Goal: Information Seeking & Learning: Learn about a topic

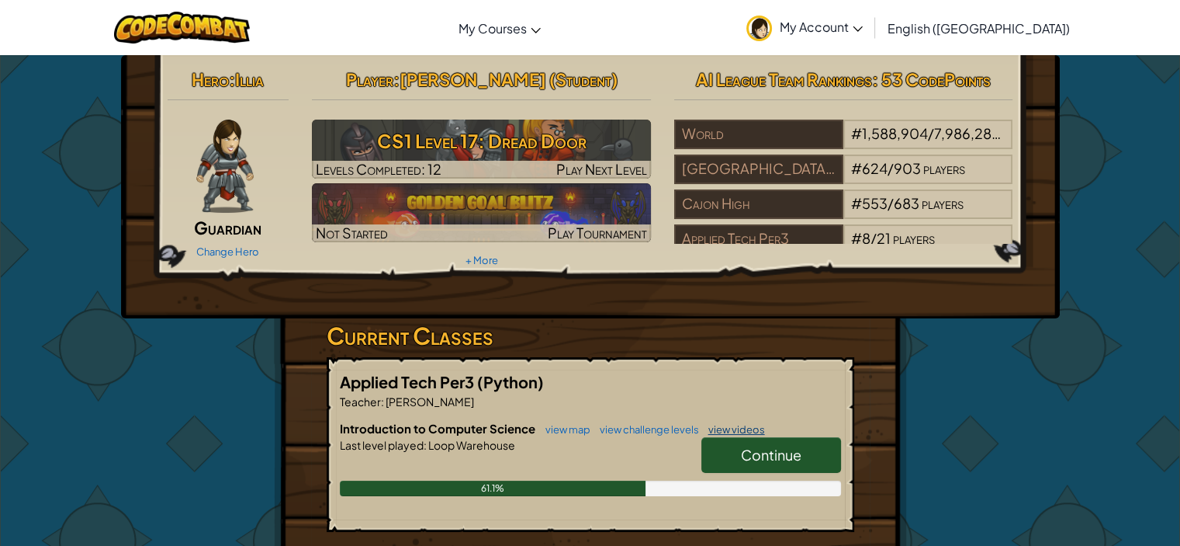
click at [739, 434] on link "view videos" at bounding box center [733, 429] width 64 height 12
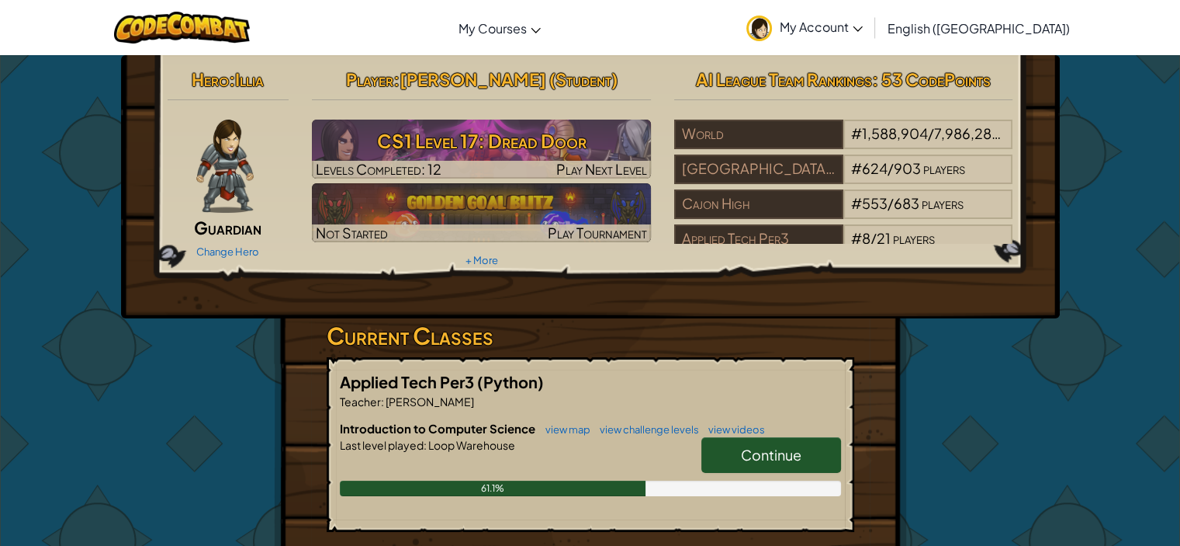
click at [770, 453] on span "Continue" at bounding box center [771, 454] width 61 height 18
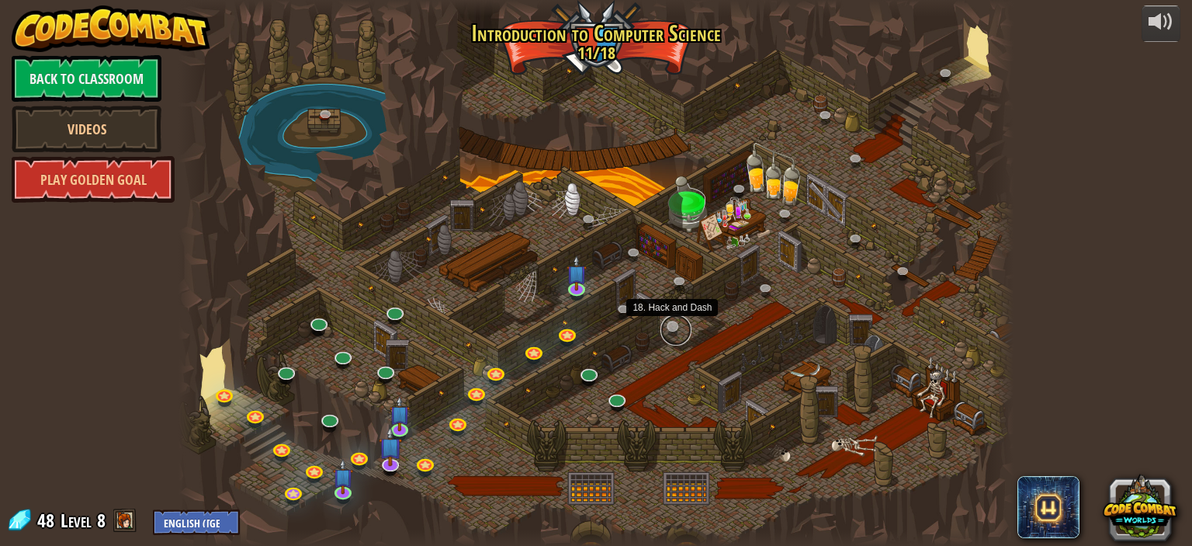
click at [670, 324] on link at bounding box center [675, 329] width 31 height 31
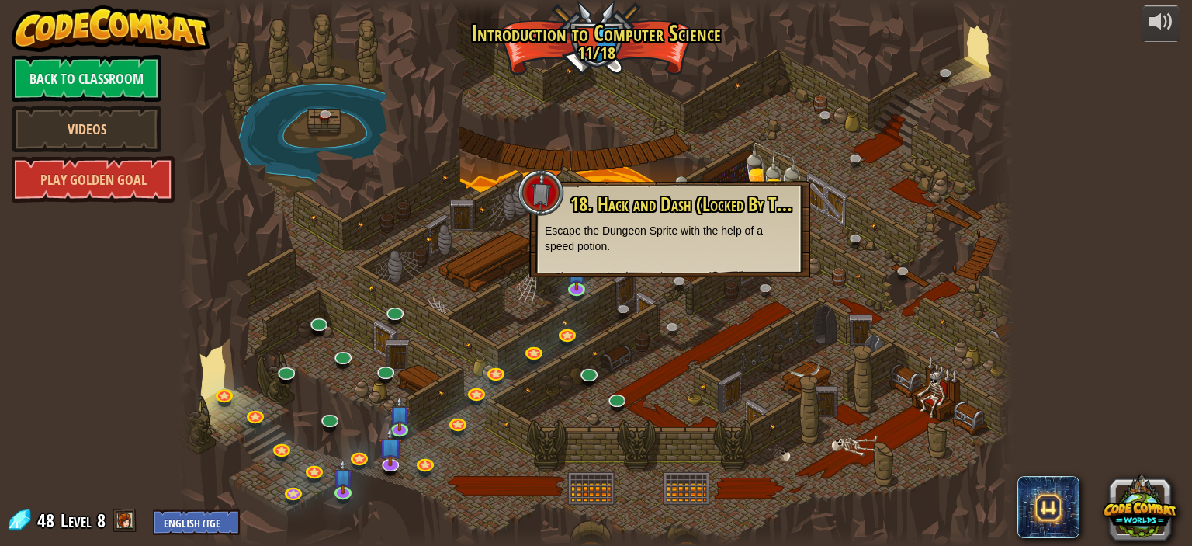
click at [661, 365] on div at bounding box center [596, 273] width 835 height 546
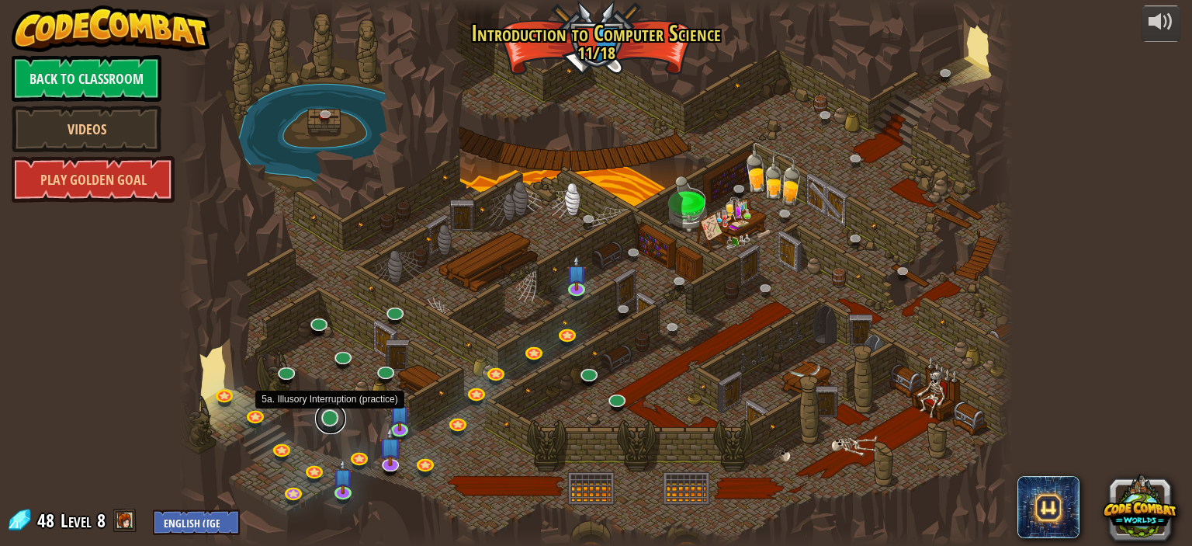
click at [329, 414] on link at bounding box center [330, 418] width 31 height 31
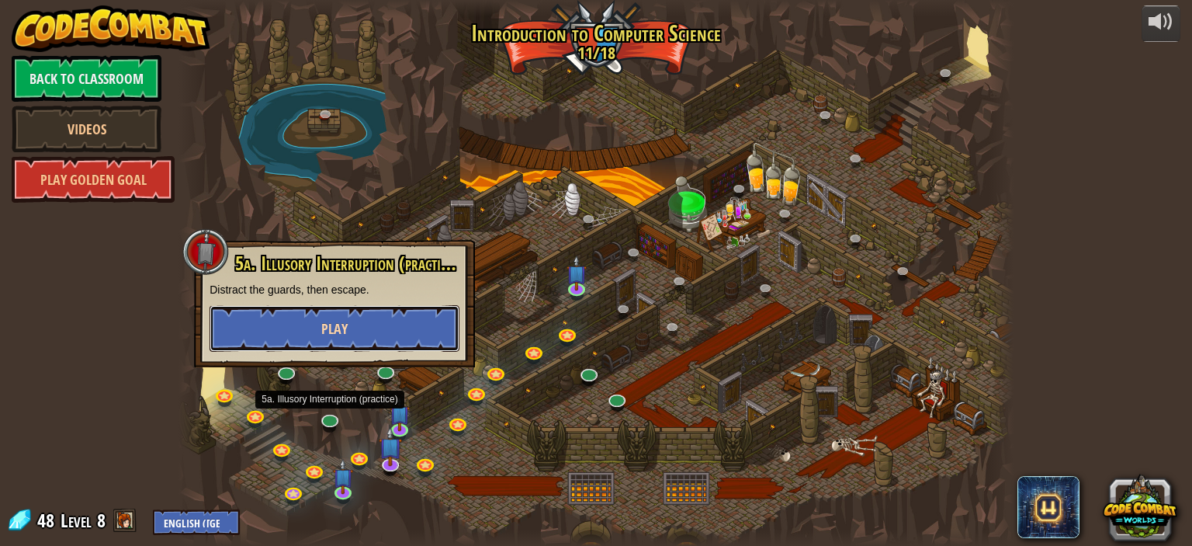
click at [404, 328] on button "Play" at bounding box center [335, 328] width 250 height 47
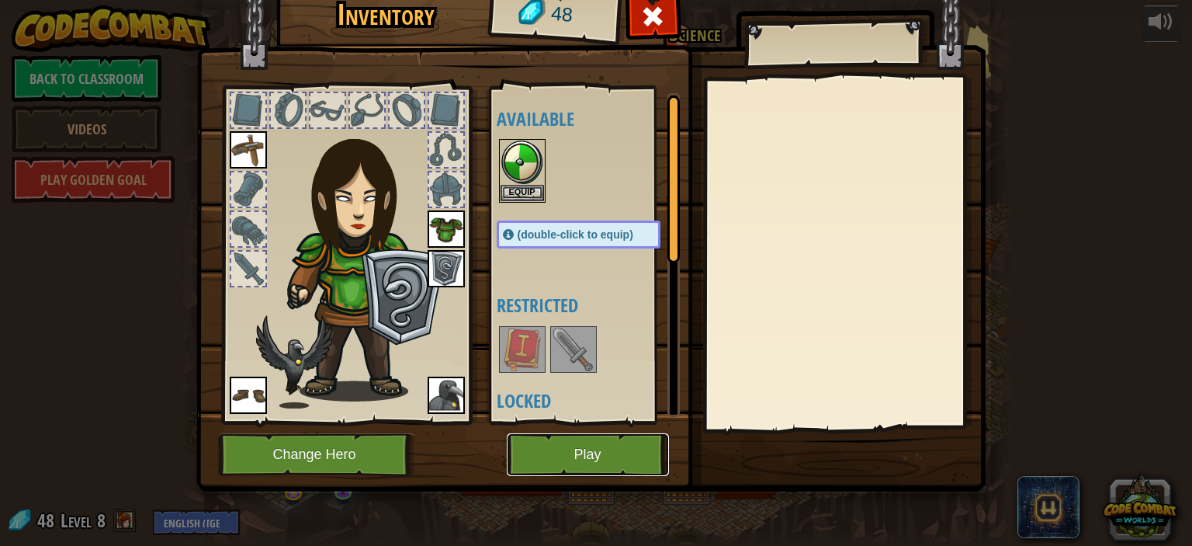
click at [587, 452] on button "Play" at bounding box center [588, 454] width 162 height 43
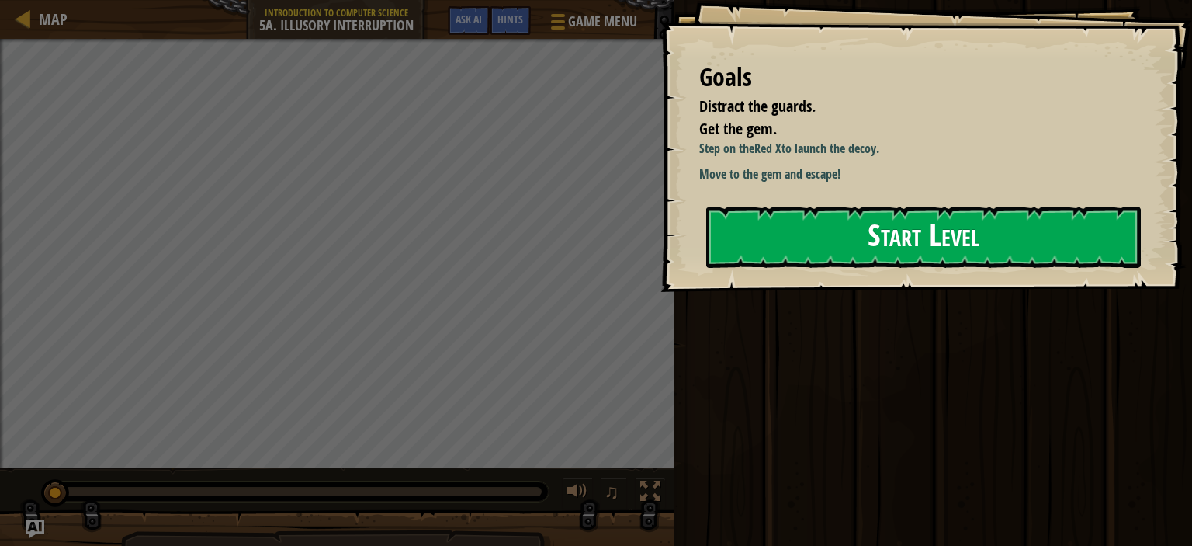
click at [747, 268] on button "Start Level" at bounding box center [923, 236] width 435 height 61
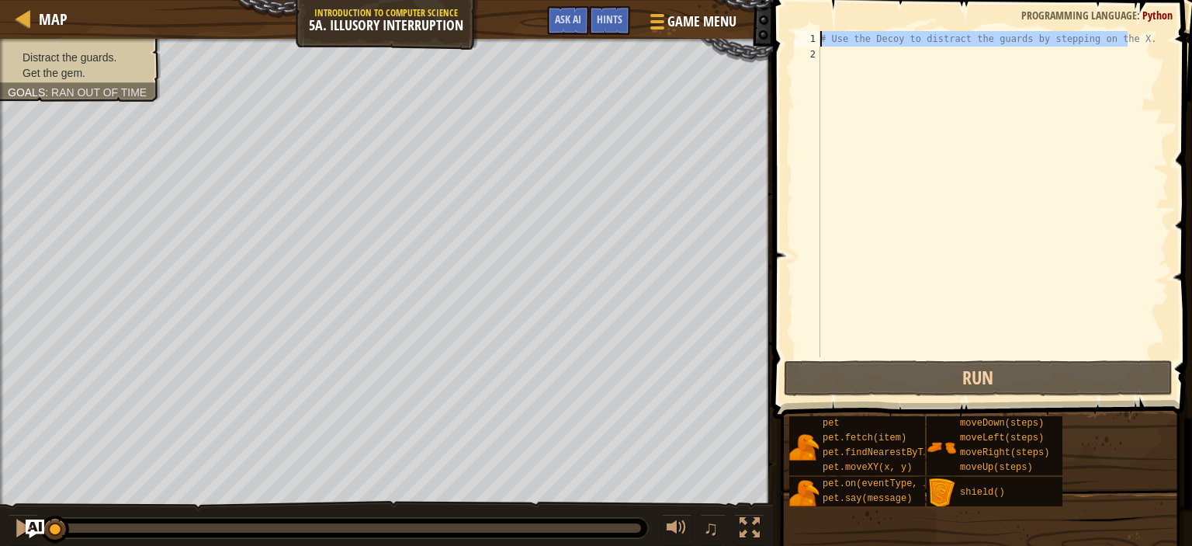
drag, startPoint x: 1147, startPoint y: 33, endPoint x: 813, endPoint y: 41, distance: 333.8
click at [813, 41] on div "1 2 # Use the Decoy to distract the guards by stepping on the X. הההההההההההההה…" at bounding box center [980, 194] width 377 height 326
type textarea "# Use the Decoy to distract the guards by stepping on the X."
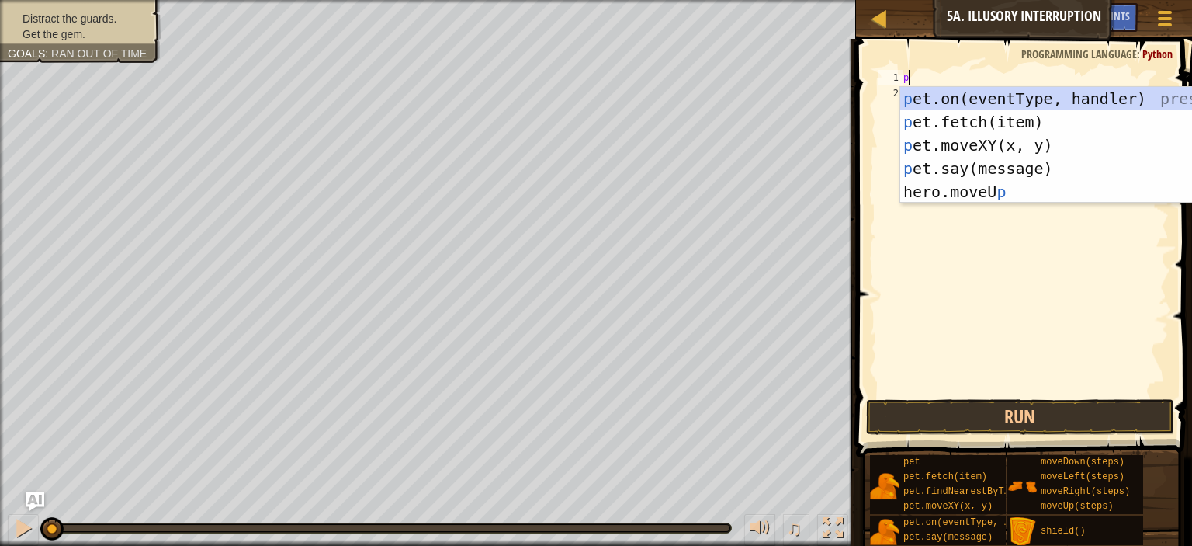
scroll to position [7, 0]
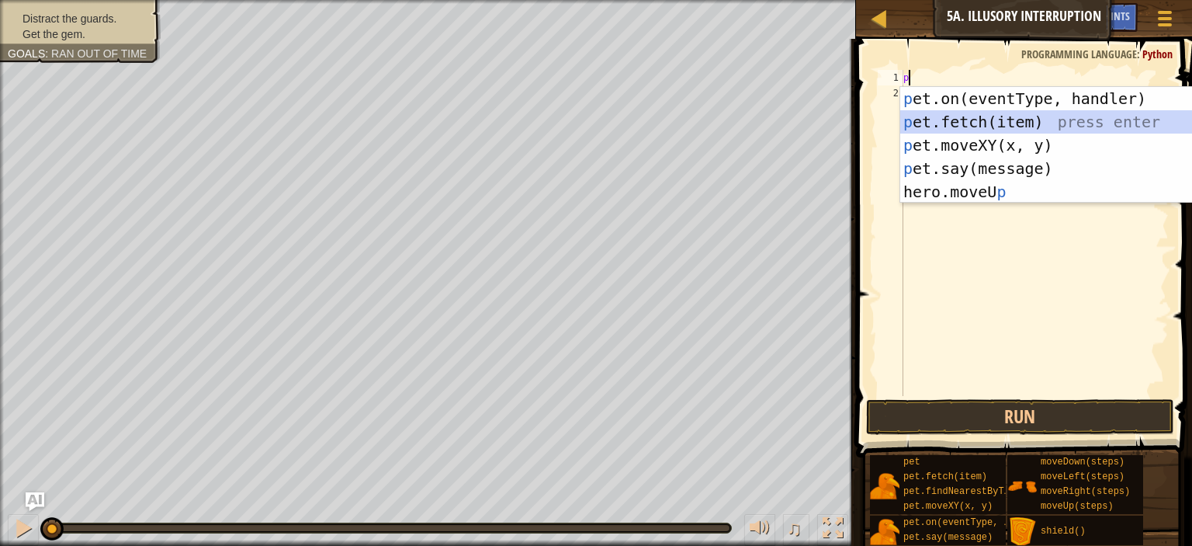
click at [963, 117] on div "p et.on(eventType, handler) press enter p et.fetch(item) press enter p et.moveX…" at bounding box center [1046, 168] width 293 height 163
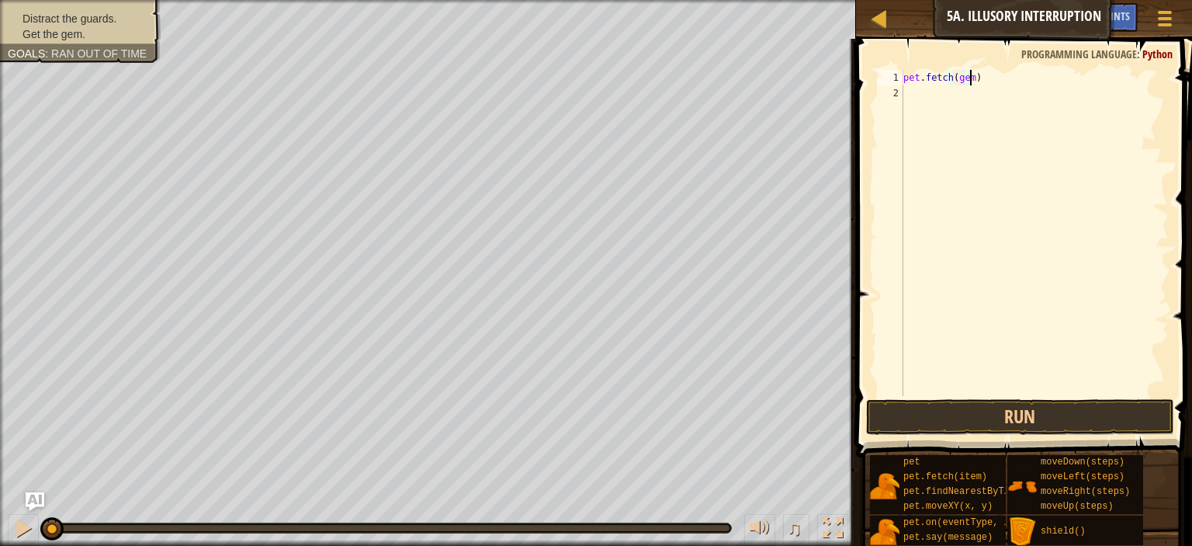
scroll to position [7, 5]
click at [959, 418] on button "Run" at bounding box center [1020, 417] width 308 height 36
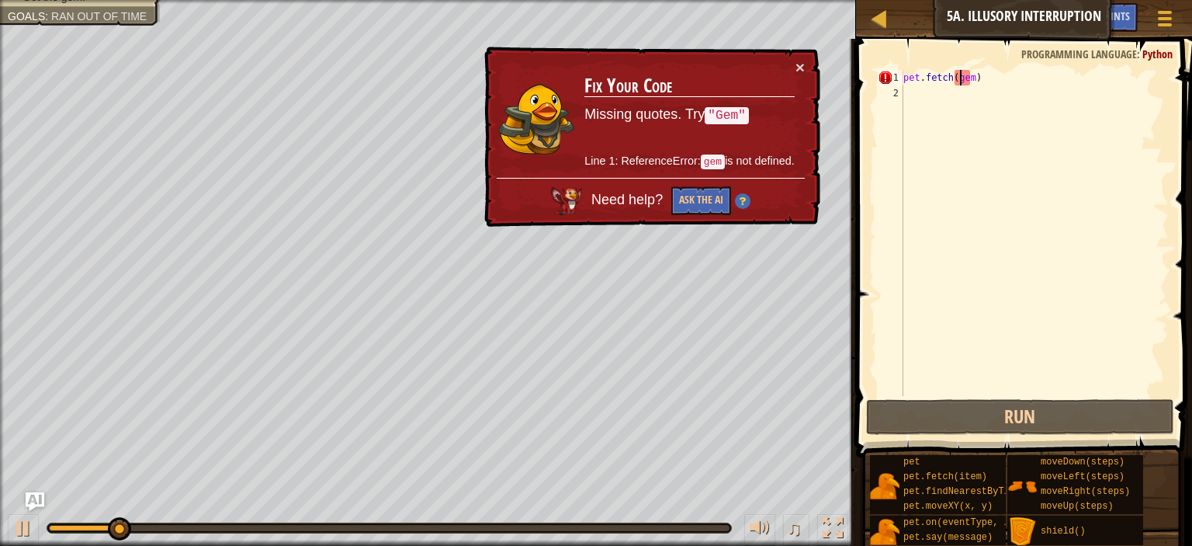
click at [958, 81] on div "pet . fetch ( gem )" at bounding box center [1034, 248] width 269 height 357
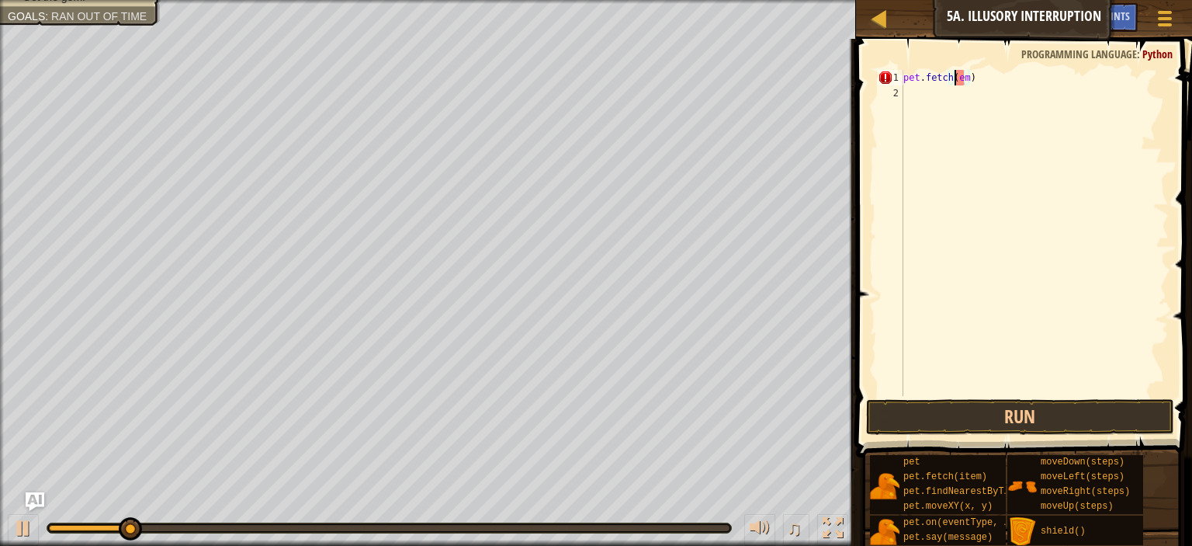
scroll to position [7, 4]
click at [976, 406] on button "Run" at bounding box center [1020, 417] width 308 height 36
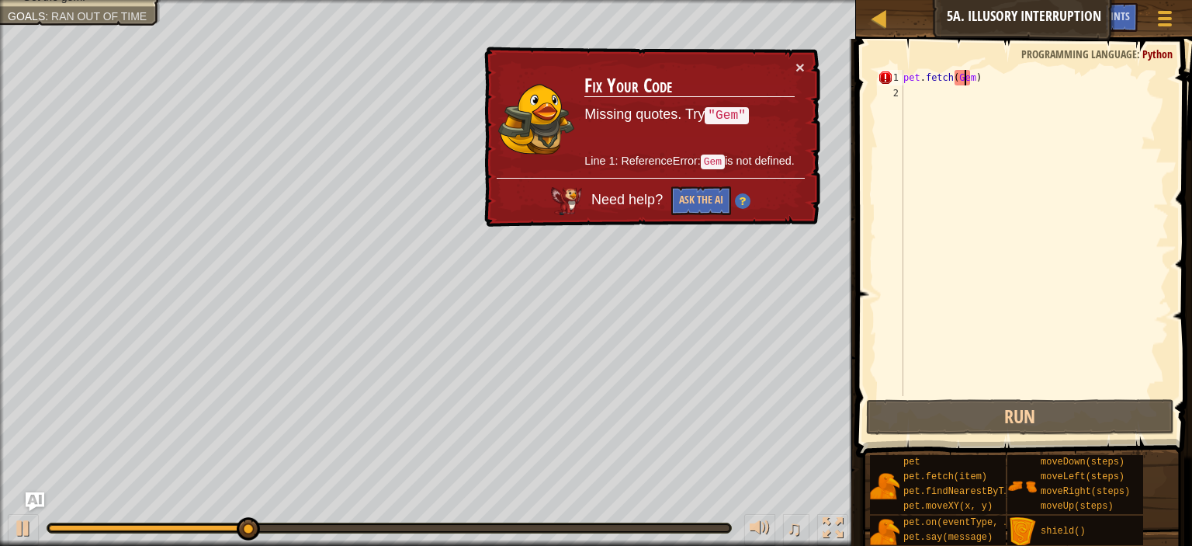
click at [965, 71] on div "pet . fetch ( Gem )" at bounding box center [1034, 248] width 269 height 357
click at [968, 73] on div "pet . fetch ( Gem )" at bounding box center [1034, 248] width 269 height 357
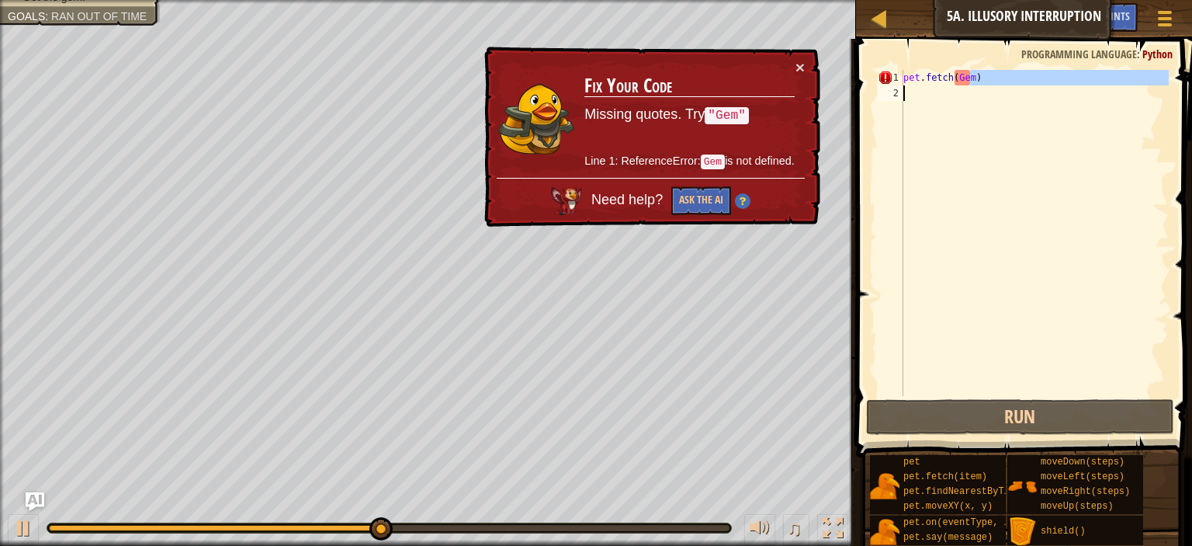
drag, startPoint x: 1006, startPoint y: 125, endPoint x: 1003, endPoint y: 117, distance: 8.4
click at [1003, 117] on div "pet . fetch ( Gem )" at bounding box center [1034, 248] width 269 height 357
click at [949, 70] on div "pet . fetch ( Gem )" at bounding box center [1034, 248] width 269 height 357
click at [954, 75] on div "pet . fetch ( Gem )" at bounding box center [1034, 248] width 269 height 357
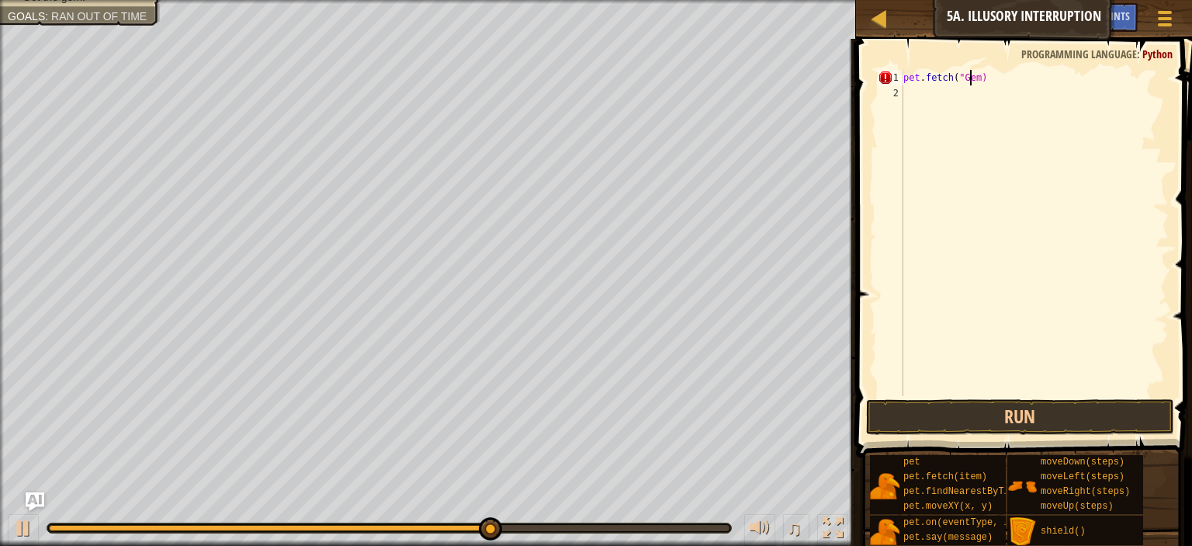
click at [971, 78] on div "pet . fetch ( "Gem)" at bounding box center [1034, 248] width 269 height 357
click at [978, 80] on div "pet . fetch ( "Gem)" at bounding box center [1034, 248] width 269 height 357
click at [976, 77] on div "pet . fetch ( "Gem)" at bounding box center [1034, 248] width 269 height 357
type textarea "pet.fetch("Gem")"
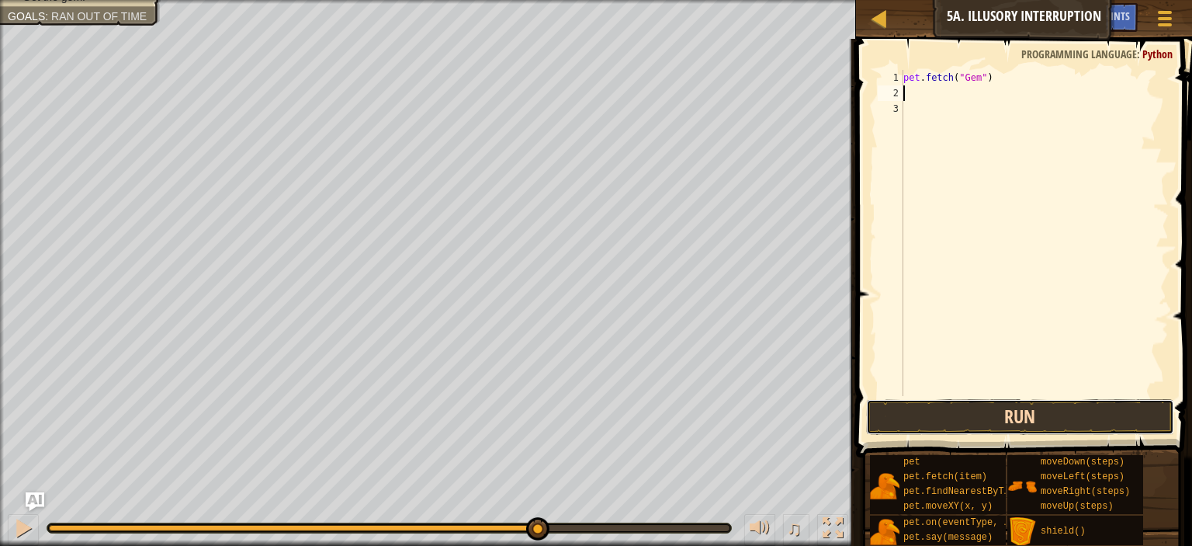
click at [1052, 415] on button "Run" at bounding box center [1020, 417] width 308 height 36
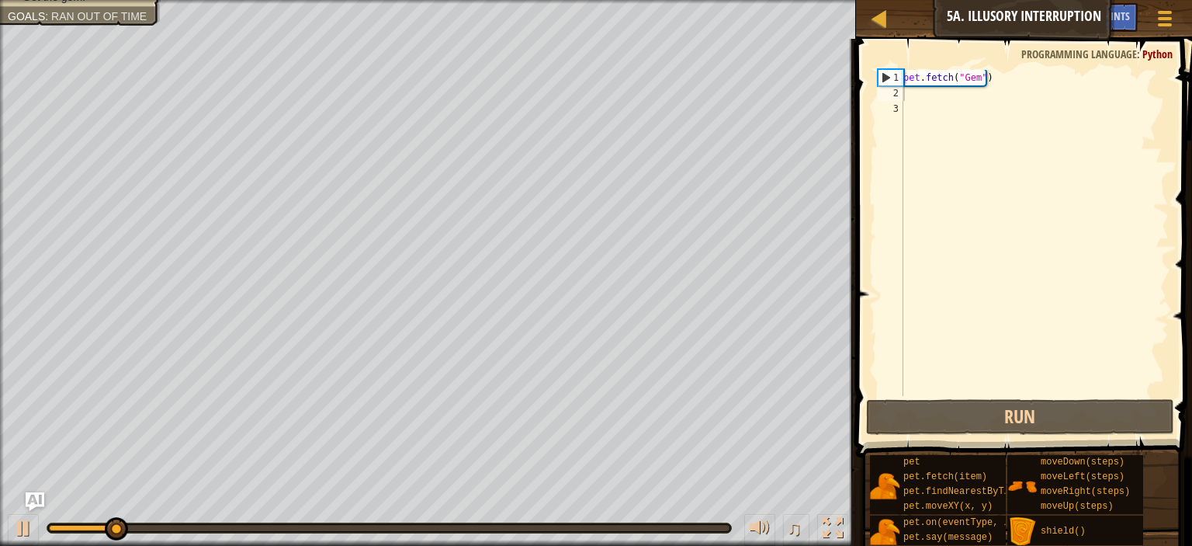
click at [998, 68] on span at bounding box center [1025, 226] width 348 height 464
click at [999, 83] on div "pet . fetch ( "Gem" )" at bounding box center [1034, 248] width 269 height 357
type textarea "pet.fetch("Gem")"
drag, startPoint x: 999, startPoint y: 83, endPoint x: 890, endPoint y: 74, distance: 109.1
click at [890, 74] on div "pet.fetch("Gem") 1 2 3 pet . fetch ( "Gem" ) הההההההההההההההההההההההההההההההההה…" at bounding box center [1022, 233] width 294 height 326
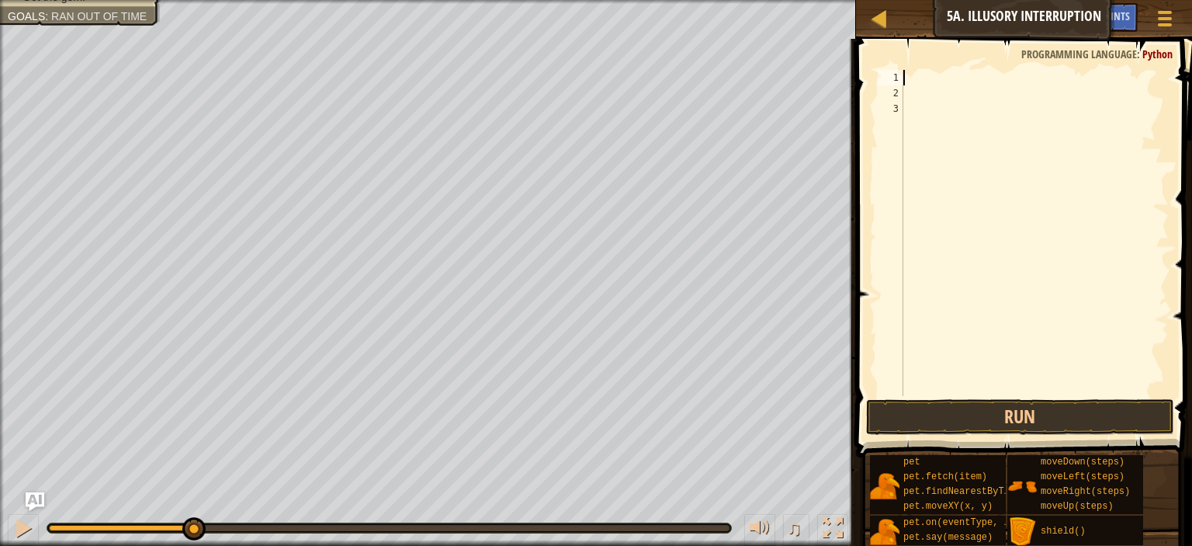
type textarea "p"
type textarea "h"
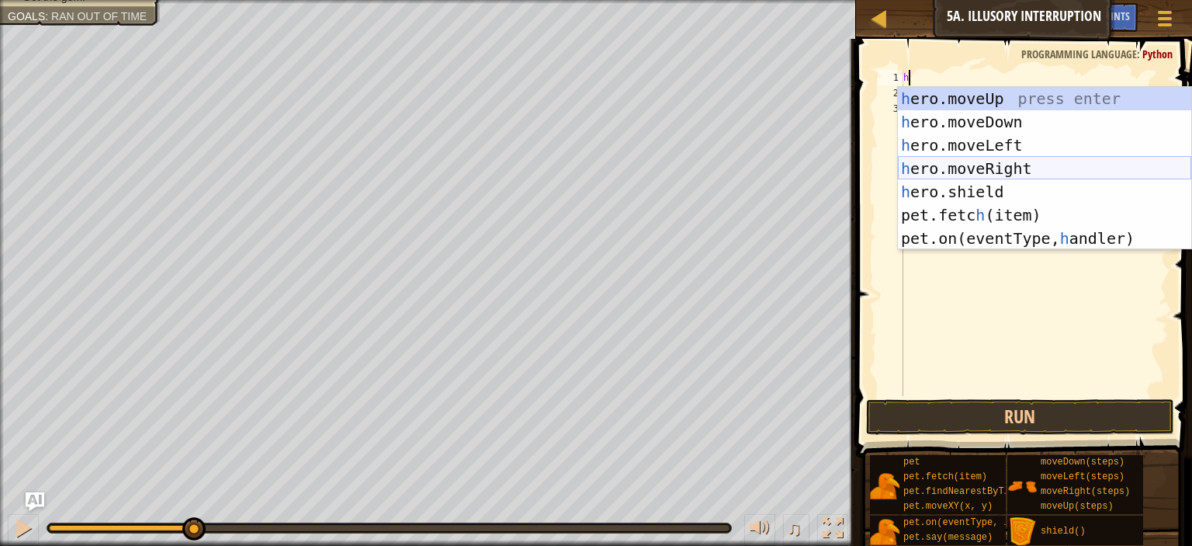
click at [990, 175] on div "h ero.moveUp press enter h ero.moveDown press enter h ero.moveLeft press enter …" at bounding box center [1044, 192] width 293 height 210
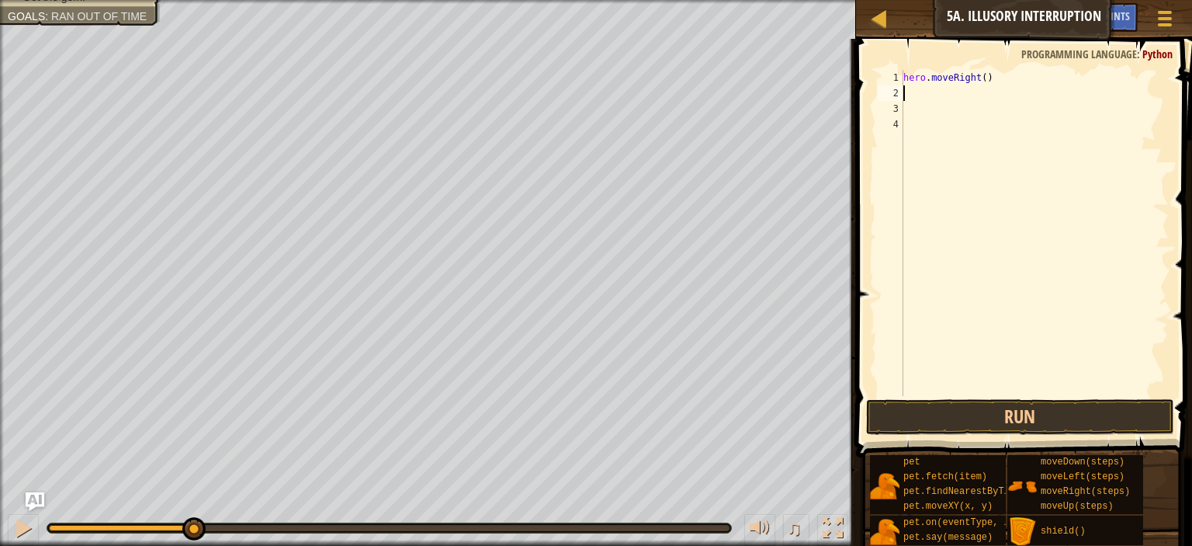
click at [983, 77] on div "hero . moveRight ( )" at bounding box center [1034, 248] width 269 height 357
click at [981, 78] on div "hero . moveRight ( )" at bounding box center [1034, 248] width 269 height 357
click at [1035, 421] on button "Run" at bounding box center [1020, 417] width 308 height 36
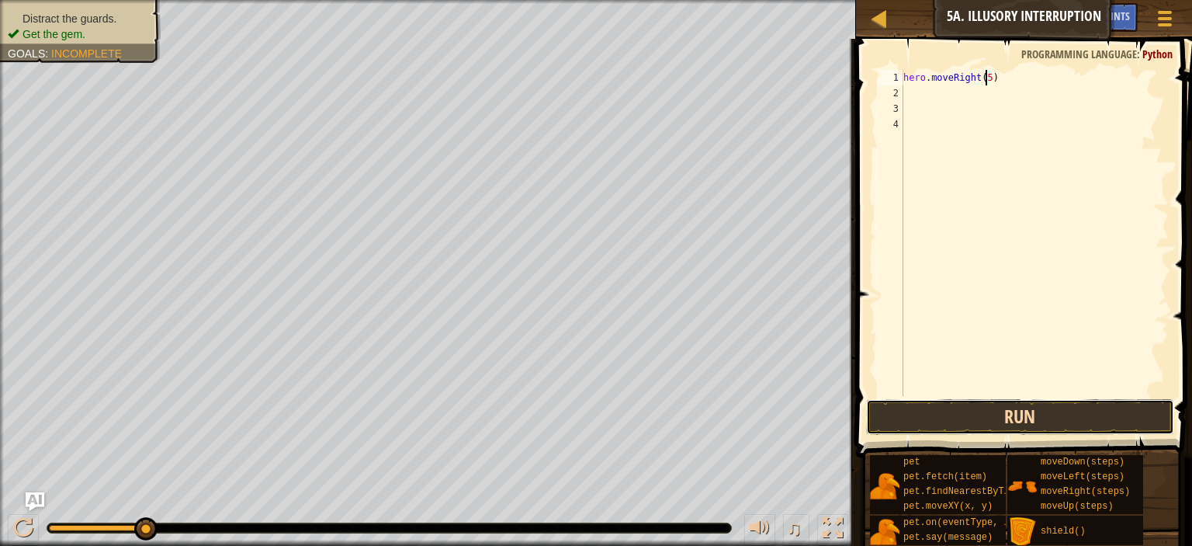
click at [934, 414] on button "Run" at bounding box center [1020, 417] width 308 height 36
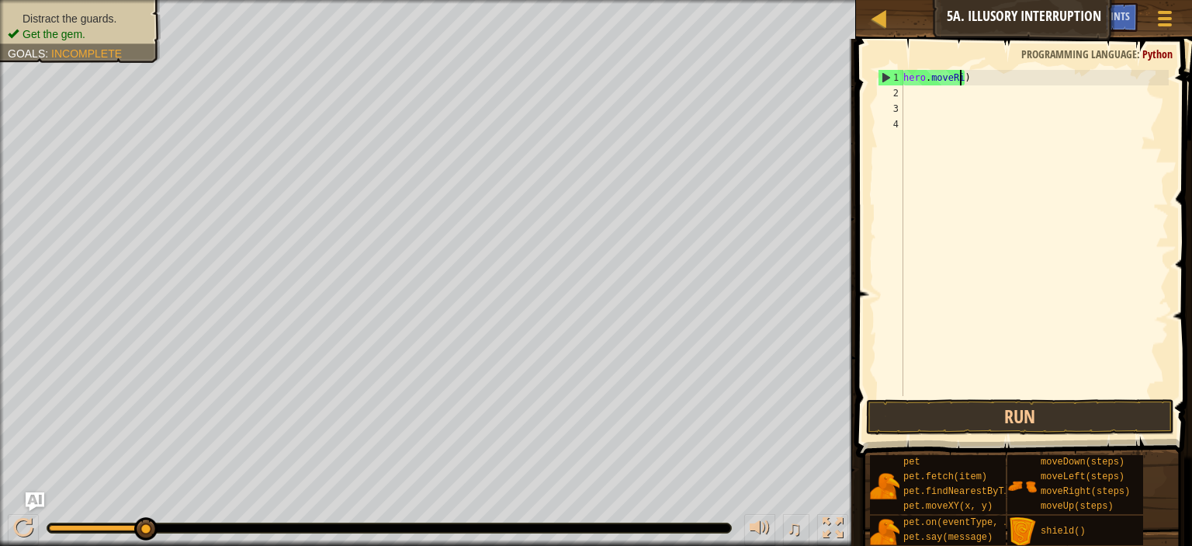
type textarea "hero.)"
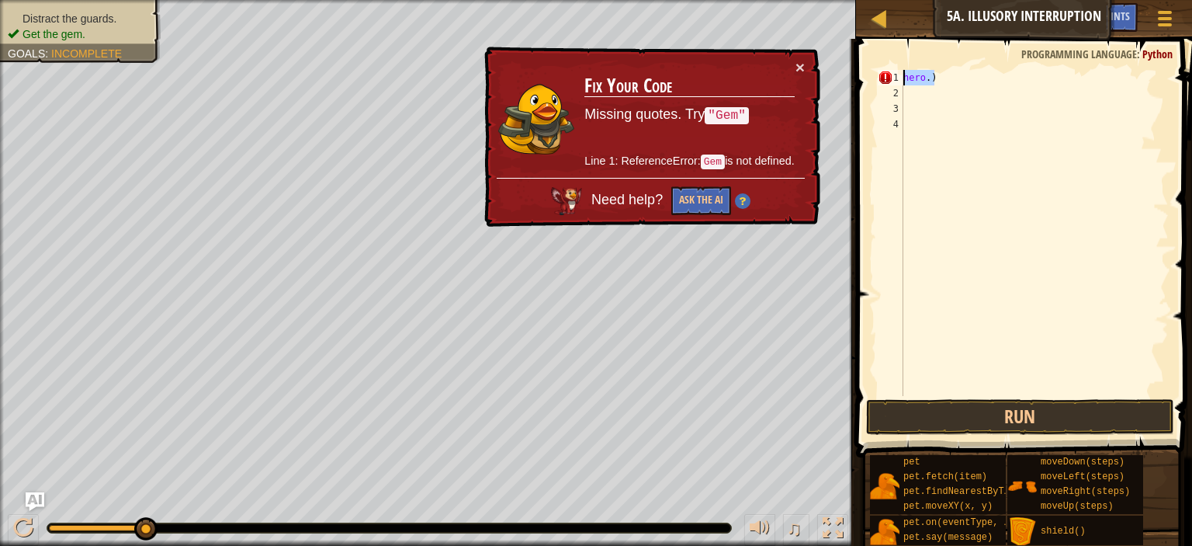
drag, startPoint x: 964, startPoint y: 71, endPoint x: 860, endPoint y: 71, distance: 104.0
click at [860, 71] on div "1 2 3 4 hero . ) הההההההההההההההההההההההההההההההההההההההההההההההההההההההההההההה…" at bounding box center [1021, 279] width 341 height 464
type textarea "hero.)"
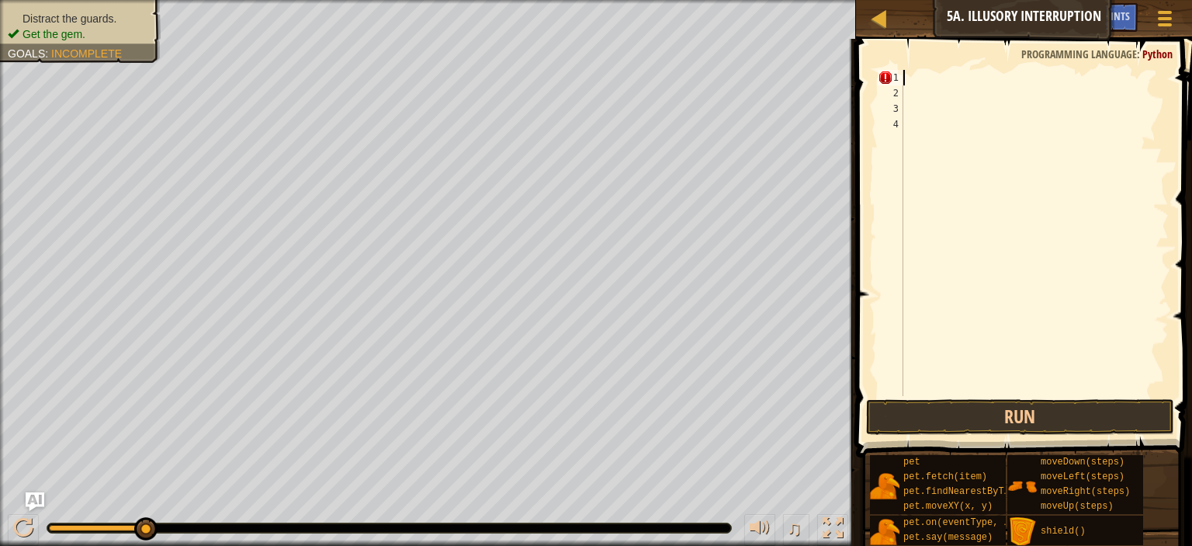
type textarea "h"
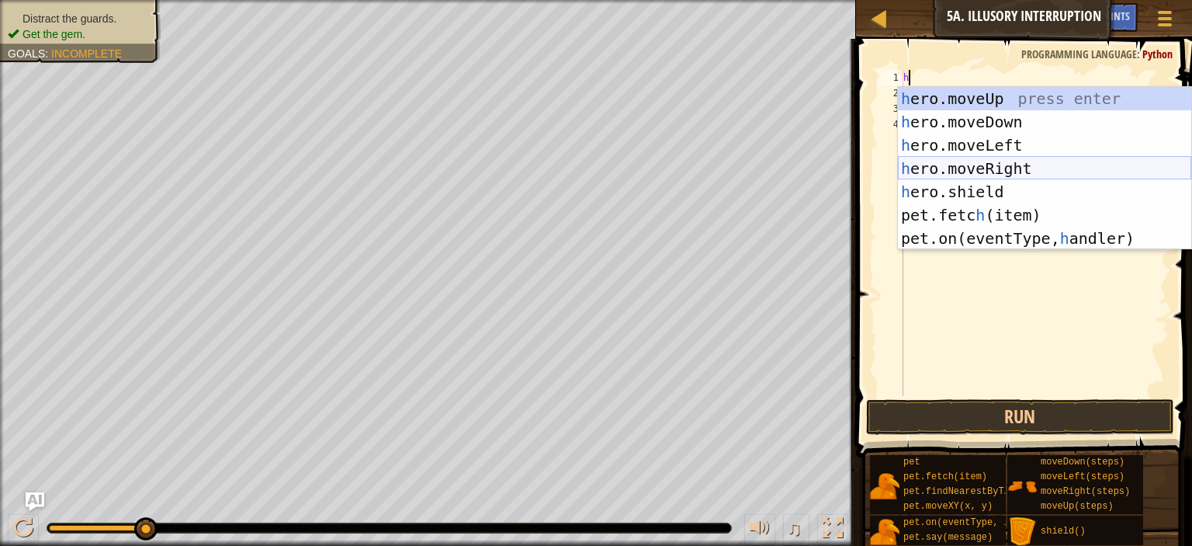
click at [972, 173] on div "h ero.moveUp press enter h ero.moveDown press enter h ero.moveLeft press enter …" at bounding box center [1044, 192] width 293 height 210
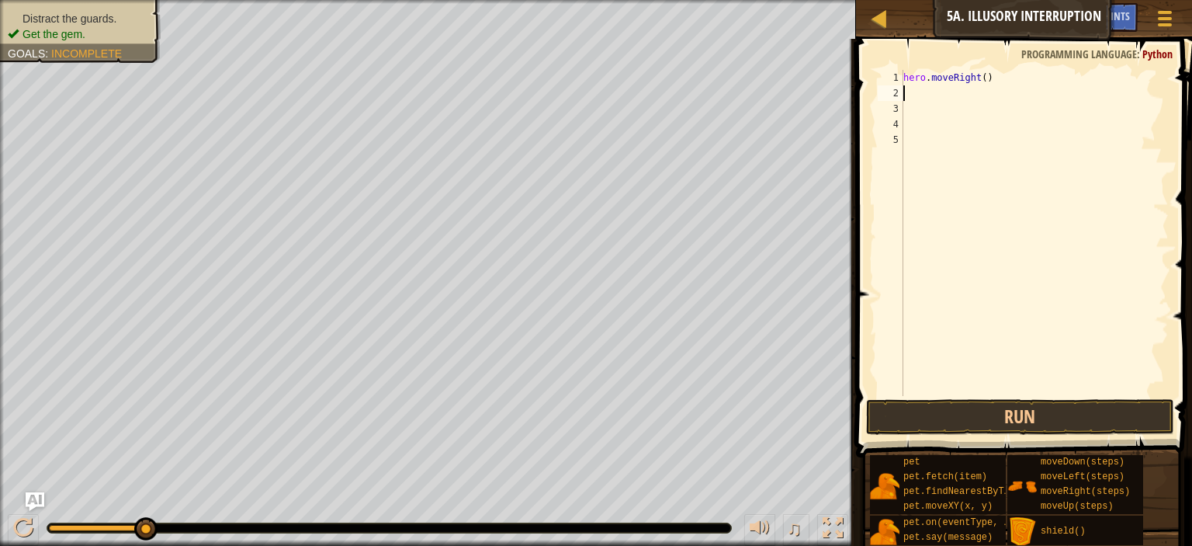
type textarea "h"
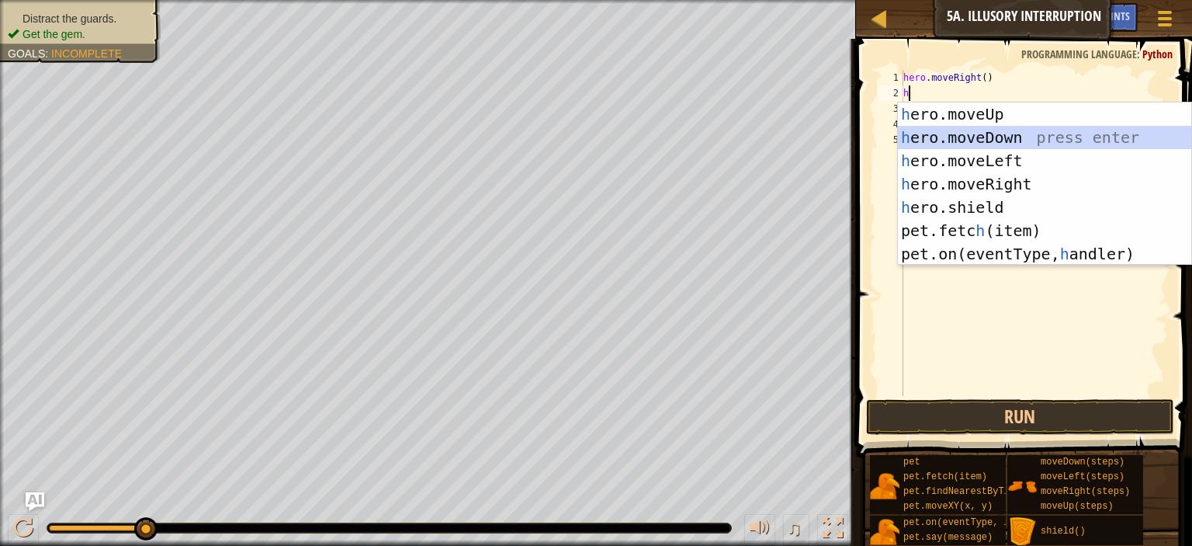
click at [1006, 141] on div "h ero.moveUp press enter h ero.moveDown press enter h ero.moveLeft press enter …" at bounding box center [1044, 207] width 293 height 210
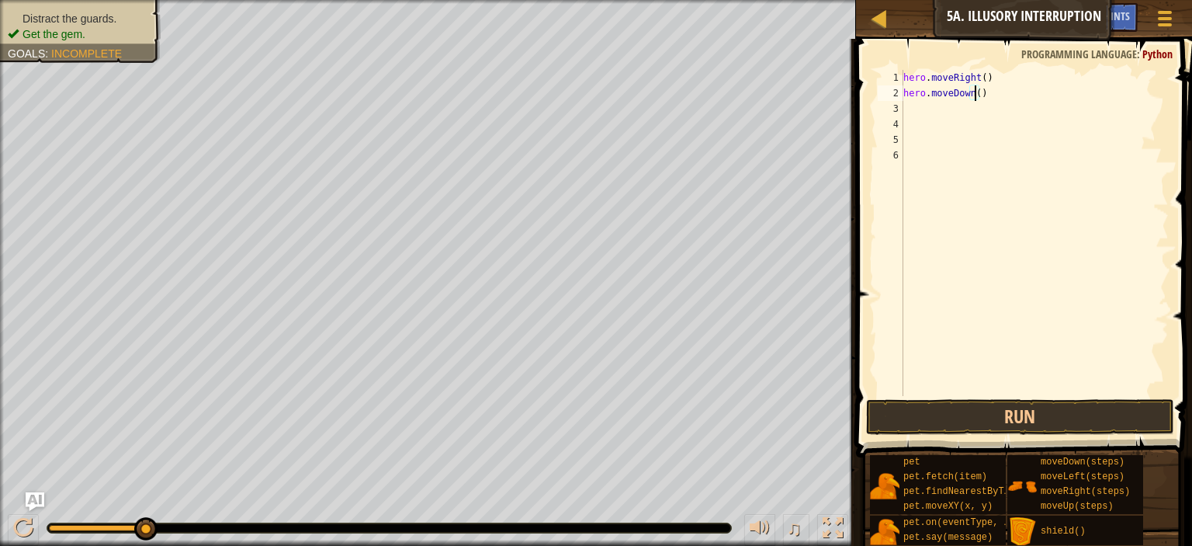
click at [974, 100] on div "hero . moveRight ( ) hero . moveDown ( )" at bounding box center [1034, 248] width 269 height 357
type textarea "hero.moveDown(1)"
click at [975, 102] on div "hero . moveRight ( ) hero . moveDown ( 1 )" at bounding box center [1034, 248] width 269 height 357
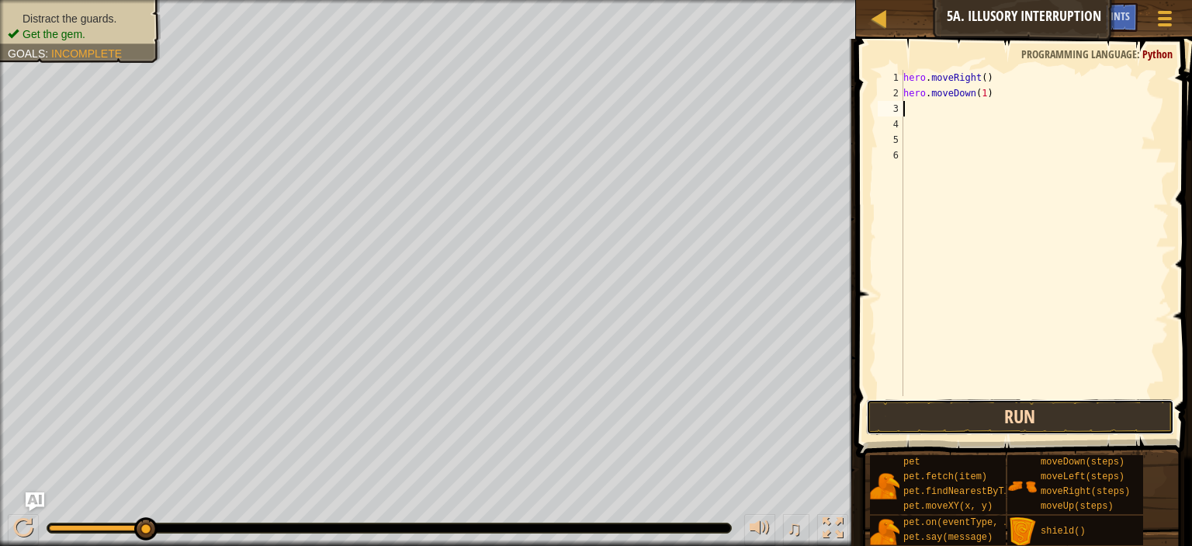
click at [988, 427] on button "Run" at bounding box center [1020, 417] width 308 height 36
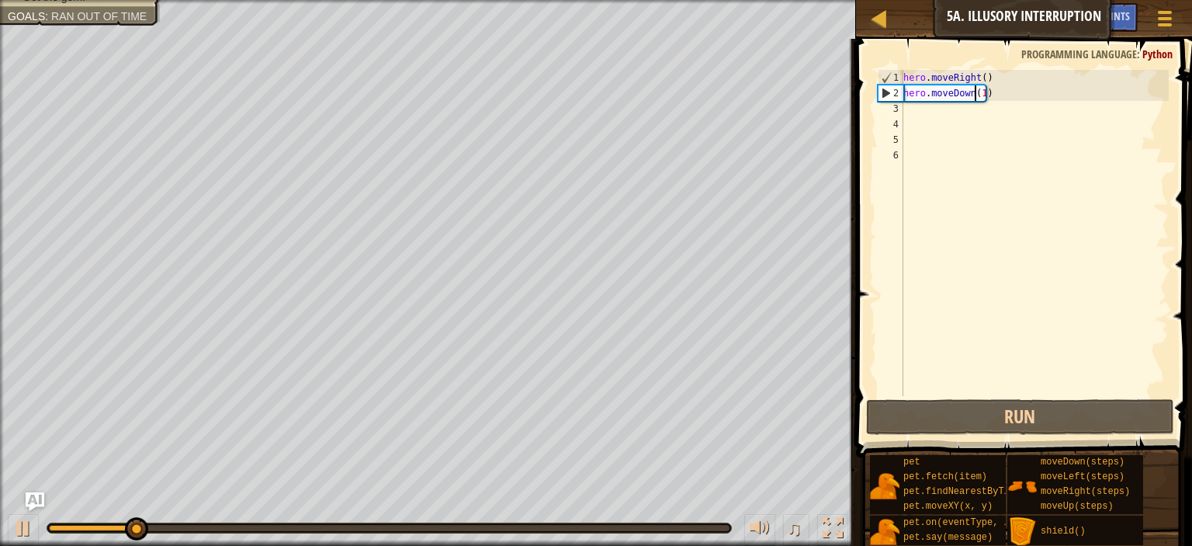
click at [976, 91] on div "hero . moveRight ( ) hero . moveDown ( 1 )" at bounding box center [1034, 248] width 269 height 357
click at [976, 92] on div "hero . moveRight ( ) hero . moveDown ( 1 )" at bounding box center [1034, 248] width 269 height 357
click at [979, 95] on div "hero . moveRight ( ) hero . moveDown ( 1 )" at bounding box center [1034, 248] width 269 height 357
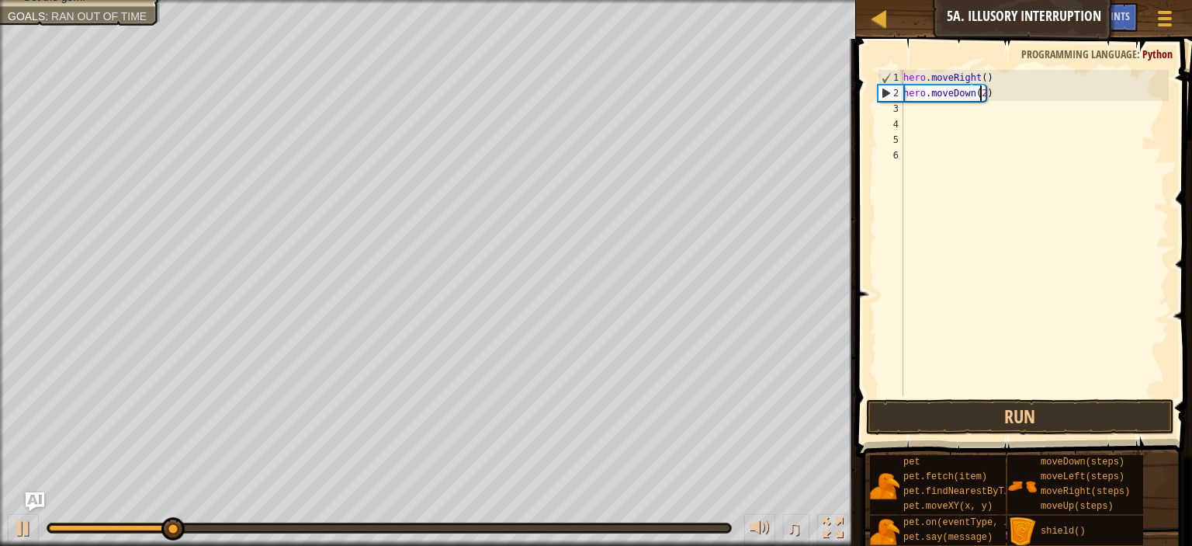
scroll to position [7, 5]
type textarea "hero.moveDown(2)"
click at [1043, 418] on button "Run" at bounding box center [1020, 417] width 308 height 36
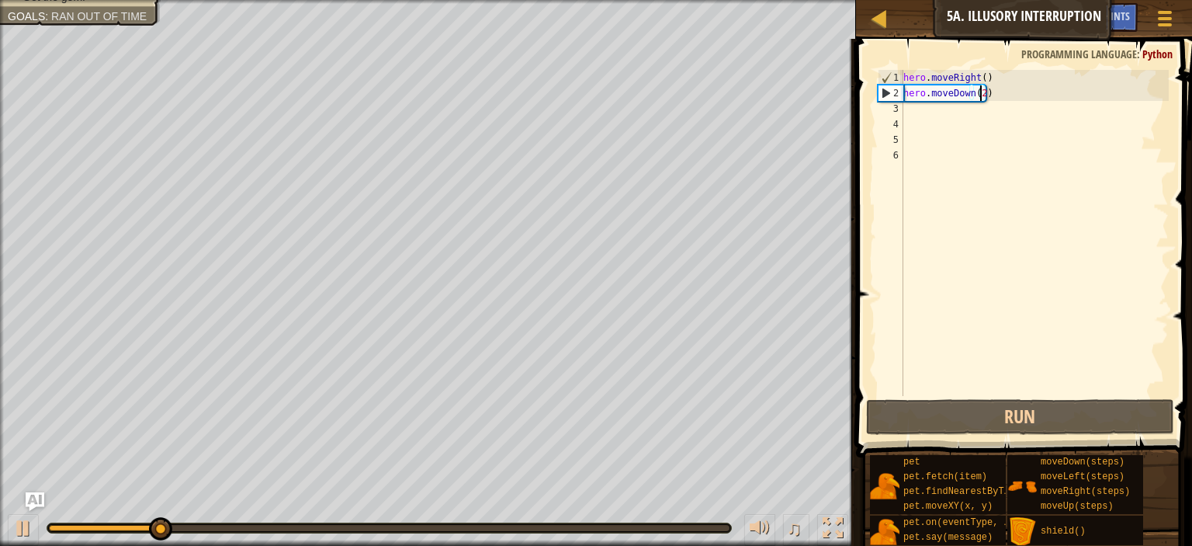
click at [953, 114] on div "hero . moveRight ( ) hero . moveDown ( 2 )" at bounding box center [1034, 248] width 269 height 357
type textarea "he"
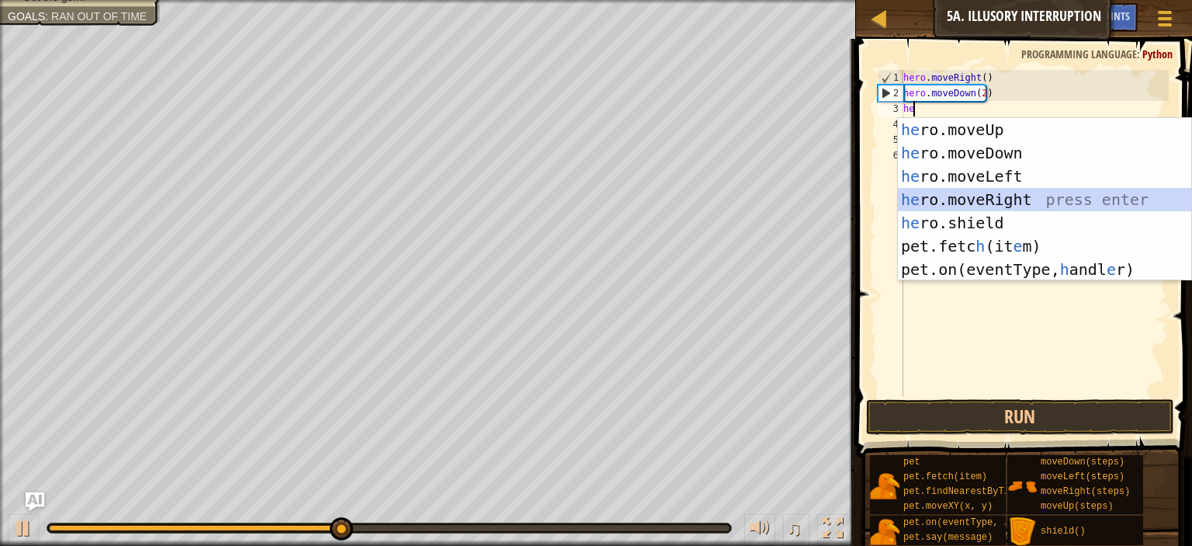
click at [1000, 199] on div "he ro.moveUp press enter he ro.moveDown press enter he ro.moveLeft press enter …" at bounding box center [1044, 223] width 293 height 210
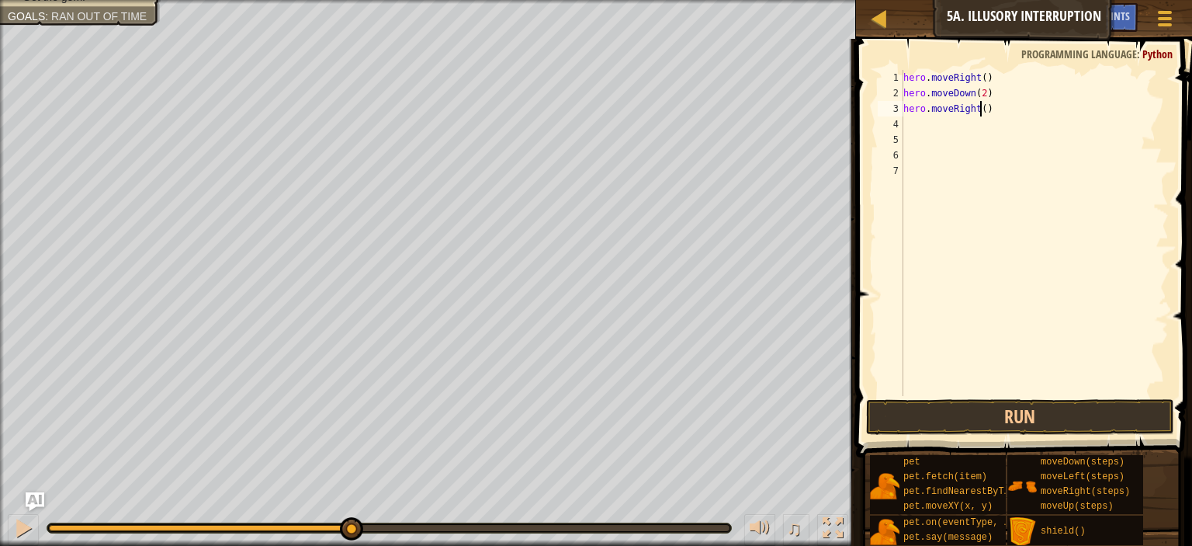
click at [978, 109] on div "hero . moveRight ( ) hero . moveDown ( 2 ) hero . moveRight ( )" at bounding box center [1034, 248] width 269 height 357
click at [978, 109] on div "hero . moveRight ( ) hero . moveDown ( 2 ) hero . moveRight ( 3 )" at bounding box center [1034, 248] width 269 height 357
click at [997, 409] on button "Run" at bounding box center [1020, 417] width 308 height 36
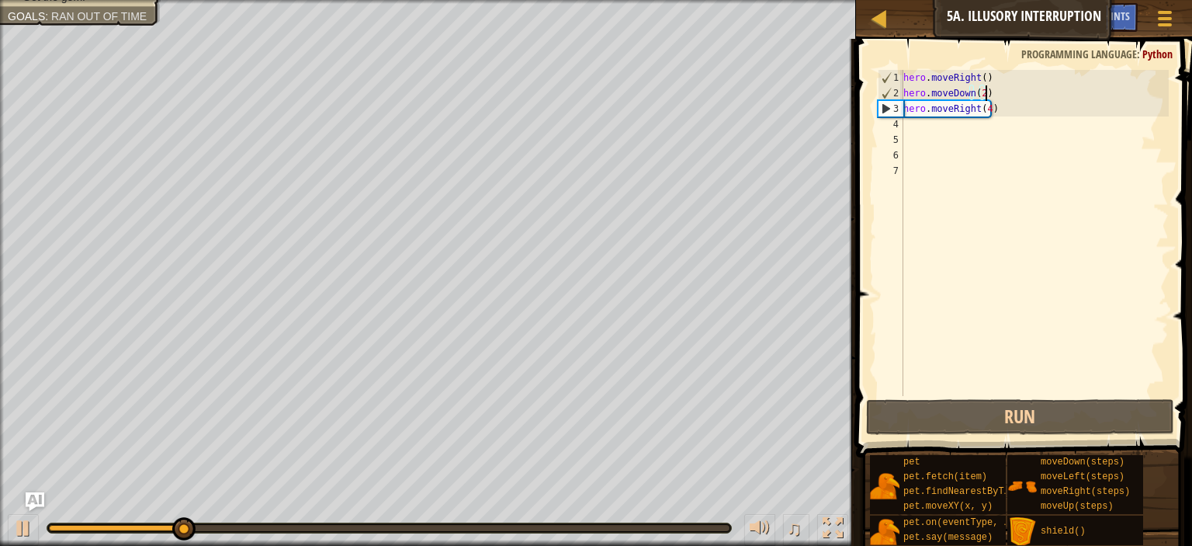
click at [1024, 100] on div "hero . moveRight ( ) hero . moveDown ( 2 ) hero . moveRight ( 4 )" at bounding box center [1034, 248] width 269 height 357
type textarea "hero.moveDown(2)"
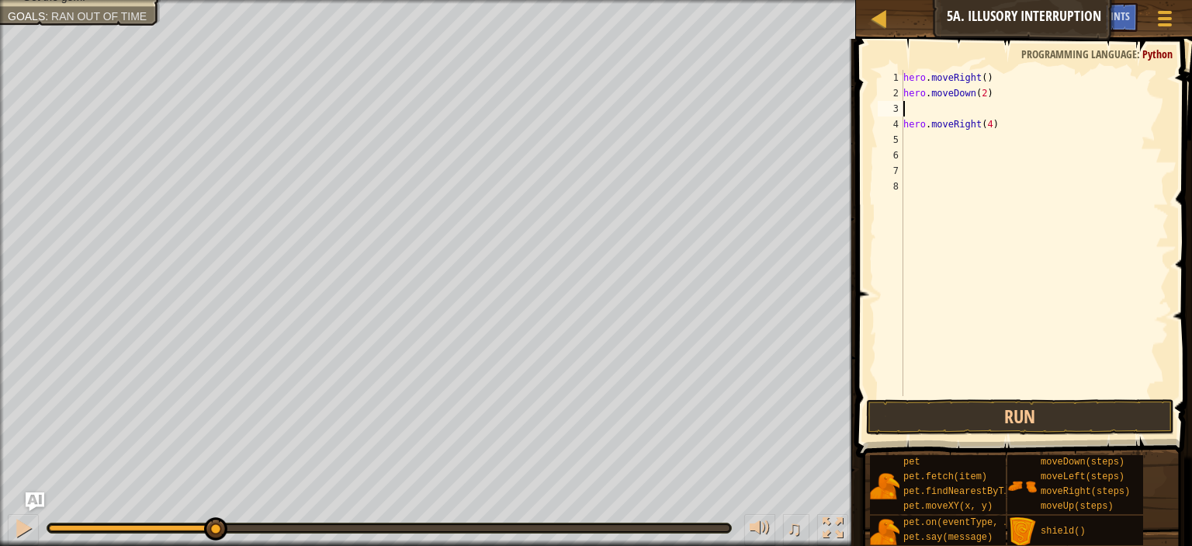
type textarea "h"
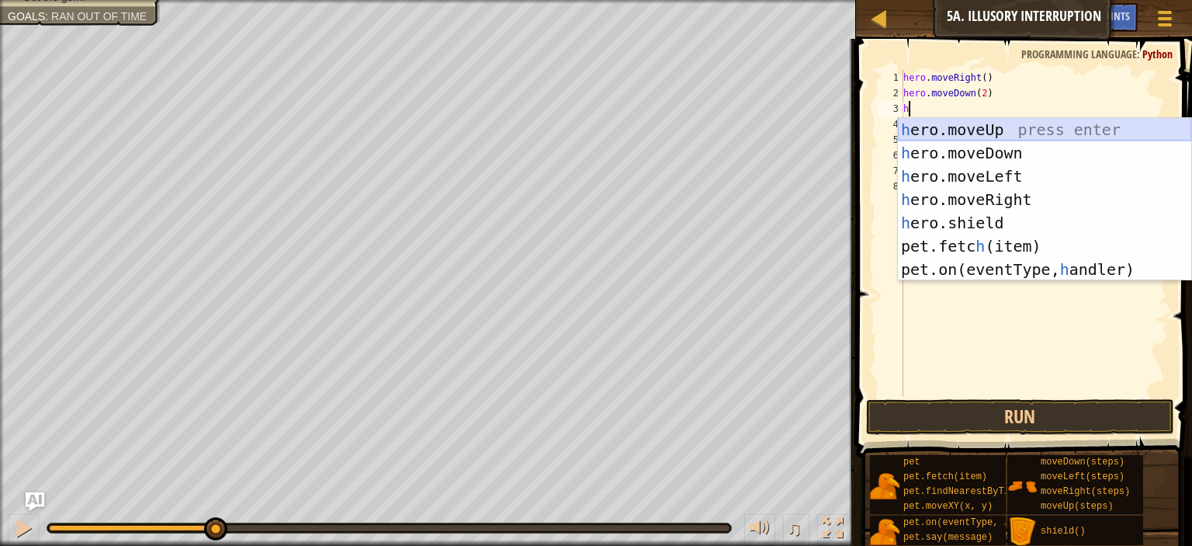
click at [996, 120] on div "h ero.moveUp press enter h ero.moveDown press enter h ero.moveLeft press enter …" at bounding box center [1044, 223] width 293 height 210
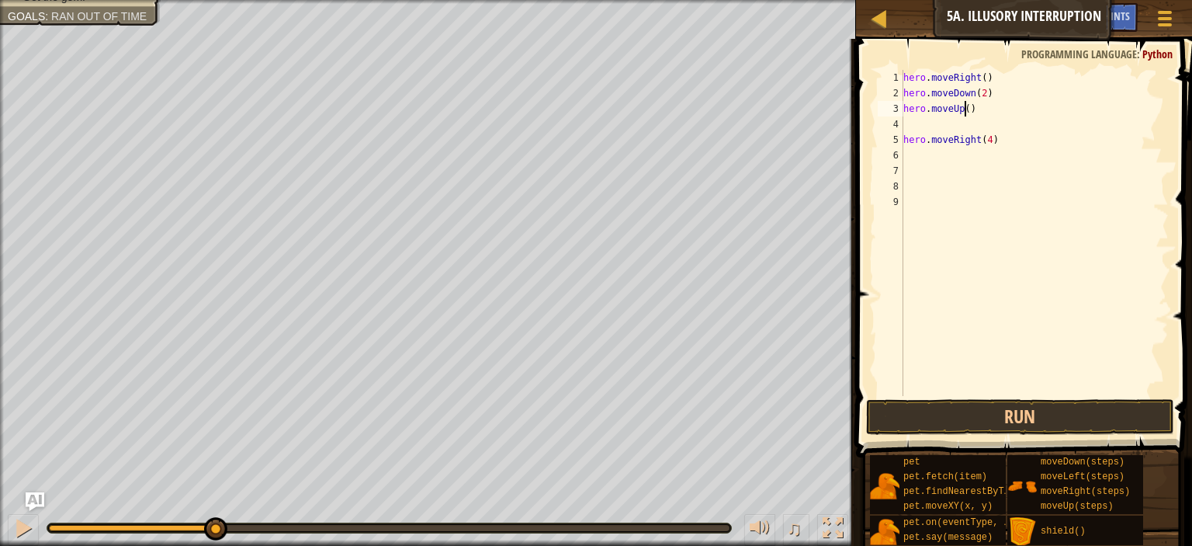
click at [962, 110] on div "hero . moveRight ( ) hero . moveDown ( 2 ) hero . moveUp ( ) hero . moveRight (…" at bounding box center [1034, 248] width 269 height 357
type textarea "hero.moveUp(2)"
click at [1039, 422] on button "Run" at bounding box center [1020, 417] width 308 height 36
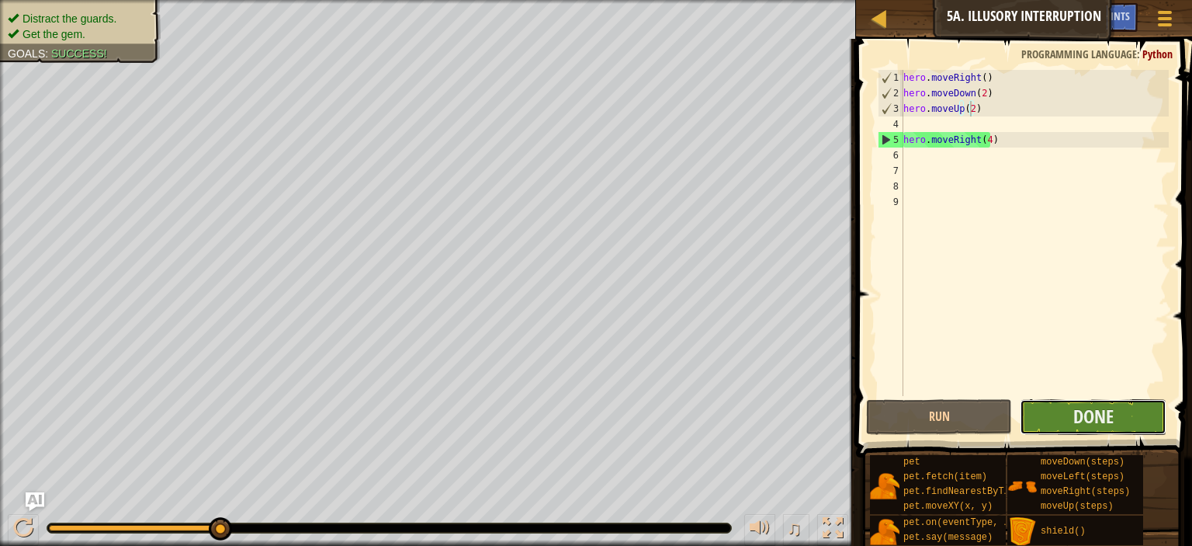
click at [1072, 422] on button "Done" at bounding box center [1093, 417] width 146 height 36
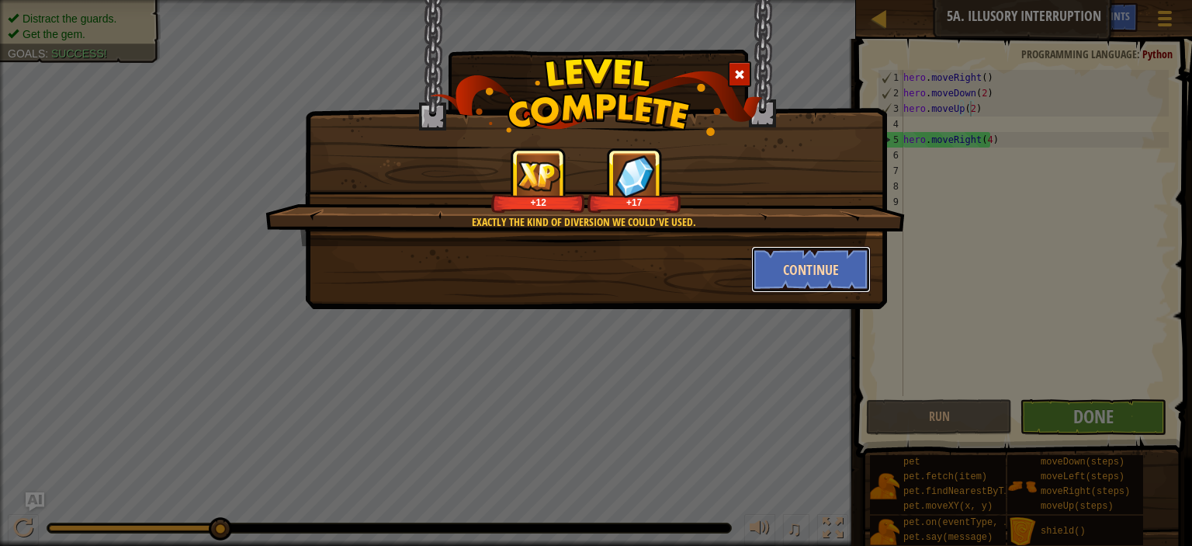
click at [819, 266] on button "Continue" at bounding box center [811, 269] width 120 height 47
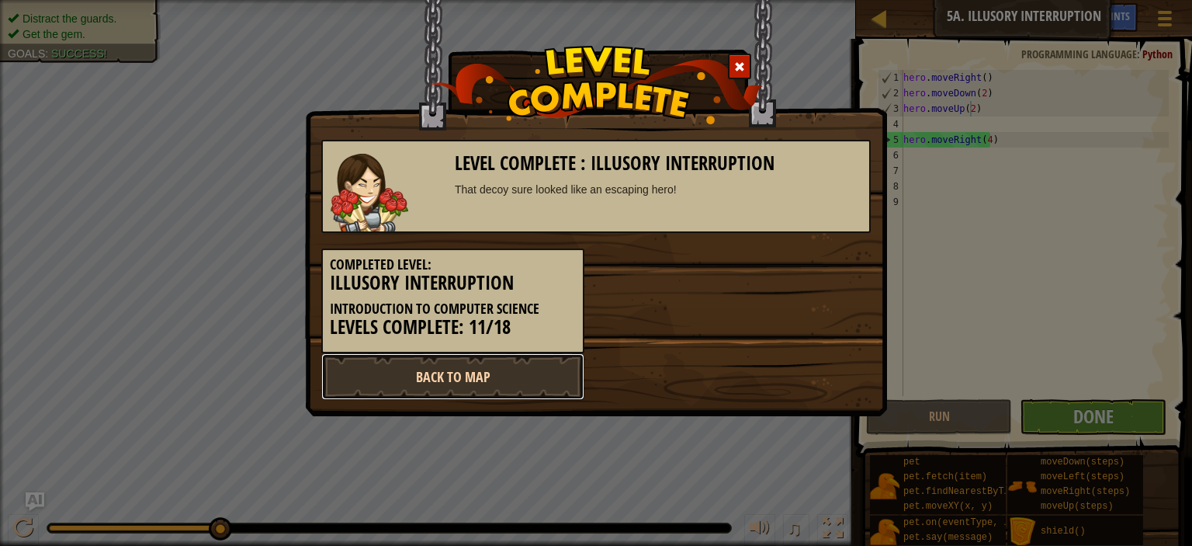
click at [554, 371] on link "Back to Map" at bounding box center [452, 376] width 263 height 47
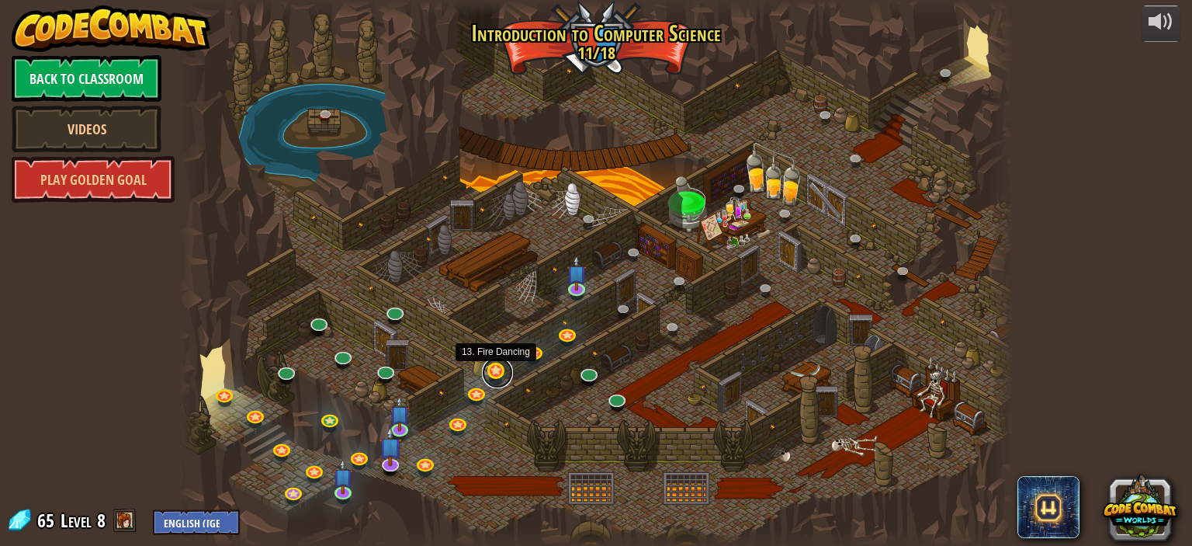
click at [487, 375] on link at bounding box center [497, 372] width 31 height 31
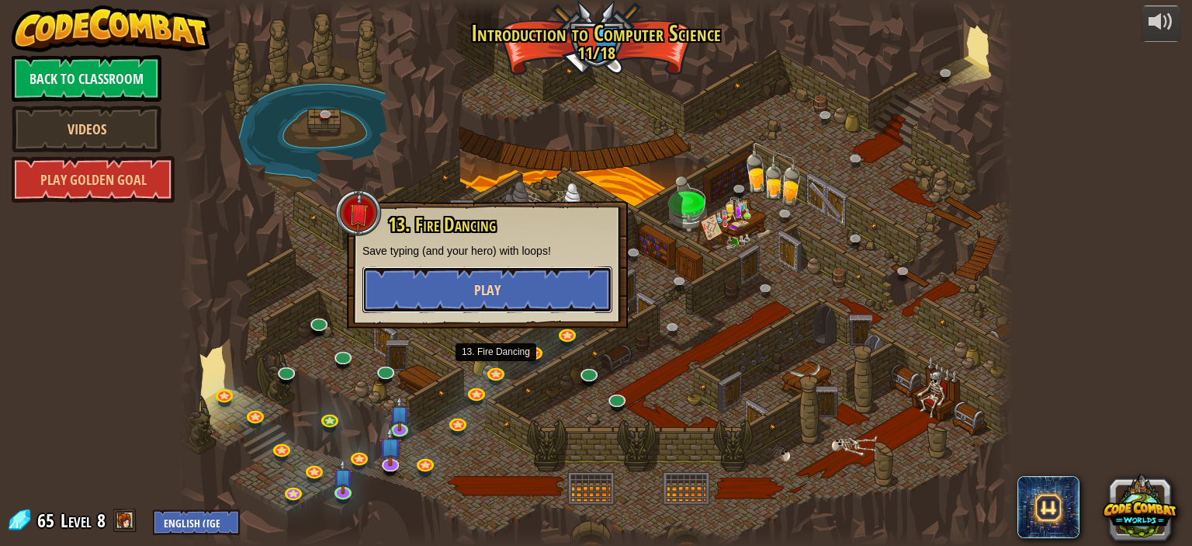
click at [455, 294] on button "Play" at bounding box center [487, 289] width 250 height 47
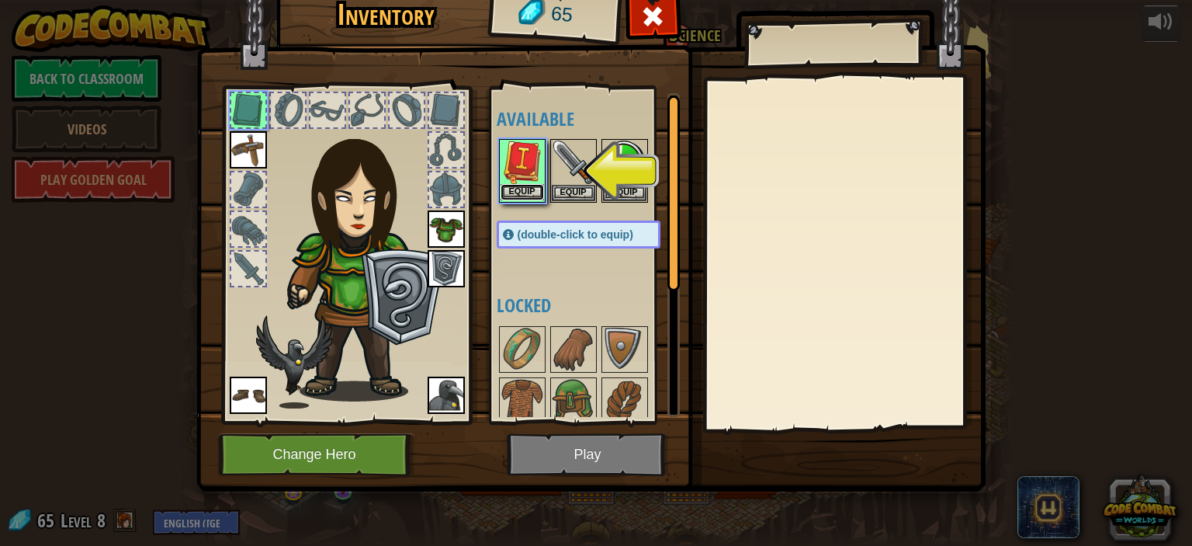
click at [525, 192] on button "Equip" at bounding box center [522, 192] width 43 height 16
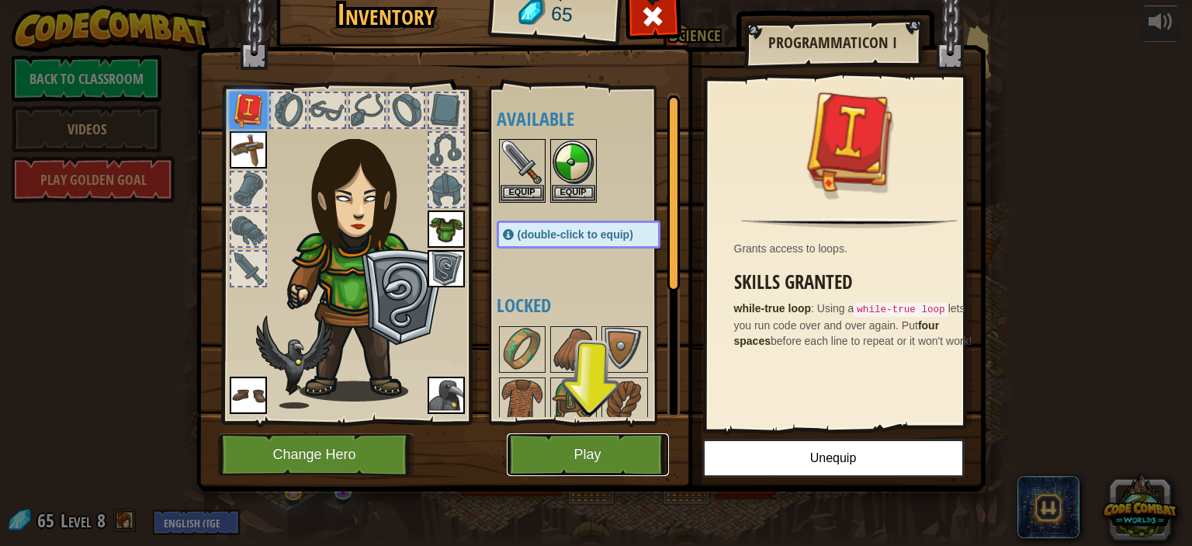
click at [624, 451] on button "Play" at bounding box center [588, 454] width 162 height 43
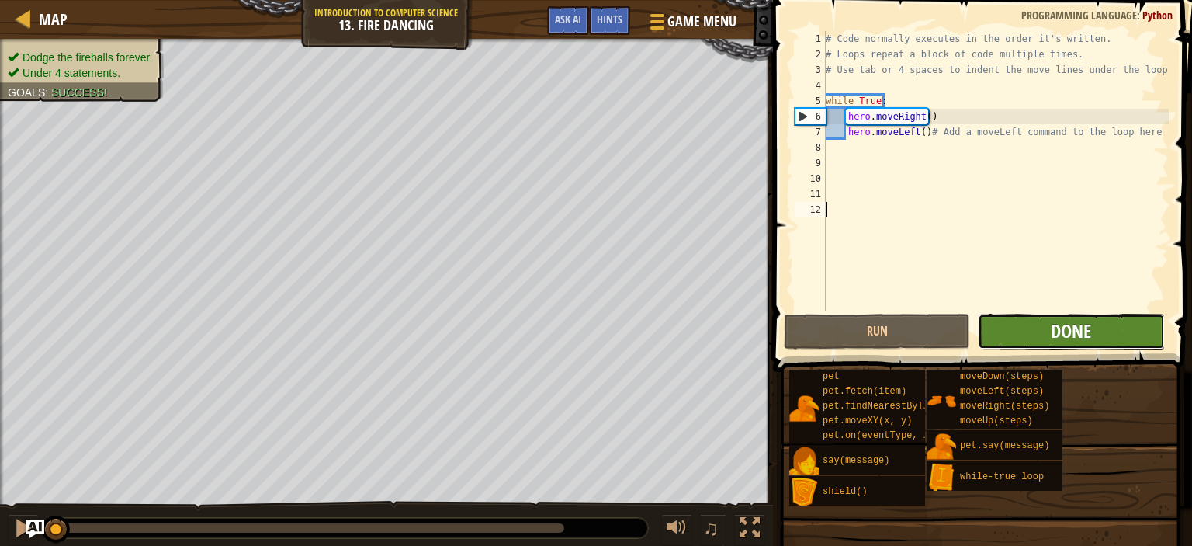
click at [1076, 342] on span "Done" at bounding box center [1071, 330] width 40 height 25
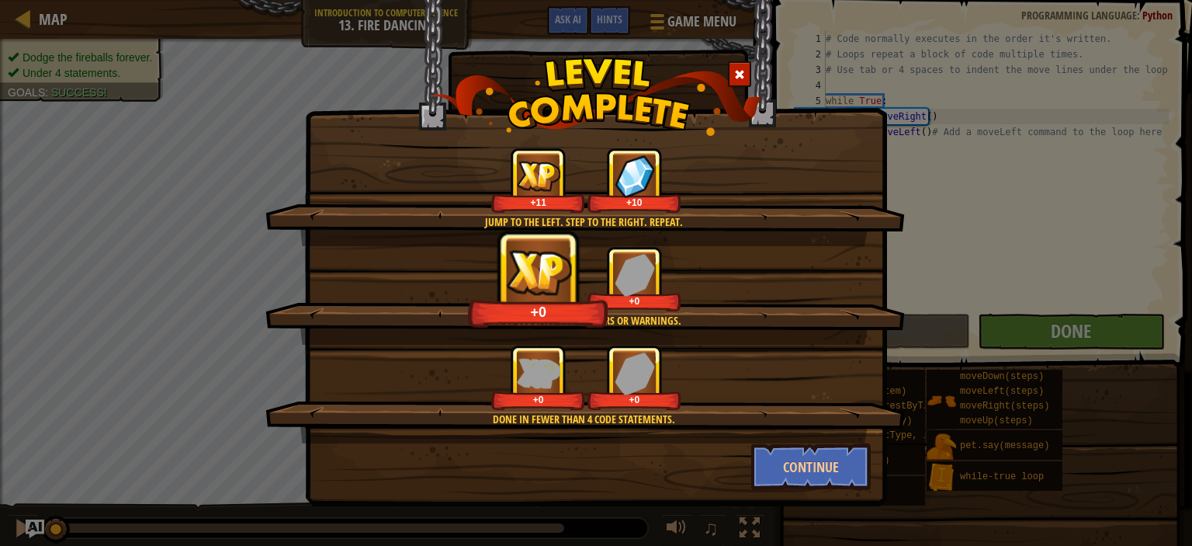
click at [738, 64] on div at bounding box center [739, 74] width 23 height 26
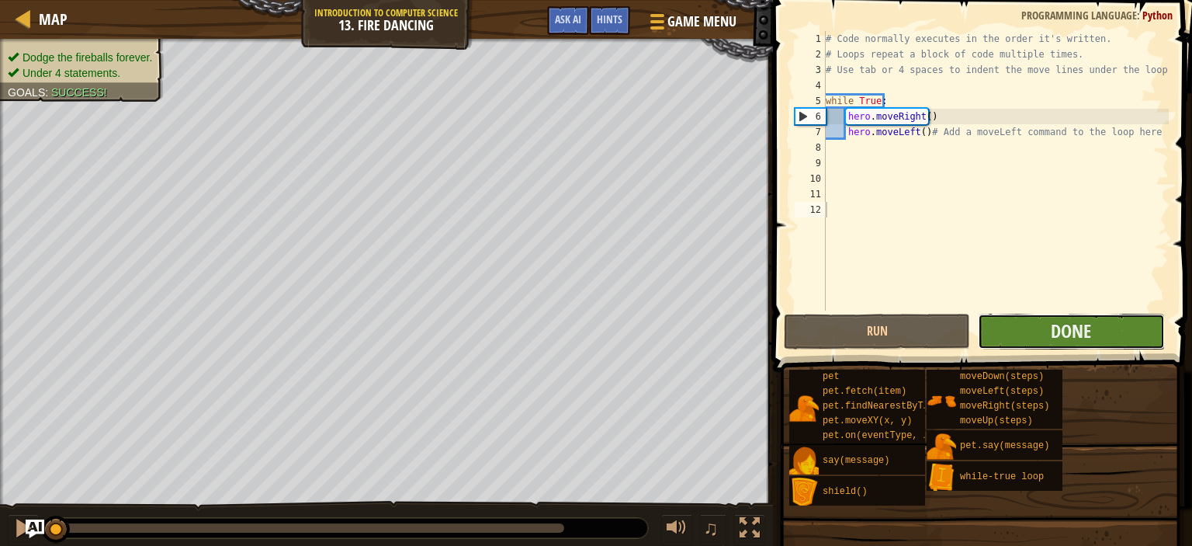
click at [1071, 344] on button "Done" at bounding box center [1071, 332] width 186 height 36
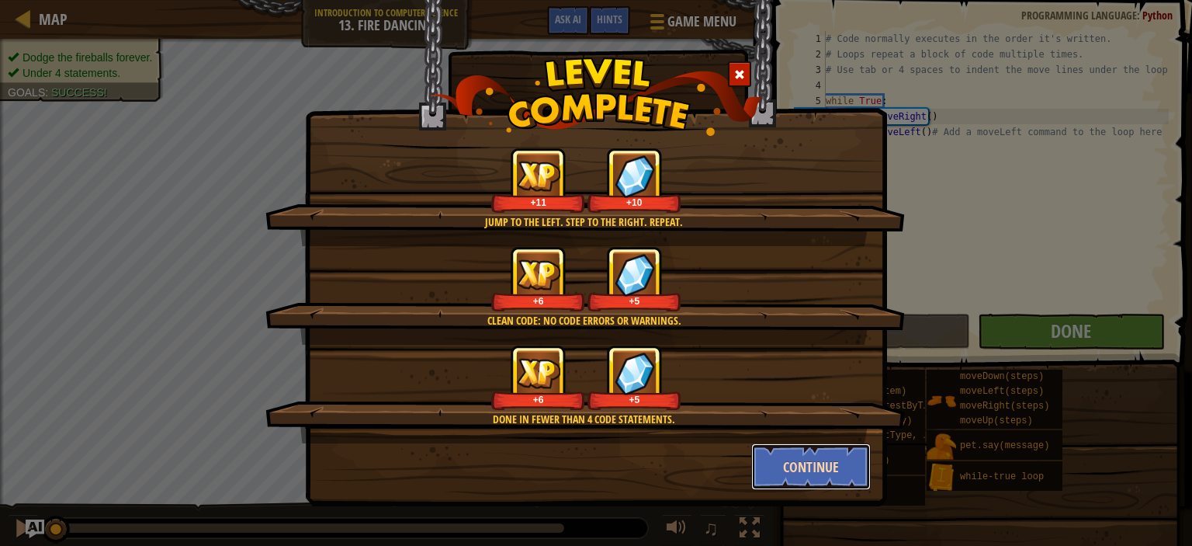
click at [837, 463] on button "Continue" at bounding box center [811, 466] width 120 height 47
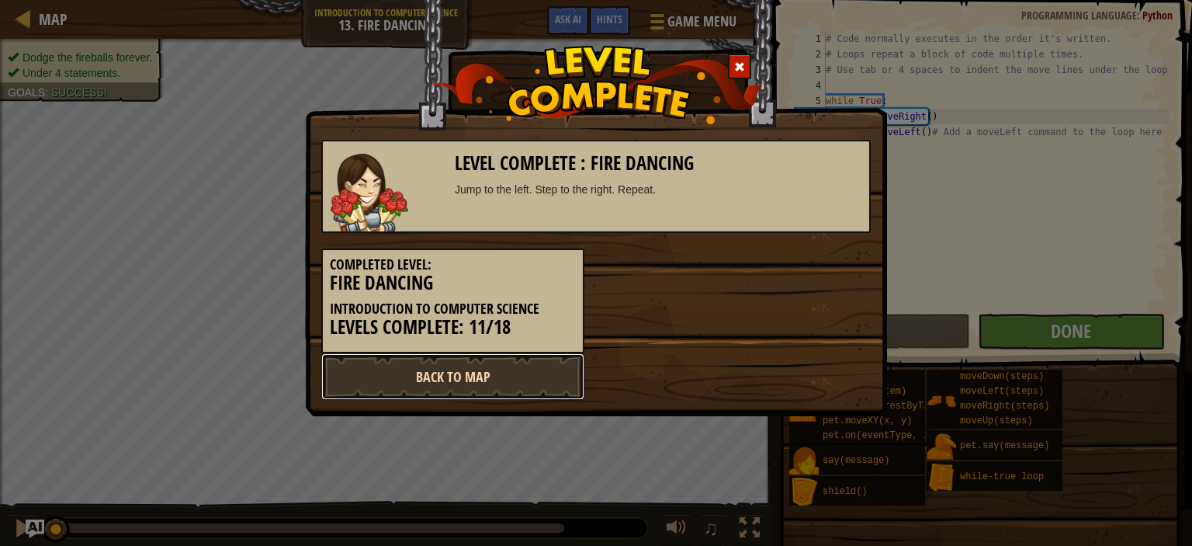
click at [520, 383] on link "Back to Map" at bounding box center [452, 376] width 263 height 47
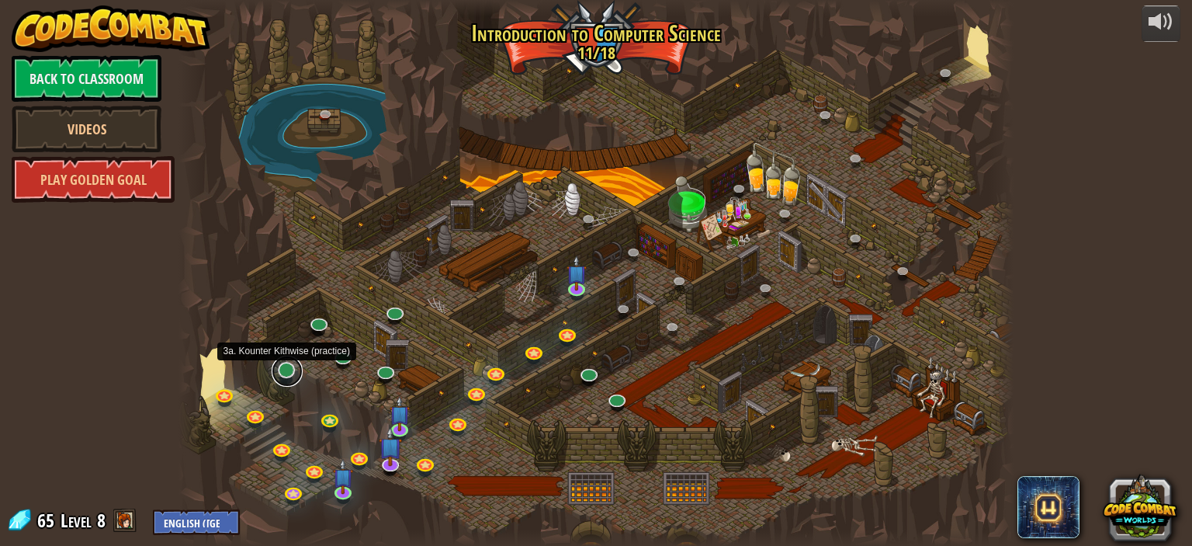
click at [290, 362] on link at bounding box center [287, 370] width 31 height 31
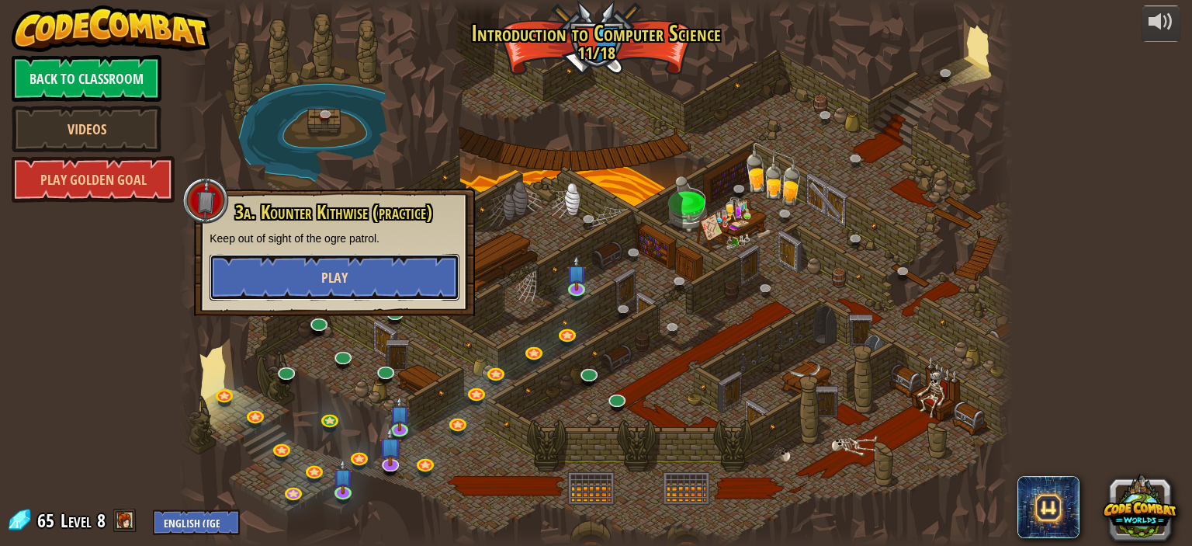
click at [383, 272] on button "Play" at bounding box center [335, 277] width 250 height 47
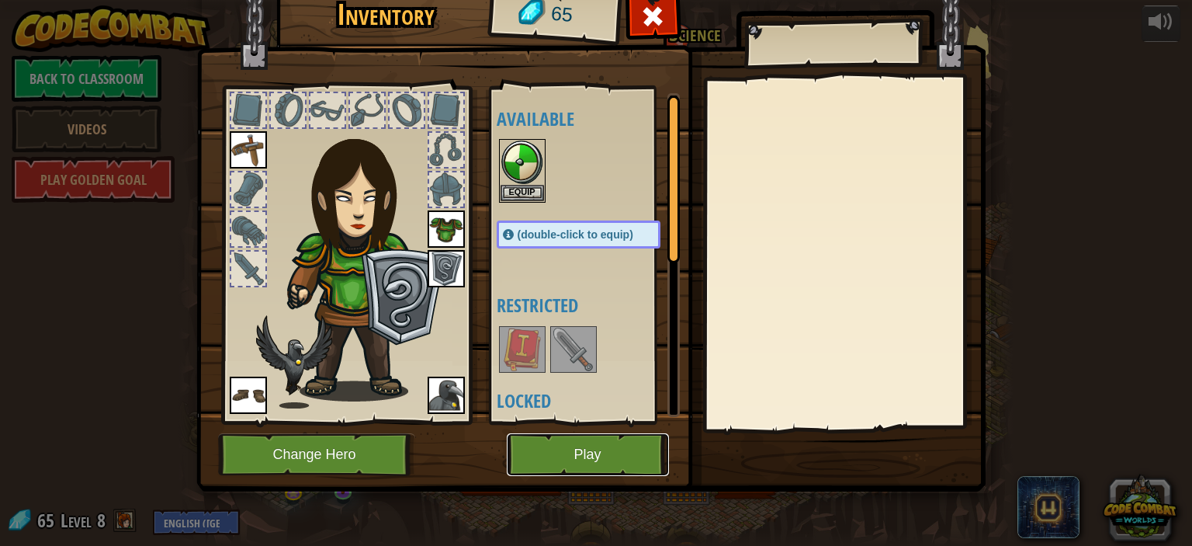
click at [546, 454] on button "Play" at bounding box center [588, 454] width 162 height 43
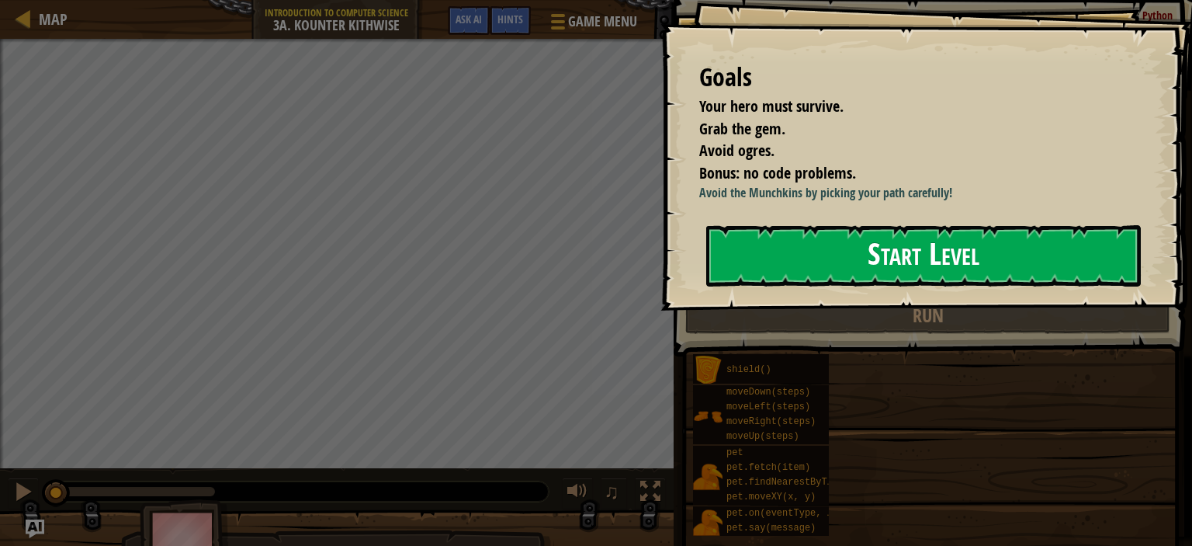
drag, startPoint x: 1080, startPoint y: 315, endPoint x: 1106, endPoint y: 300, distance: 29.9
click at [1106, 286] on button "Start Level" at bounding box center [923, 255] width 435 height 61
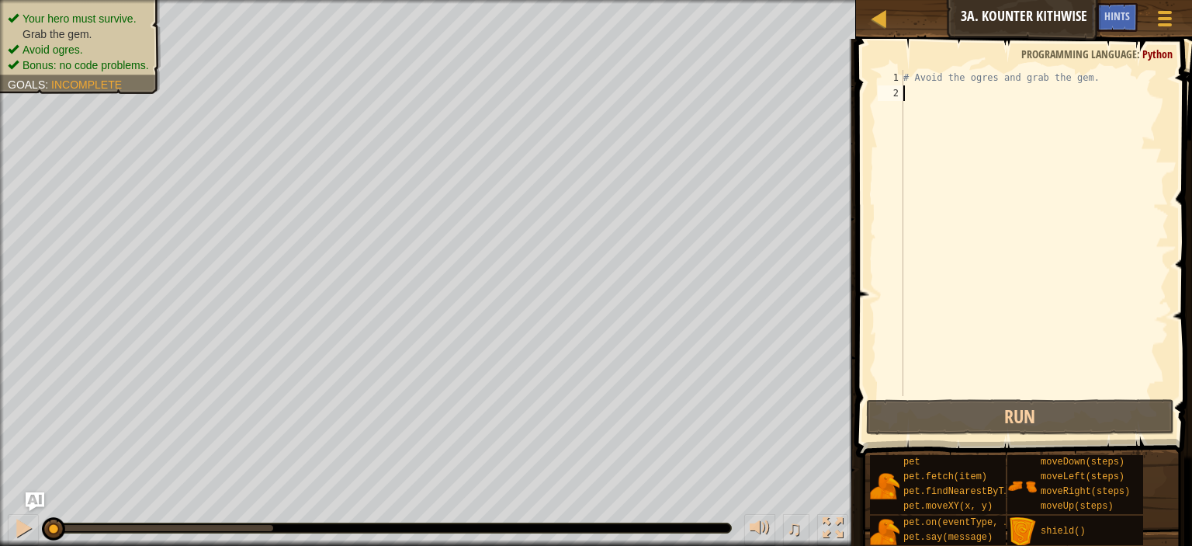
type textarea "h"
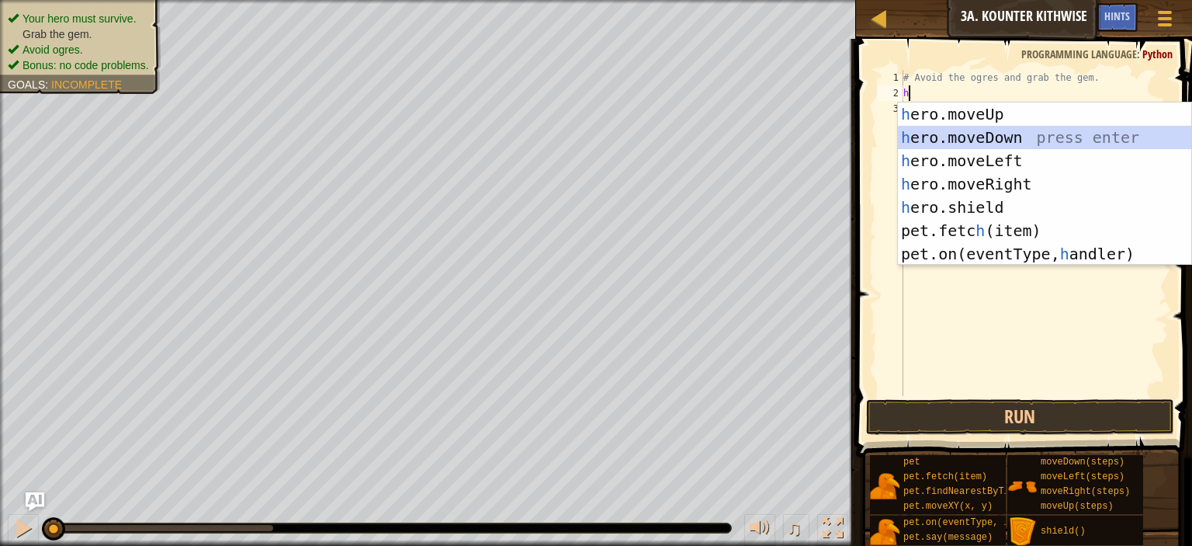
click at [979, 134] on div "h ero.moveUp press enter h ero.moveDown press enter h ero.moveLeft press enter …" at bounding box center [1044, 207] width 293 height 210
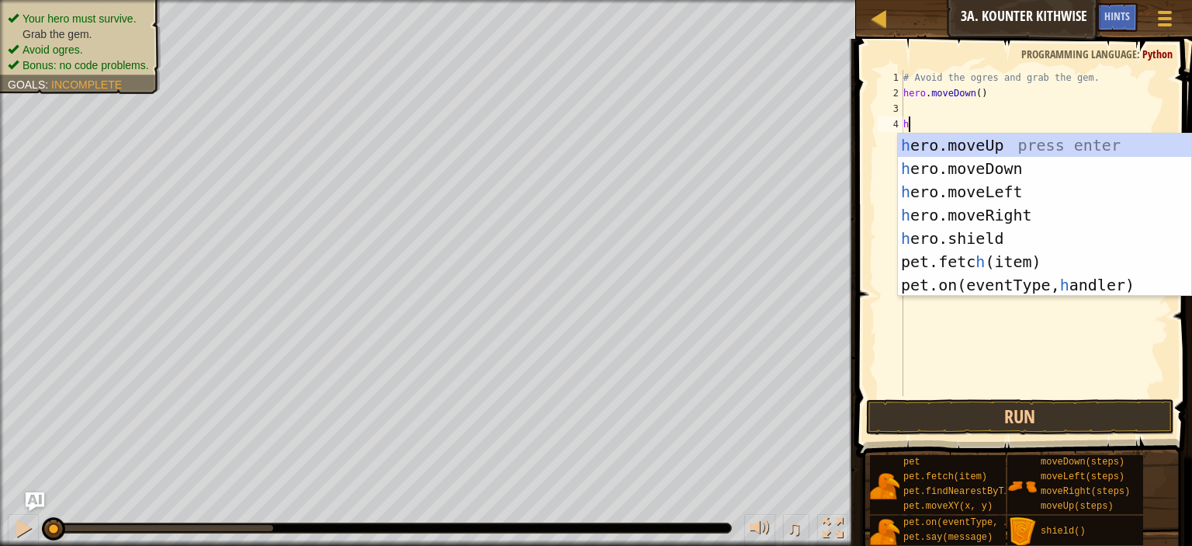
type textarea "h"
click at [979, 0] on body "Map Introduction to Computer Science 3a. Kounter Kithwise Game Menu Done Hints …" at bounding box center [596, 0] width 1192 height 0
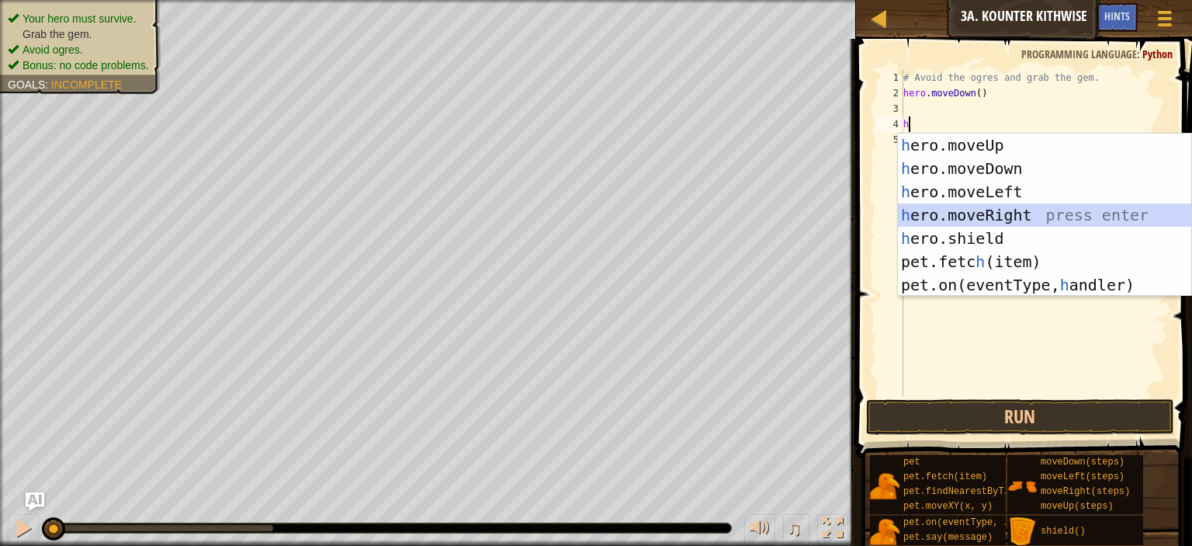
click at [1003, 208] on div "h ero.moveUp press enter h ero.moveDown press enter h ero.moveLeft press enter …" at bounding box center [1044, 238] width 293 height 210
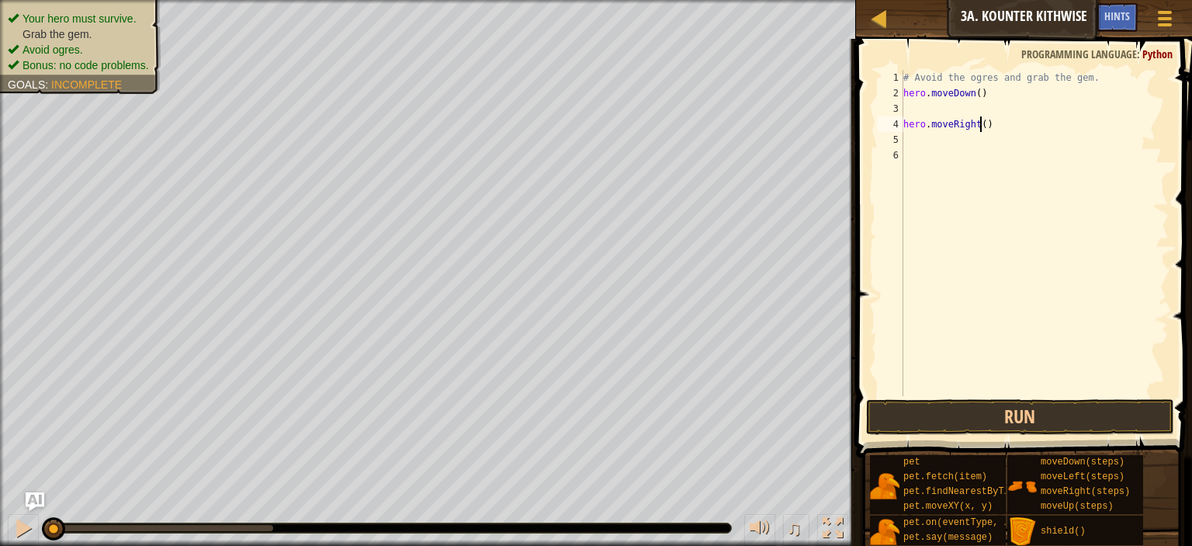
click at [979, 129] on div "# Avoid the ogres and grab the gem. hero . moveDown ( ) hero . moveRight ( )" at bounding box center [1034, 248] width 269 height 357
click at [958, 419] on button "Run" at bounding box center [1020, 417] width 308 height 36
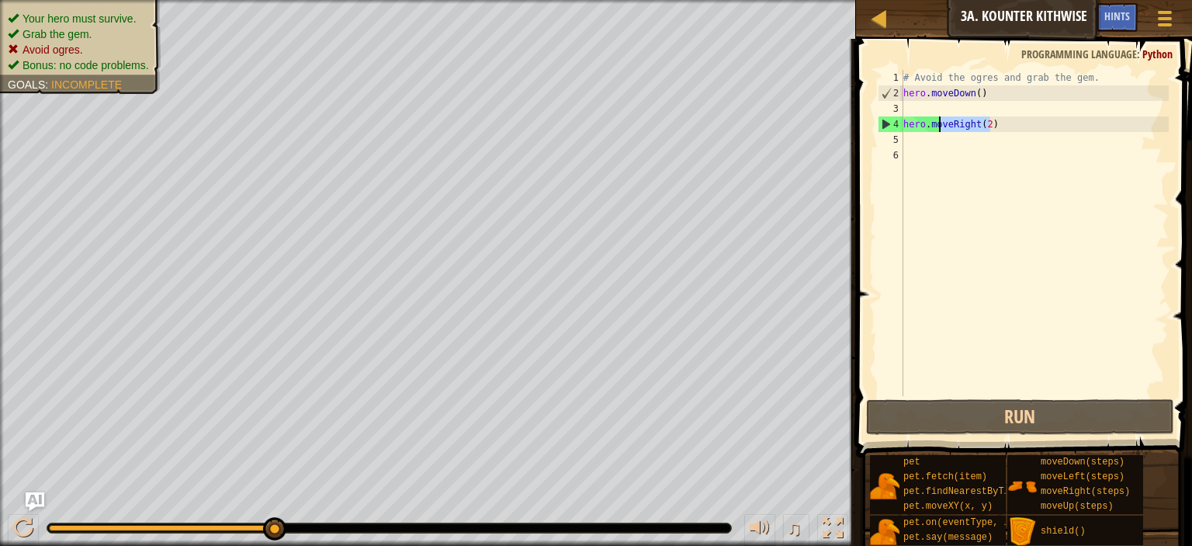
drag, startPoint x: 1035, startPoint y: 131, endPoint x: 930, endPoint y: 132, distance: 105.6
click at [930, 132] on div "# Avoid the ogres and grab the gem. hero . moveDown ( ) hero . moveRight ( 2 )" at bounding box center [1034, 248] width 269 height 357
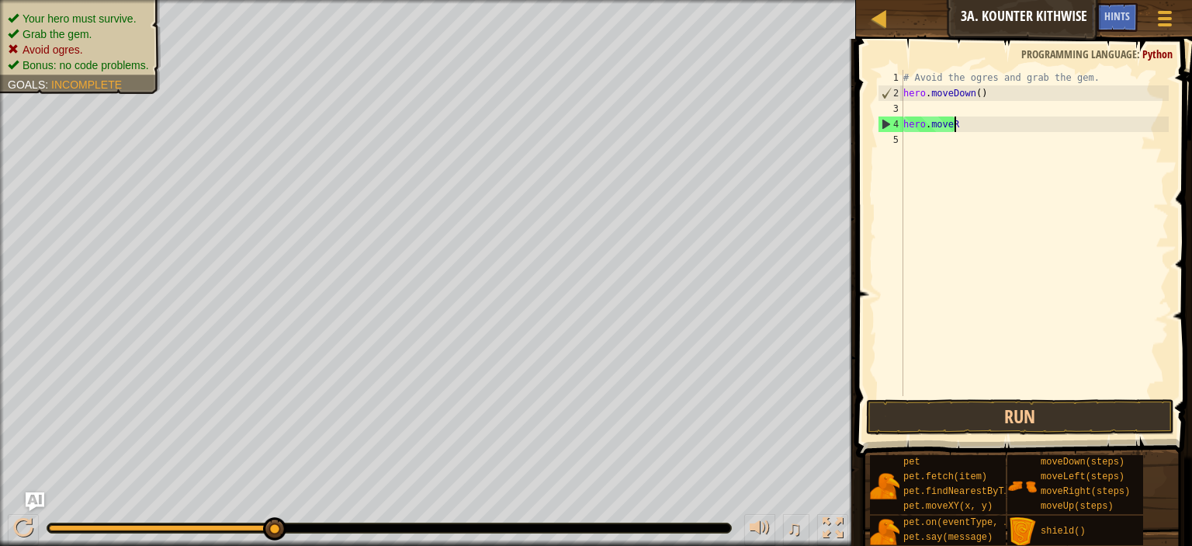
scroll to position [7, 2]
type textarea "h"
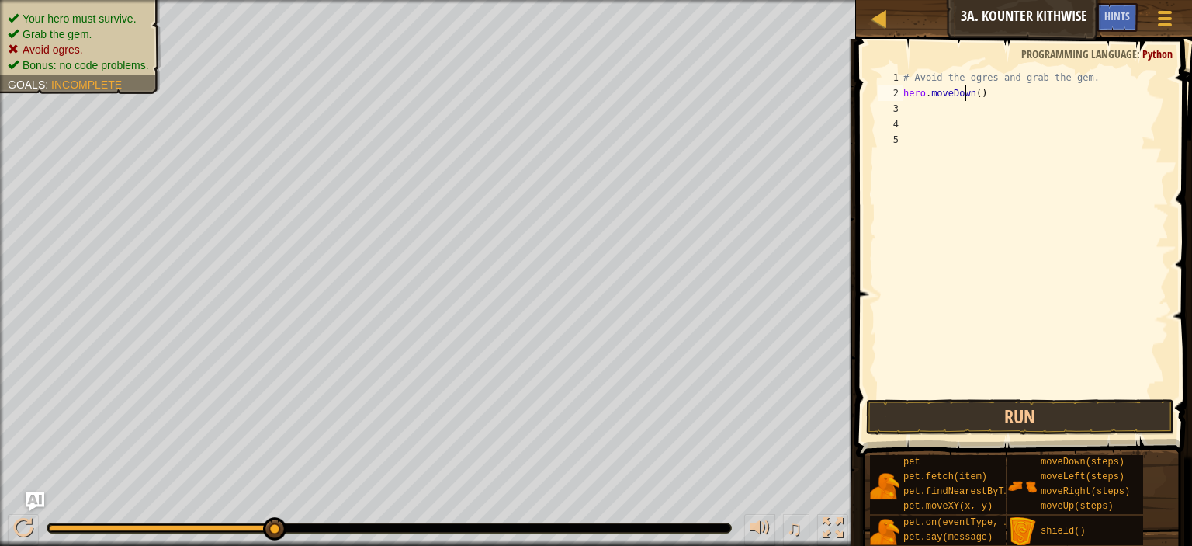
click at [966, 99] on div "# Avoid the ogres and grab the gem. hero . moveDown ( )" at bounding box center [1034, 248] width 269 height 357
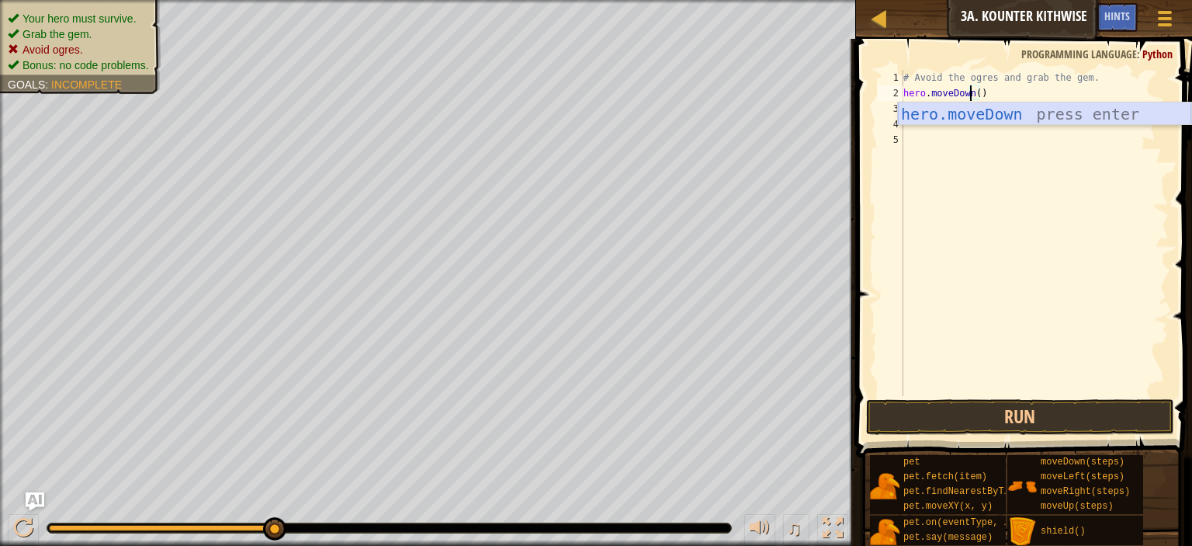
click at [1002, 113] on div "hero.moveDown press enter" at bounding box center [1044, 137] width 293 height 70
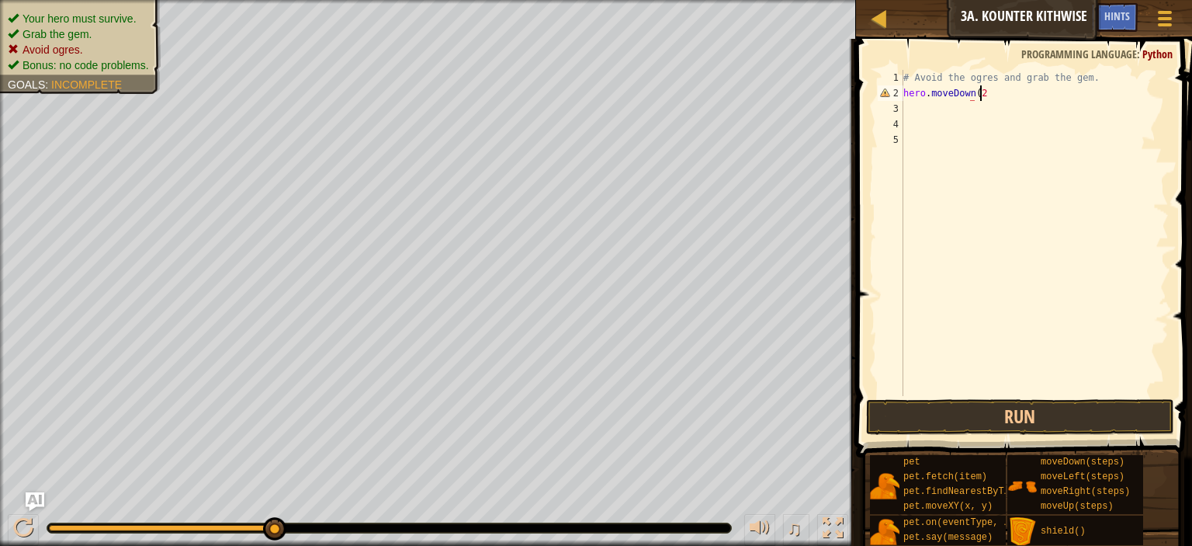
scroll to position [7, 5]
type textarea "hero.moveDown(2)"
click at [984, 106] on div "# Avoid the ogres and grab the gem. hero . moveDown ( 2 )" at bounding box center [1034, 248] width 269 height 357
type textarea "h"
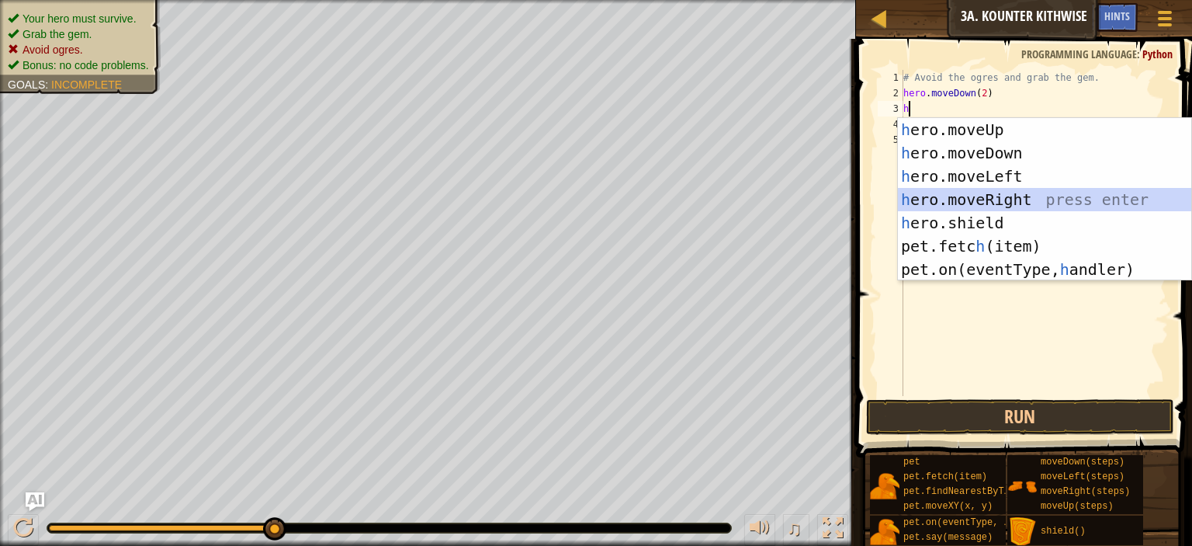
click at [1004, 210] on div "h ero.moveUp press enter h ero.moveDown press enter h ero.moveLeft press enter …" at bounding box center [1044, 223] width 293 height 210
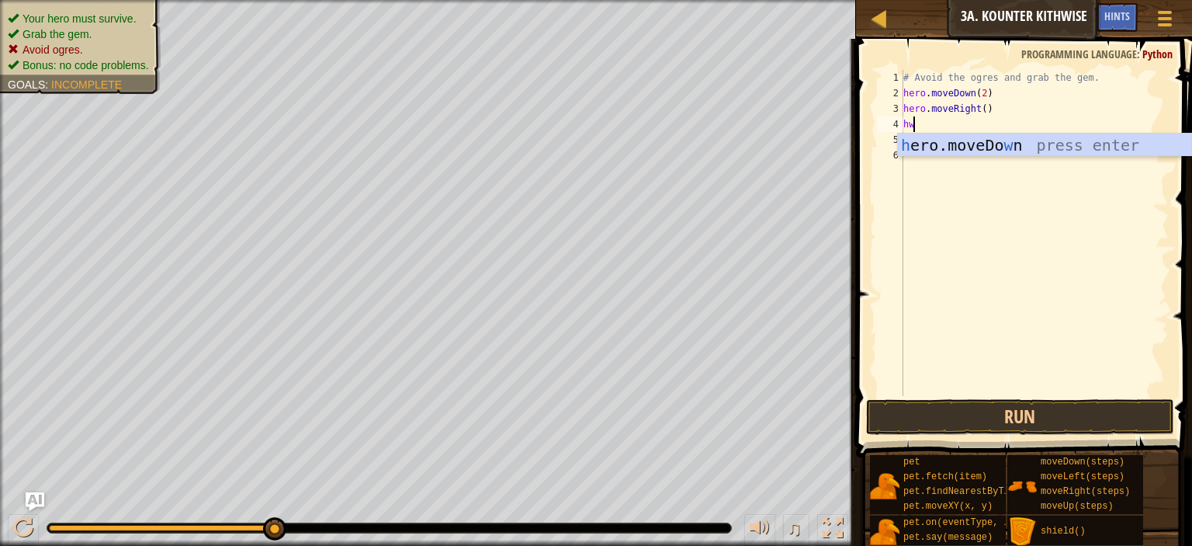
type textarea "h"
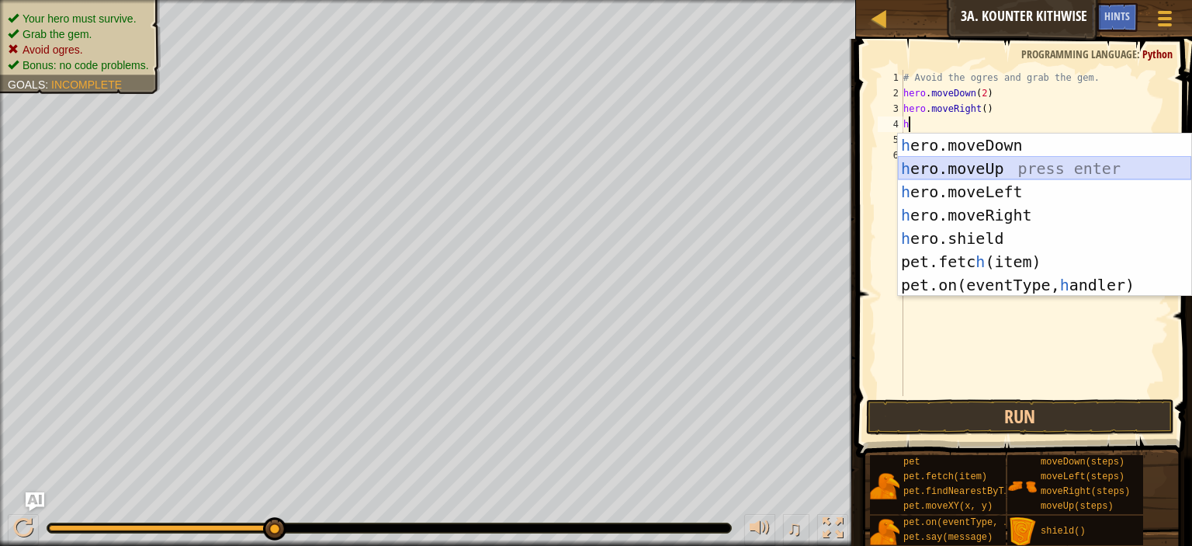
click at [983, 166] on div "h ero.moveDown press enter h ero.moveUp press enter h ero.moveLeft press enter …" at bounding box center [1044, 238] width 293 height 210
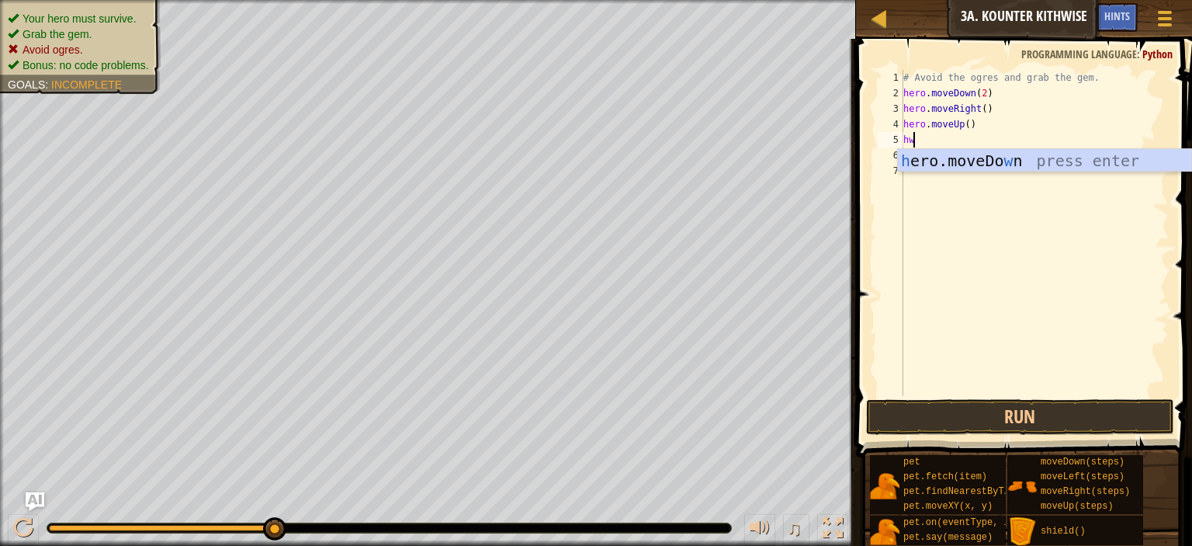
type textarea "h"
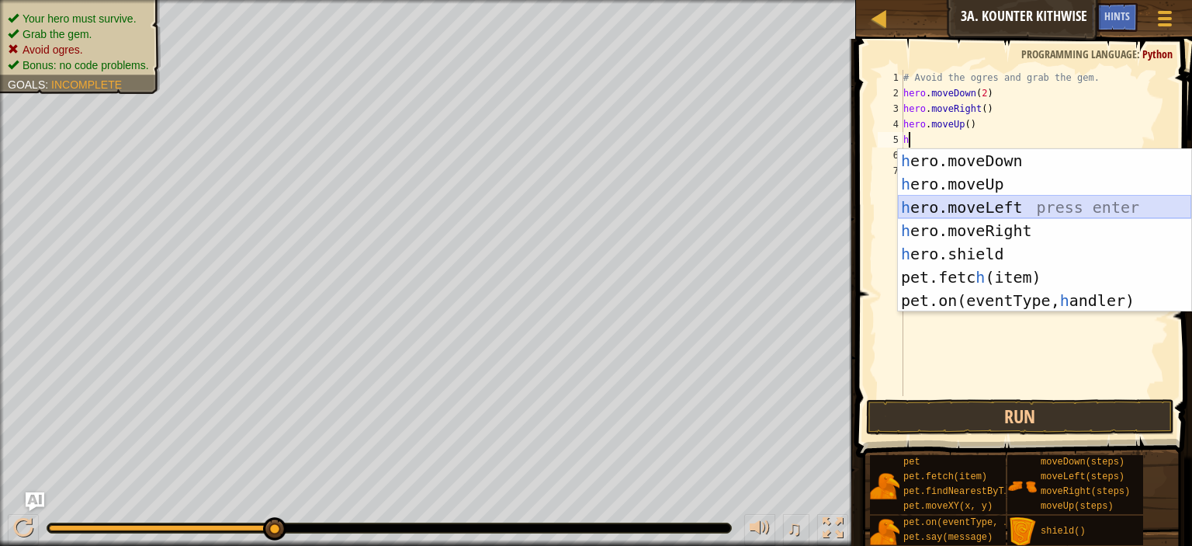
click at [1025, 217] on div "h ero.moveDown press enter h ero.moveUp press enter h ero.moveLeft press enter …" at bounding box center [1044, 254] width 293 height 210
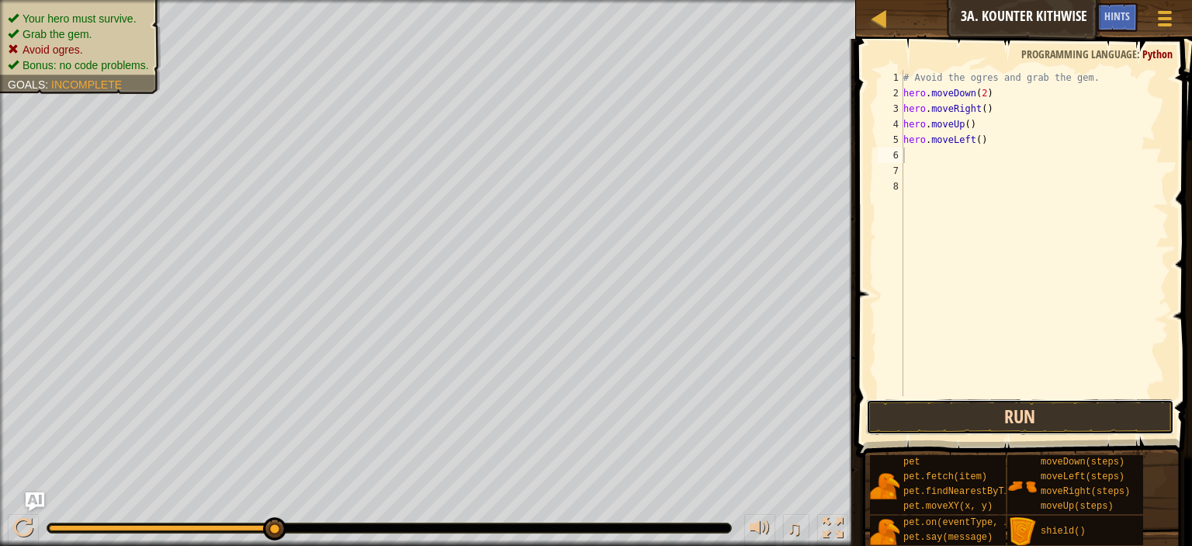
click at [1060, 418] on button "Run" at bounding box center [1020, 417] width 308 height 36
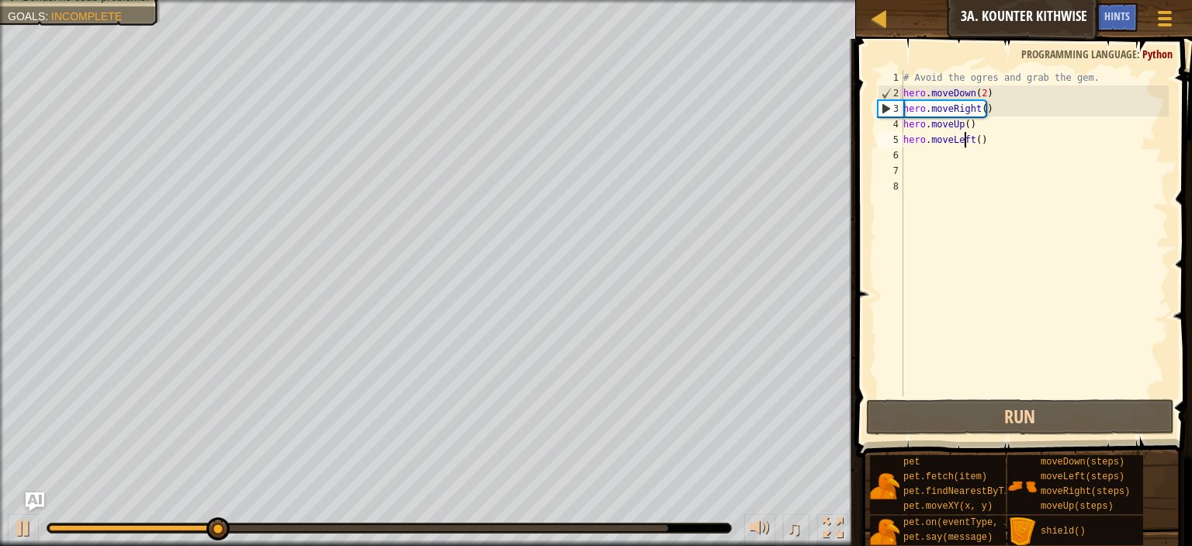
click at [965, 142] on div "# Avoid the ogres and grab the gem. hero . moveDown ( 2 ) hero . moveRight ( ) …" at bounding box center [1034, 248] width 269 height 357
click at [967, 142] on div "# Avoid the ogres and grab the gem. hero . moveDown ( 2 ) hero . moveRight ( ) …" at bounding box center [1034, 248] width 269 height 357
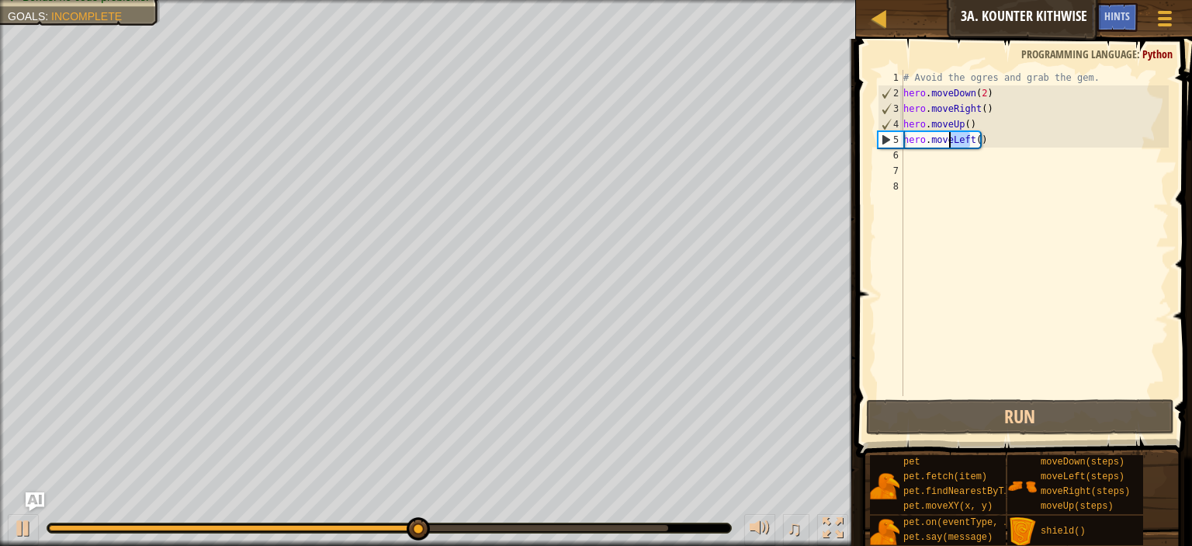
drag, startPoint x: 968, startPoint y: 142, endPoint x: 947, endPoint y: 146, distance: 21.3
click at [947, 146] on div "# Avoid the ogres and grab the gem. hero . moveDown ( 2 ) hero . moveRight ( ) …" at bounding box center [1034, 248] width 269 height 357
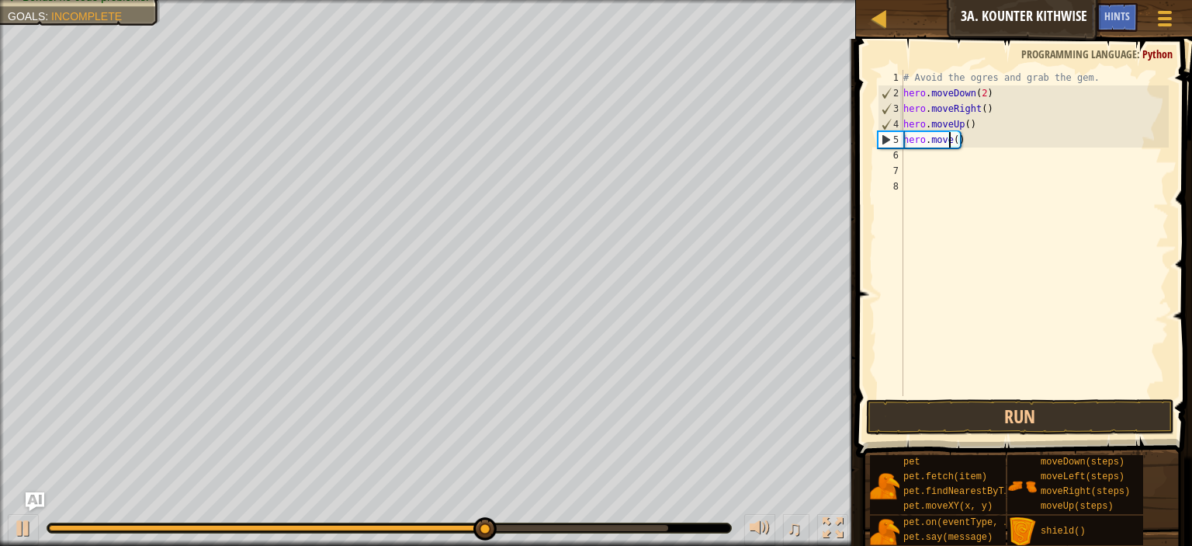
scroll to position [7, 3]
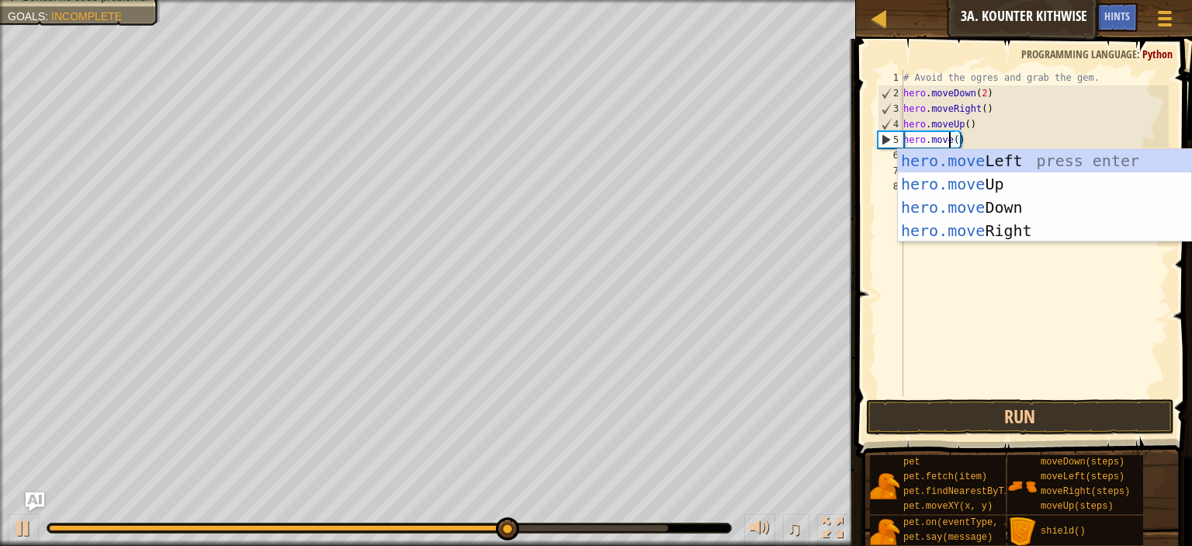
type textarea "hero.mover()"
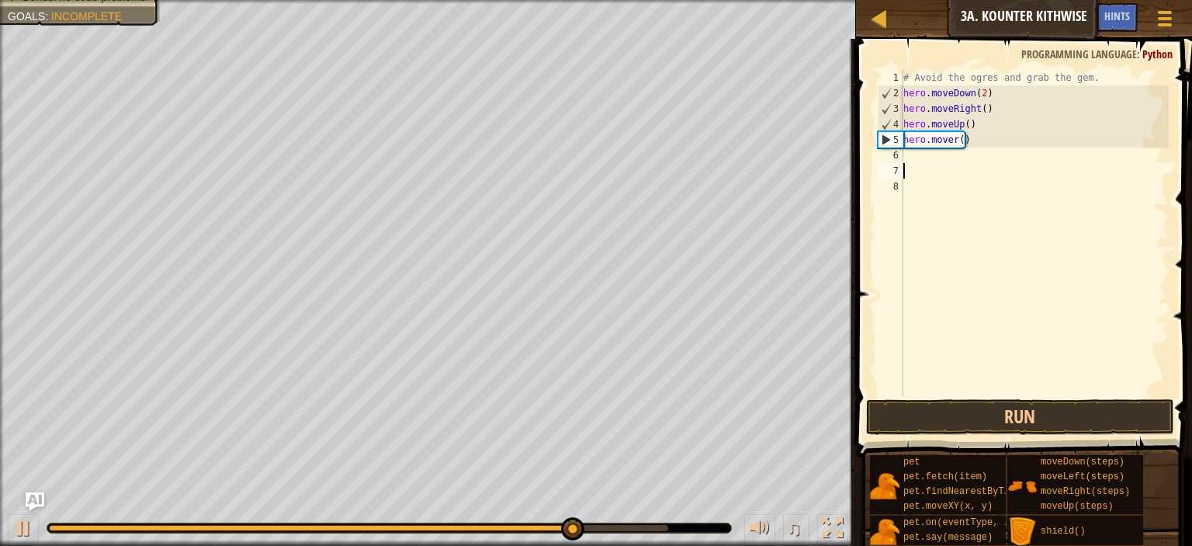
click at [950, 175] on div "# Avoid the ogres and grab the gem. hero . moveDown ( 2 ) hero . moveRight ( ) …" at bounding box center [1034, 248] width 269 height 357
click at [951, 143] on div "# Avoid the ogres and grab the gem. hero . moveDown ( 2 ) hero . moveRight ( ) …" at bounding box center [1034, 248] width 269 height 357
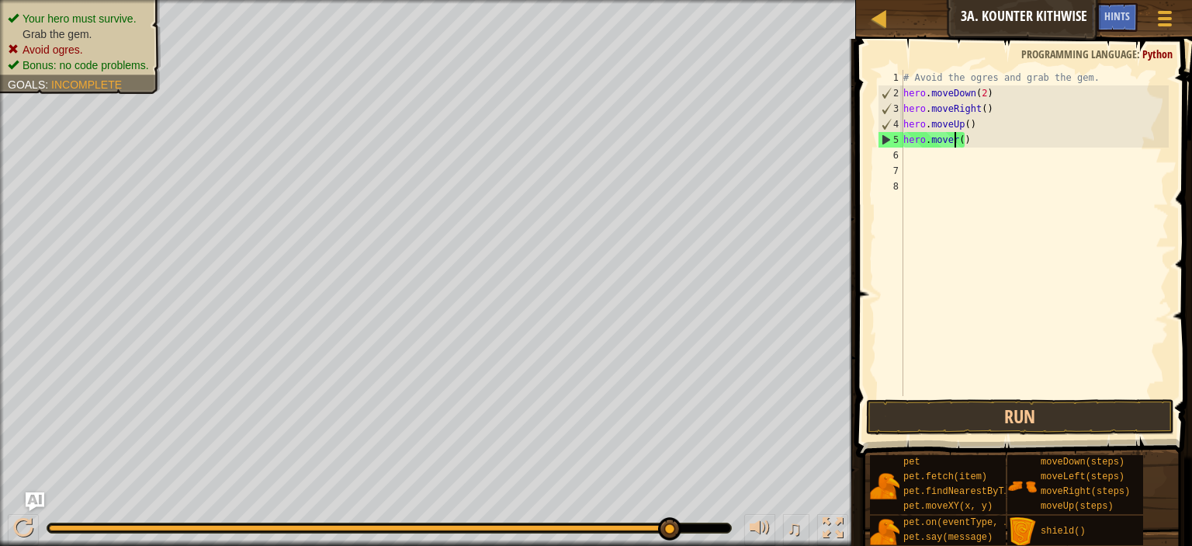
click at [955, 145] on div "# Avoid the ogres and grab the gem. hero . moveDown ( 2 ) hero . moveRight ( ) …" at bounding box center [1034, 248] width 269 height 357
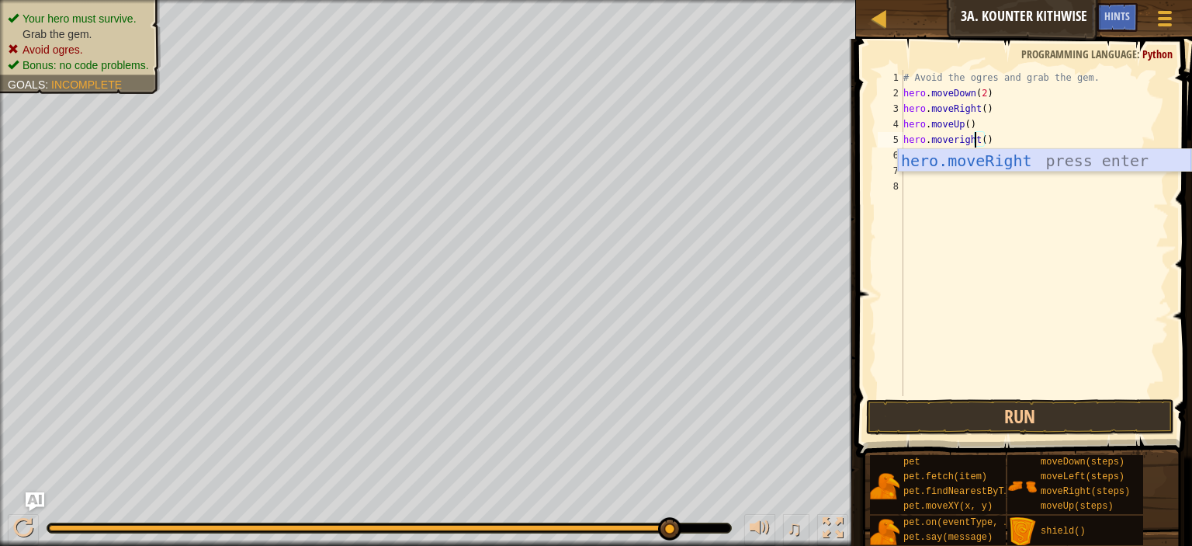
click at [963, 161] on div "hero.moveRight press enter" at bounding box center [1044, 184] width 293 height 70
type textarea "hero.moveRight"
click at [992, 149] on div "# Avoid the ogres and grab the gem. hero . moveDown ( 2 ) hero . moveRight ( ) …" at bounding box center [1034, 248] width 269 height 357
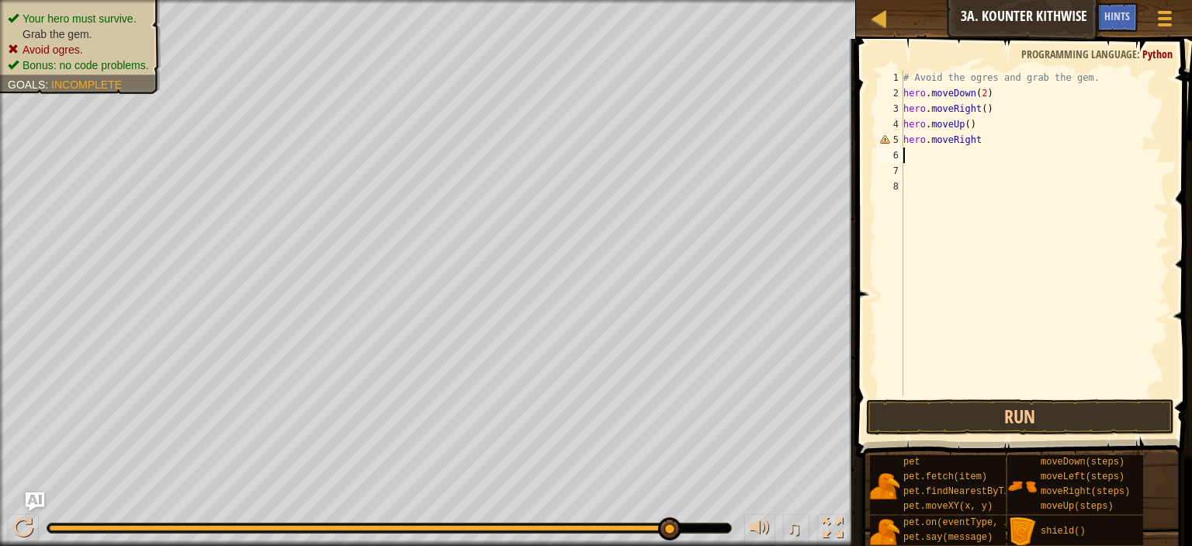
click at [965, 158] on div "# Avoid the ogres and grab the gem. hero . moveDown ( 2 ) hero . moveRight ( ) …" at bounding box center [1034, 248] width 269 height 357
click at [996, 138] on div "# Avoid the ogres and grab the gem. hero . moveDown ( 2 ) hero . moveRight ( ) …" at bounding box center [1034, 248] width 269 height 357
type textarea "hero.moveRight()"
click at [996, 138] on div "# Avoid the ogres and grab the gem. hero . moveDown ( 2 ) hero . moveRight ( ) …" at bounding box center [1034, 248] width 269 height 357
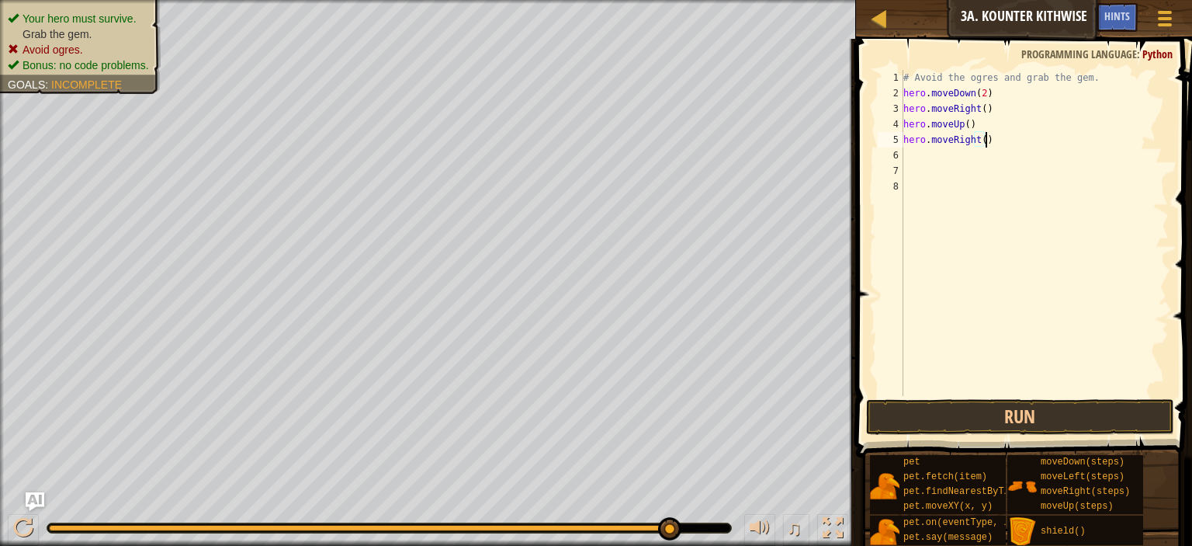
click at [940, 159] on div "# Avoid the ogres and grab the gem. hero . moveDown ( 2 ) hero . moveRight ( ) …" at bounding box center [1034, 248] width 269 height 357
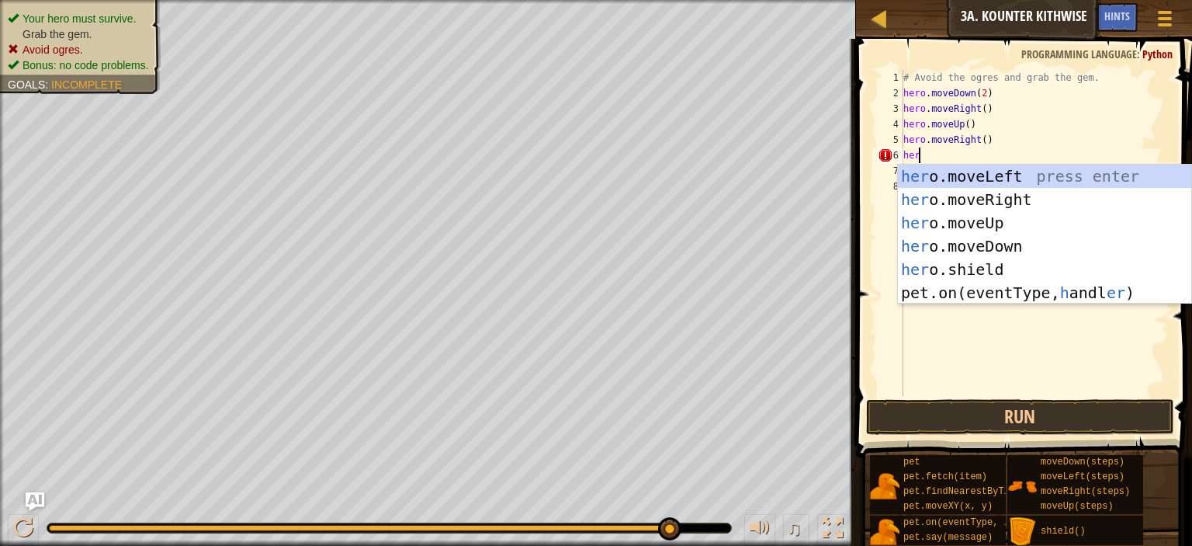
scroll to position [7, 0]
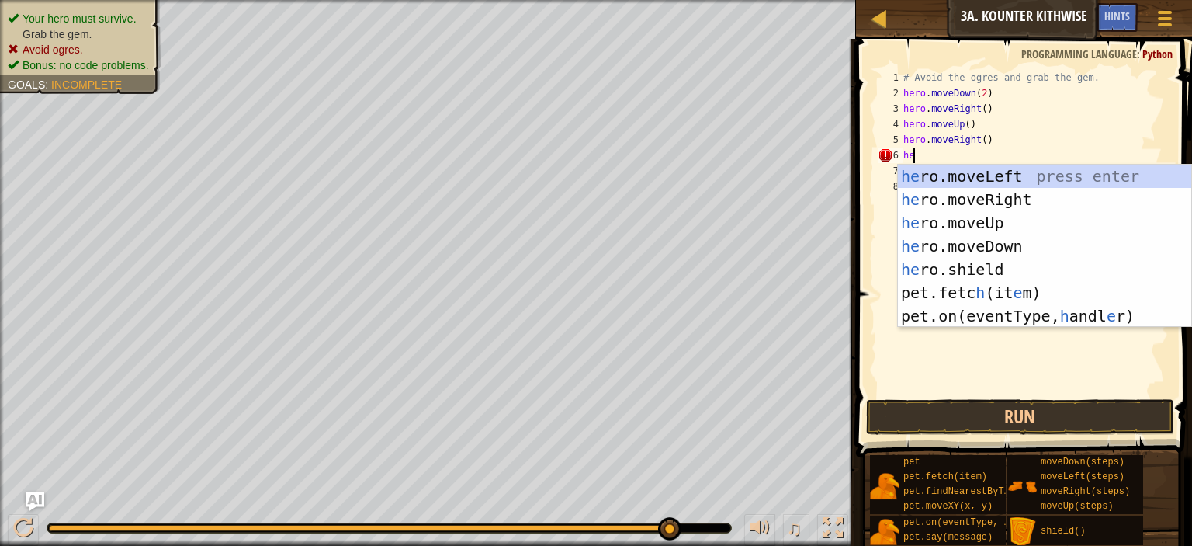
type textarea "h"
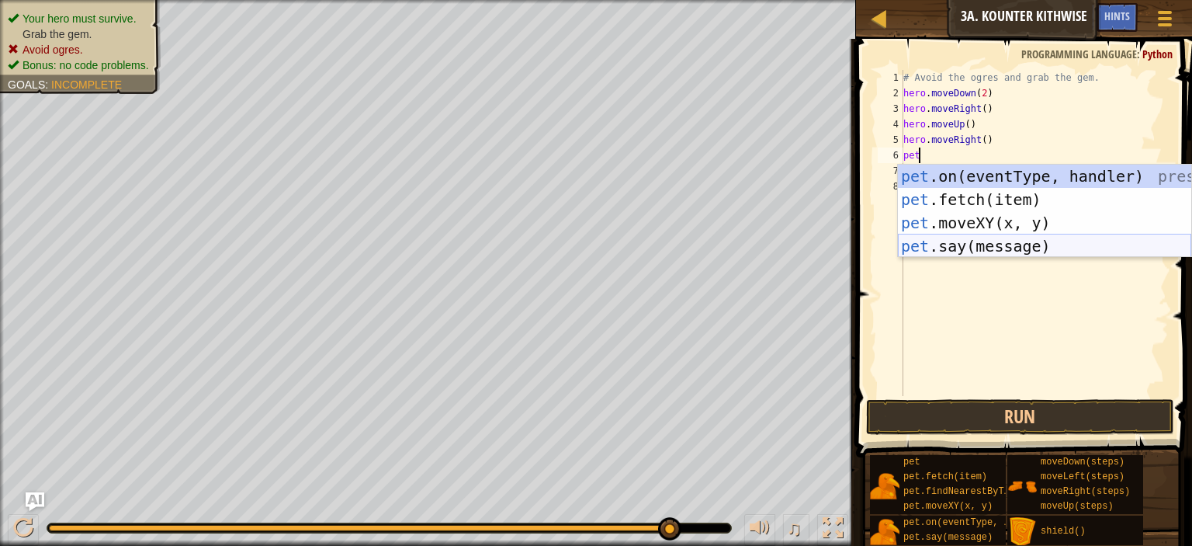
click at [962, 250] on div "pet .on(eventType, handler) press enter pet .fetch(item) press enter pet .moveX…" at bounding box center [1044, 235] width 293 height 140
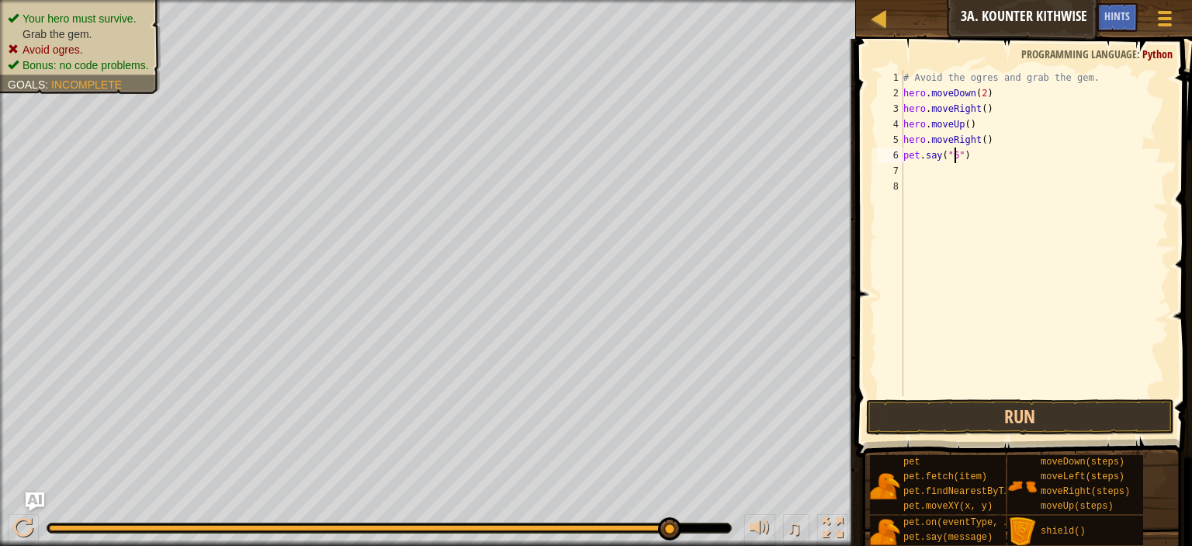
scroll to position [7, 4]
type textarea "pet.say("67")"
click at [938, 400] on button "Run" at bounding box center [1020, 417] width 308 height 36
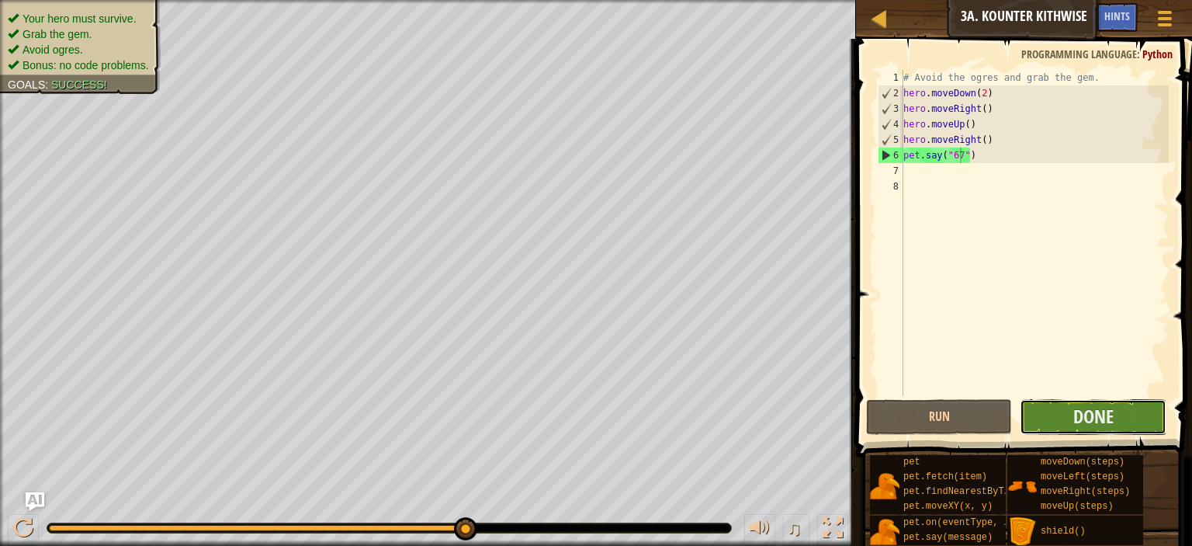
click at [1059, 421] on button "Done" at bounding box center [1093, 417] width 146 height 36
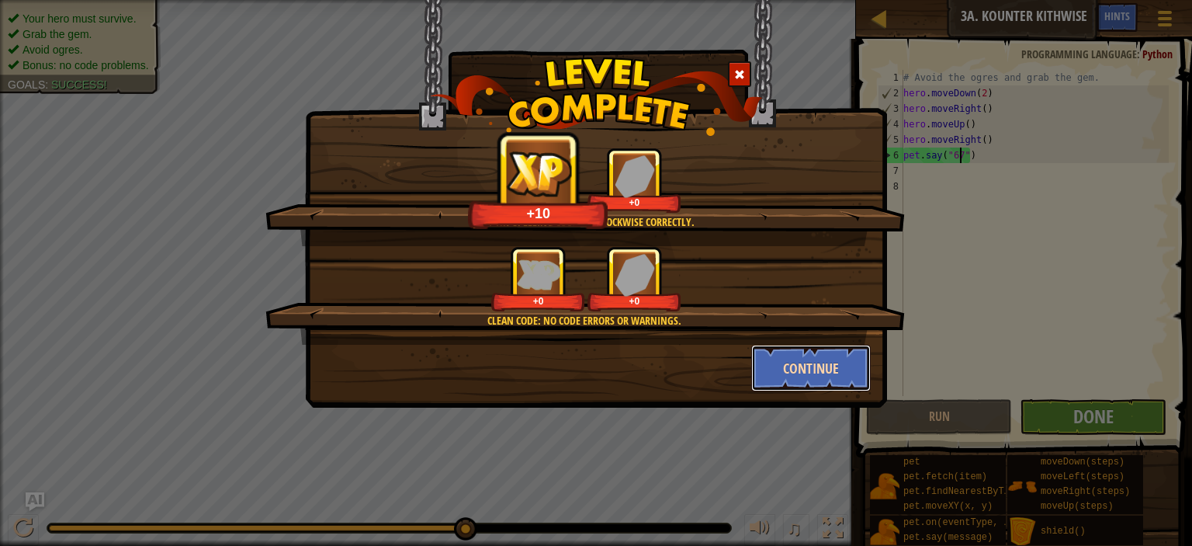
click at [782, 377] on button "Continue" at bounding box center [811, 368] width 120 height 47
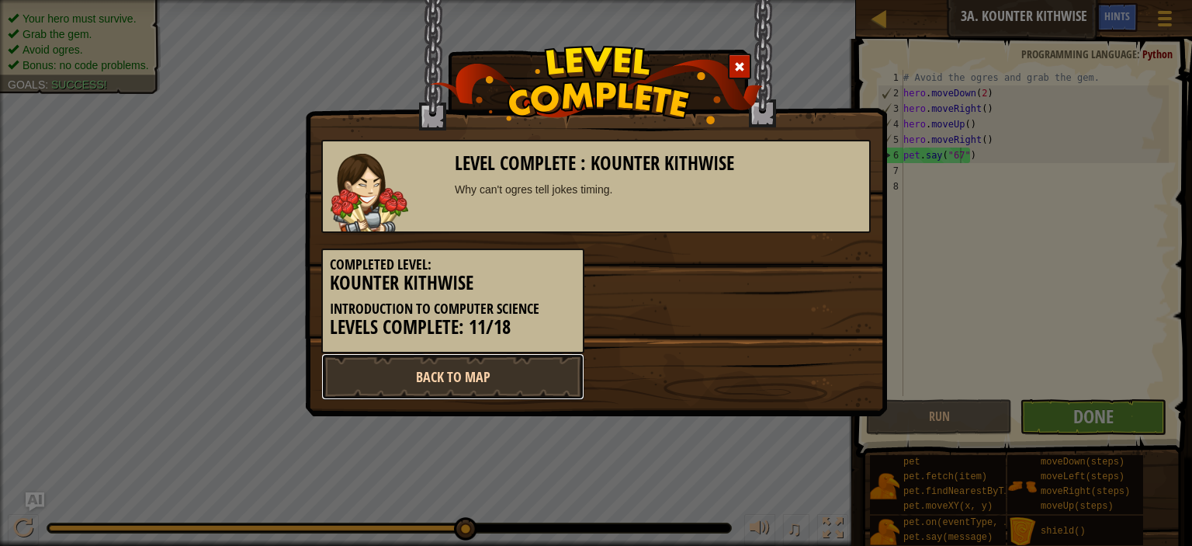
click at [556, 374] on link "Back to Map" at bounding box center [452, 376] width 263 height 47
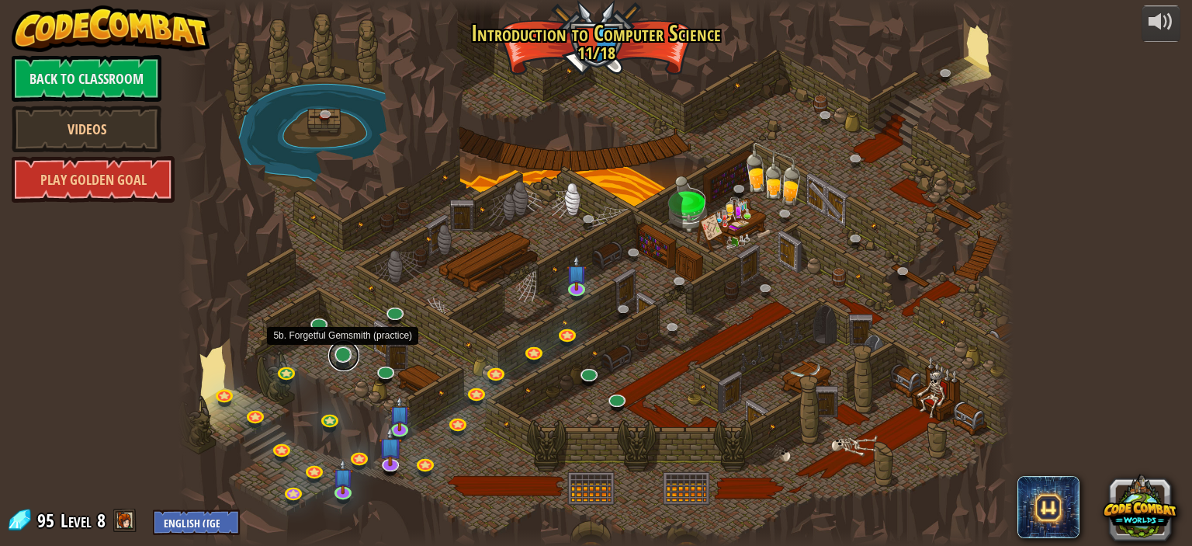
click at [345, 365] on link at bounding box center [343, 355] width 31 height 31
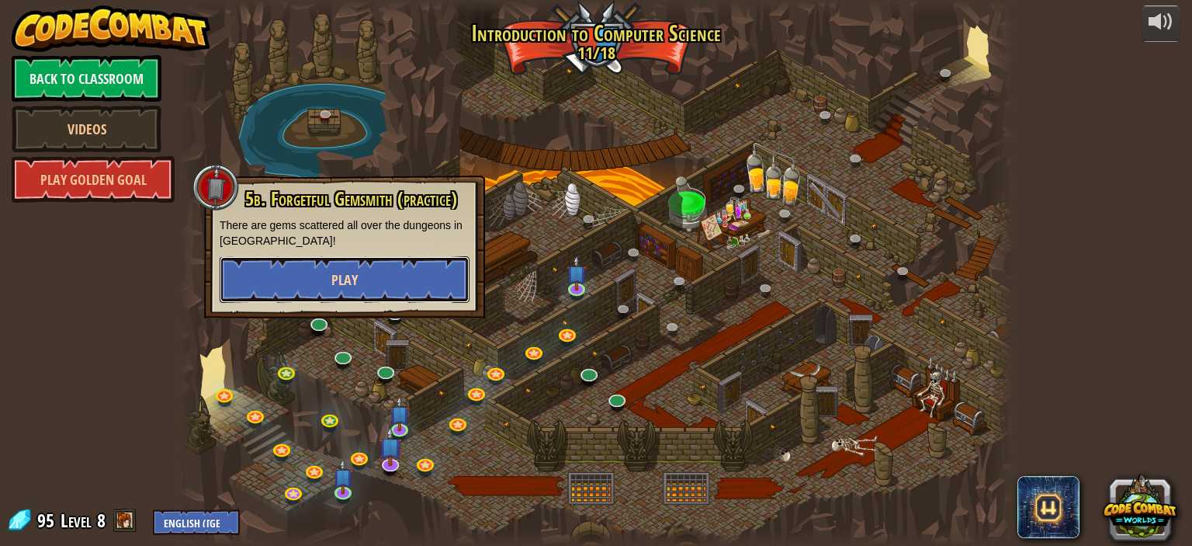
drag, startPoint x: 418, startPoint y: 293, endPoint x: 325, endPoint y: 274, distance: 95.1
click at [325, 274] on button "Play" at bounding box center [345, 279] width 250 height 47
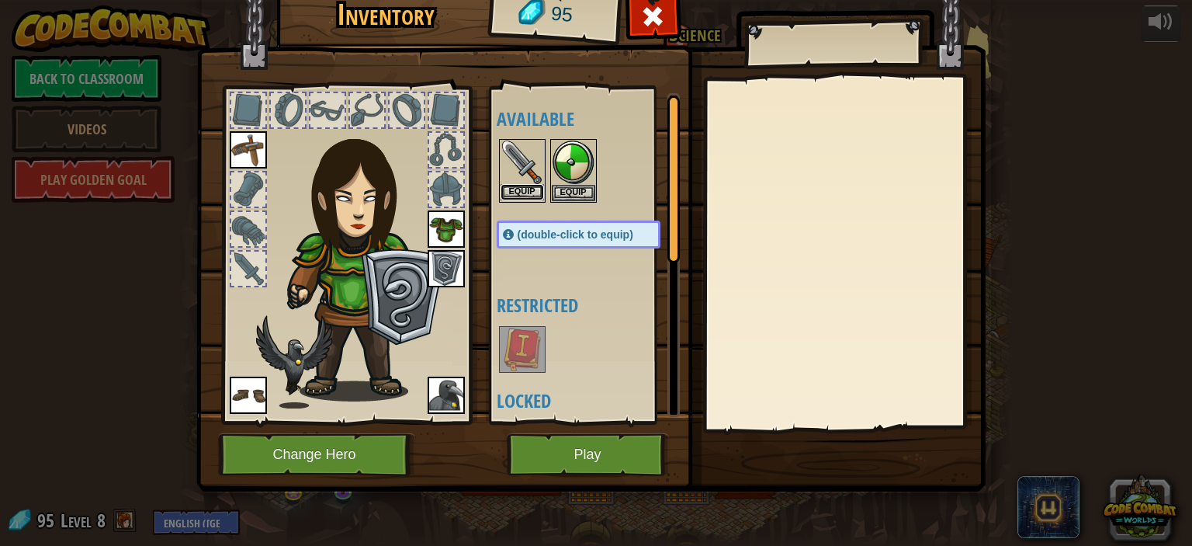
click at [526, 189] on button "Equip" at bounding box center [522, 192] width 43 height 16
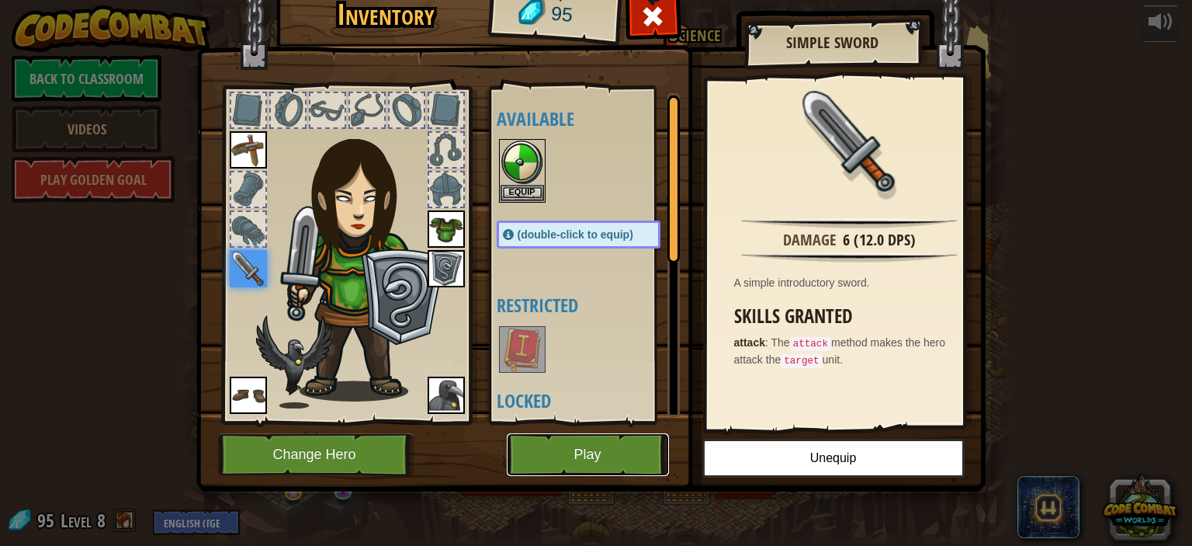
click at [567, 449] on button "Play" at bounding box center [588, 454] width 162 height 43
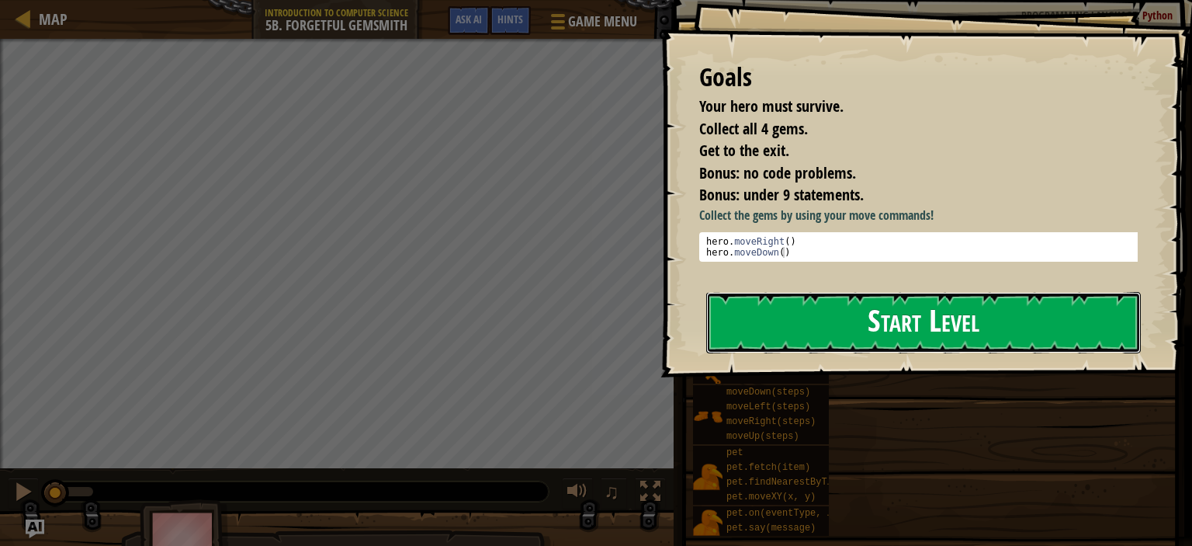
drag, startPoint x: 806, startPoint y: 306, endPoint x: 726, endPoint y: 299, distance: 80.2
click at [726, 299] on button "Start Level" at bounding box center [923, 322] width 435 height 61
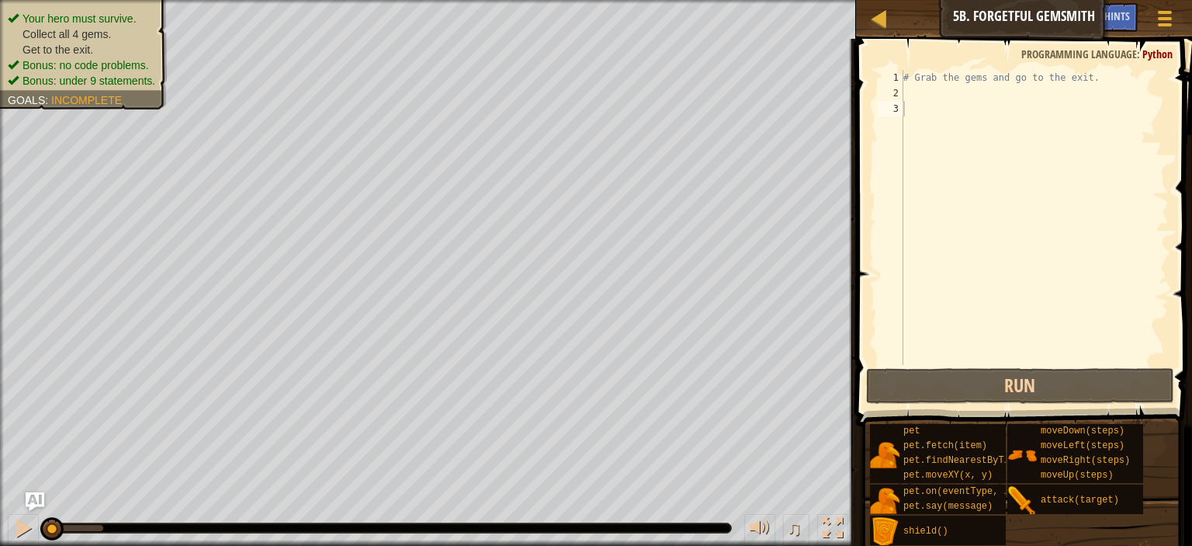
type textarea "# Grab the gems and go to the exit."
drag, startPoint x: 1114, startPoint y: 78, endPoint x: 900, endPoint y: 78, distance: 213.4
click at [900, 78] on div "# Grab the gems and go to the exit. 1 2 3 # Grab the gems and go to the exit. ה…" at bounding box center [1022, 217] width 294 height 295
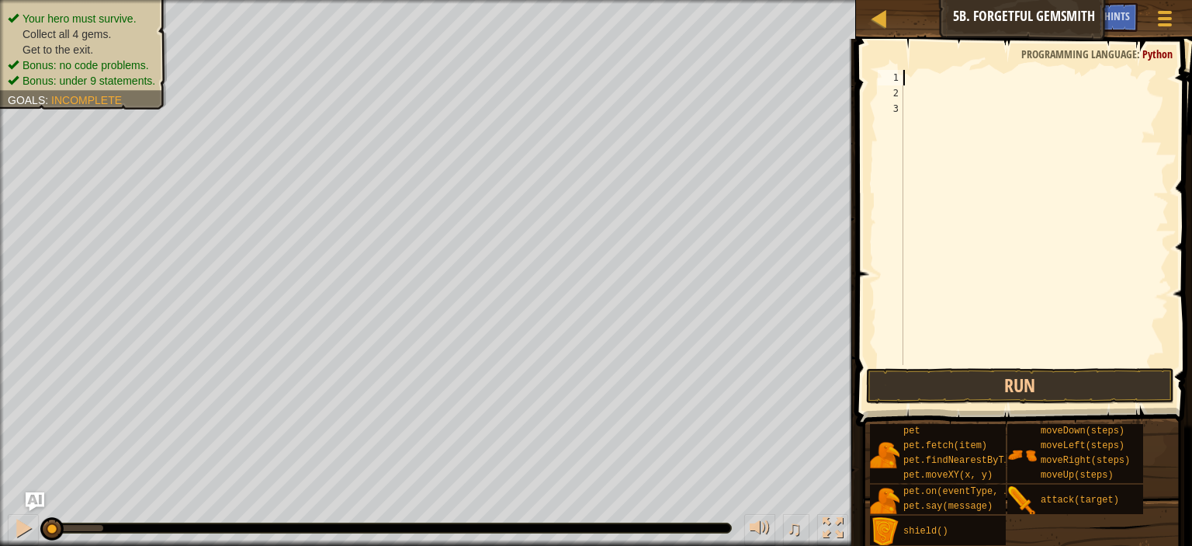
scroll to position [7, 0]
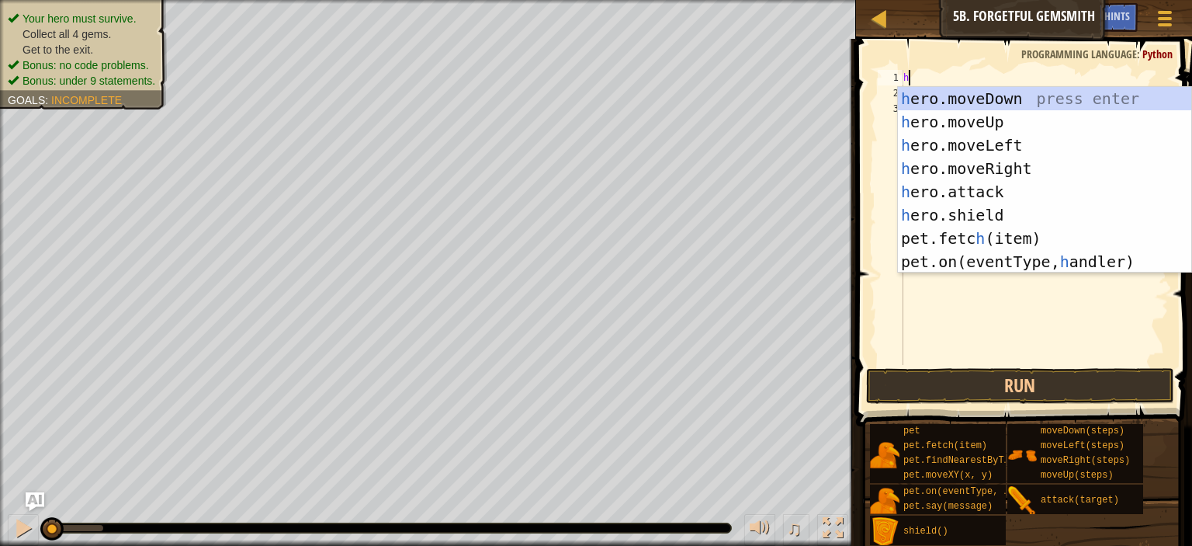
type textarea "he"
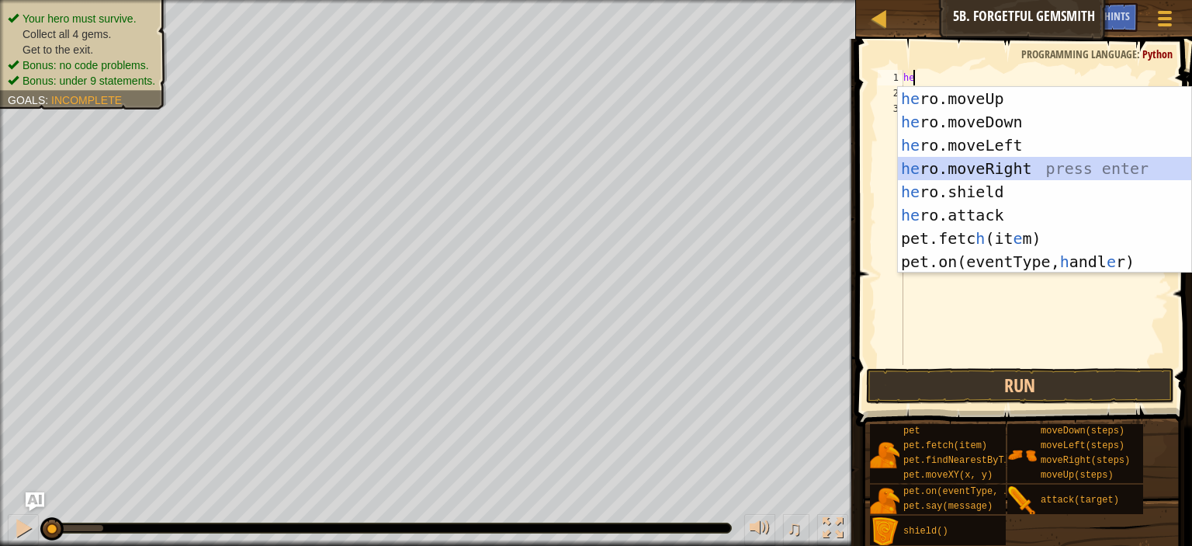
click at [970, 173] on div "he ro.moveUp press enter he ro.moveDown press enter he ro.moveLeft press enter …" at bounding box center [1044, 203] width 293 height 233
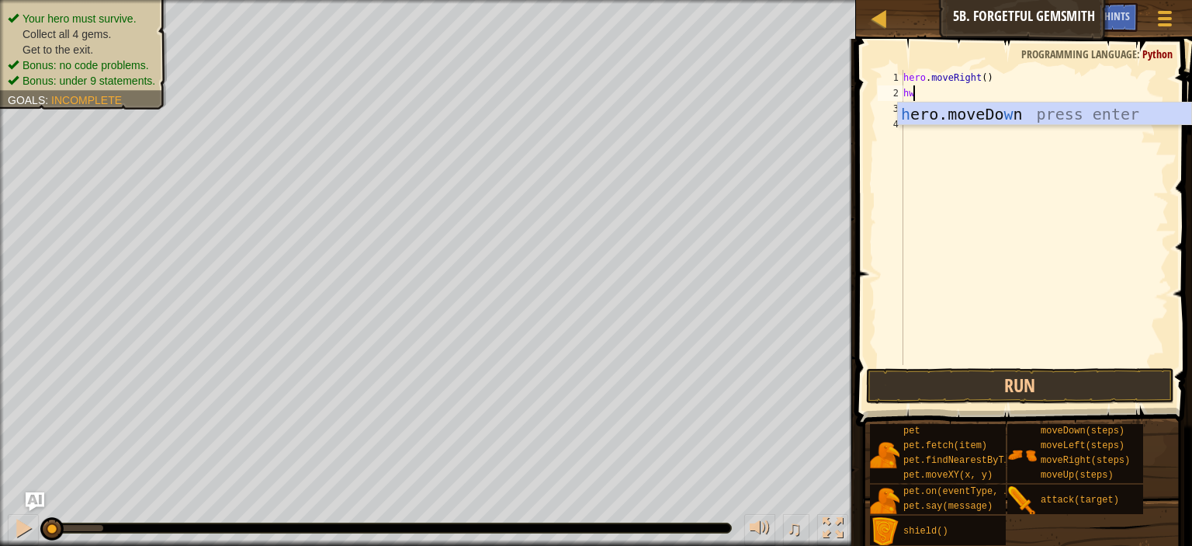
type textarea "h"
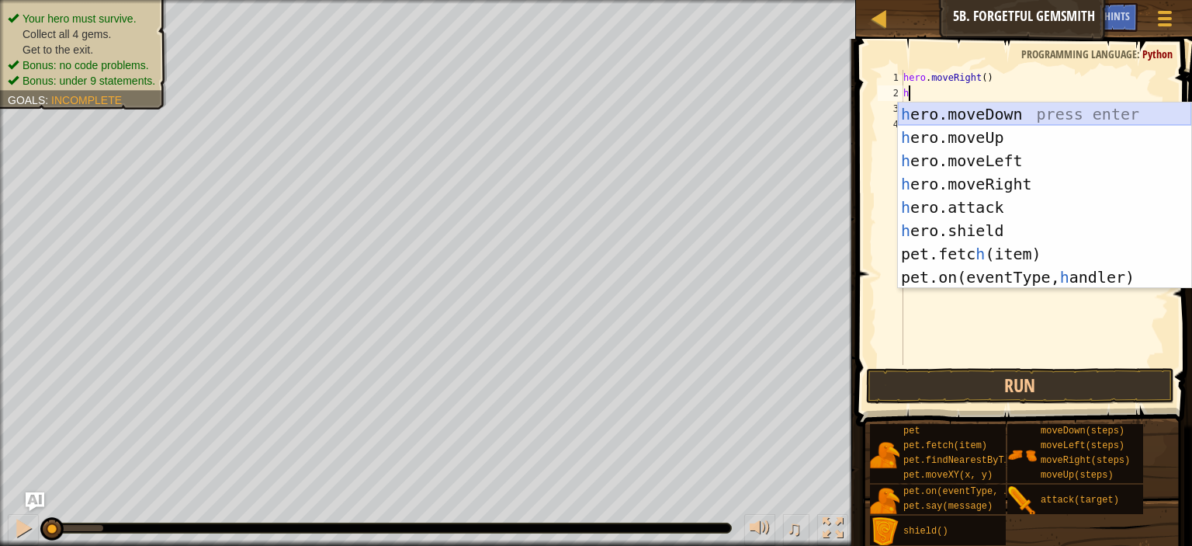
click at [1034, 112] on div "h ero.moveDown press enter h ero.moveUp press enter h ero.moveLeft press enter …" at bounding box center [1044, 218] width 293 height 233
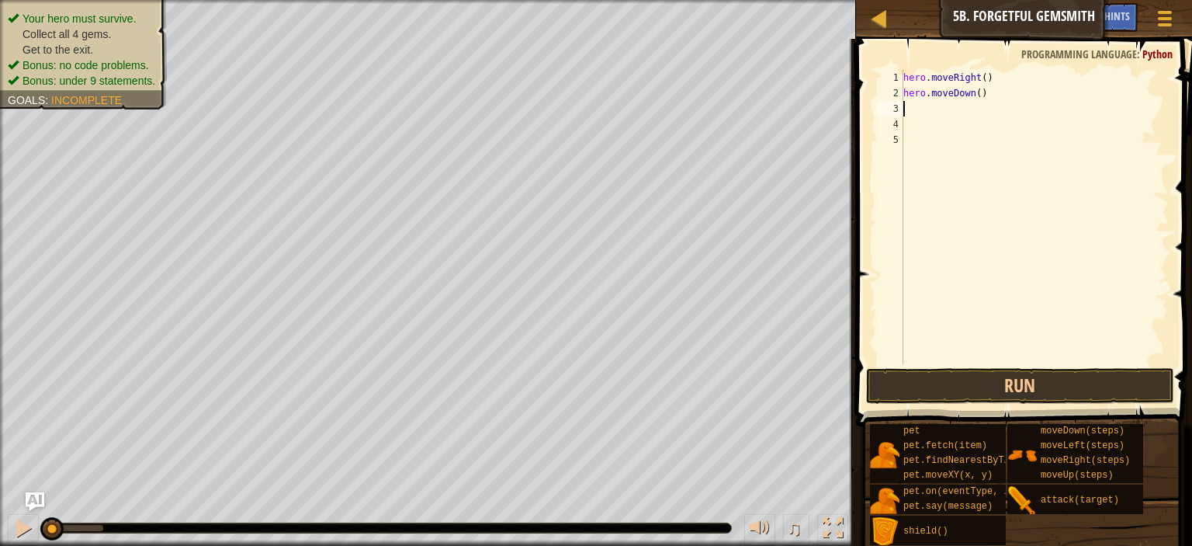
type textarea "h"
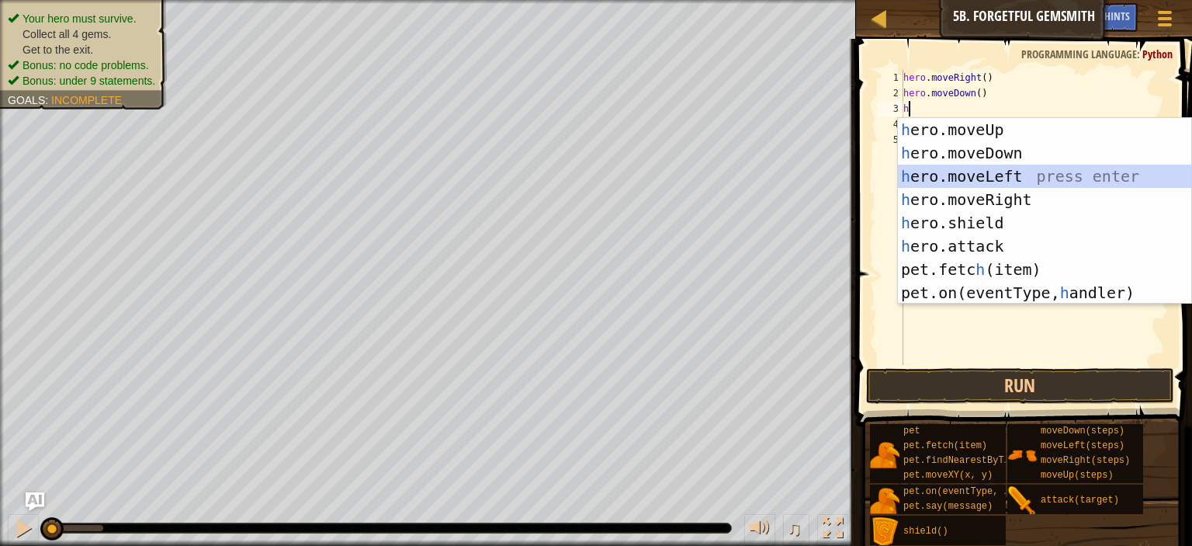
click at [1037, 178] on div "h ero.moveUp press enter h ero.moveDown press enter h ero.moveLeft press enter …" at bounding box center [1044, 234] width 293 height 233
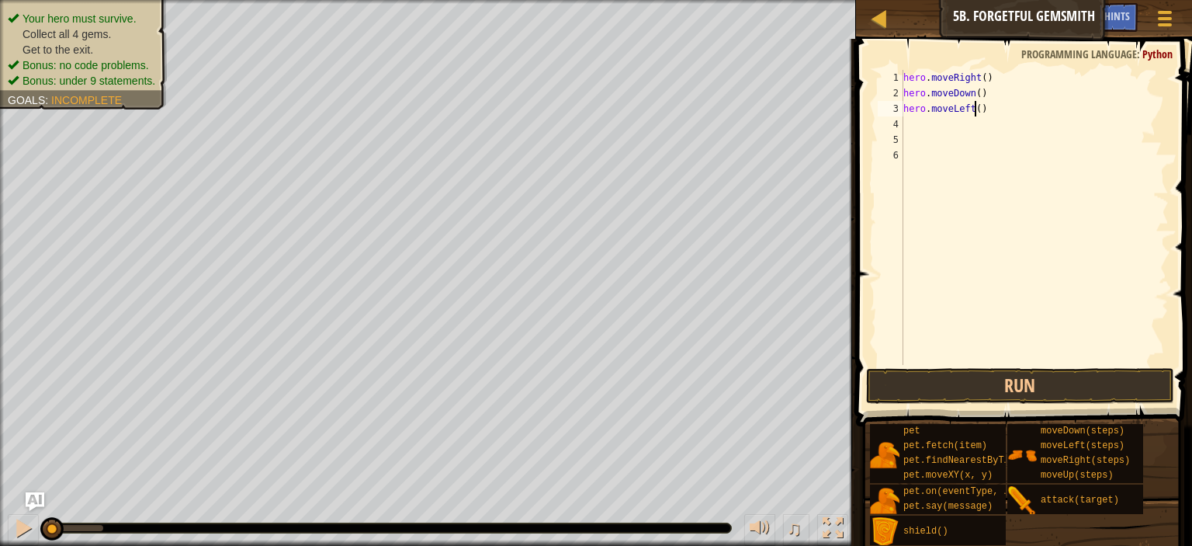
click at [973, 110] on div "hero . moveRight ( ) hero . moveDown ( ) hero . moveLeft ( )" at bounding box center [1034, 233] width 269 height 326
type textarea "hero.moveLeft(2)"
click at [993, 126] on div "hero . moveRight ( ) hero . moveDown ( ) hero . moveLeft ( 2 )" at bounding box center [1034, 233] width 269 height 326
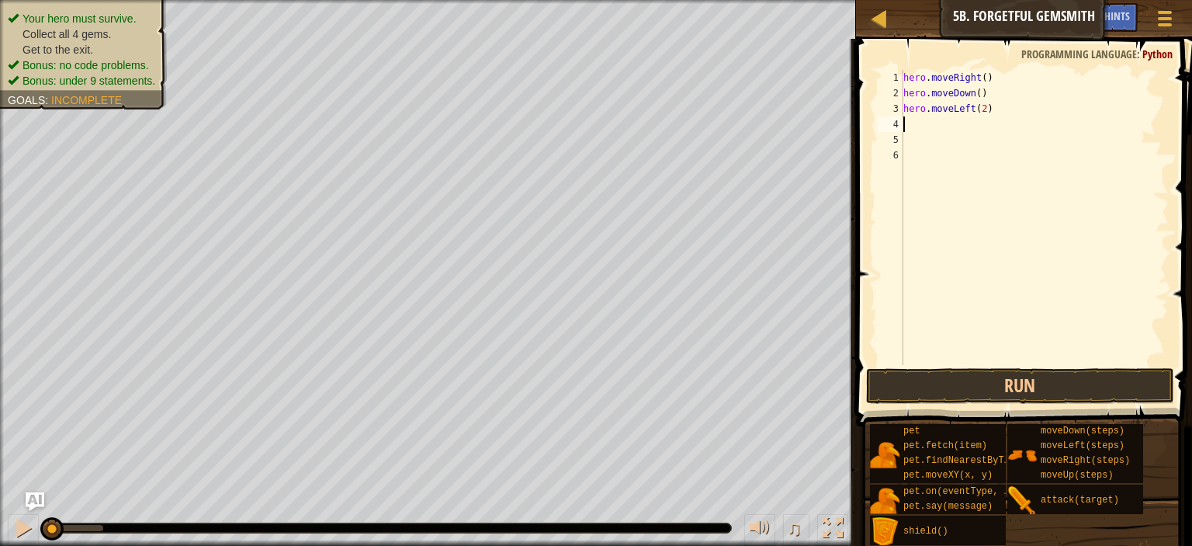
type textarea "h"
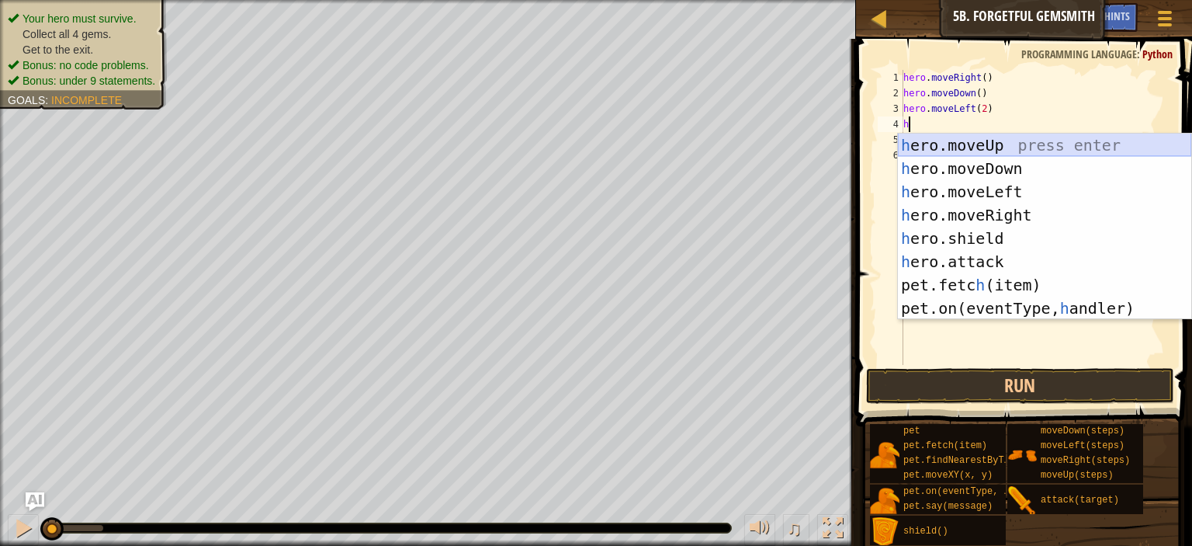
click at [1031, 137] on div "h ero.moveUp press enter h ero.moveDown press enter h ero.moveLeft press enter …" at bounding box center [1044, 249] width 293 height 233
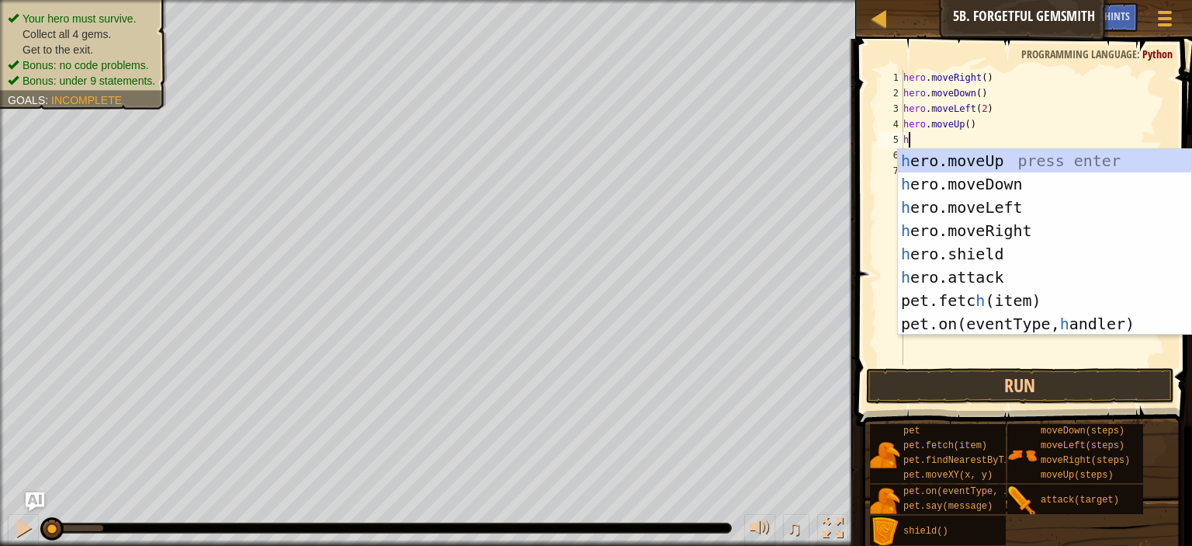
type textarea "he"
click at [1004, 236] on div "he ro.moveUp press enter he ro.moveDown press enter he ro.moveLeft press enter …" at bounding box center [1044, 265] width 293 height 233
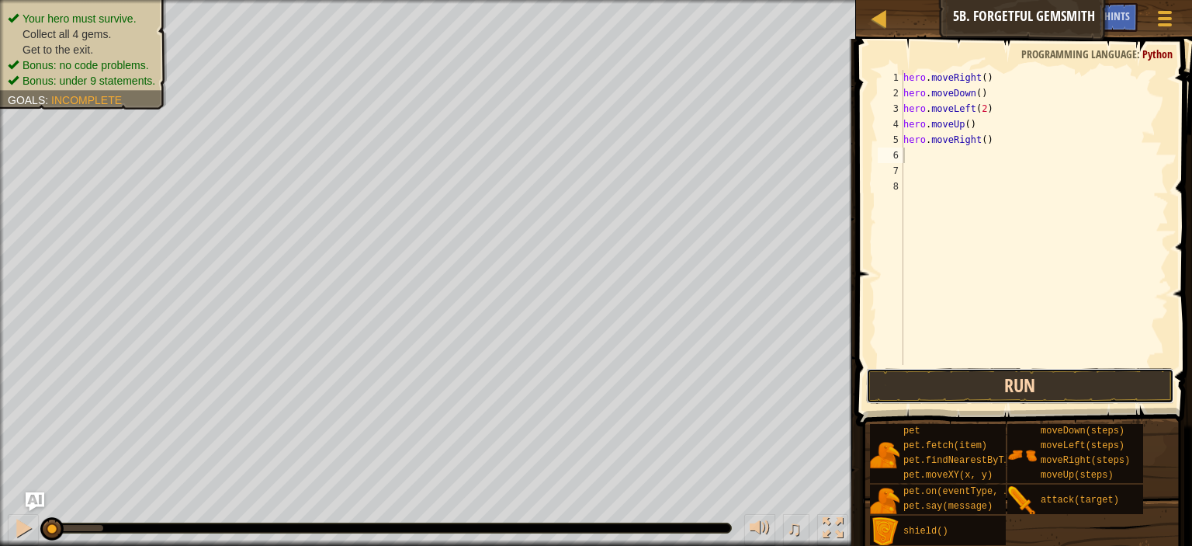
click at [998, 387] on button "Run" at bounding box center [1020, 386] width 308 height 36
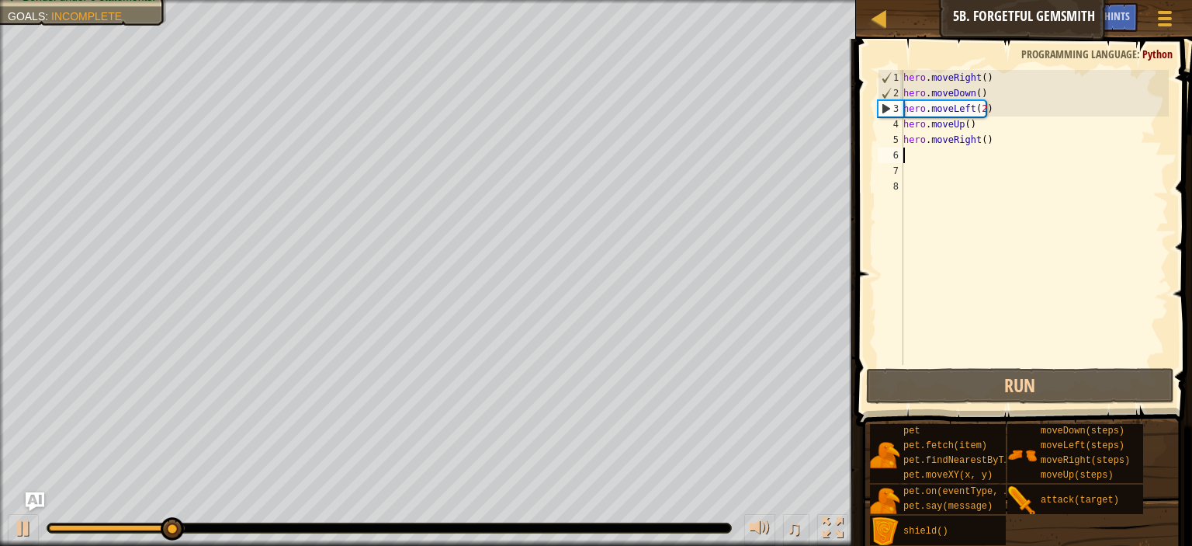
drag, startPoint x: 1000, startPoint y: 157, endPoint x: 906, endPoint y: 71, distance: 126.3
drag, startPoint x: 906, startPoint y: 71, endPoint x: 886, endPoint y: 178, distance: 108.2
click at [886, 178] on div "7" at bounding box center [891, 171] width 26 height 16
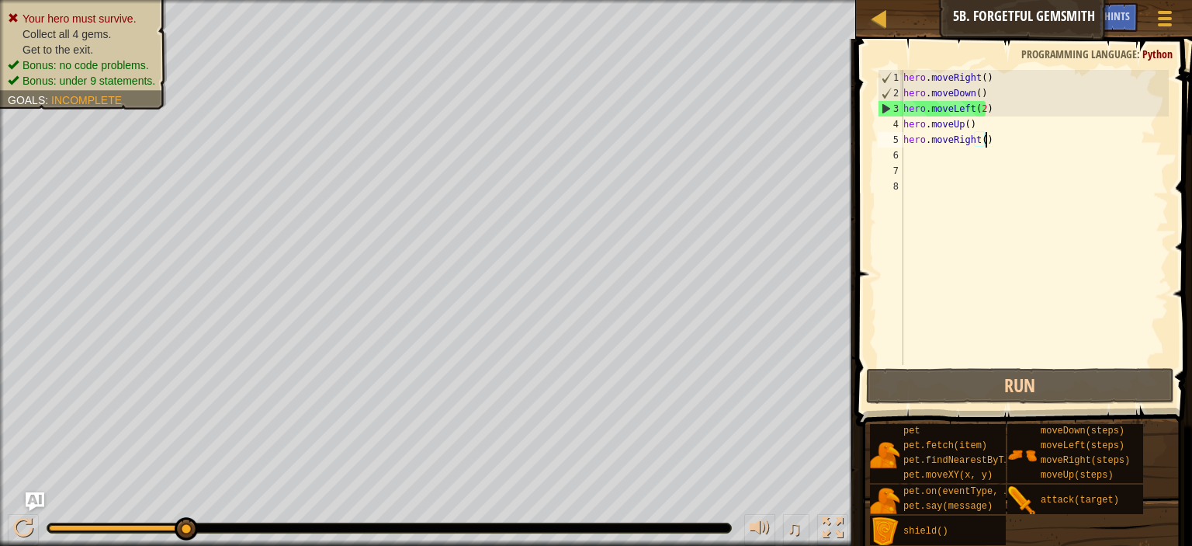
click at [1018, 143] on div "hero . moveRight ( ) hero . moveDown ( ) hero . moveLeft ( 2 ) hero . moveUp ( …" at bounding box center [1034, 233] width 269 height 326
click at [993, 104] on div "hero . moveRight ( ) hero . moveDown ( ) hero . moveLeft ( 2 ) hero . moveUp ( …" at bounding box center [1034, 233] width 269 height 326
click at [991, 92] on div "hero . moveRight ( ) hero . moveDown ( ) hero . moveLeft ( 2 ) hero . moveUp ( …" at bounding box center [1034, 233] width 269 height 326
type textarea "hero.moveDown()\"
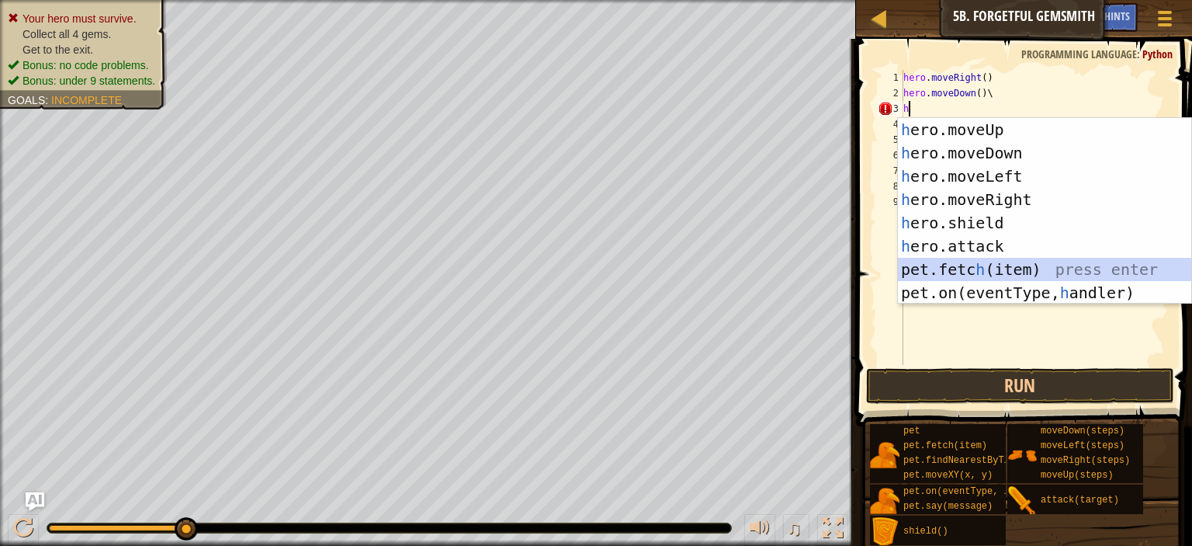
click at [956, 271] on div "h ero.moveUp press enter h ero.moveDown press enter h ero.moveLeft press enter …" at bounding box center [1044, 234] width 293 height 233
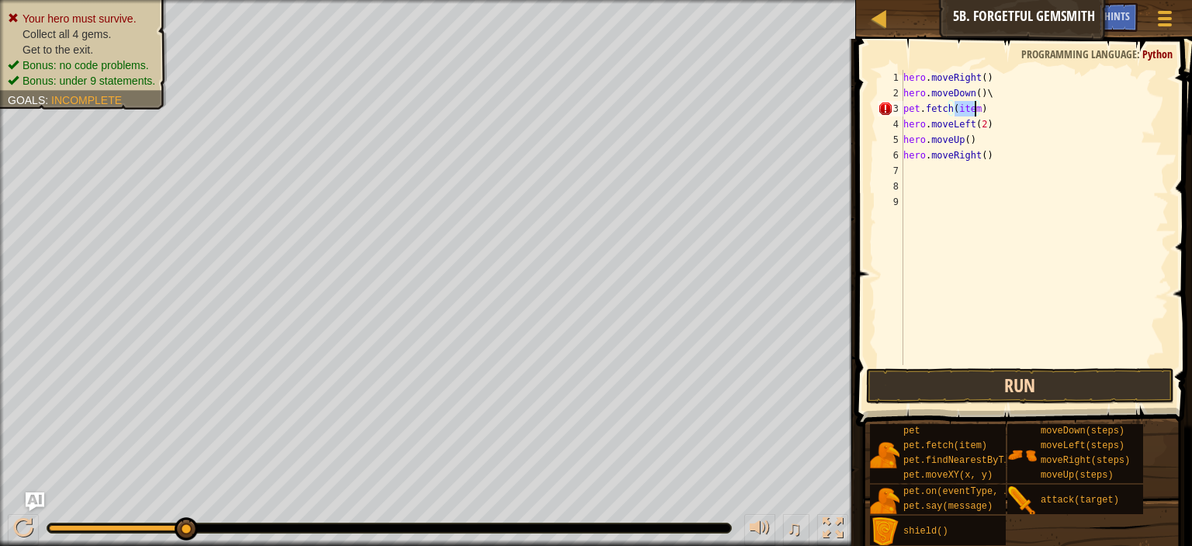
type textarea "pet.fetch(item)"
click at [1031, 396] on button "Run" at bounding box center [1020, 386] width 308 height 36
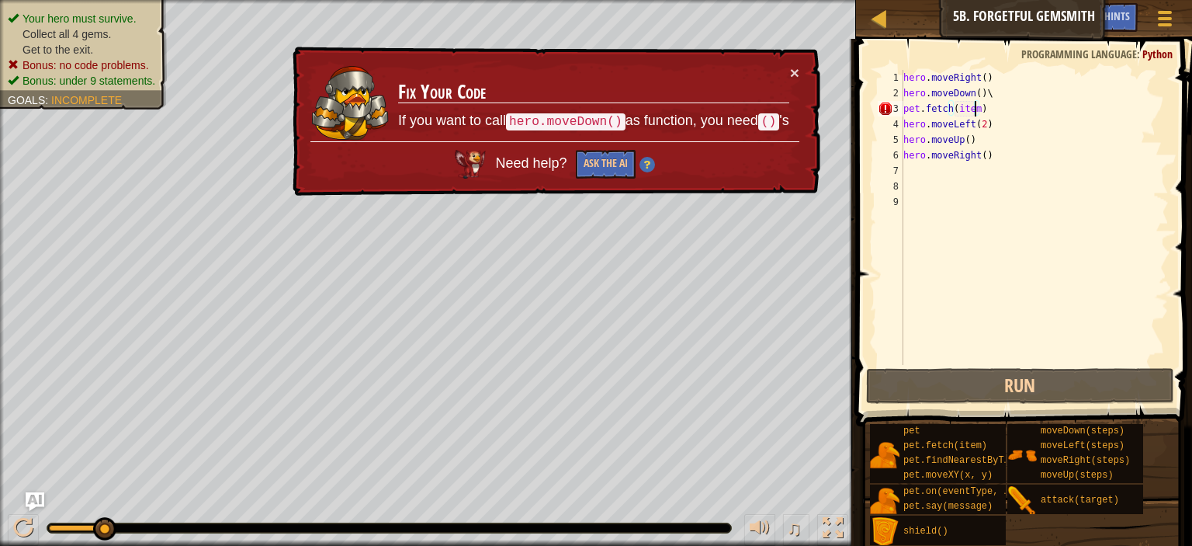
click at [780, 68] on td "Fix Your Code If you want to call hero.moveDown() as function, you need () 's" at bounding box center [593, 102] width 393 height 77
click at [792, 71] on button "×" at bounding box center [794, 72] width 9 height 16
drag, startPoint x: 1034, startPoint y: 105, endPoint x: 879, endPoint y: 102, distance: 154.5
click at [879, 102] on div "pet.fetch(item) 1 2 3 4 5 6 7 8 9 hero . moveRight ( ) hero . moveDown ( ) \ pe…" at bounding box center [1022, 217] width 294 height 295
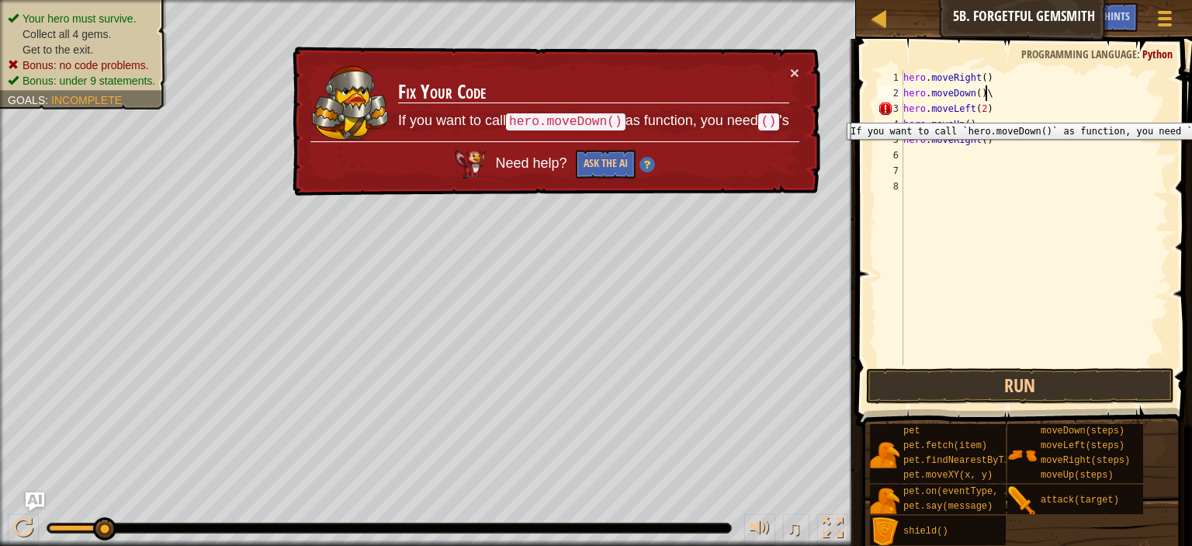
click at [884, 111] on div "3" at bounding box center [891, 109] width 26 height 16
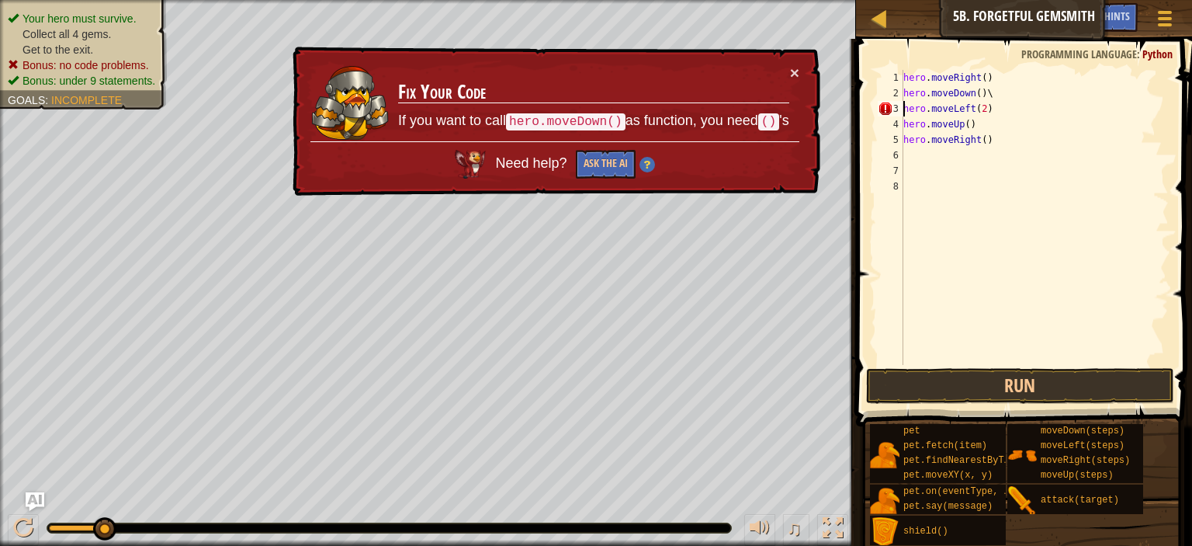
click at [997, 94] on div "hero . moveRight ( ) hero . moveDown ( ) \ hero . moveLeft ( 2 ) hero . moveUp …" at bounding box center [1034, 233] width 269 height 326
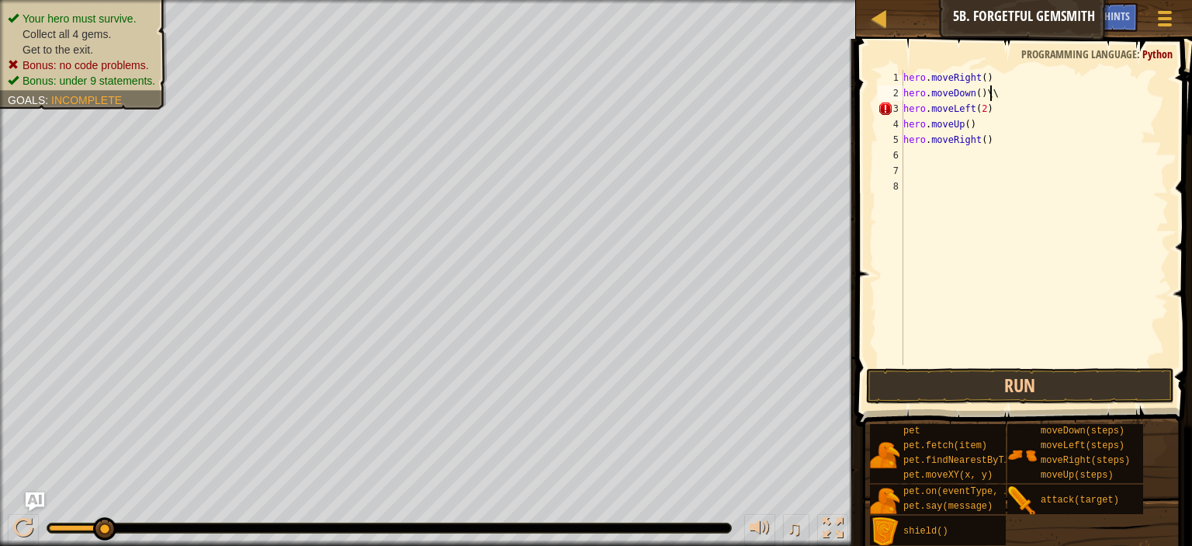
scroll to position [7, 5]
click at [1021, 380] on button "Run" at bounding box center [1020, 386] width 308 height 36
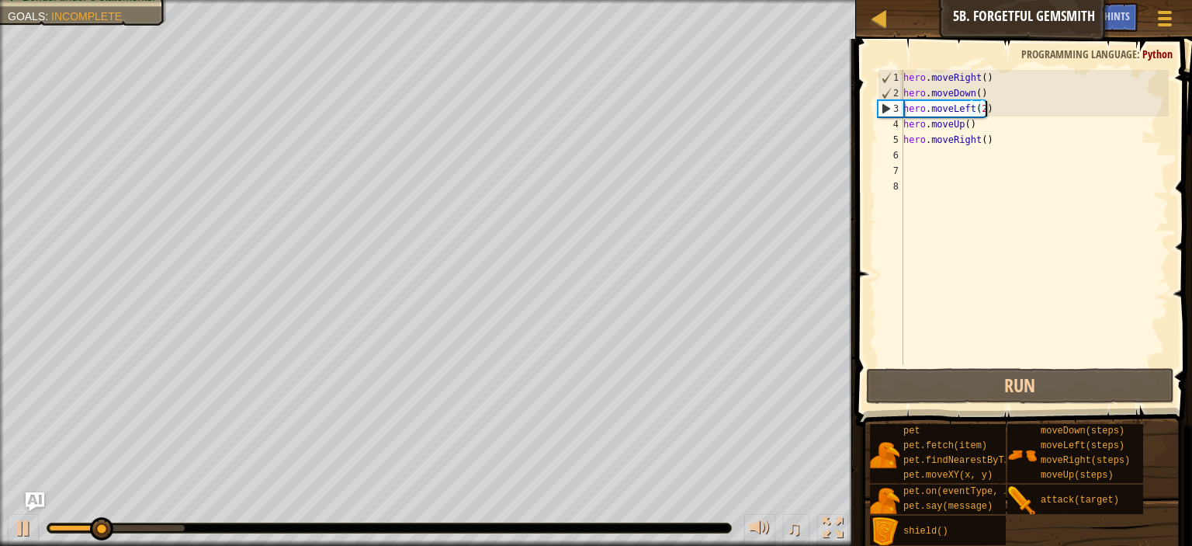
click at [993, 101] on div "hero . moveRight ( ) hero . moveDown ( ) hero . moveLeft ( 2 ) hero . moveUp ( …" at bounding box center [1034, 233] width 269 height 326
click at [993, 92] on div "hero . moveRight ( ) hero . moveDown ( ) hero . moveLeft ( 2 ) hero . moveUp ( …" at bounding box center [1034, 233] width 269 height 326
type textarea "hero.moveDown()"
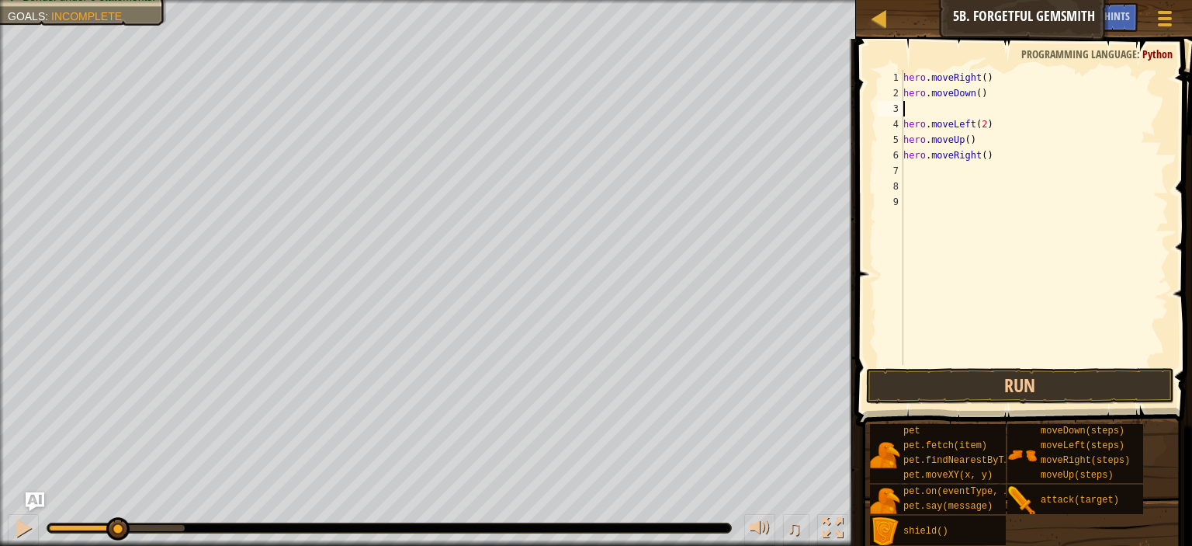
type textarea "s"
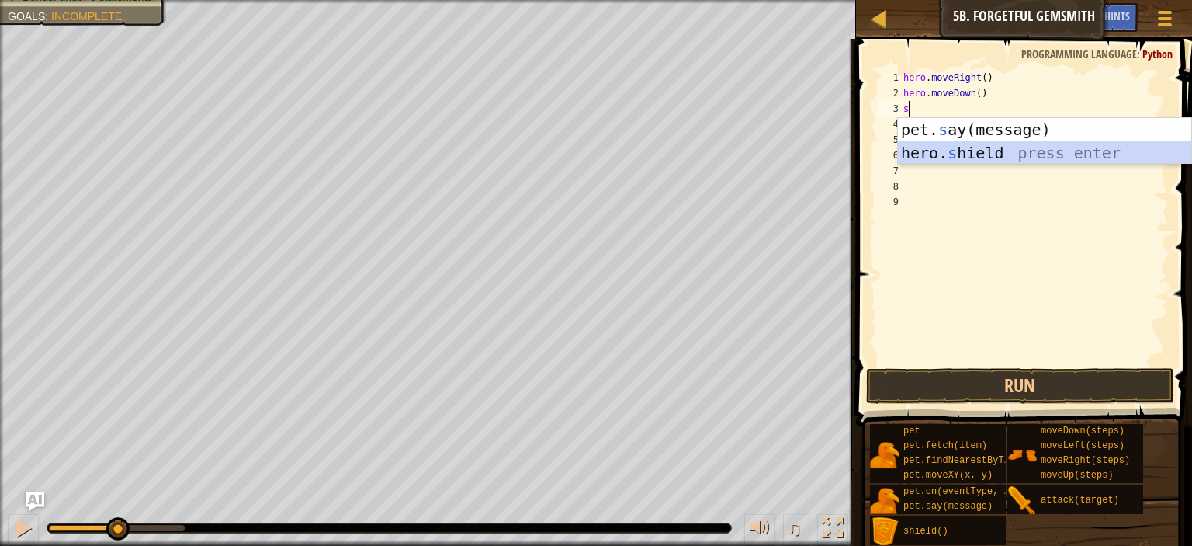
click at [1068, 151] on div "pet. s ay(message) press enter hero. s hield press enter" at bounding box center [1044, 164] width 293 height 93
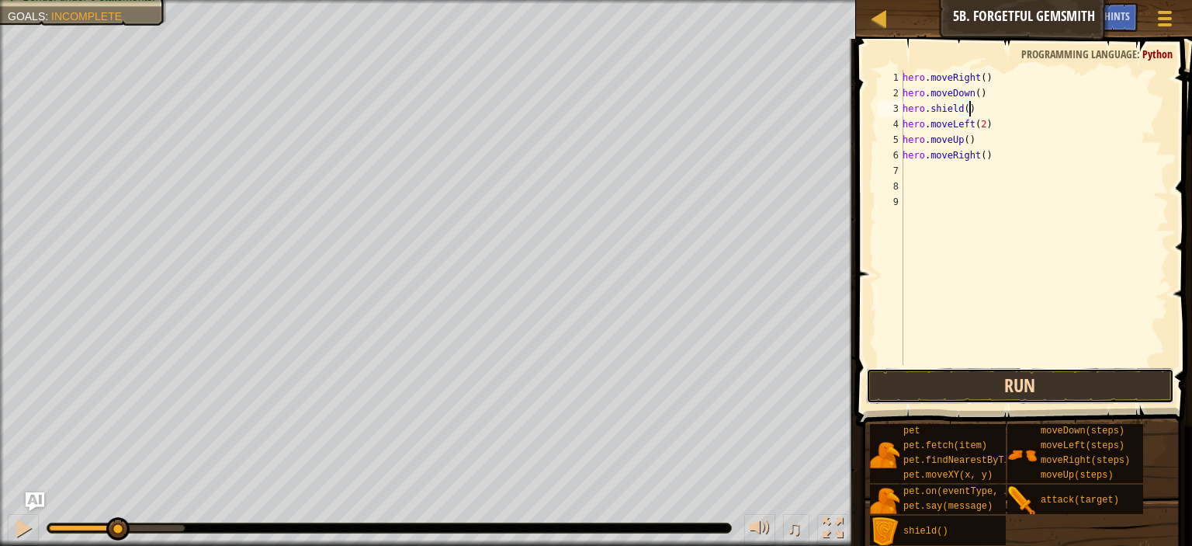
click at [955, 378] on button "Run" at bounding box center [1020, 386] width 308 height 36
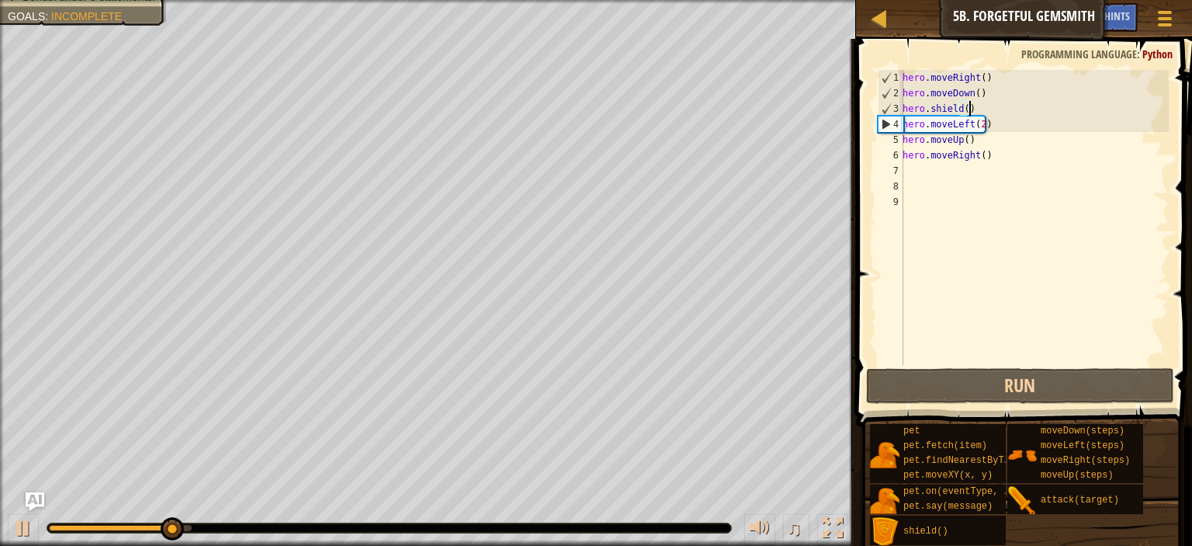
click at [1010, 133] on div "hero . moveRight ( ) hero . moveDown ( ) hero . shield ( ) hero . moveLeft ( 2 …" at bounding box center [1034, 233] width 269 height 326
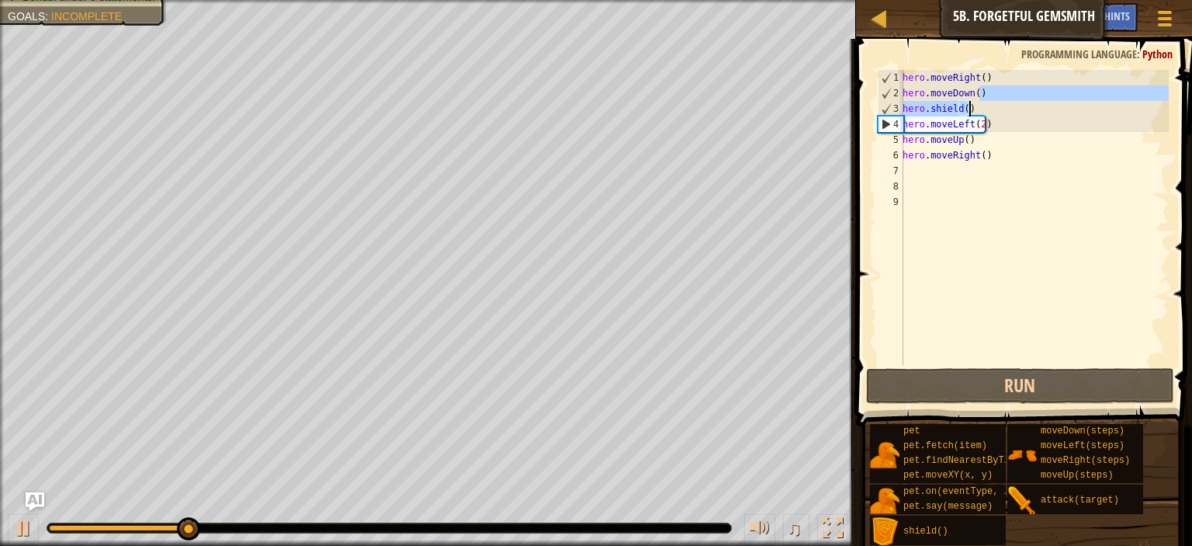
drag, startPoint x: 1012, startPoint y: 99, endPoint x: 990, endPoint y: 111, distance: 25.0
click at [990, 111] on div "hero . moveRight ( ) hero . moveDown ( ) hero . shield ( ) hero . moveLeft ( 2 …" at bounding box center [1034, 233] width 269 height 326
type textarea "hero.moveDown() hero.shield()"
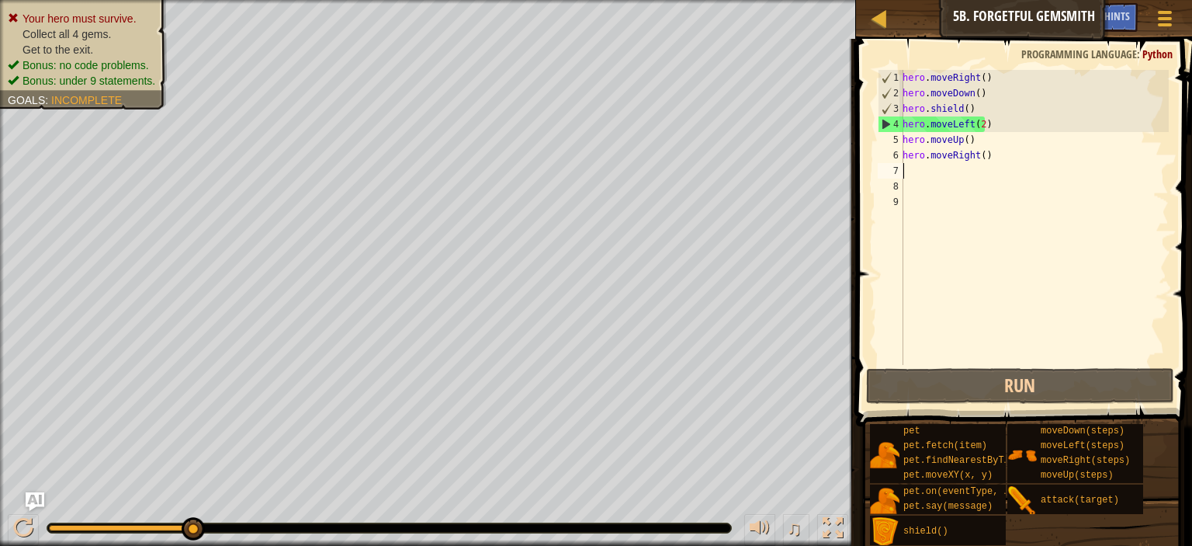
click at [1031, 175] on div "hero . moveRight ( ) hero . moveDown ( ) hero . shield ( ) hero . moveLeft ( 2 …" at bounding box center [1034, 233] width 269 height 326
drag, startPoint x: 1031, startPoint y: 175, endPoint x: 973, endPoint y: 144, distance: 64.9
drag, startPoint x: 973, startPoint y: 144, endPoint x: 948, endPoint y: 137, distance: 25.8
click at [948, 137] on div "hero . moveRight ( ) hero . moveDown ( ) hero . shield ( ) hero . moveLeft ( 2 …" at bounding box center [1034, 233] width 269 height 326
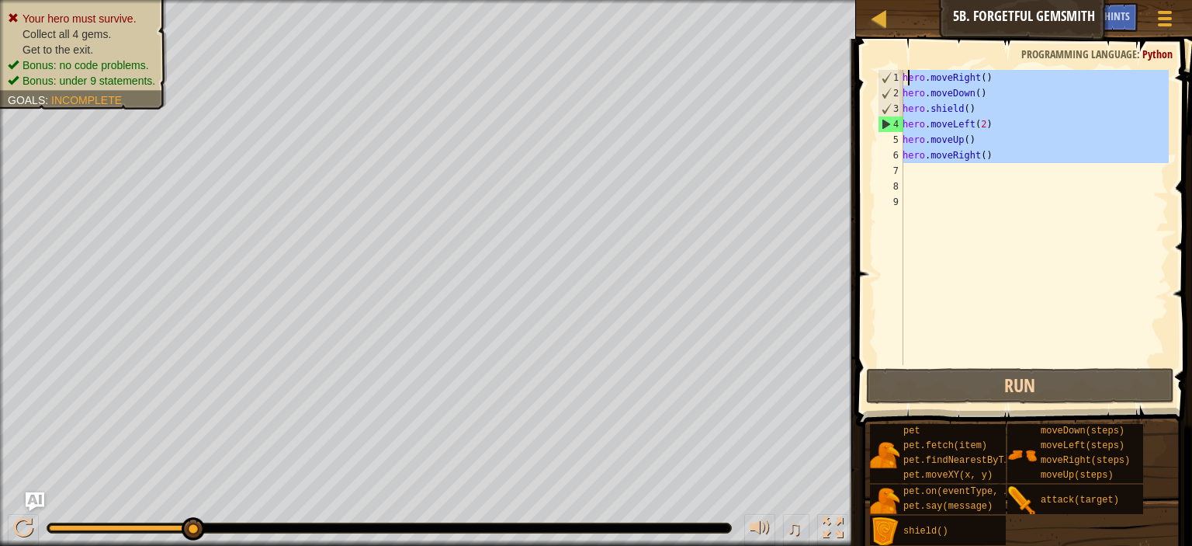
drag, startPoint x: 1033, startPoint y: 167, endPoint x: 901, endPoint y: 83, distance: 156.3
click at [901, 83] on div "hero.moveUp() 1 2 3 4 5 6 7 8 9 hero . moveRight ( ) hero . moveDown ( ) hero .…" at bounding box center [1022, 217] width 294 height 295
type textarea "hero.moveRight() hero.moveDown()"
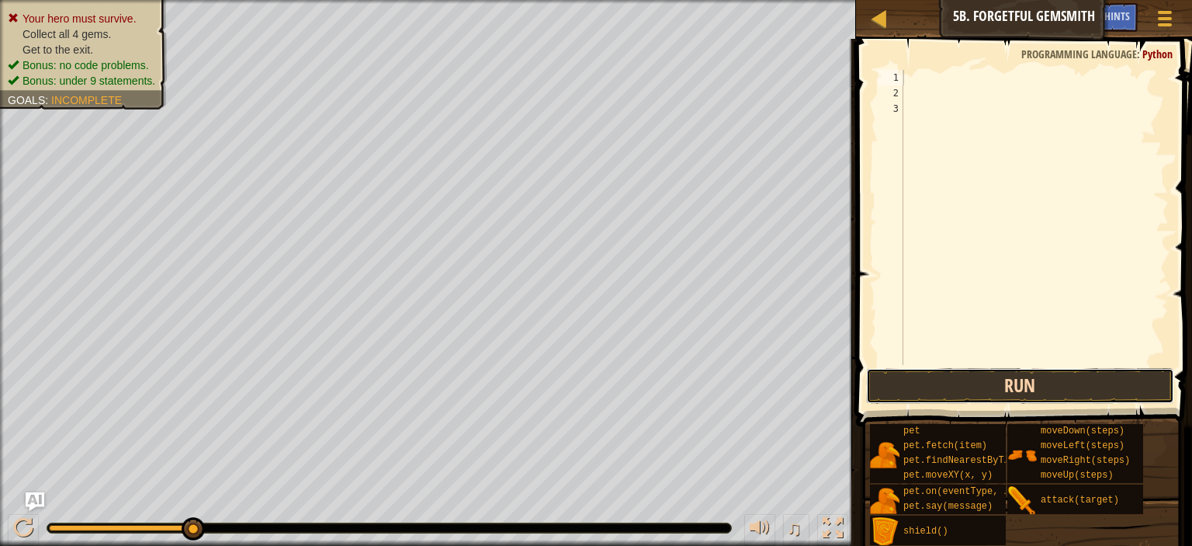
click at [1012, 381] on button "Run" at bounding box center [1020, 386] width 308 height 36
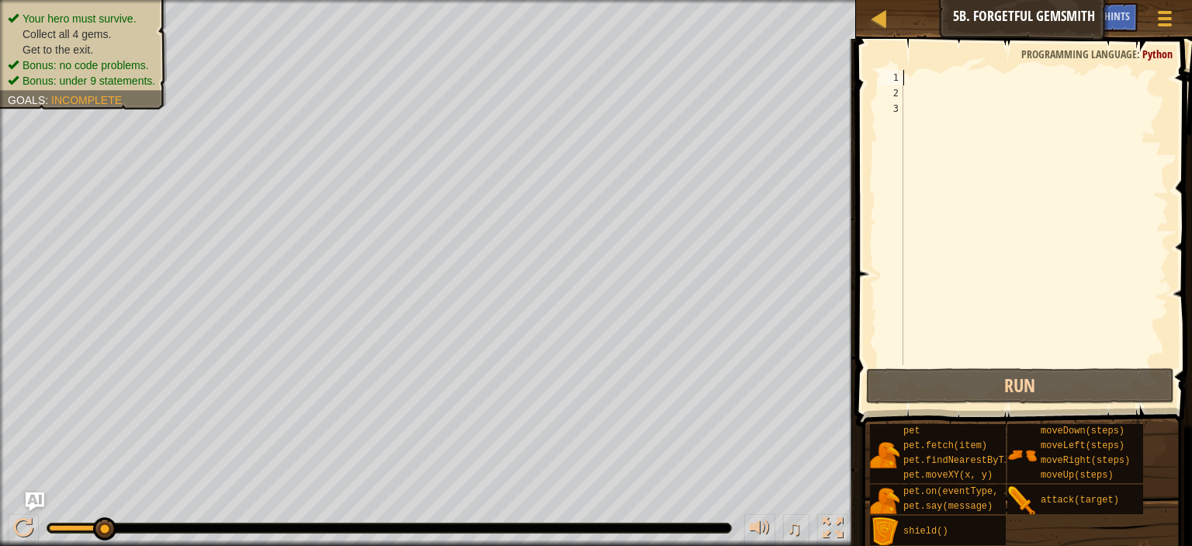
type textarea "h"
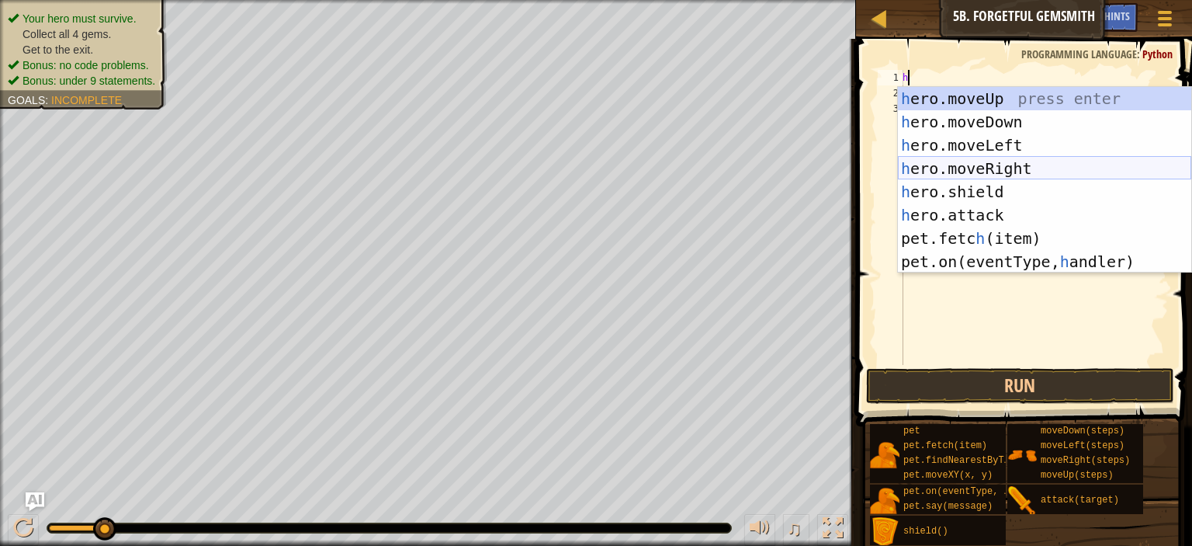
click at [1001, 164] on div "h ero.moveUp press enter h ero.moveDown press enter h ero.moveLeft press enter …" at bounding box center [1044, 203] width 293 height 233
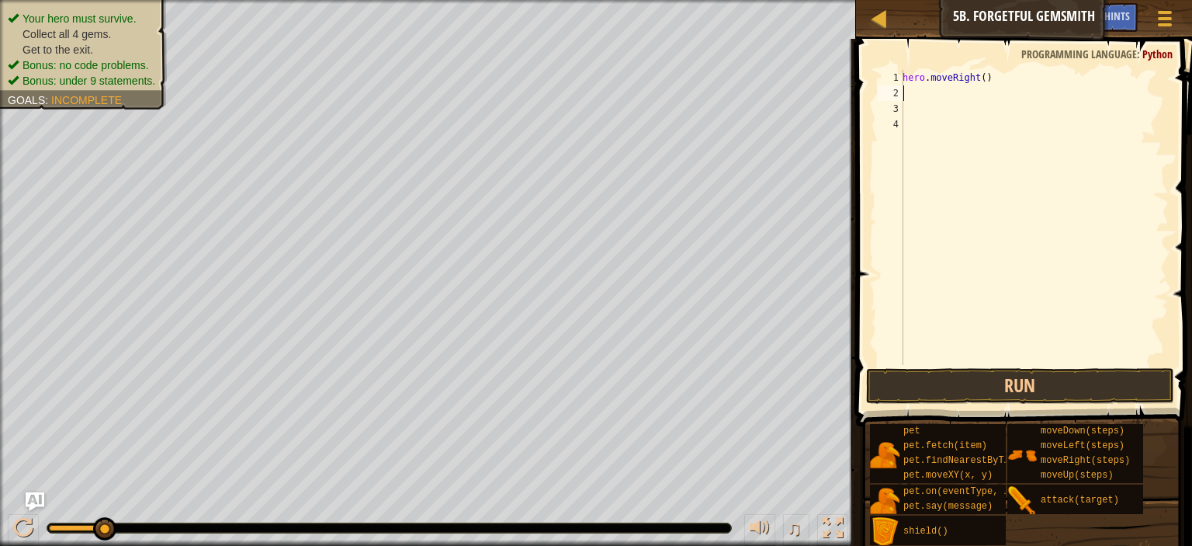
type textarea "h"
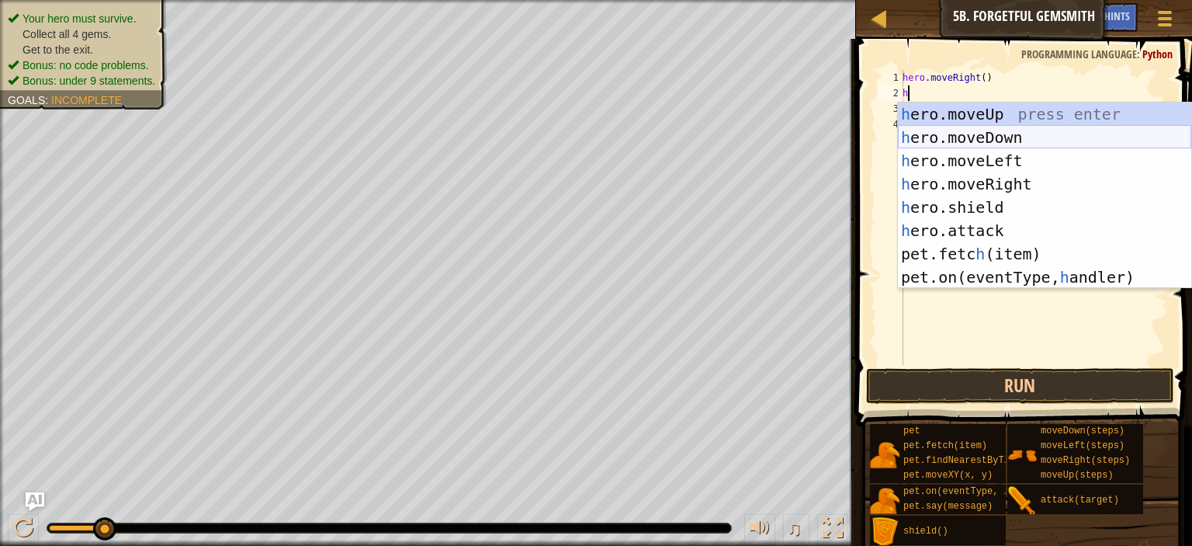
click at [1001, 139] on div "h ero.moveUp press enter h ero.moveDown press enter h ero.moveLeft press enter …" at bounding box center [1044, 218] width 293 height 233
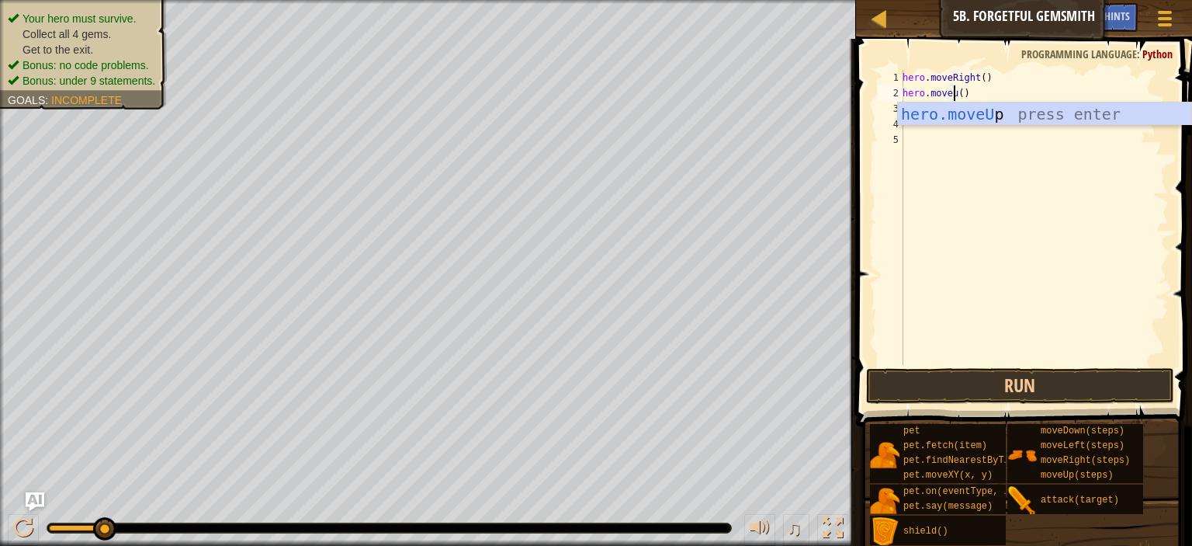
scroll to position [7, 3]
click at [1002, 112] on div "hero.moveU p press enter" at bounding box center [1044, 137] width 293 height 70
type textarea "hero.moveUp"
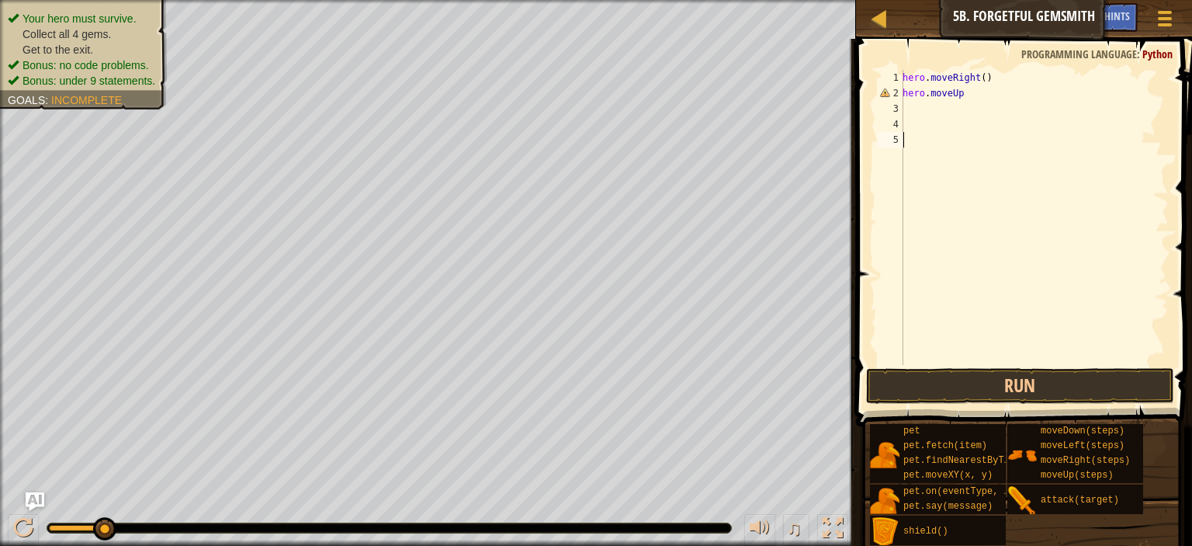
click at [1011, 352] on div "hero . moveRight ( ) hero . moveUp" at bounding box center [1034, 233] width 269 height 326
click at [1006, 375] on button "Run" at bounding box center [1020, 386] width 308 height 36
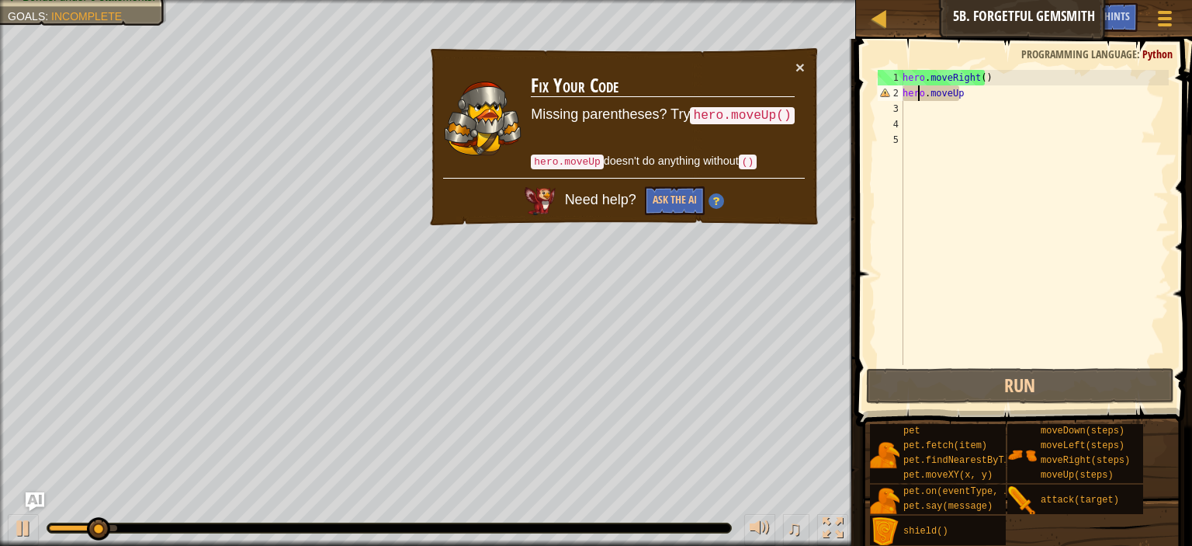
click at [916, 93] on div "hero . moveRight ( ) hero . moveUp" at bounding box center [1034, 233] width 269 height 326
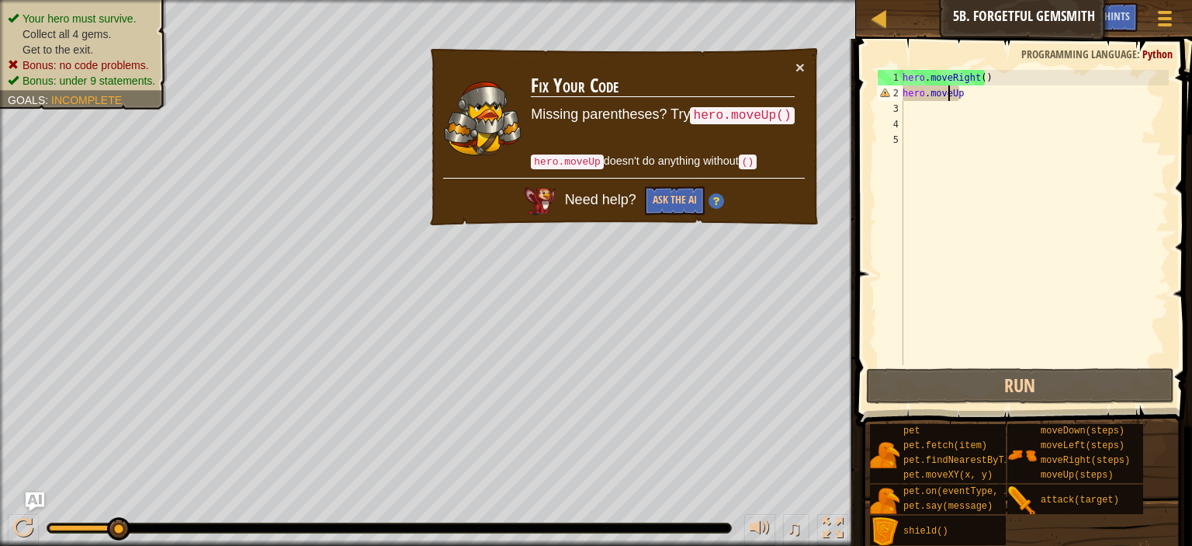
click at [947, 92] on div "hero . moveRight ( ) hero . moveUp" at bounding box center [1034, 233] width 269 height 326
click at [987, 99] on div "hero . moveRight ( ) hero . moveUp" at bounding box center [1034, 233] width 269 height 326
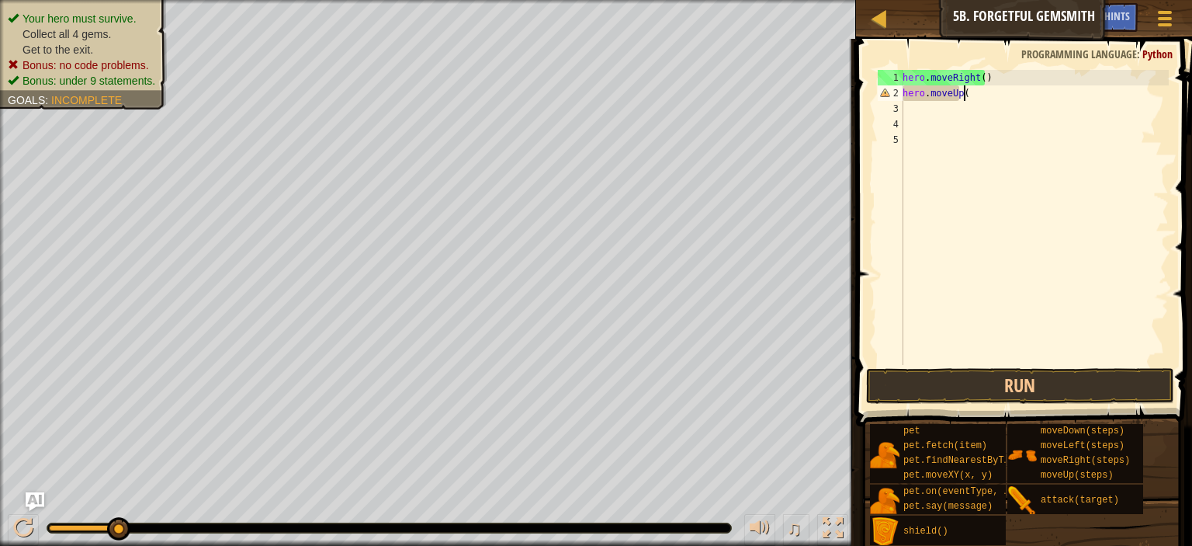
scroll to position [7, 4]
type textarea "hero.moveUp()"
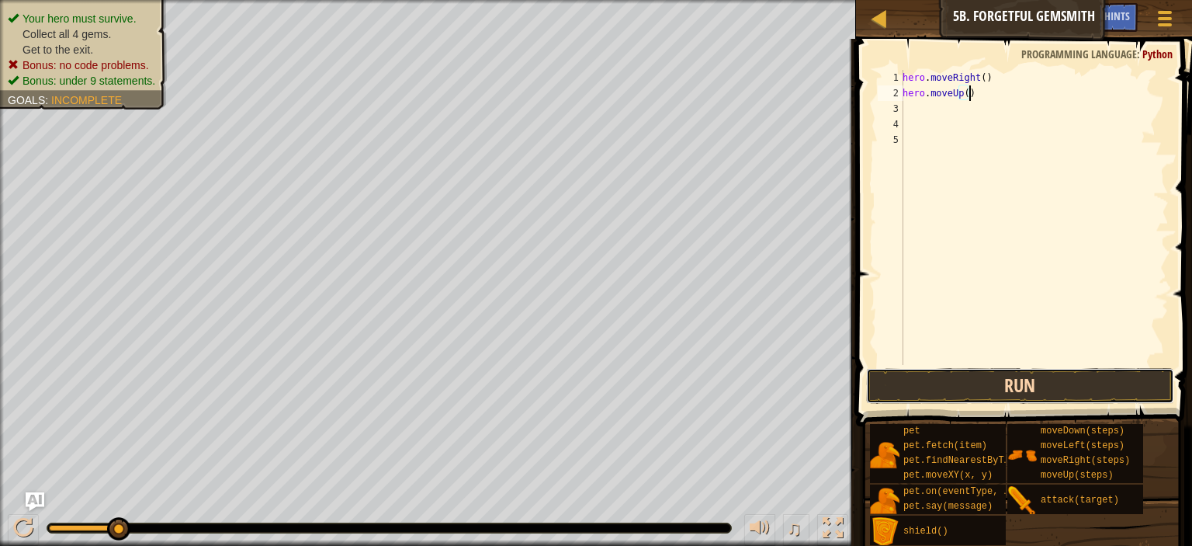
click at [997, 390] on button "Run" at bounding box center [1020, 386] width 308 height 36
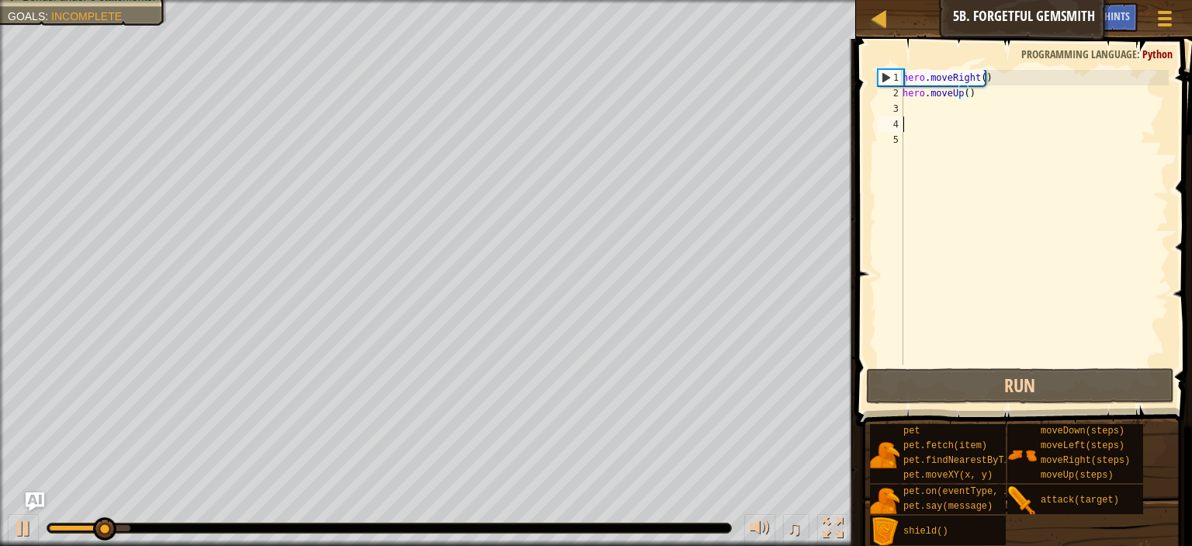
click at [967, 120] on div "hero . moveRight ( ) hero . moveUp ( )" at bounding box center [1034, 233] width 269 height 326
click at [939, 105] on div "hero . moveRight ( ) hero . moveUp ( )" at bounding box center [1034, 233] width 269 height 326
type textarea "h"
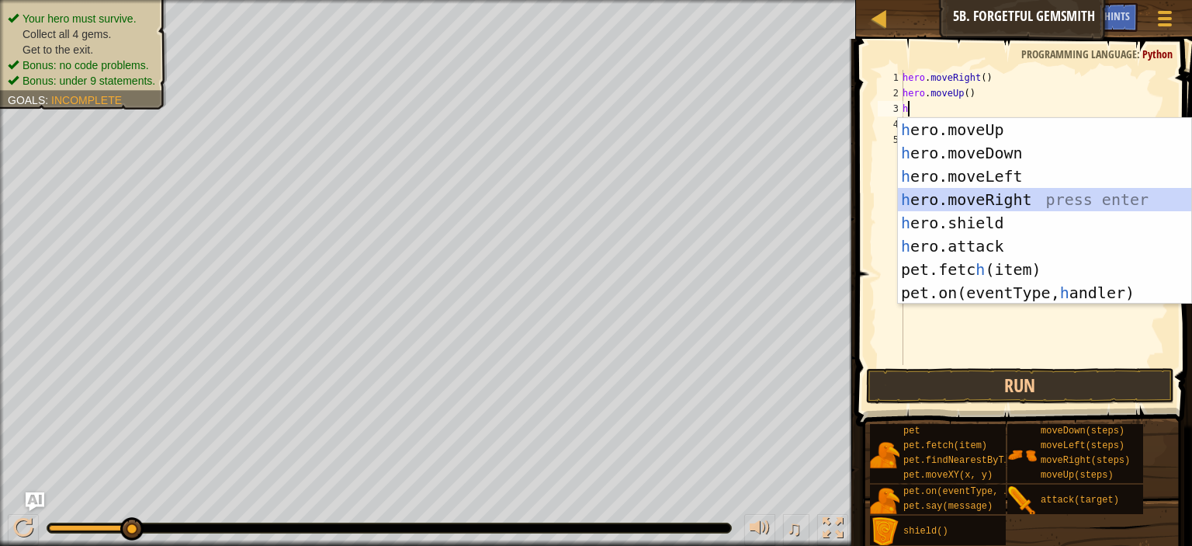
click at [966, 206] on div "h ero.moveUp press enter h ero.moveDown press enter h ero.moveLeft press enter …" at bounding box center [1044, 234] width 293 height 233
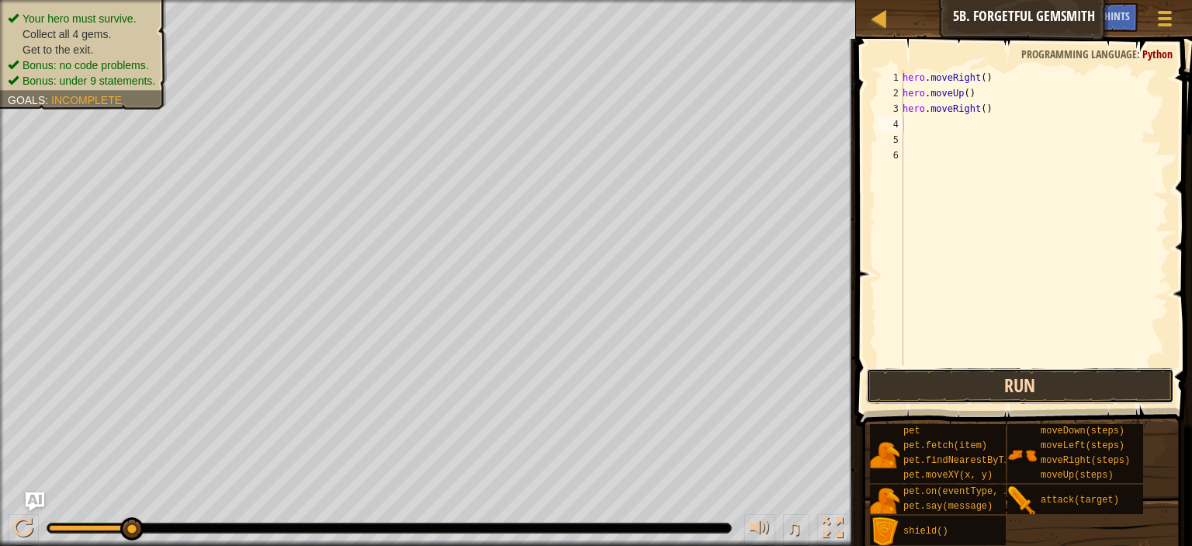
click at [977, 389] on button "Run" at bounding box center [1020, 386] width 308 height 36
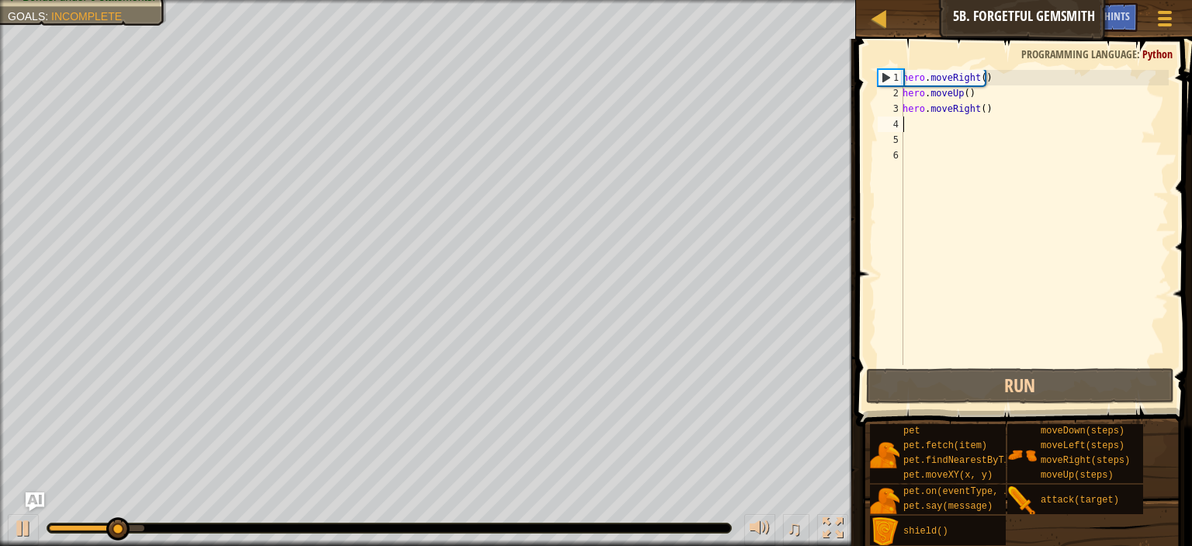
type textarea "h"
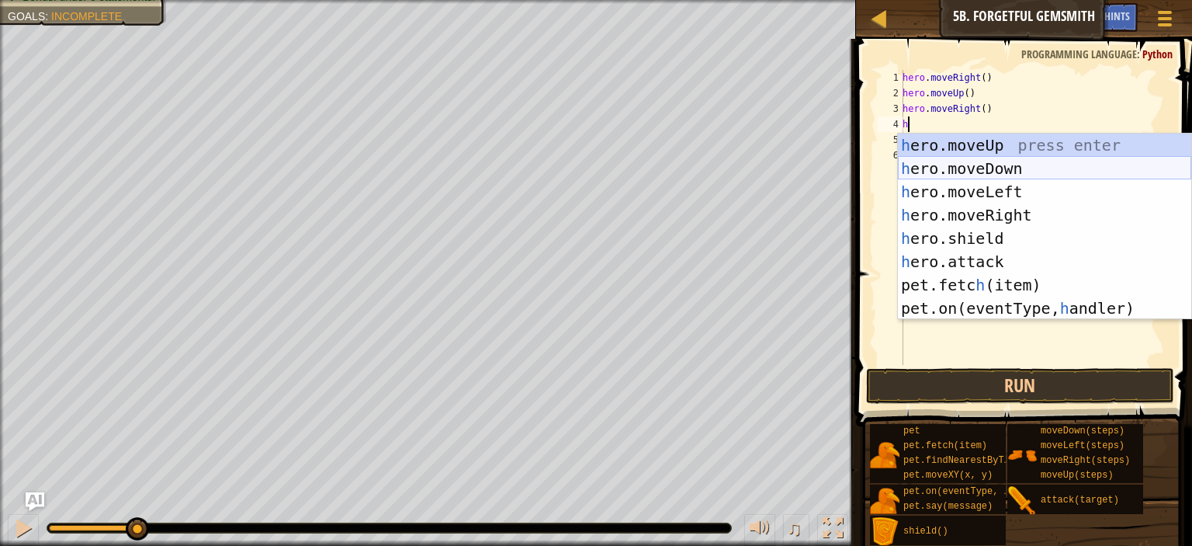
click at [1008, 165] on div "h ero.moveUp press enter h ero.moveDown press enter h ero.moveLeft press enter …" at bounding box center [1044, 249] width 293 height 233
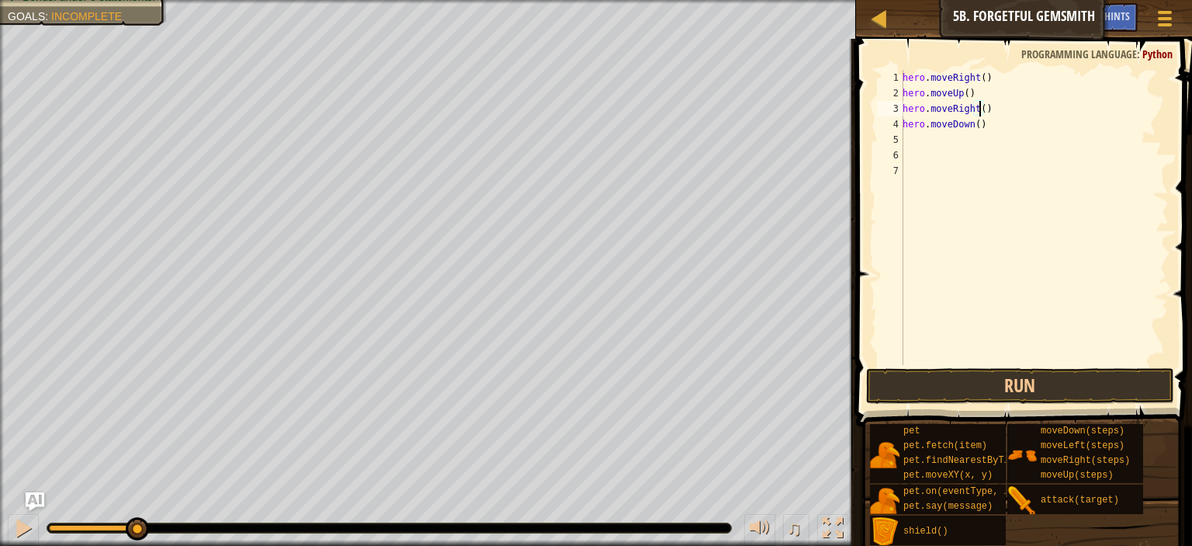
click at [982, 113] on div "hero . moveRight ( ) hero . moveUp ( ) hero . moveRight ( ) hero . moveDown ( )" at bounding box center [1034, 233] width 269 height 326
click at [972, 126] on div "hero . moveRight ( ) hero . moveUp ( ) hero . moveRight ( 2 ) hero . moveDown (…" at bounding box center [1034, 233] width 269 height 326
click at [975, 126] on div "hero . moveRight ( ) hero . moveUp ( ) hero . moveRight ( 2 ) hero . moveDown (…" at bounding box center [1034, 233] width 269 height 326
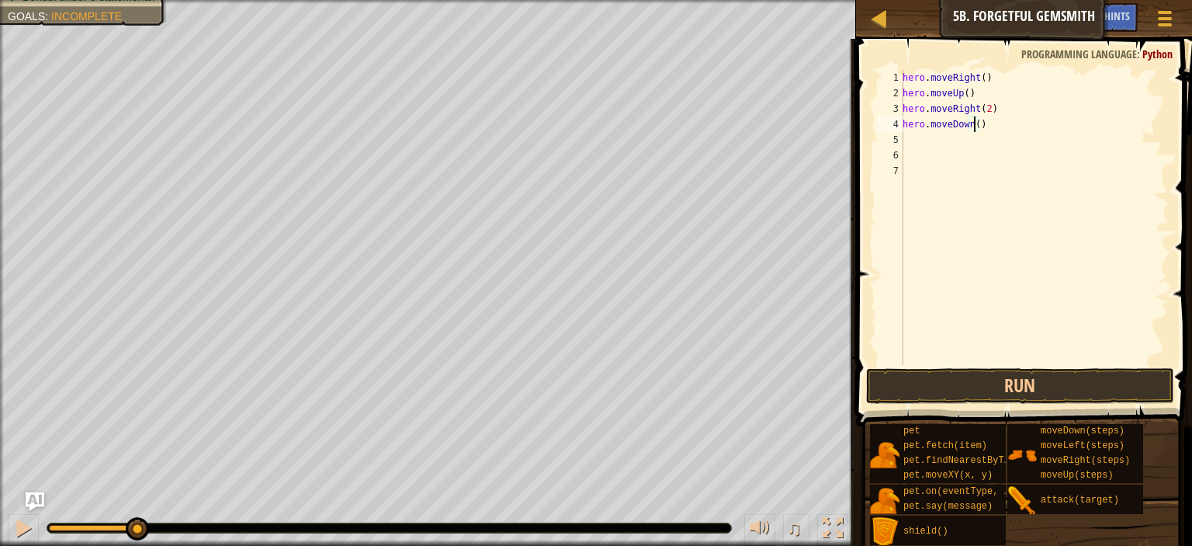
type textarea "hero.moveDown(2)"
type textarea "h"
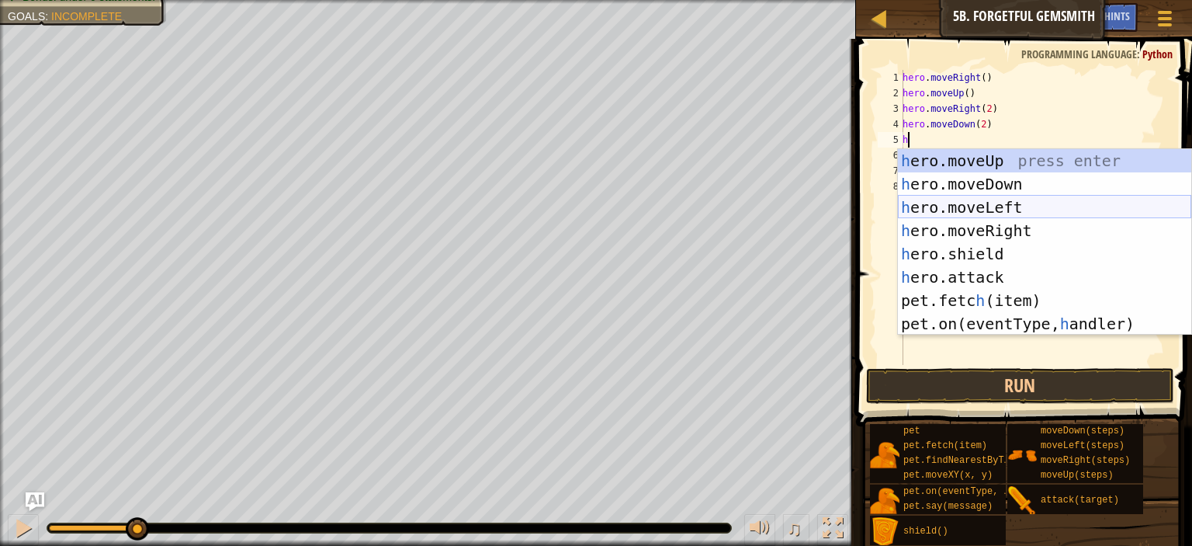
click at [956, 213] on div "h ero.moveUp press enter h ero.moveDown press enter h ero.moveLeft press enter …" at bounding box center [1044, 265] width 293 height 233
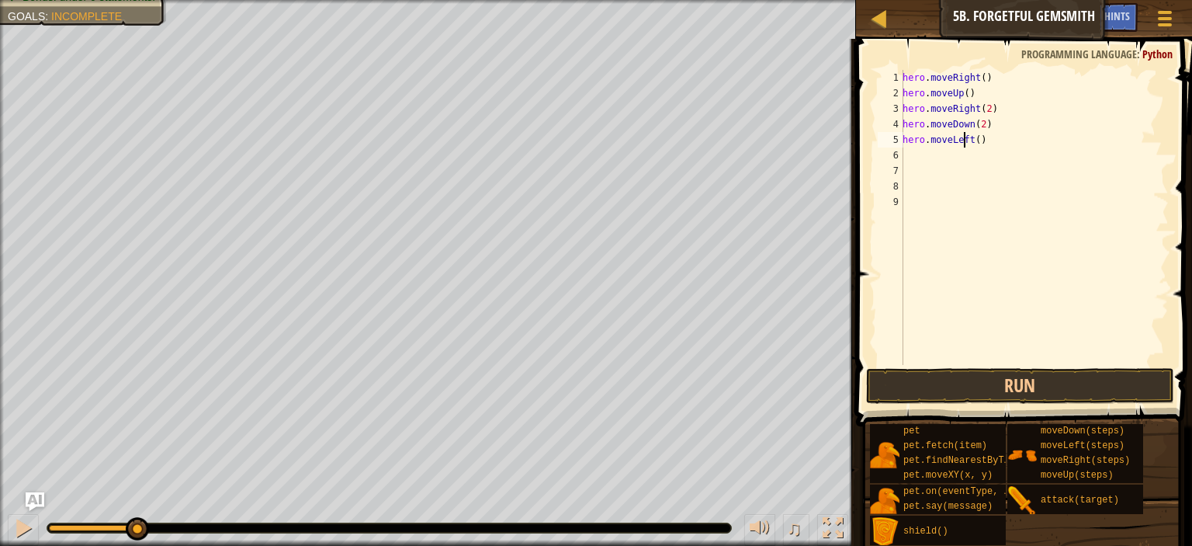
click at [966, 142] on div "hero . moveRight ( ) hero . moveUp ( ) hero . moveRight ( 2 ) hero . moveDown (…" at bounding box center [1034, 233] width 269 height 326
click at [953, 375] on button "Run" at bounding box center [1020, 386] width 308 height 36
type textarea "hero.moveLeft(2)"
click at [965, 378] on button "Run" at bounding box center [1020, 386] width 308 height 36
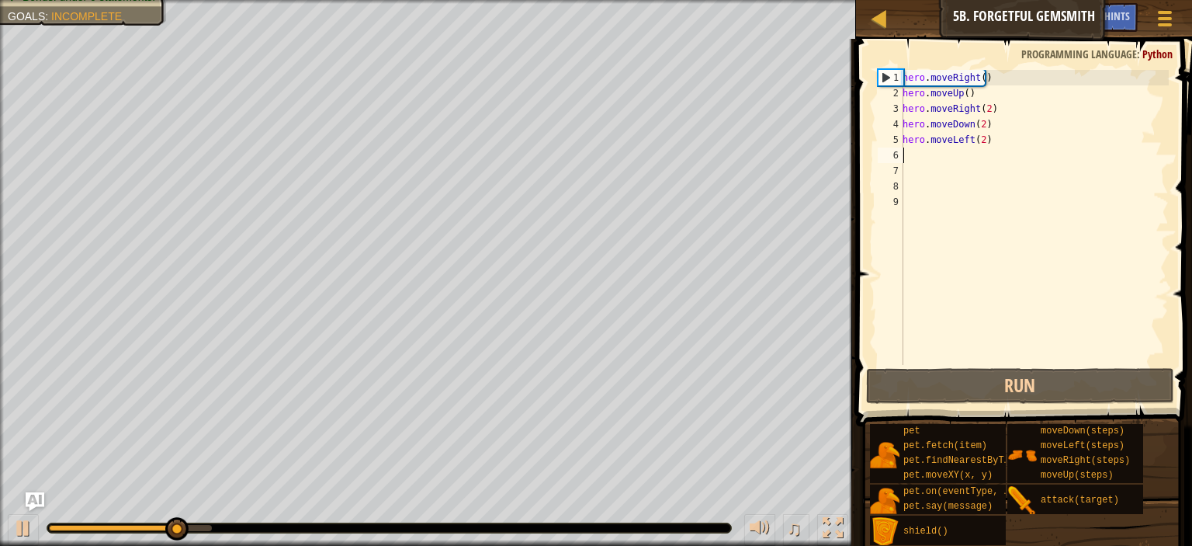
click at [987, 151] on div "hero . moveRight ( ) hero . moveUp ( ) hero . moveRight ( 2 ) hero . moveDown (…" at bounding box center [1034, 233] width 269 height 326
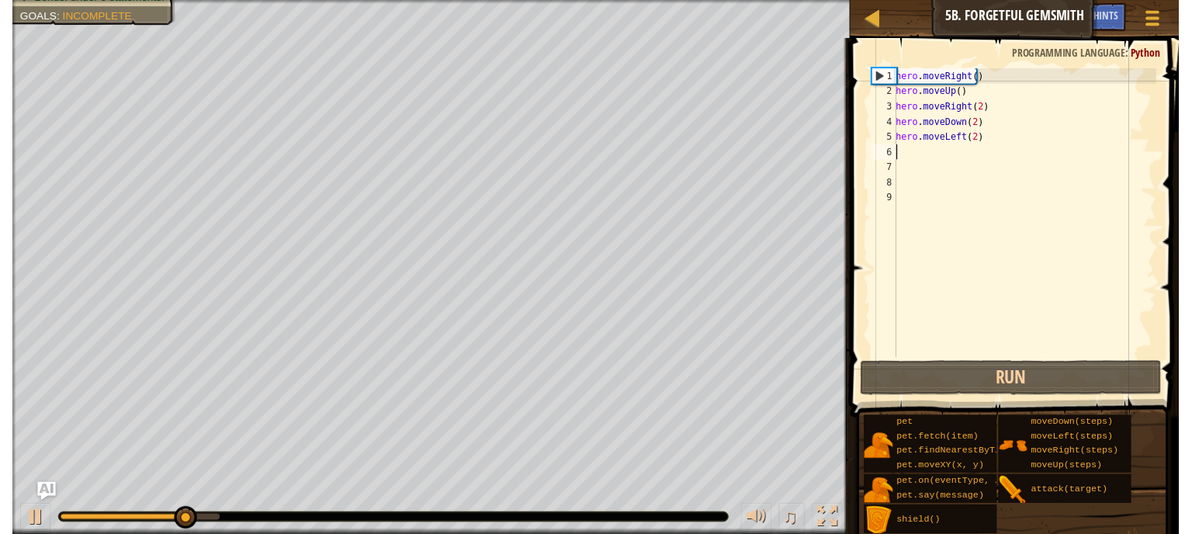
scroll to position [7, 0]
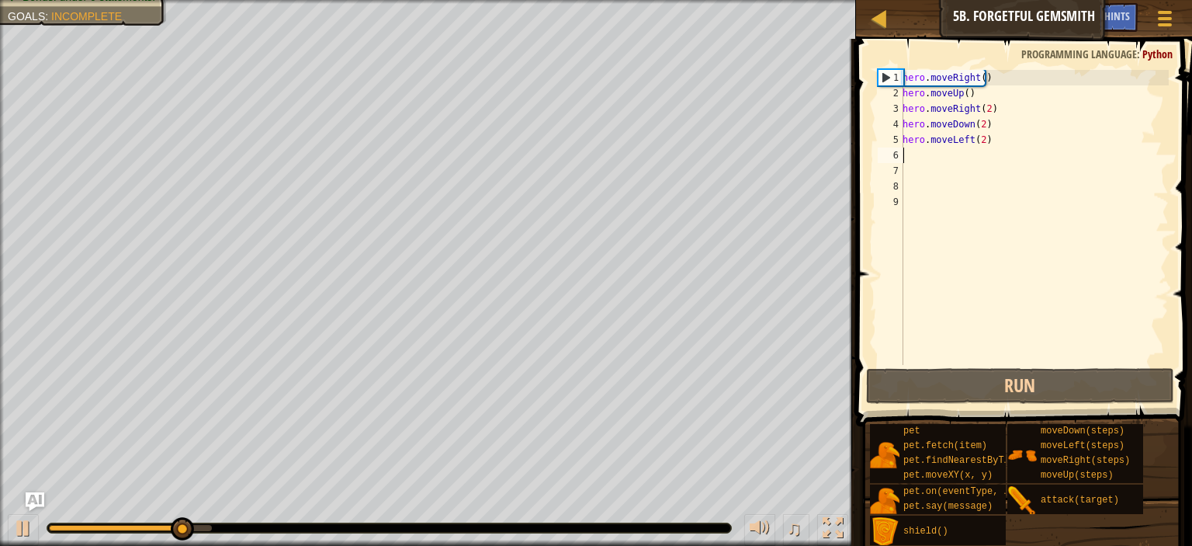
type textarea "h"
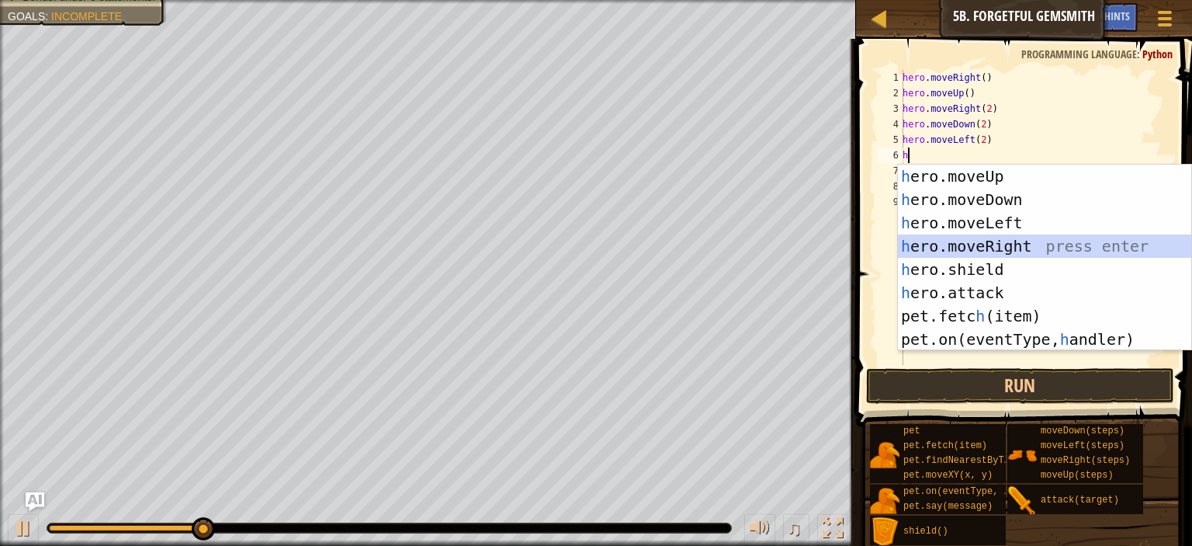
click at [1041, 251] on div "h ero.moveUp press enter h ero.moveDown press enter h ero.moveLeft press enter …" at bounding box center [1044, 281] width 293 height 233
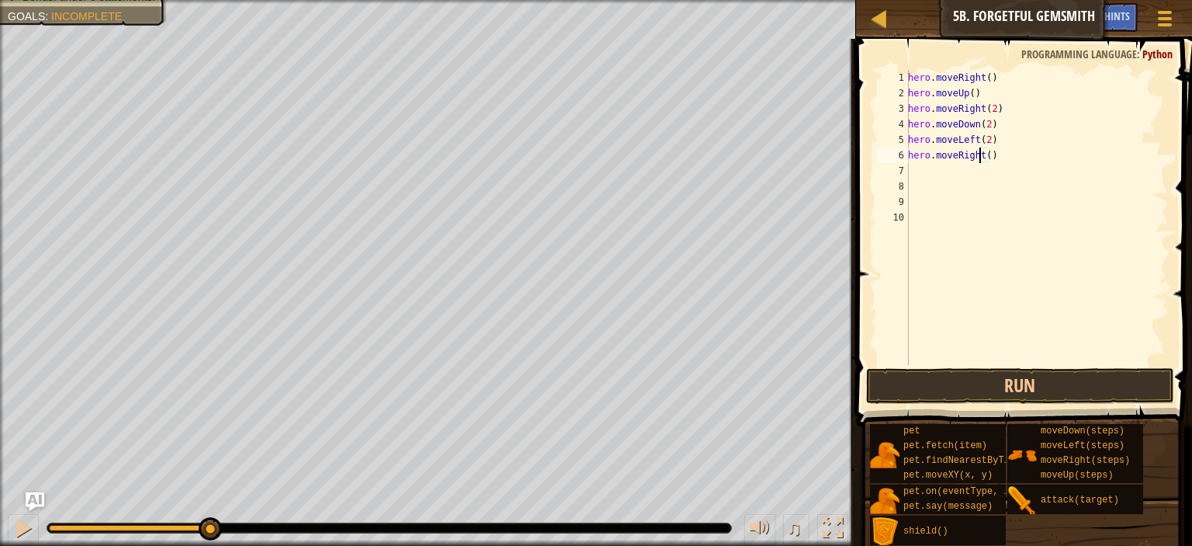
click at [982, 157] on div "hero . moveRight ( ) hero . moveUp ( ) hero . moveRight ( 2 ) hero . moveDown (…" at bounding box center [1037, 233] width 264 height 326
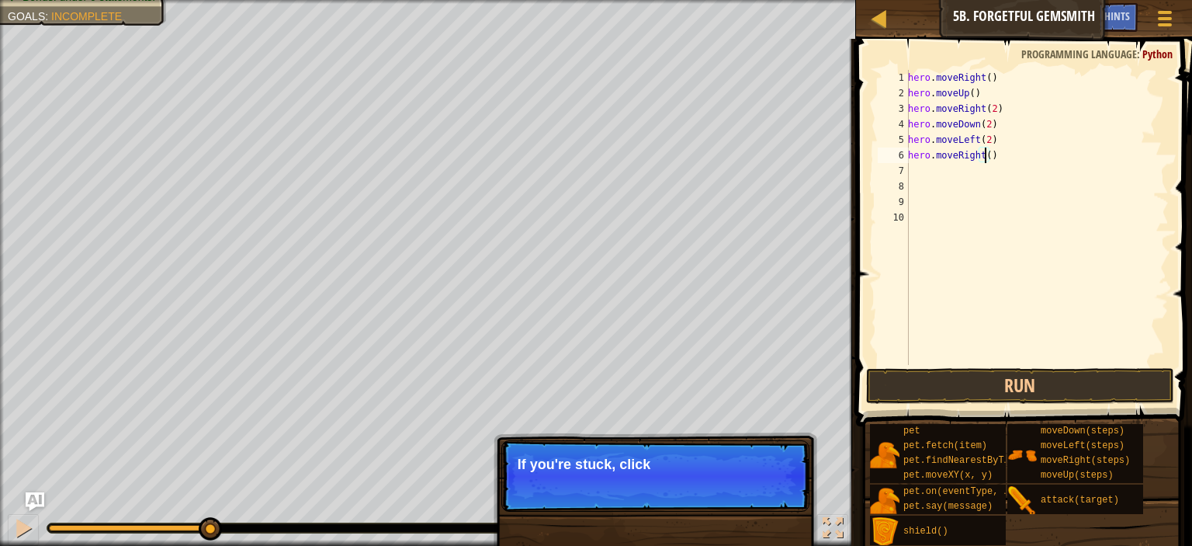
click at [984, 154] on div "hero . moveRight ( ) hero . moveUp ( ) hero . moveRight ( 2 ) hero . moveDown (…" at bounding box center [1037, 233] width 264 height 326
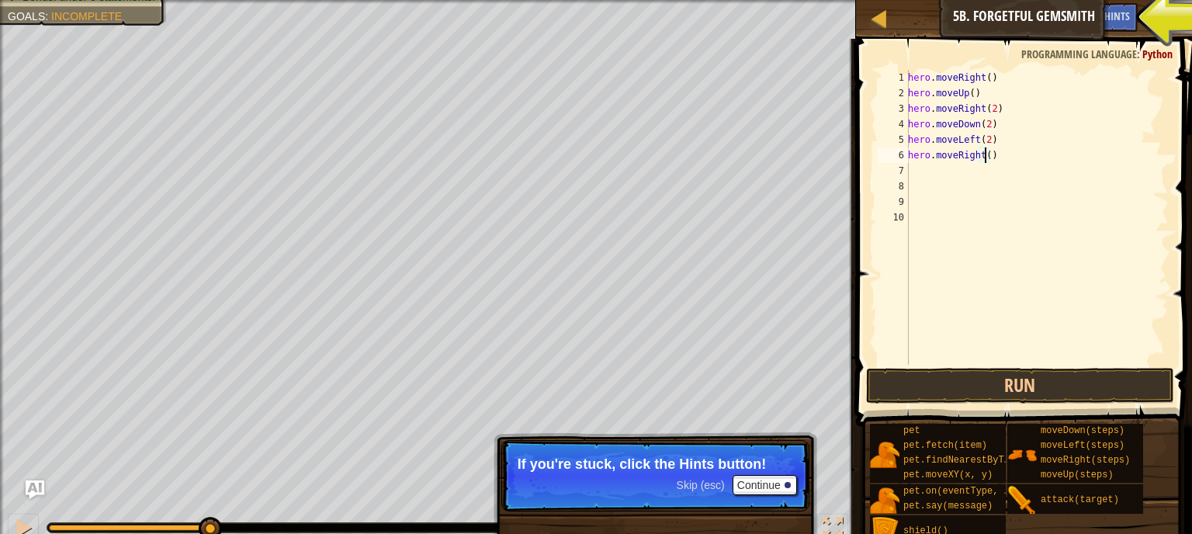
type textarea "hero.moveRight(3)"
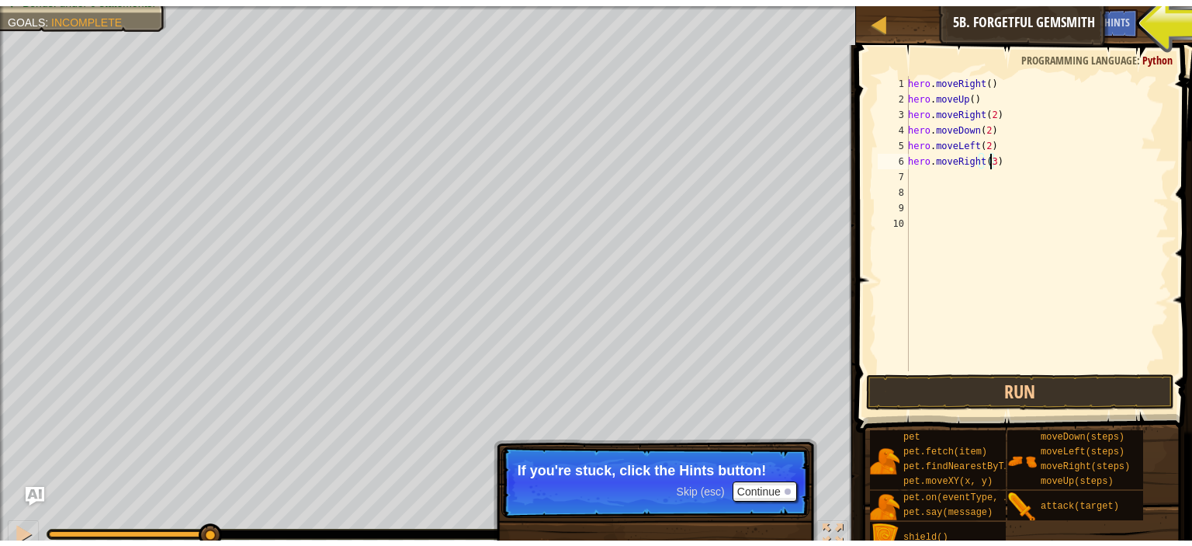
scroll to position [7, 6]
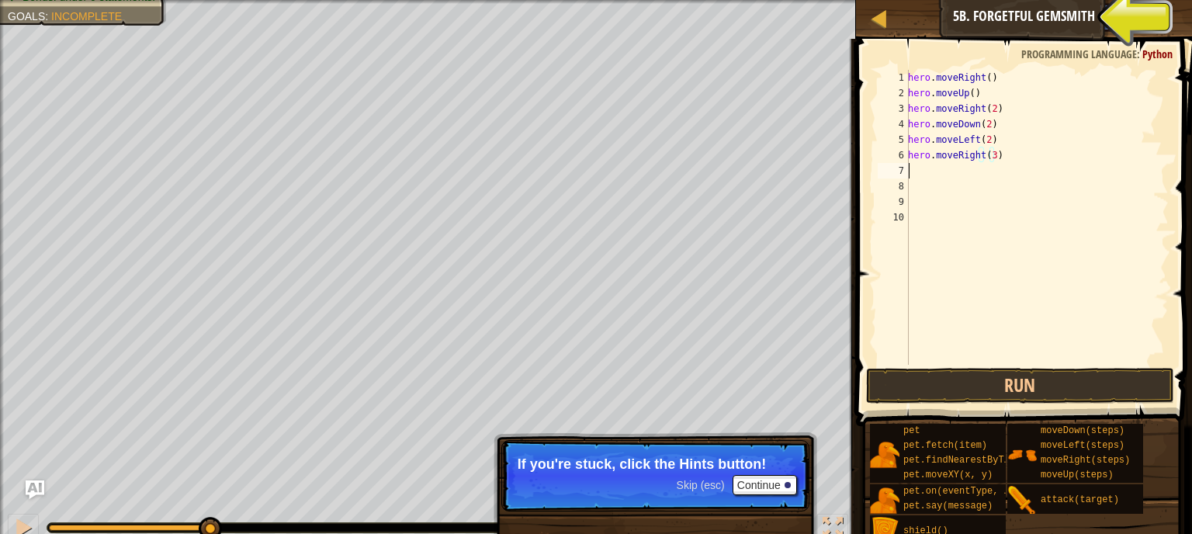
click at [954, 175] on div "hero . moveRight ( ) hero . moveUp ( ) hero . moveRight ( 2 ) hero . moveDown (…" at bounding box center [1037, 233] width 264 height 326
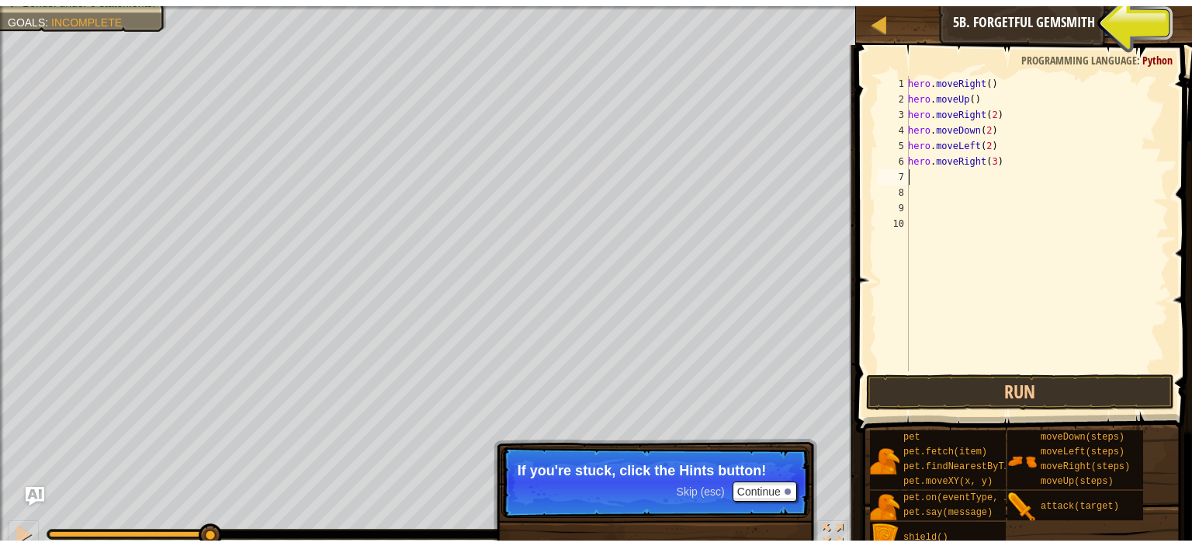
scroll to position [7, 0]
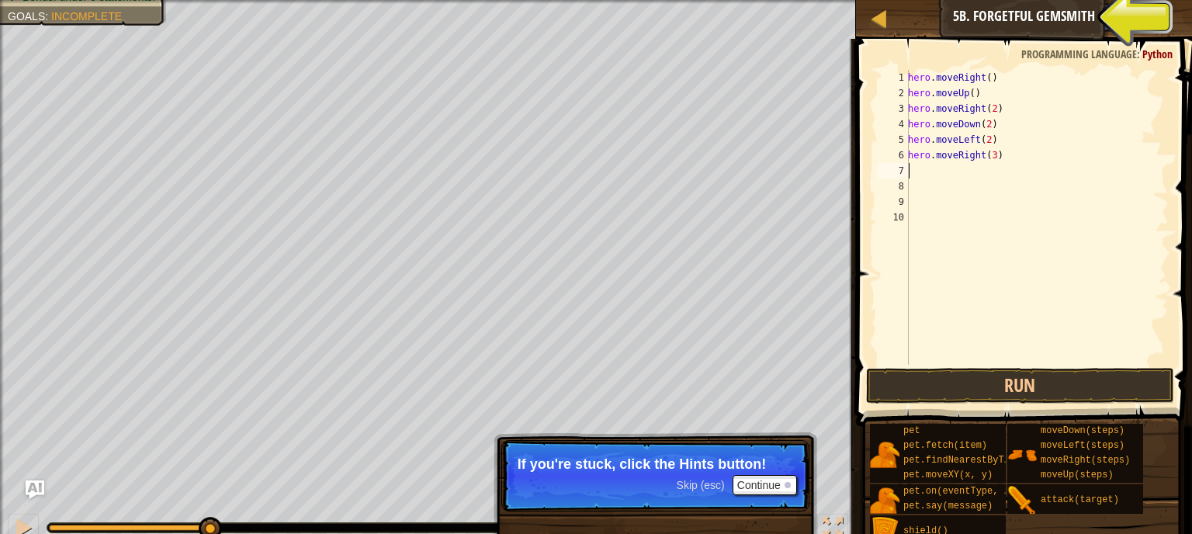
type textarea "h"
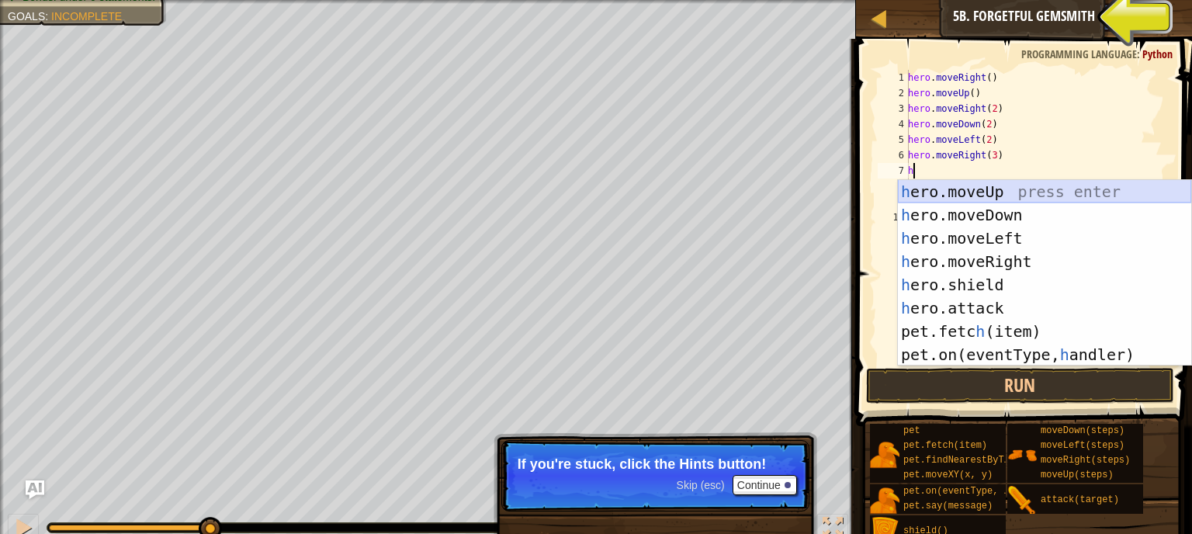
click at [958, 193] on div "h ero.moveUp press enter h ero.moveDown press enter h ero.moveLeft press enter …" at bounding box center [1044, 296] width 293 height 233
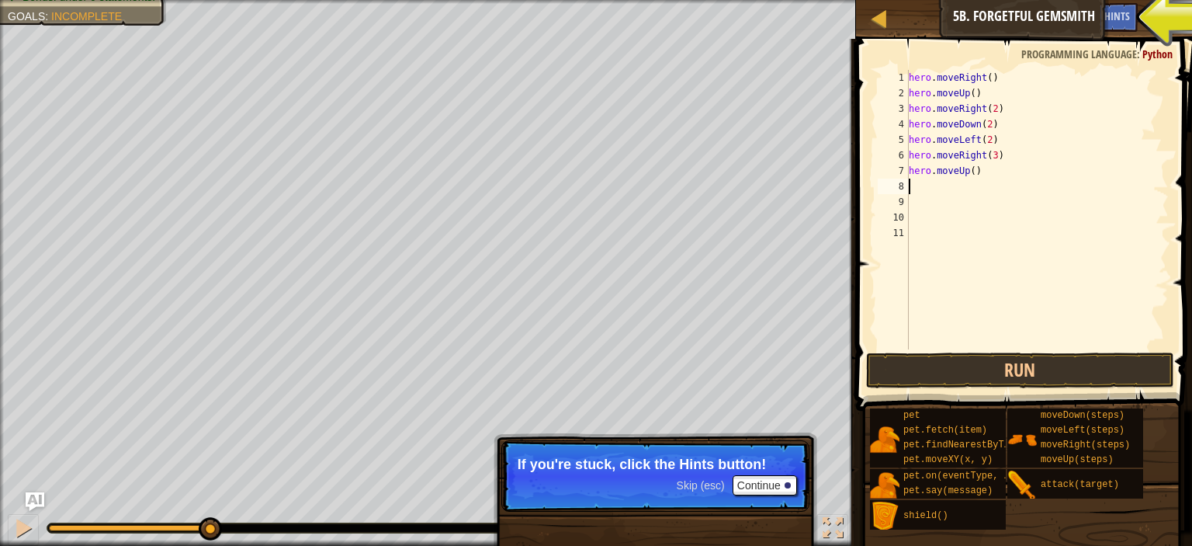
type textarea "h"
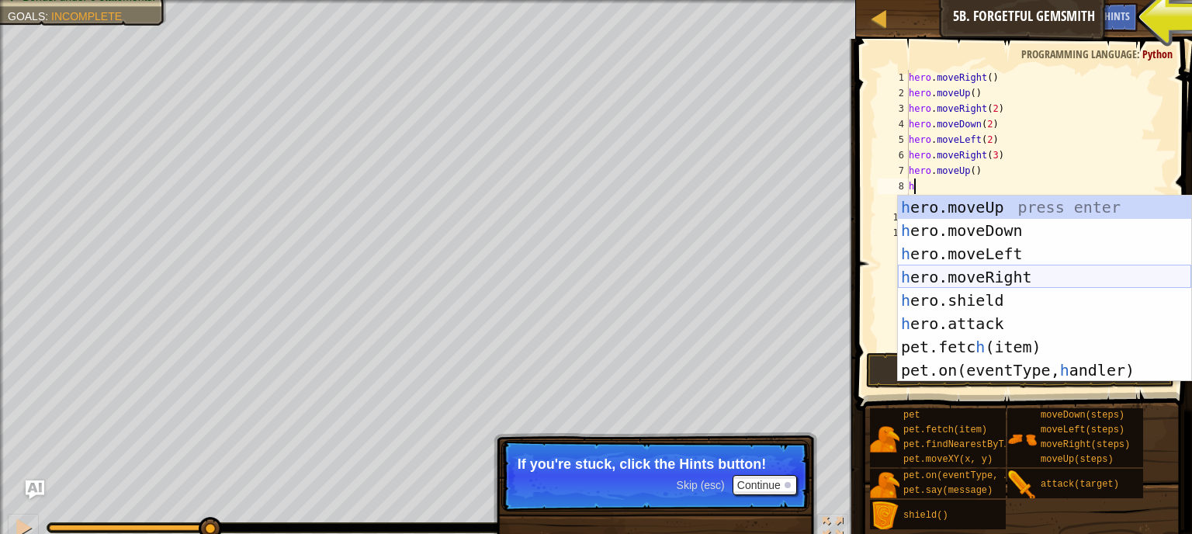
click at [958, 277] on div "h ero.moveUp press enter h ero.moveDown press enter h ero.moveLeft press enter …" at bounding box center [1044, 312] width 293 height 233
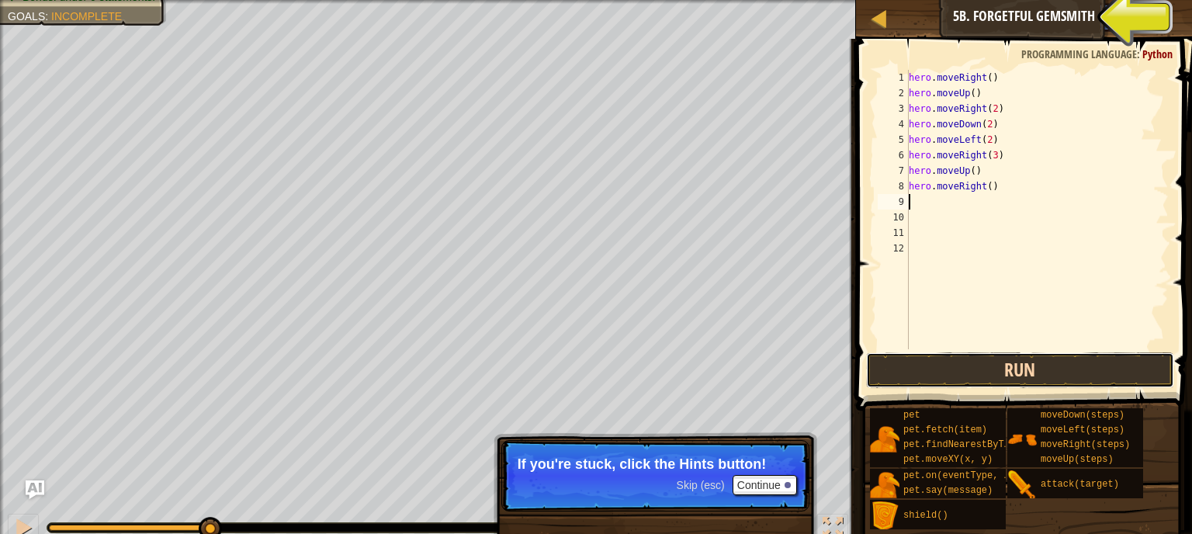
click at [963, 379] on button "Run" at bounding box center [1020, 370] width 308 height 36
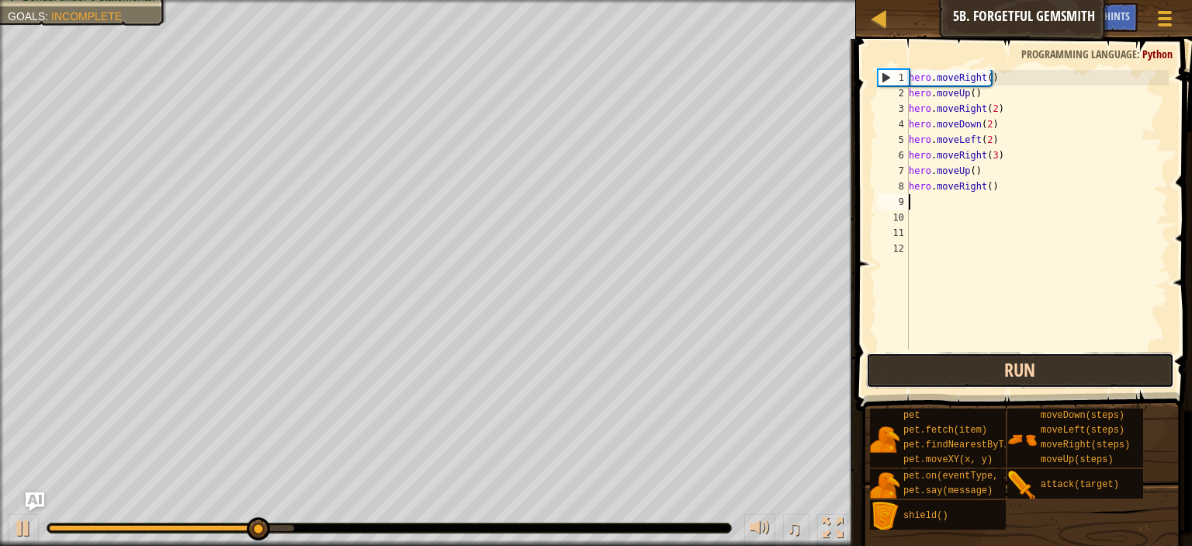
click at [945, 370] on button "Run" at bounding box center [1020, 370] width 308 height 36
click at [945, 370] on button "Running" at bounding box center [1020, 370] width 308 height 36
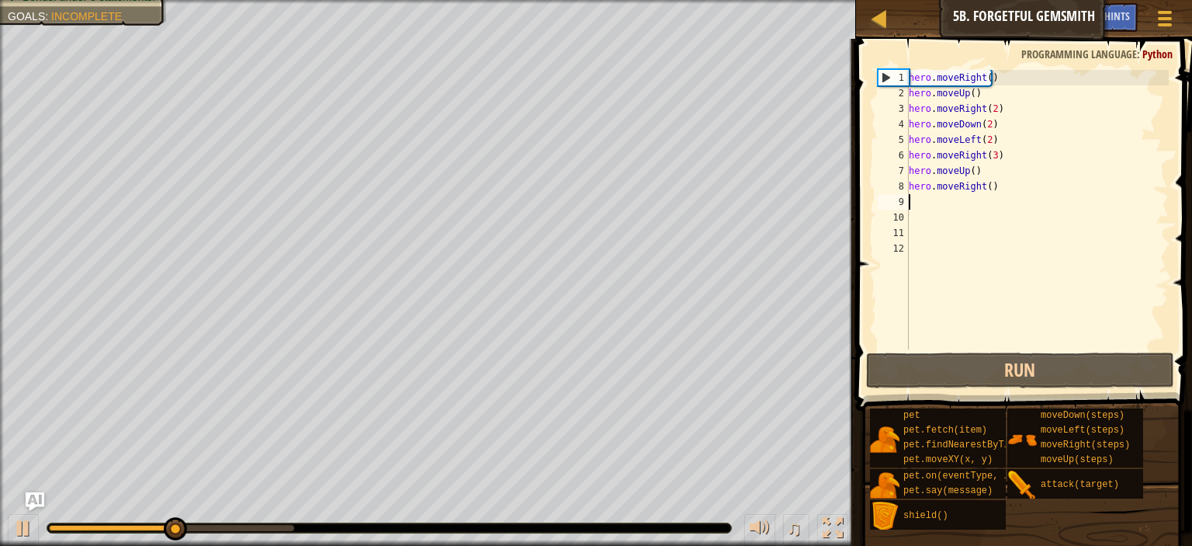
click at [990, 157] on div "hero . moveRight ( ) hero . moveUp ( ) hero . moveRight ( 2 ) hero . moveDown (…" at bounding box center [1037, 225] width 263 height 310
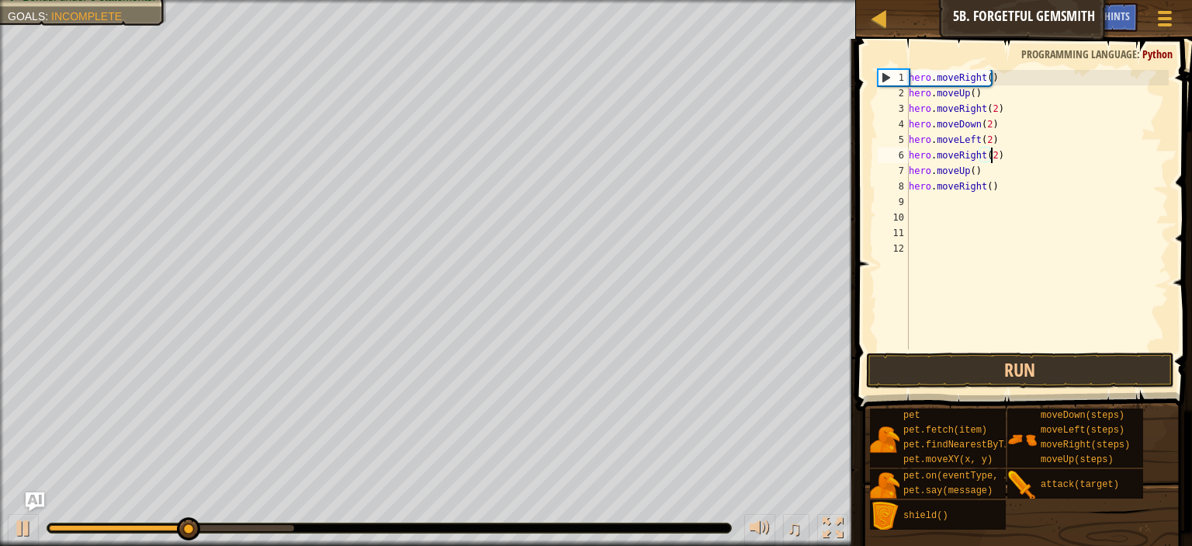
scroll to position [7, 6]
type textarea "hero.moveRight(2)"
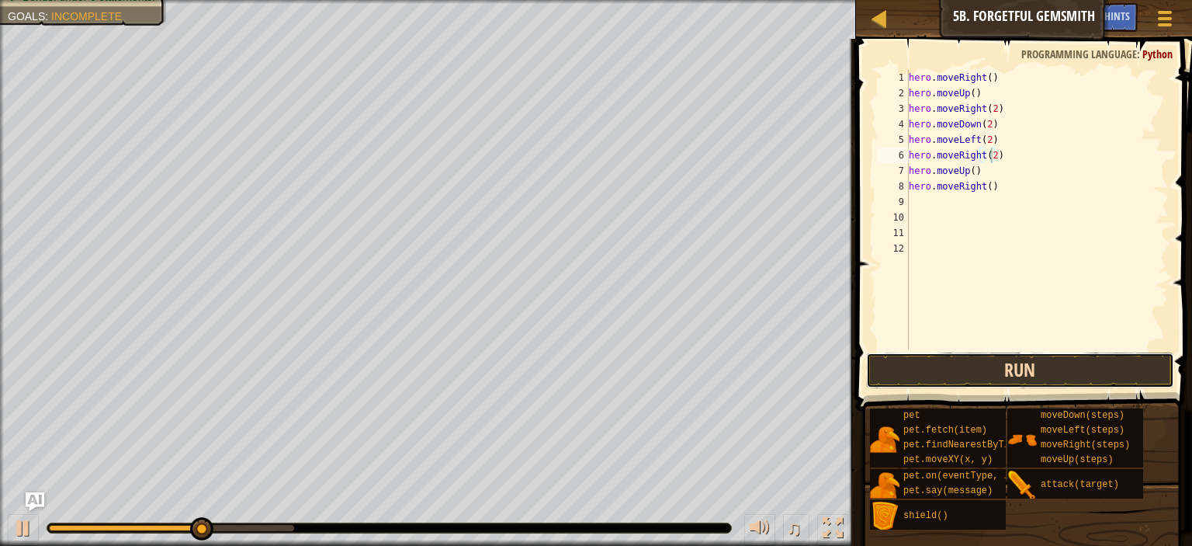
click at [1022, 356] on button "Run" at bounding box center [1020, 370] width 308 height 36
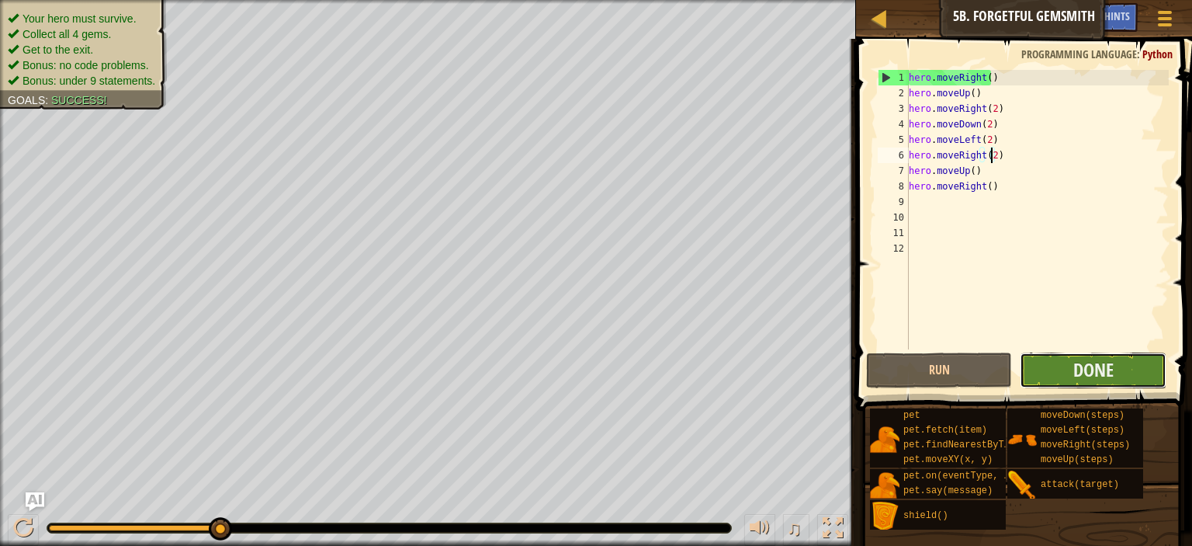
click at [1132, 378] on button "Done" at bounding box center [1093, 370] width 146 height 36
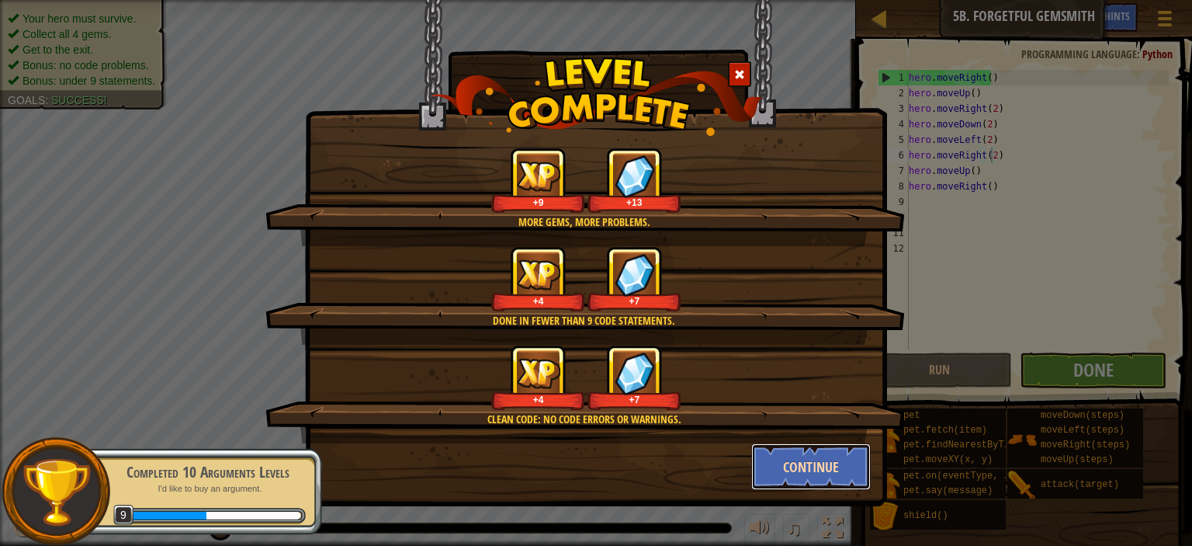
drag, startPoint x: 837, startPoint y: 452, endPoint x: 807, endPoint y: 459, distance: 31.2
drag, startPoint x: 807, startPoint y: 459, endPoint x: 795, endPoint y: 459, distance: 12.4
drag, startPoint x: 795, startPoint y: 459, endPoint x: 777, endPoint y: 425, distance: 39.2
click at [777, 425] on div "More gems, more problems. +9 +13 Done in fewer than 9 code statements. +4 +7 Cl…" at bounding box center [595, 318] width 549 height 342
click at [777, 425] on div "Clean code: no code errors or warnings." at bounding box center [584, 419] width 490 height 16
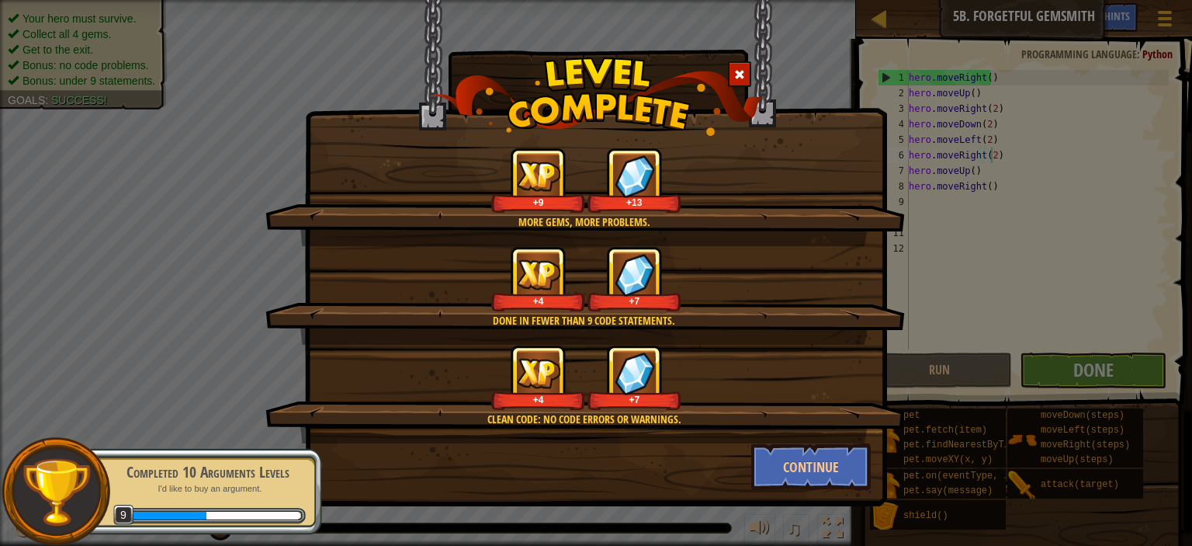
drag, startPoint x: 777, startPoint y: 425, endPoint x: 761, endPoint y: 404, distance: 26.1
click at [761, 404] on div "Clean code: no code errors or warnings. +4 +7" at bounding box center [585, 394] width 640 height 99
click at [761, 404] on div "+4 +7" at bounding box center [586, 377] width 602 height 65
click at [818, 443] on button "Continue" at bounding box center [811, 466] width 120 height 47
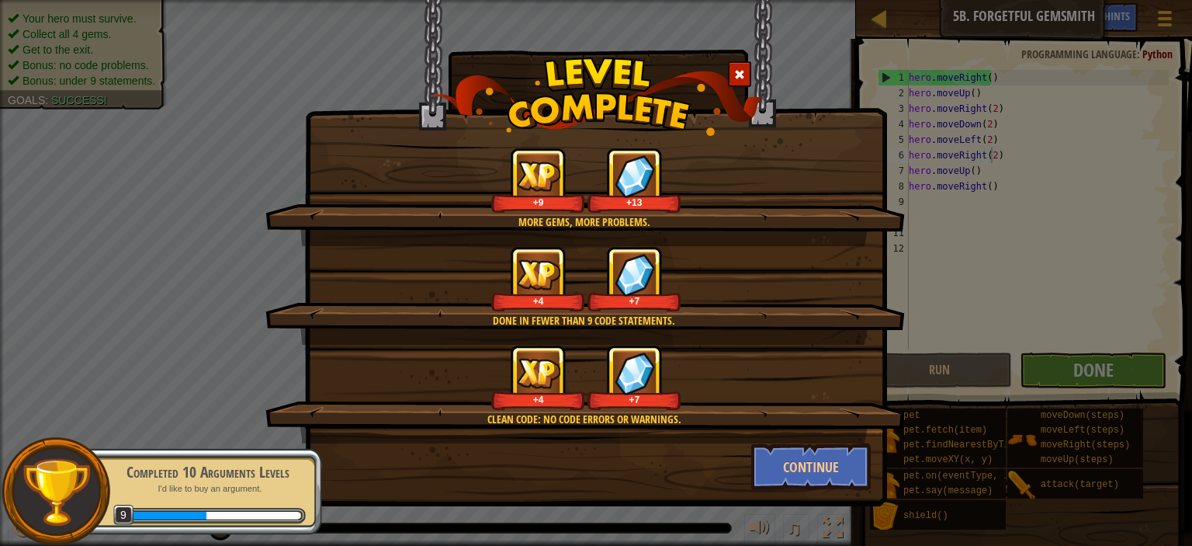
click at [848, 466] on div "More gems, more problems. +9 +13 Done in fewer than 9 code statements. +4 +7 Cl…" at bounding box center [596, 273] width 1192 height 546
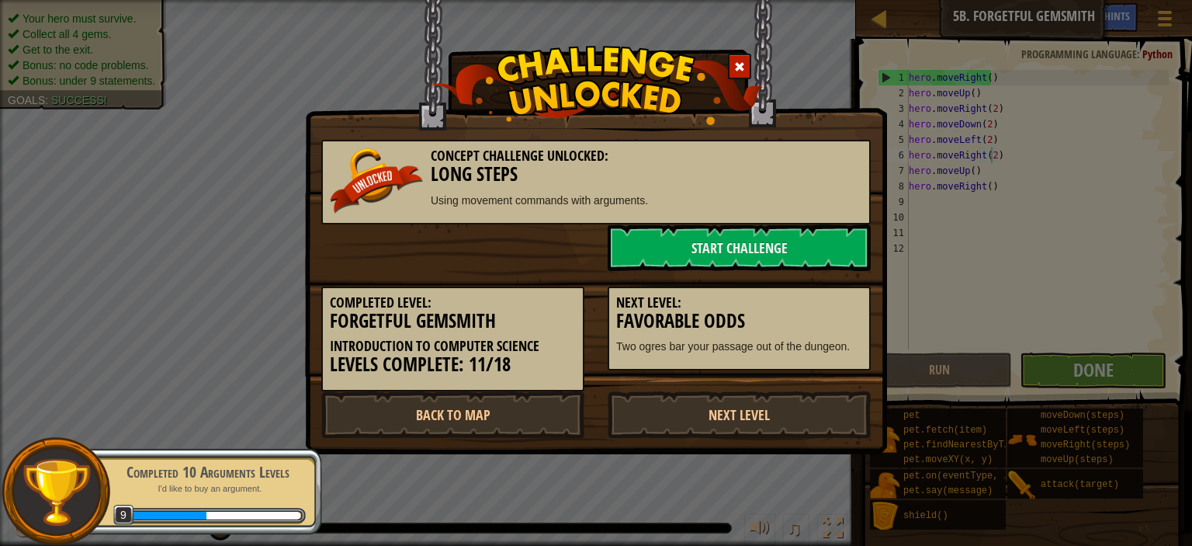
click at [850, 485] on div "Concept Challenge Unlocked: Long Steps Using movement commands with arguments. …" at bounding box center [596, 273] width 1192 height 546
click at [851, 491] on div "Concept Challenge Unlocked: Long Steps Using movement commands with arguments. …" at bounding box center [596, 273] width 1192 height 546
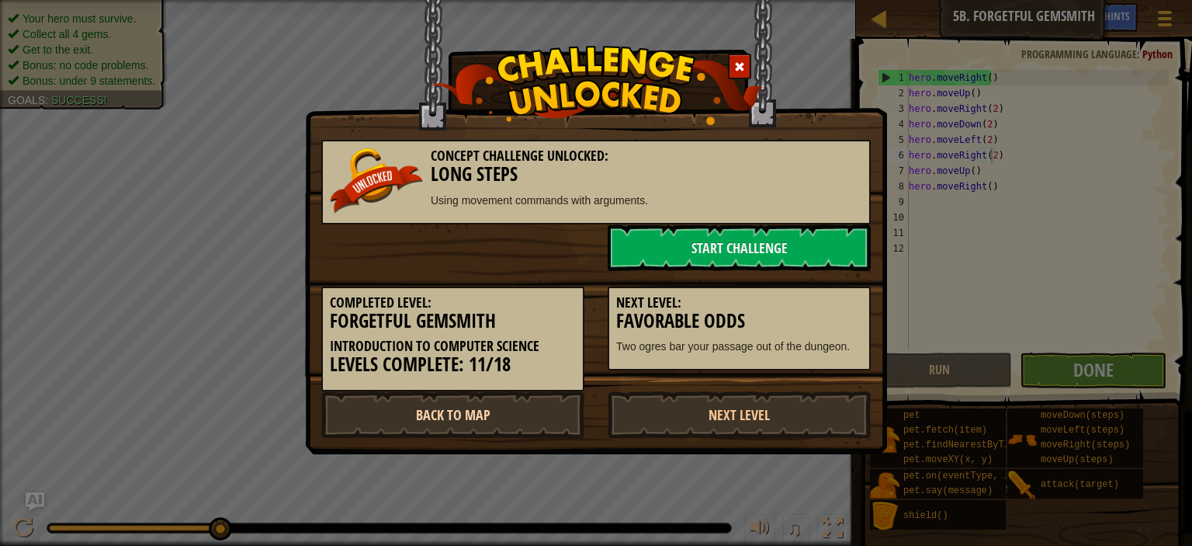
click at [581, 410] on link "Back to Map" at bounding box center [452, 414] width 263 height 47
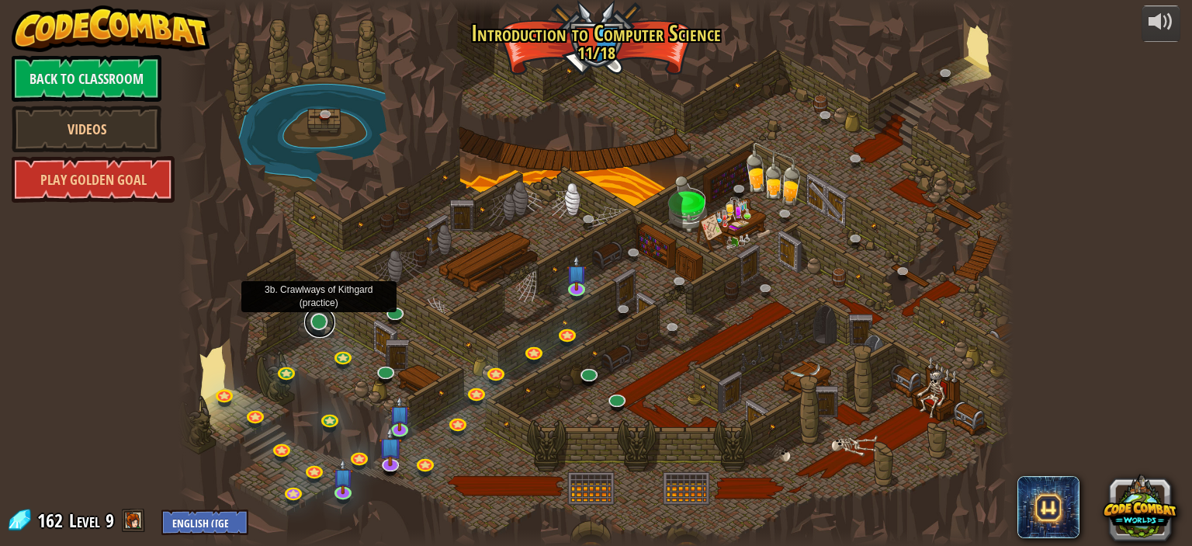
click at [327, 325] on link at bounding box center [319, 322] width 31 height 31
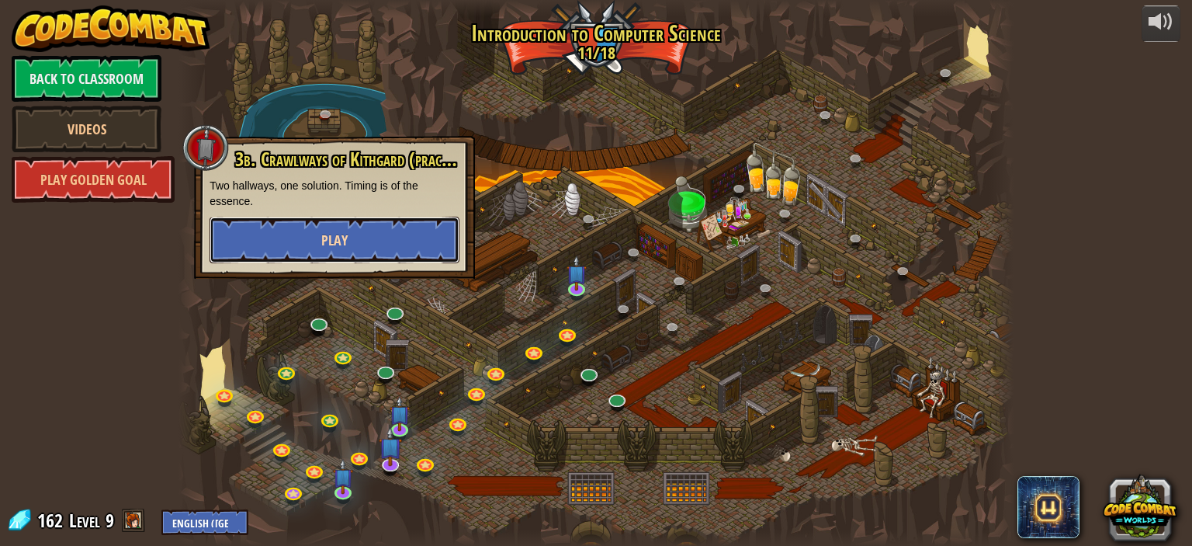
click at [392, 241] on button "Play" at bounding box center [335, 240] width 250 height 47
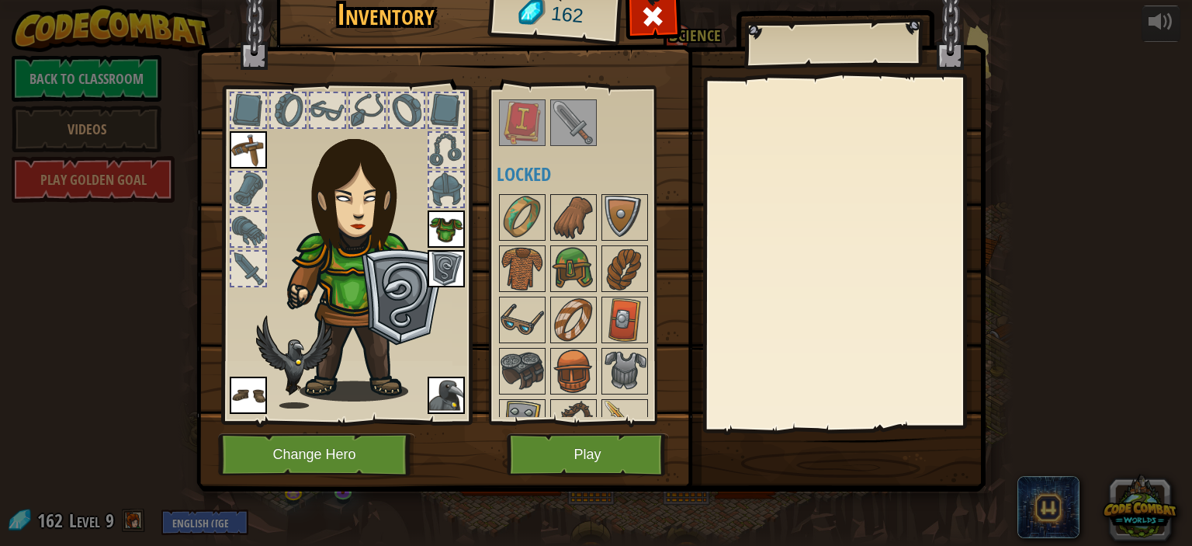
scroll to position [228, 0]
click at [532, 463] on button "Play" at bounding box center [588, 454] width 162 height 43
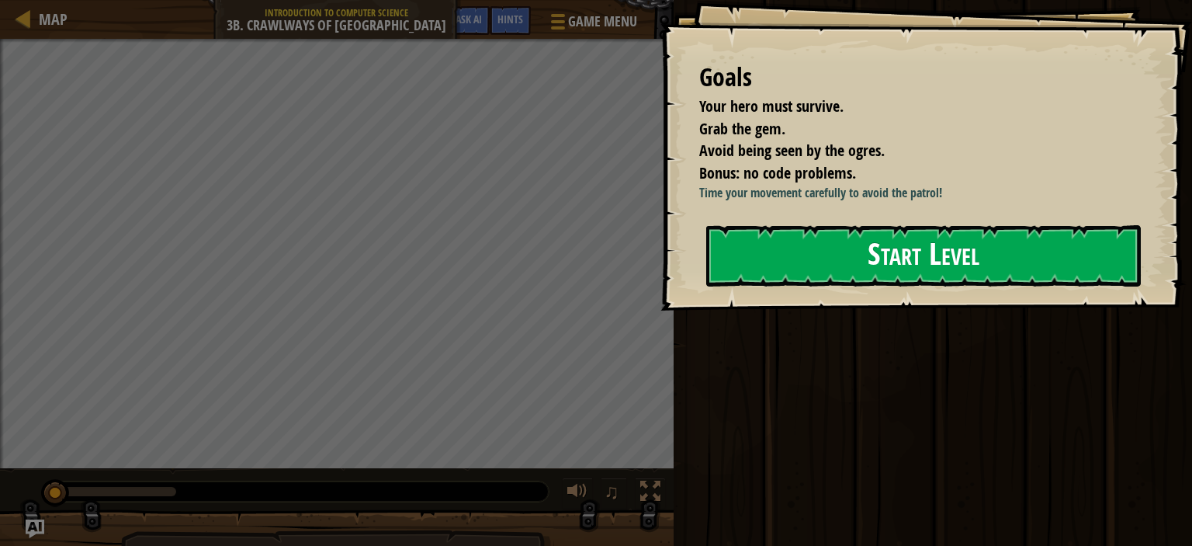
click at [768, 263] on button "Start Level" at bounding box center [923, 255] width 435 height 61
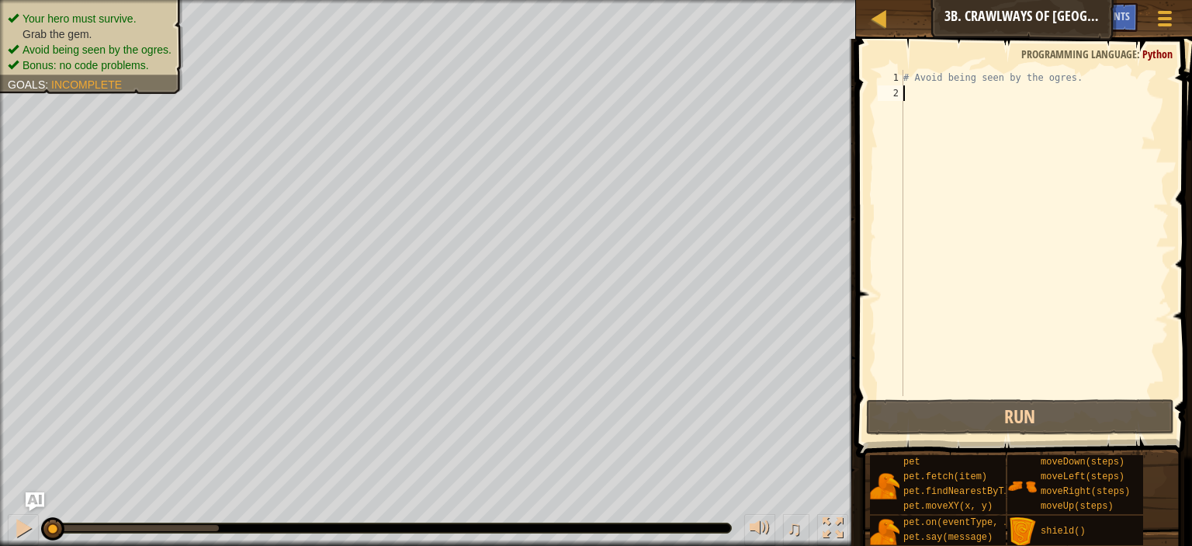
type textarea "g"
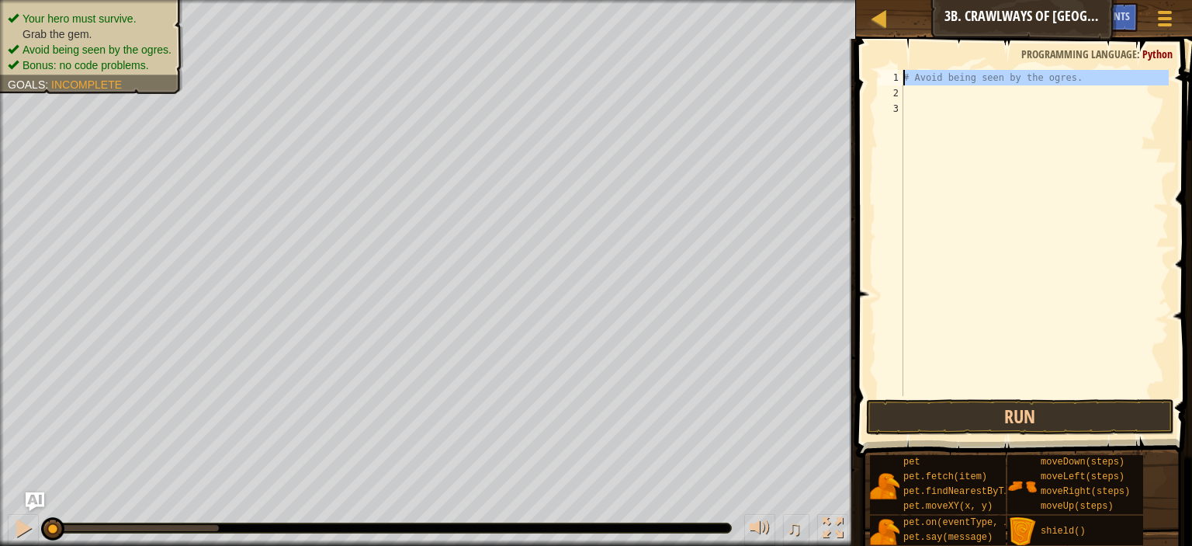
drag, startPoint x: 1099, startPoint y: 85, endPoint x: 883, endPoint y: 81, distance: 215.8
click at [883, 81] on div "1 2 3 # Avoid being seen by the ogres. הההההההההההההההההההההההההההההההההההההההה…" at bounding box center [1022, 233] width 294 height 326
type textarea "# Avoid being seen by the ogres."
type textarea "h"
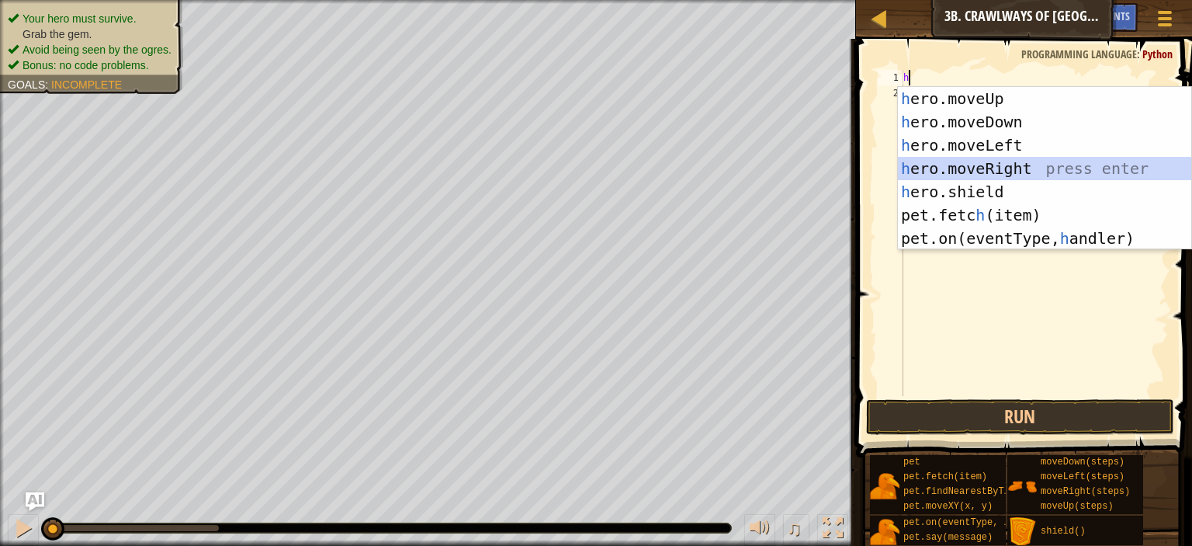
click at [1009, 168] on div "h ero.moveUp press enter h ero.moveDown press enter h ero.moveLeft press enter …" at bounding box center [1044, 192] width 293 height 210
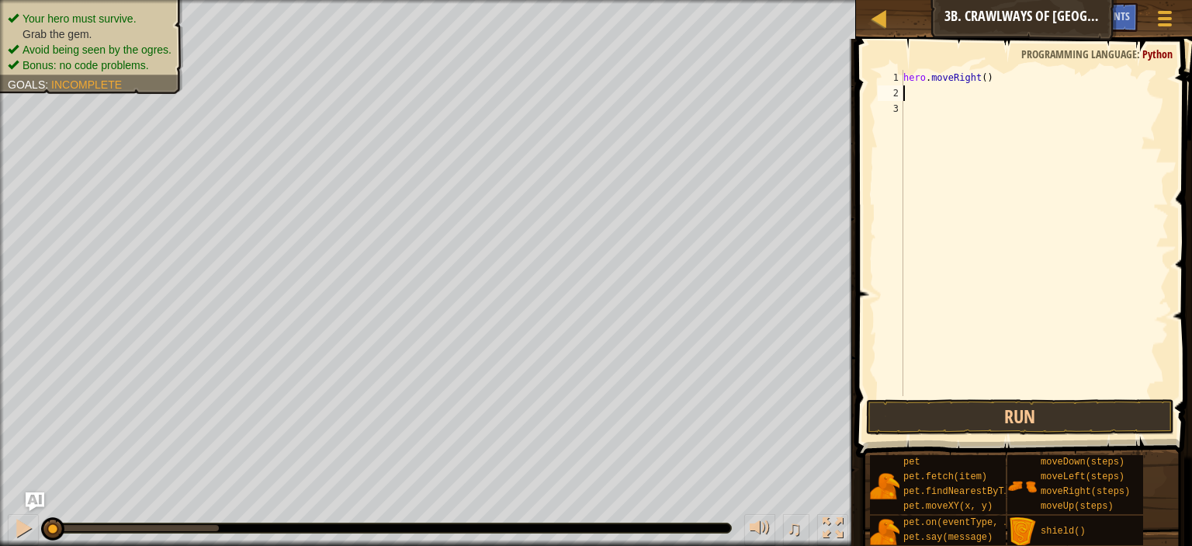
click at [1001, 437] on span at bounding box center [1025, 226] width 348 height 464
click at [1001, 431] on button "Run" at bounding box center [1020, 417] width 308 height 36
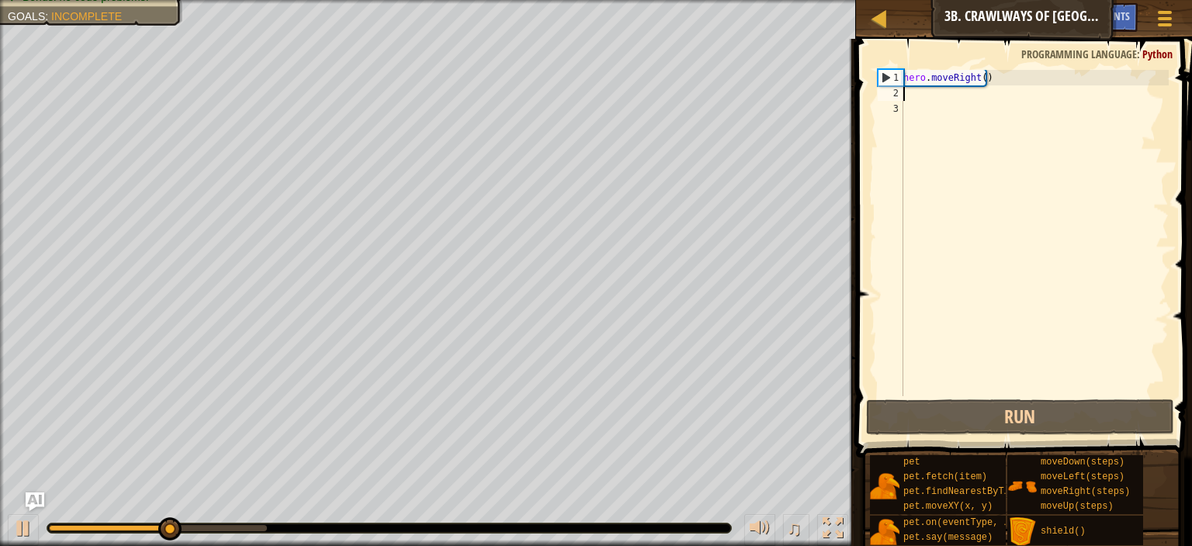
type textarea "h"
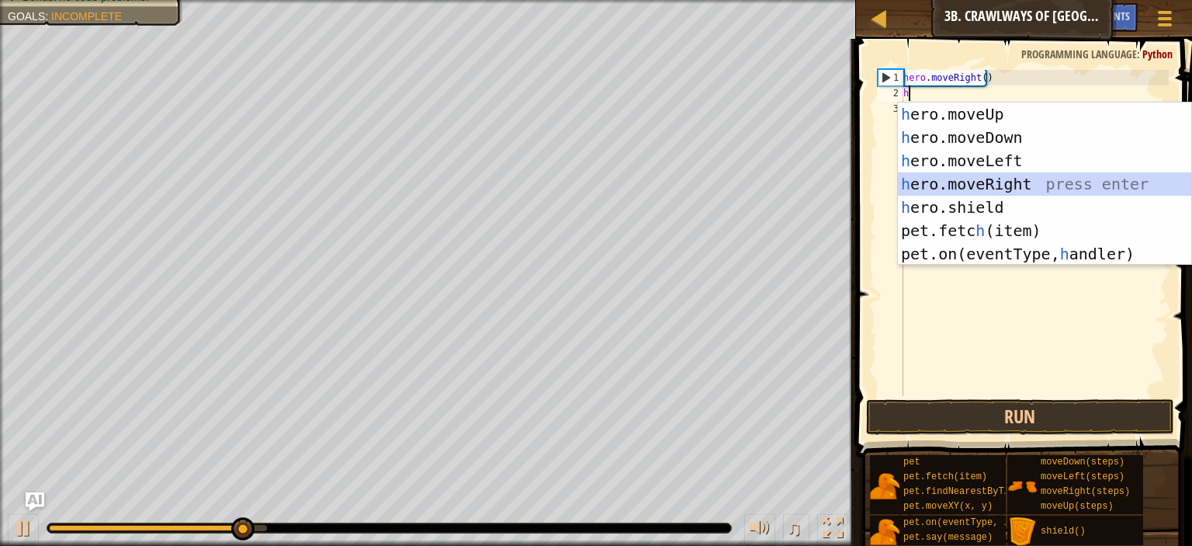
click at [993, 186] on div "h ero.moveUp press enter h ero.moveDown press enter h ero.moveLeft press enter …" at bounding box center [1044, 207] width 293 height 210
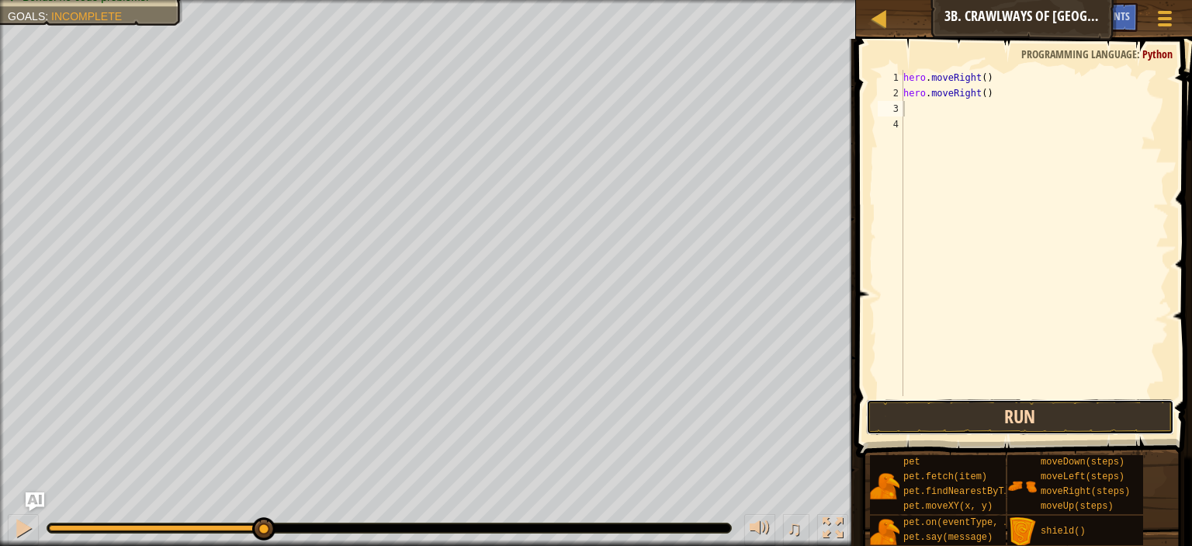
click at [985, 426] on button "Run" at bounding box center [1020, 417] width 308 height 36
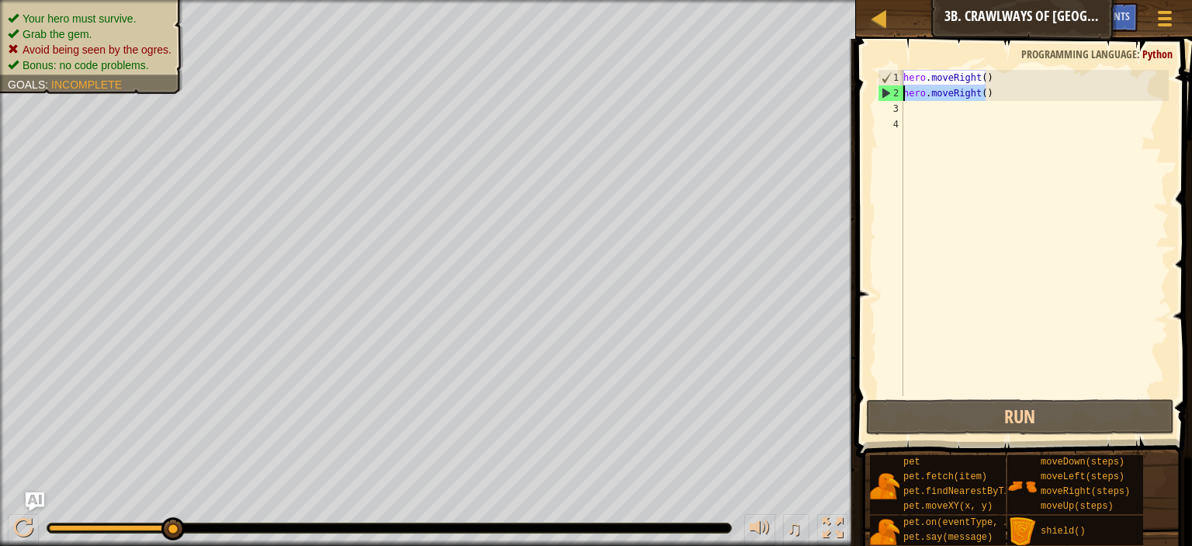
drag, startPoint x: 1000, startPoint y: 100, endPoint x: 900, endPoint y: 99, distance: 99.4
click at [900, 99] on div "1 2 3 4 hero . moveRight ( ) hero . moveRight ( ) ההההההההההההההההההההההההההההה…" at bounding box center [1022, 233] width 294 height 326
type textarea "hero.moveRight()"
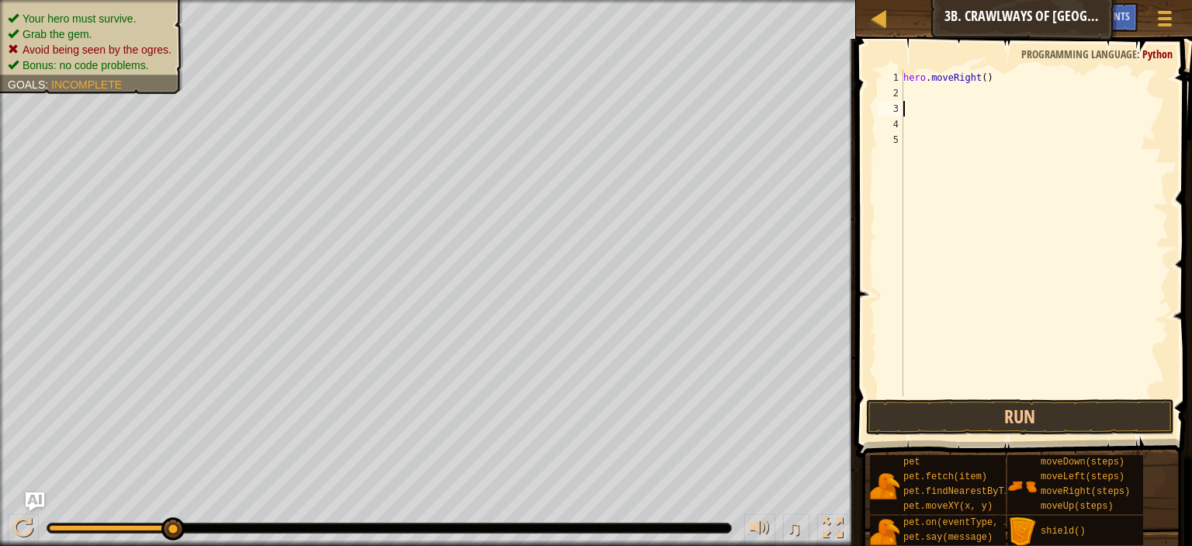
type textarea "h"
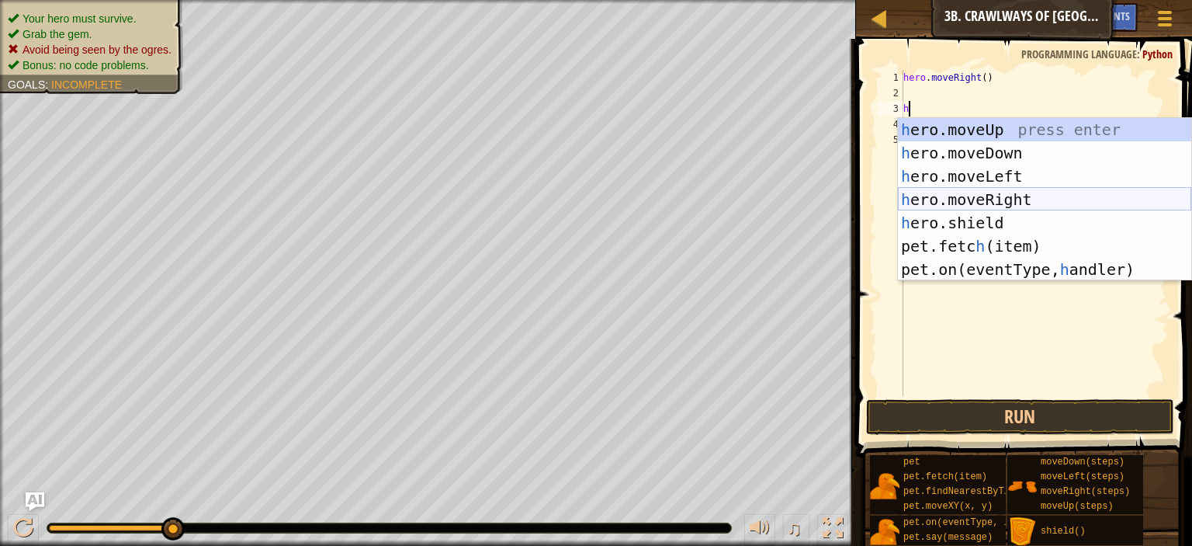
click at [1024, 199] on div "h ero.moveUp press enter h ero.moveDown press enter h ero.moveLeft press enter …" at bounding box center [1044, 223] width 293 height 210
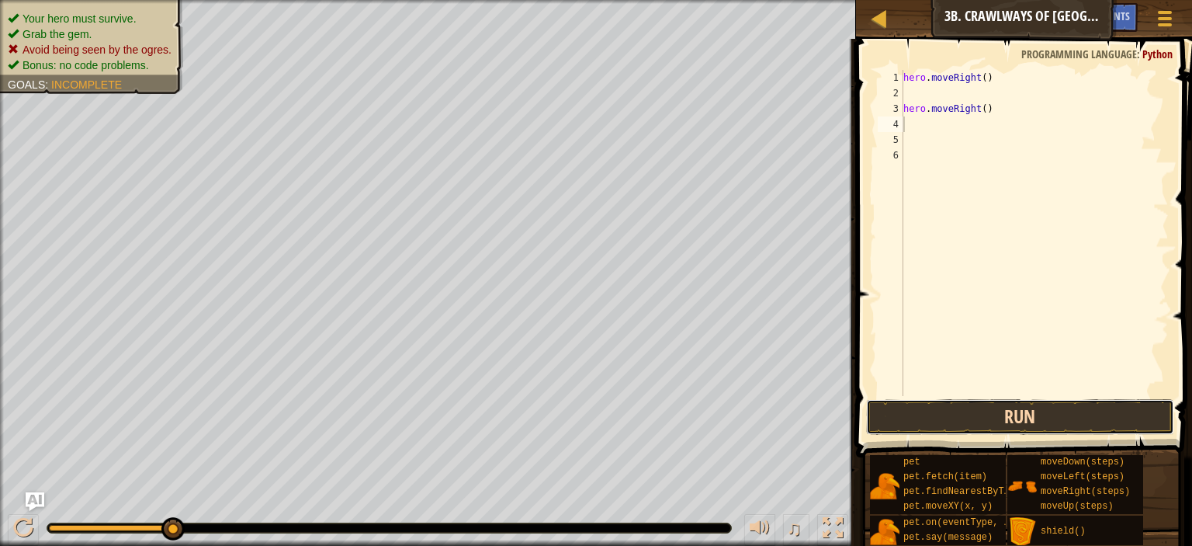
click at [997, 404] on button "Run" at bounding box center [1020, 417] width 308 height 36
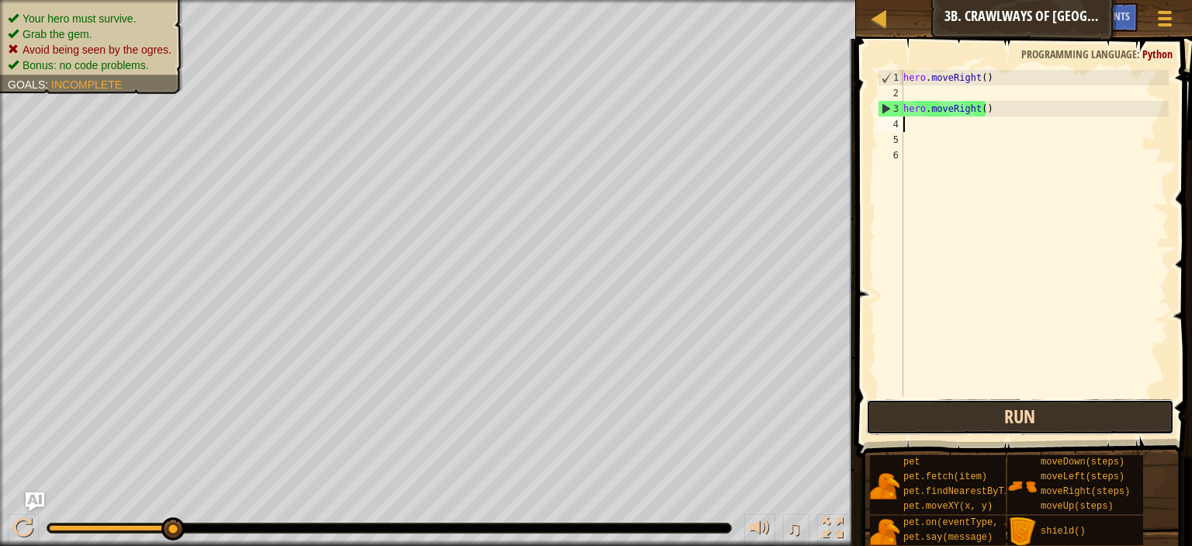
click at [997, 404] on button "Run" at bounding box center [1020, 417] width 308 height 36
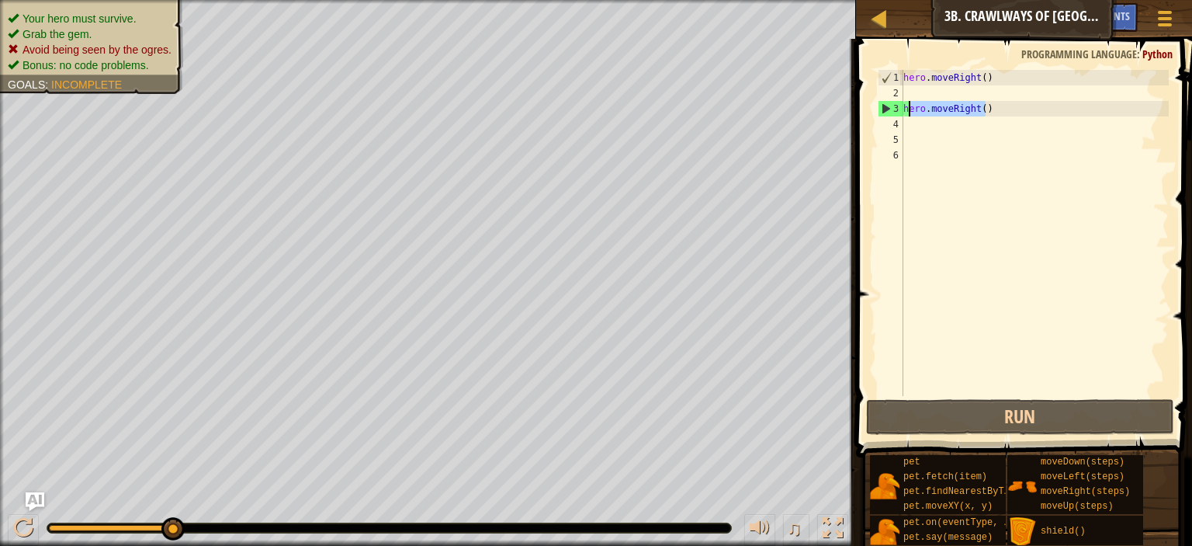
drag, startPoint x: 1007, startPoint y: 109, endPoint x: 897, endPoint y: 111, distance: 110.2
click at [897, 111] on div "1 2 3 4 5 6 hero . moveRight ( ) hero . moveRight ( ) ההההההההההההההההההההההההה…" at bounding box center [1022, 233] width 294 height 326
type textarea "hero.moveRight()"
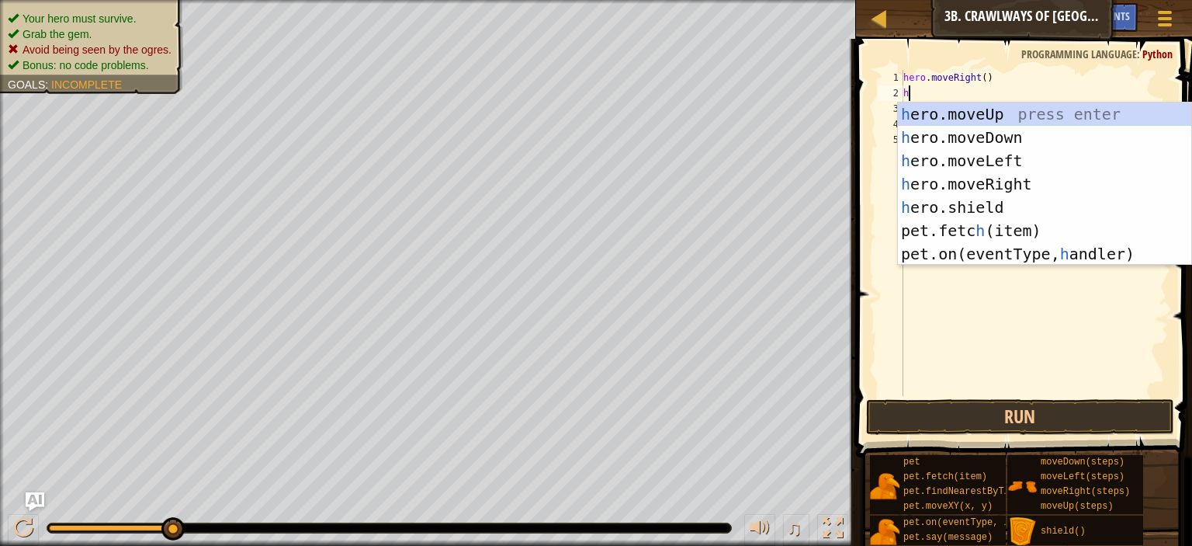
type textarea "h"
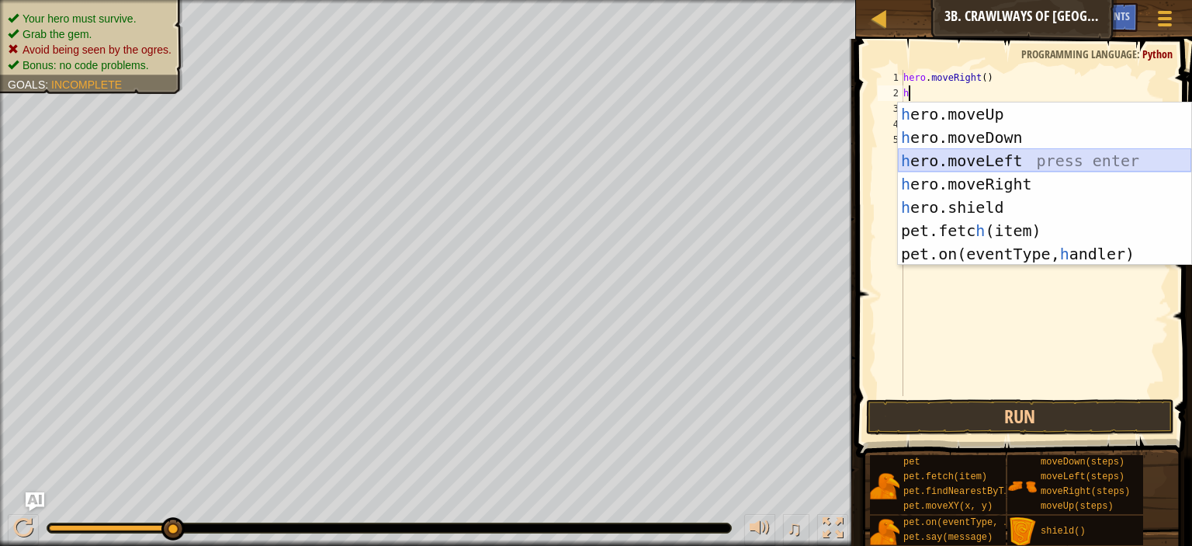
click at [991, 165] on div "h ero.moveUp press enter h ero.moveDown press enter h ero.moveLeft press enter …" at bounding box center [1044, 207] width 293 height 210
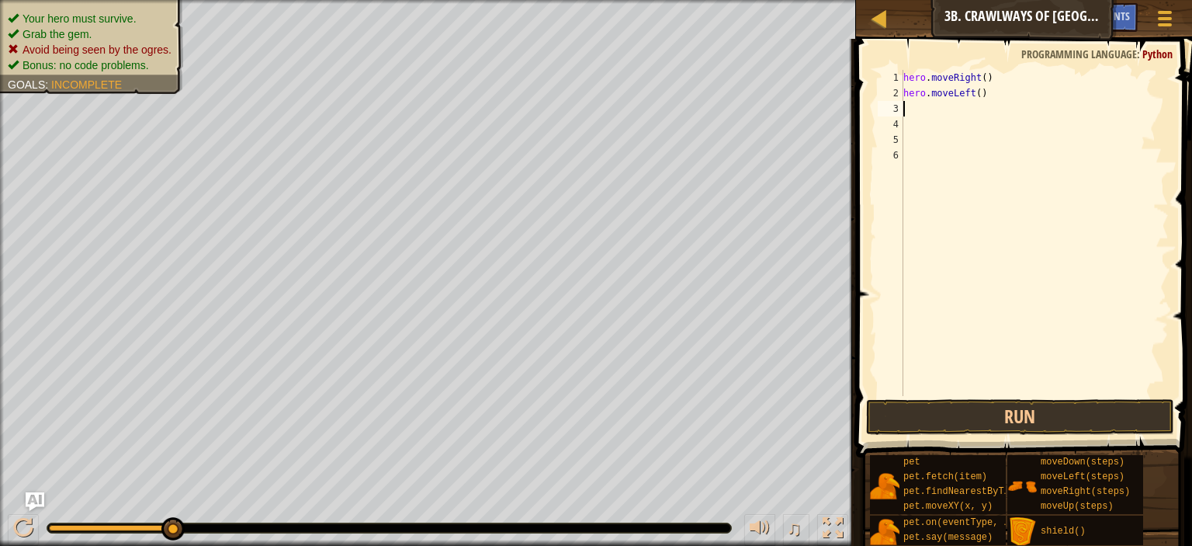
type textarea "h"
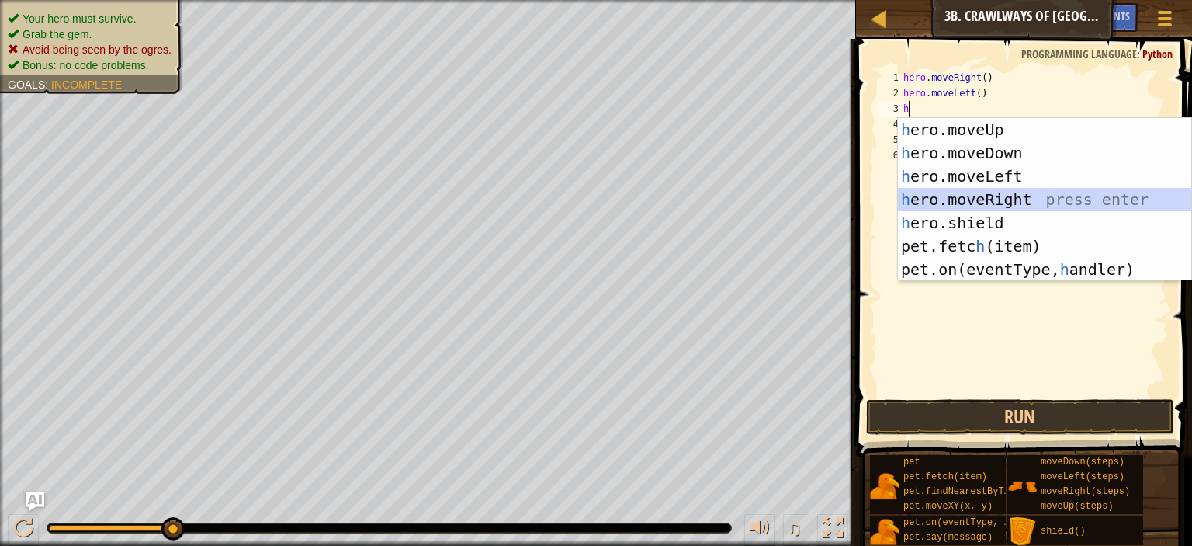
click at [989, 199] on div "h ero.moveUp press enter h ero.moveDown press enter h ero.moveLeft press enter …" at bounding box center [1044, 223] width 293 height 210
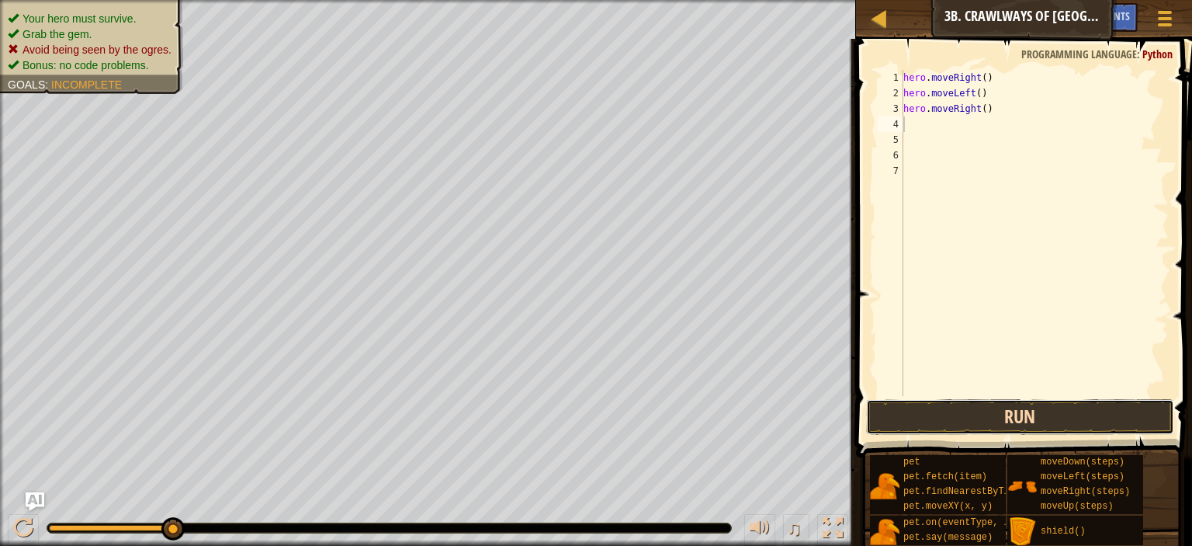
click at [1017, 420] on button "Run" at bounding box center [1020, 417] width 308 height 36
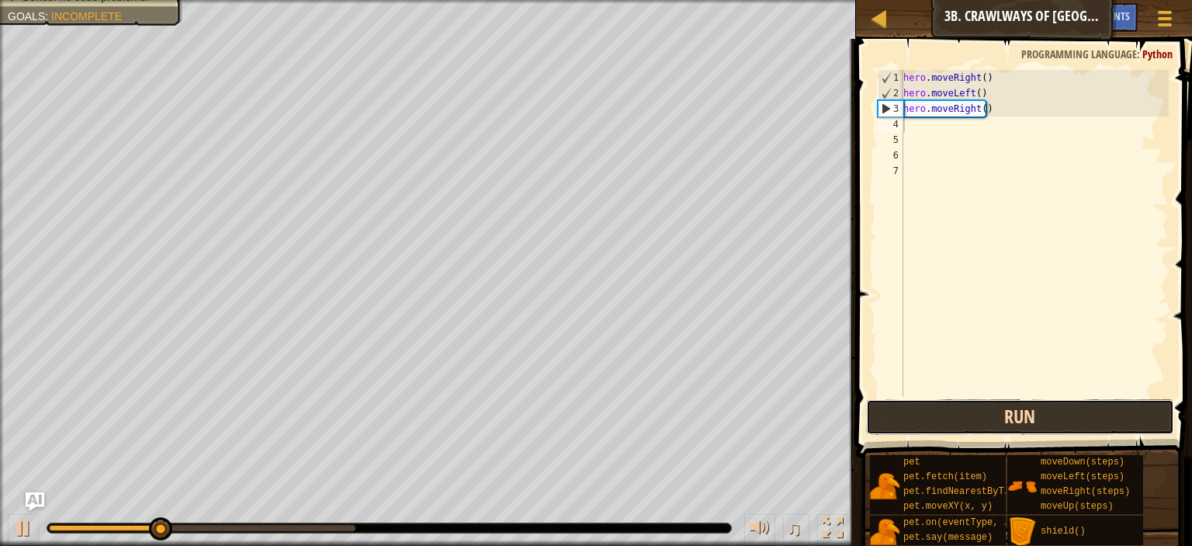
click at [1016, 412] on button "Run" at bounding box center [1020, 417] width 308 height 36
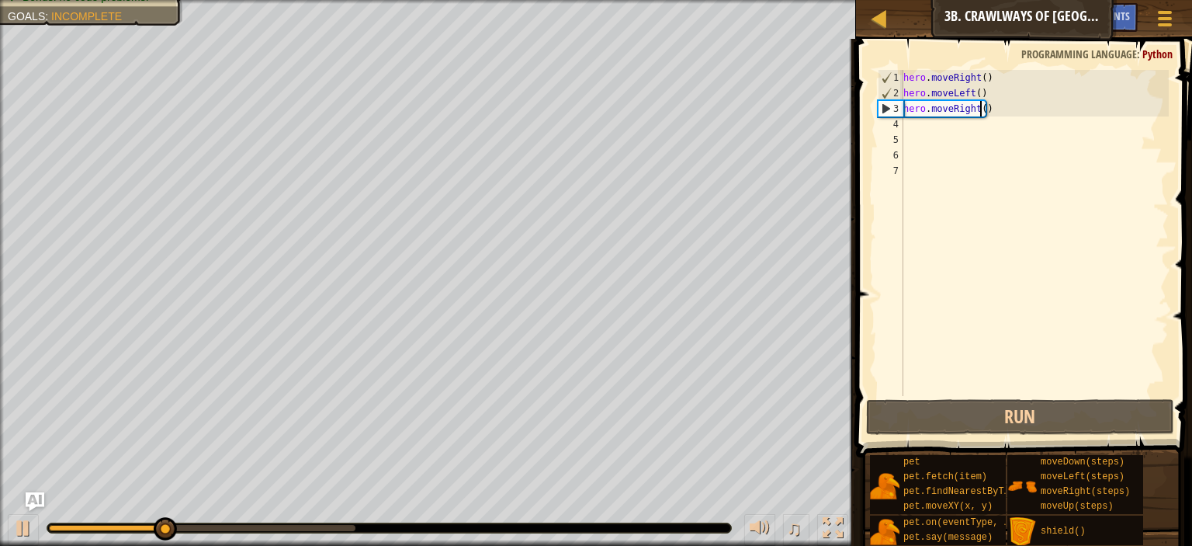
click at [979, 109] on div "hero . moveRight ( ) hero . moveLeft ( ) hero . moveRight ( )" at bounding box center [1034, 248] width 269 height 357
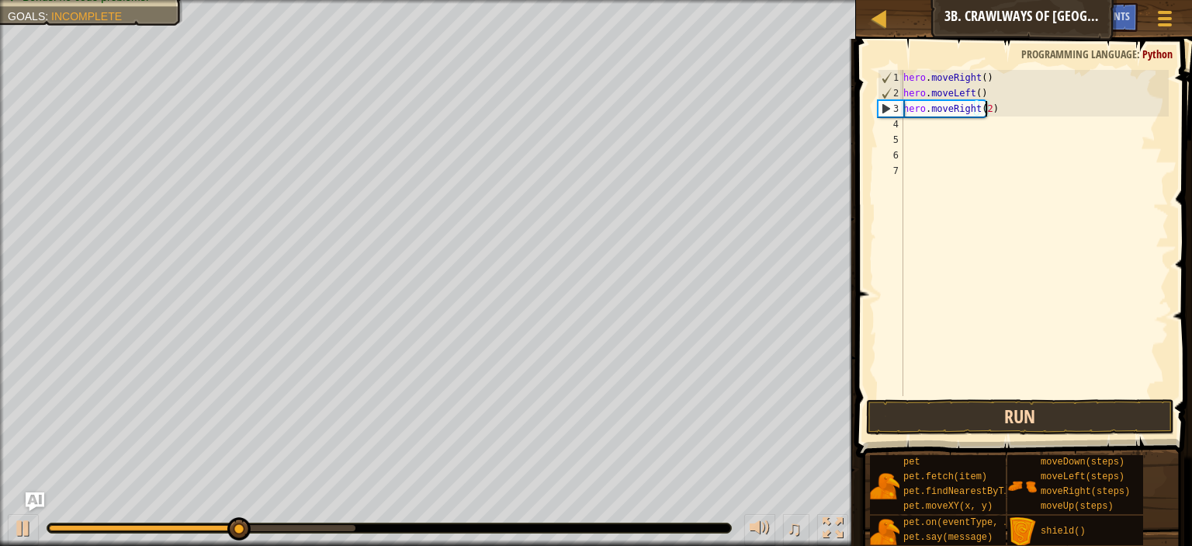
type textarea "hero.moveRight(2)"
click at [990, 412] on button "Run" at bounding box center [1020, 417] width 308 height 36
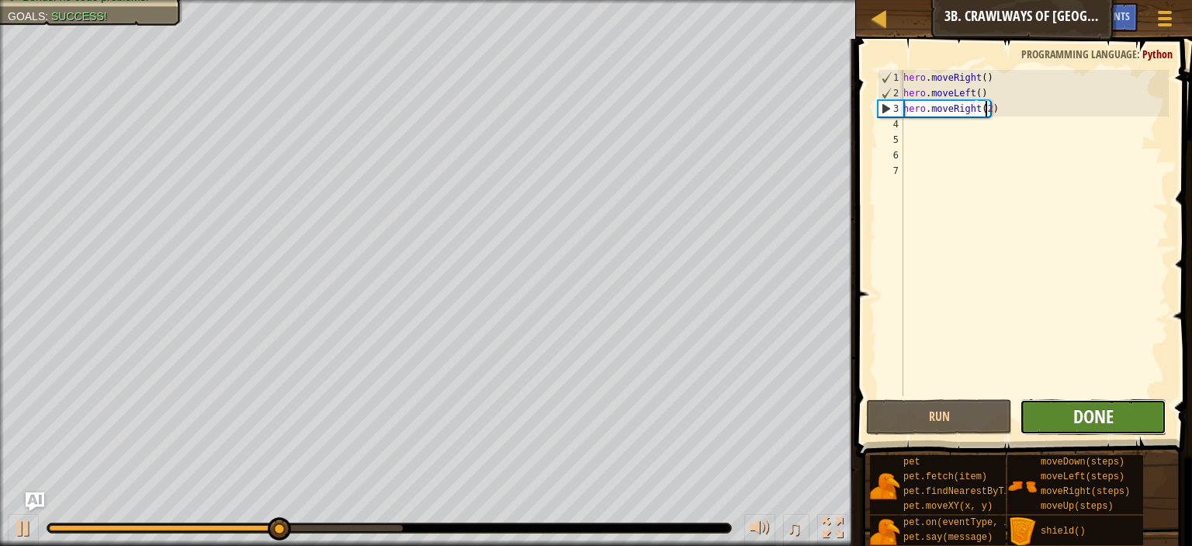
click at [1090, 420] on span "Done" at bounding box center [1093, 416] width 40 height 25
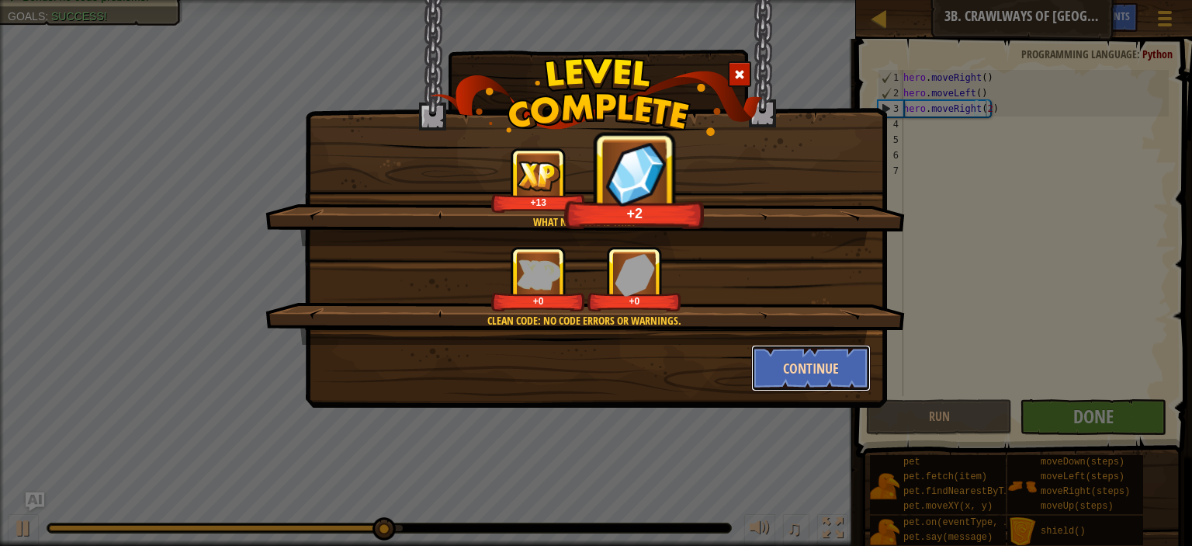
click at [834, 358] on button "Continue" at bounding box center [811, 368] width 120 height 47
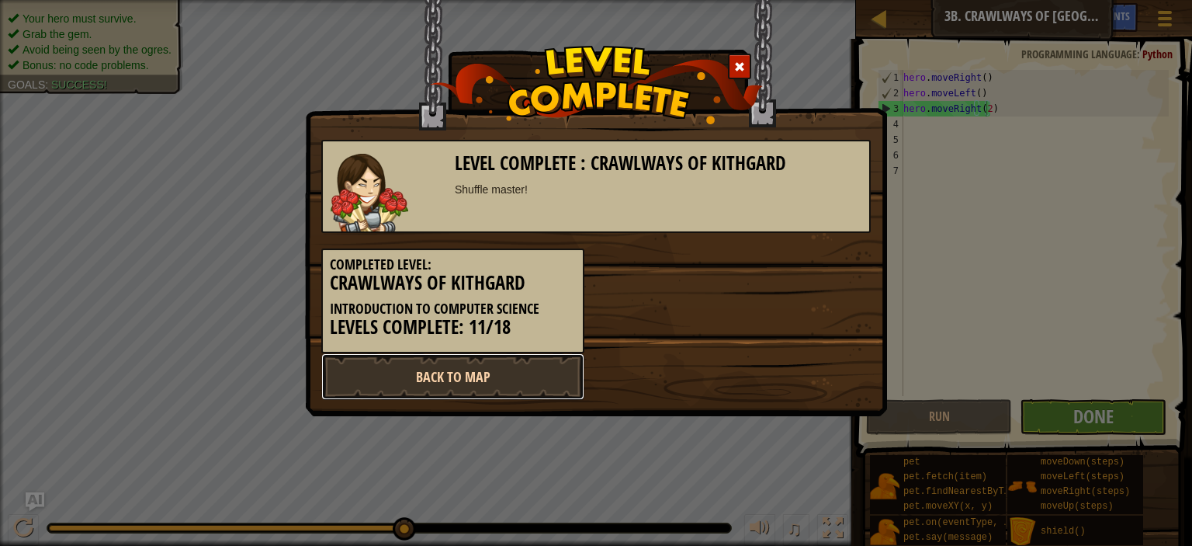
click at [530, 373] on link "Back to Map" at bounding box center [452, 376] width 263 height 47
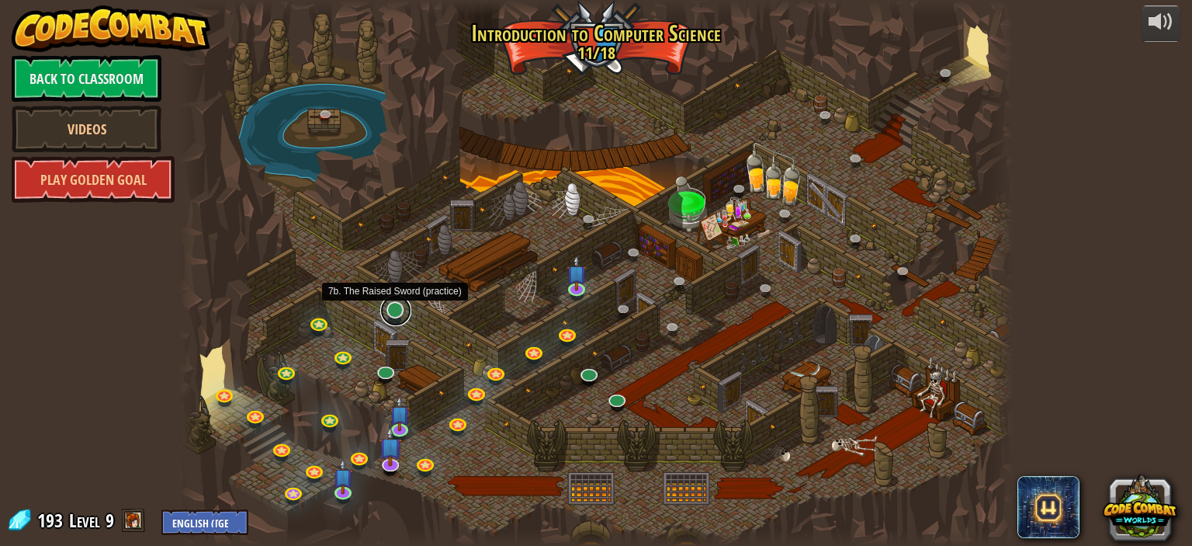
click at [391, 309] on link at bounding box center [395, 310] width 31 height 31
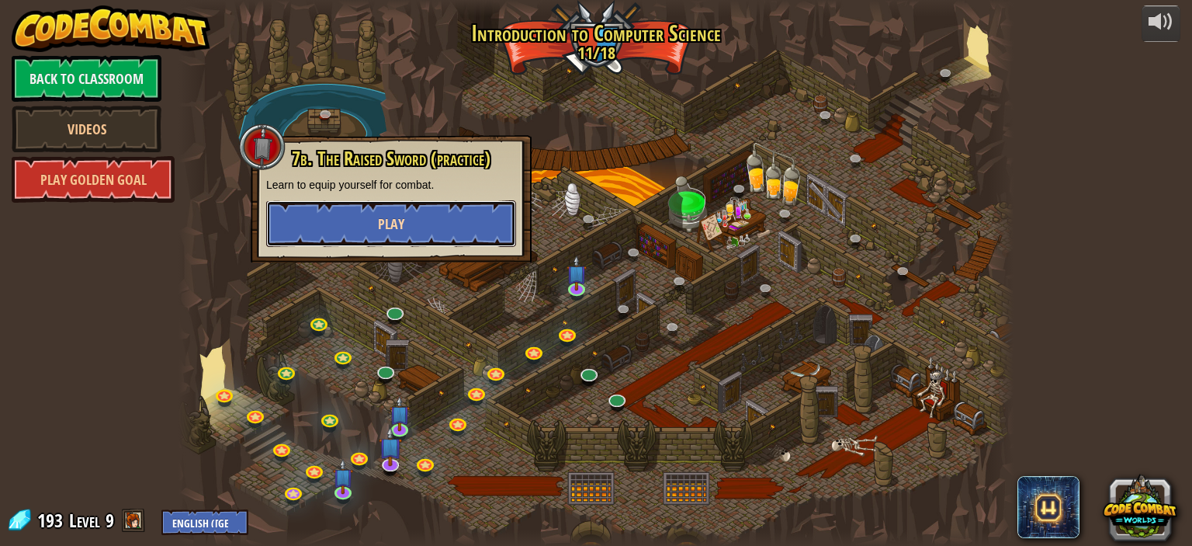
click at [450, 217] on button "Play" at bounding box center [391, 223] width 250 height 47
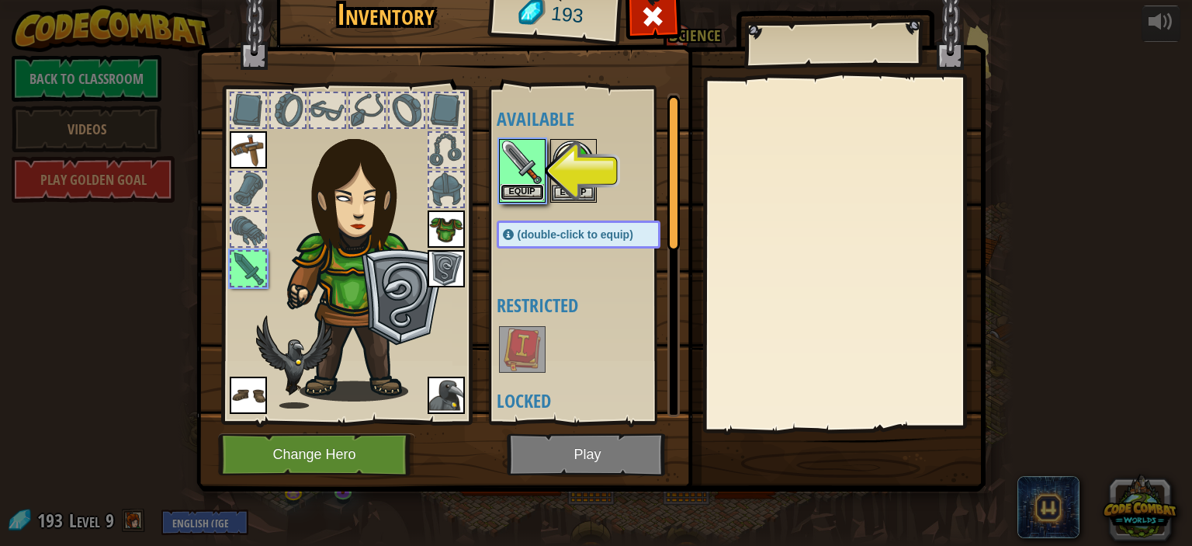
click at [515, 191] on button "Equip" at bounding box center [522, 192] width 43 height 16
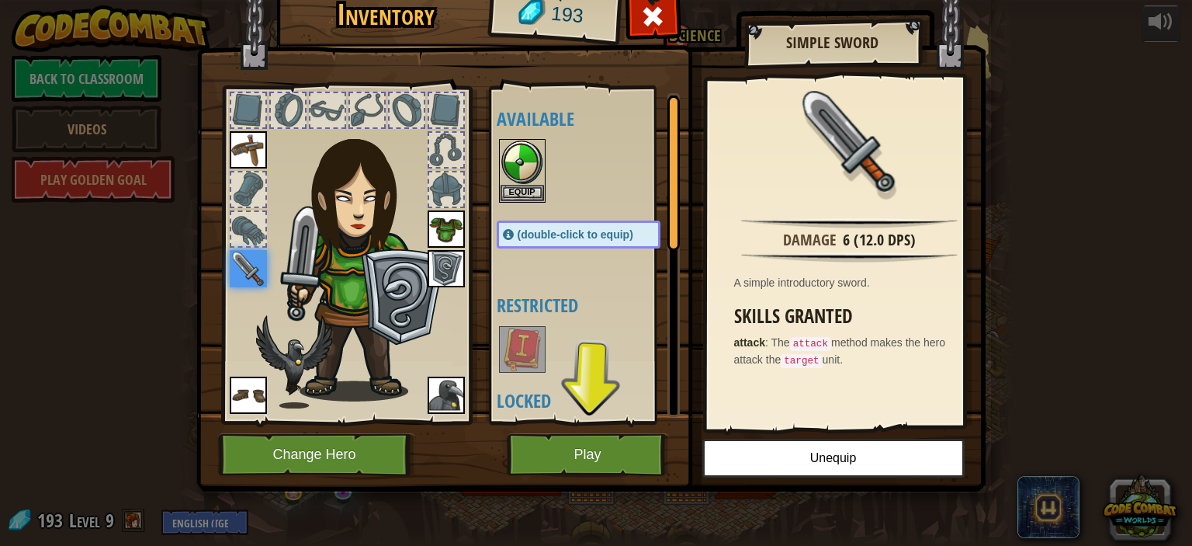
click at [403, 305] on img at bounding box center [363, 259] width 167 height 286
click at [562, 443] on button "Play" at bounding box center [588, 454] width 162 height 43
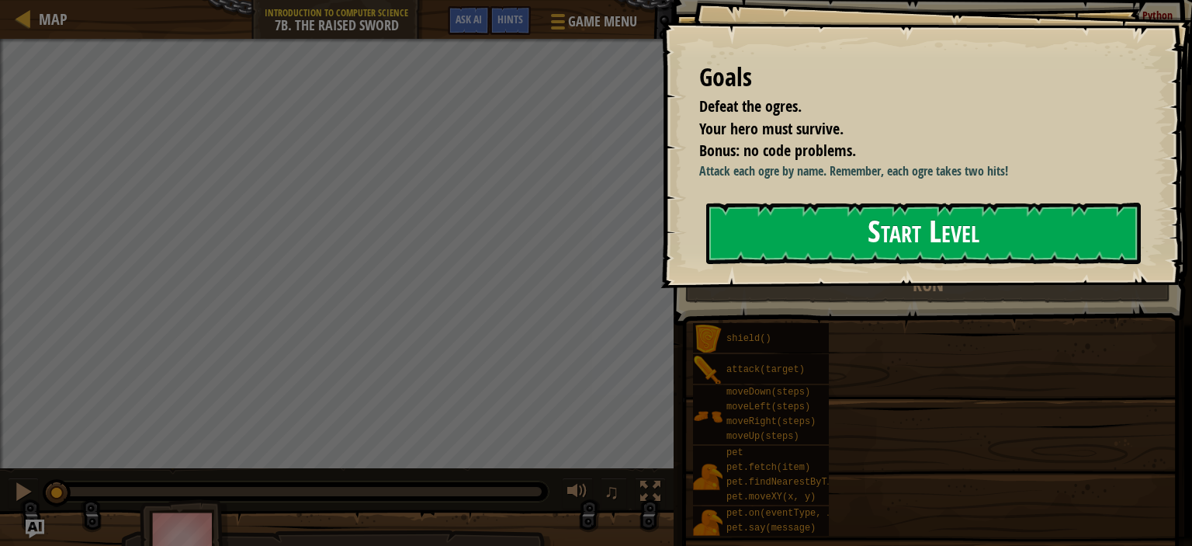
click at [838, 238] on button "Start Level" at bounding box center [923, 233] width 435 height 61
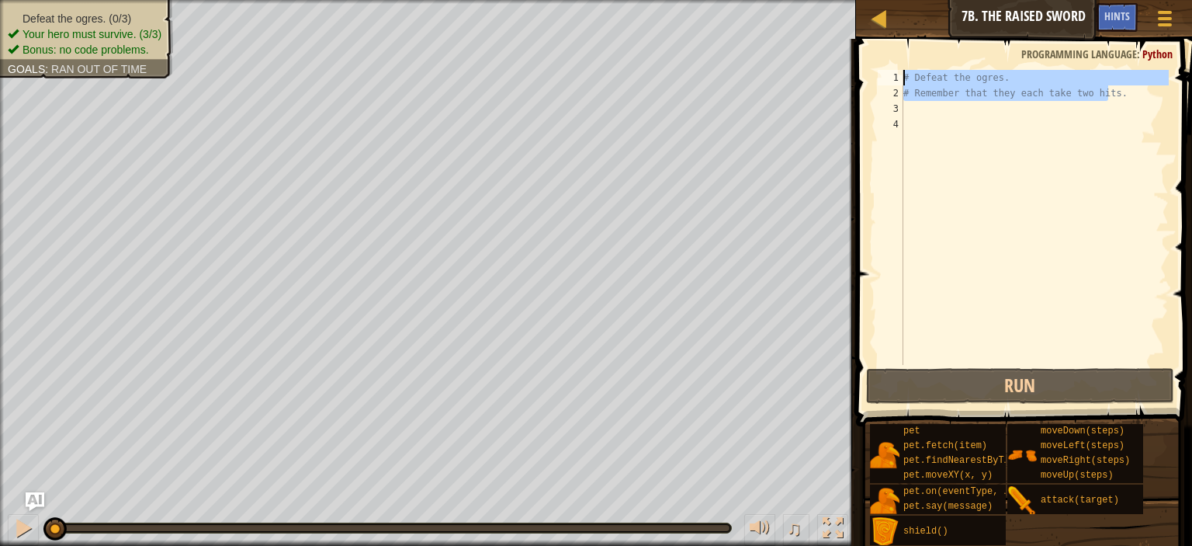
drag, startPoint x: 1139, startPoint y: 88, endPoint x: 889, endPoint y: 76, distance: 250.2
click at [889, 76] on div "1 2 3 4 # Defeat the ogres. # Remember that they each take two hits. הההההההההה…" at bounding box center [1022, 217] width 294 height 295
type textarea "# Defeat the ogres. # Remember that they each take two hits."
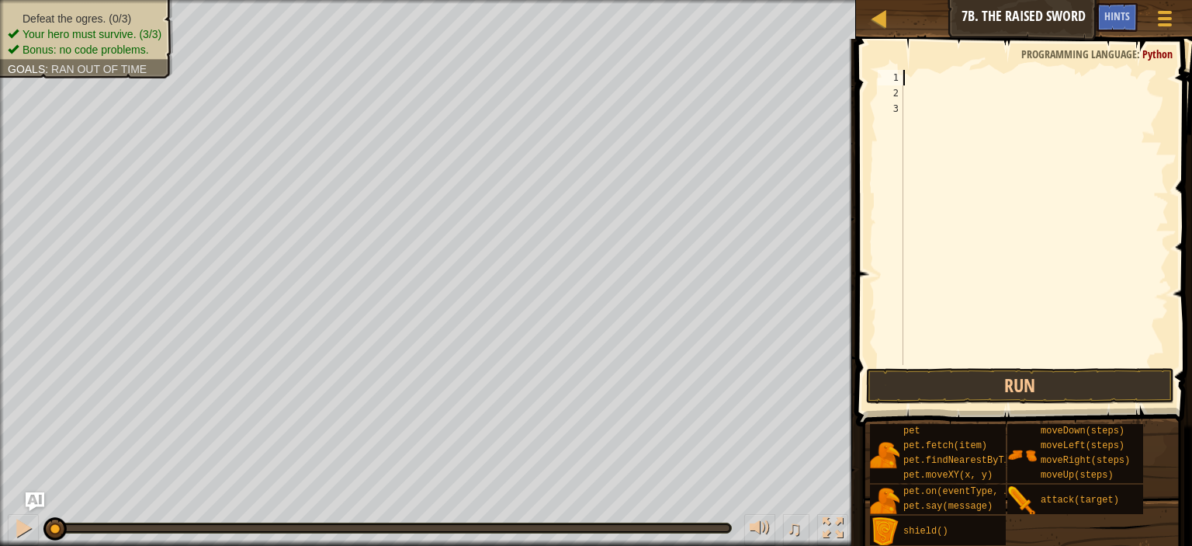
scroll to position [7, 0]
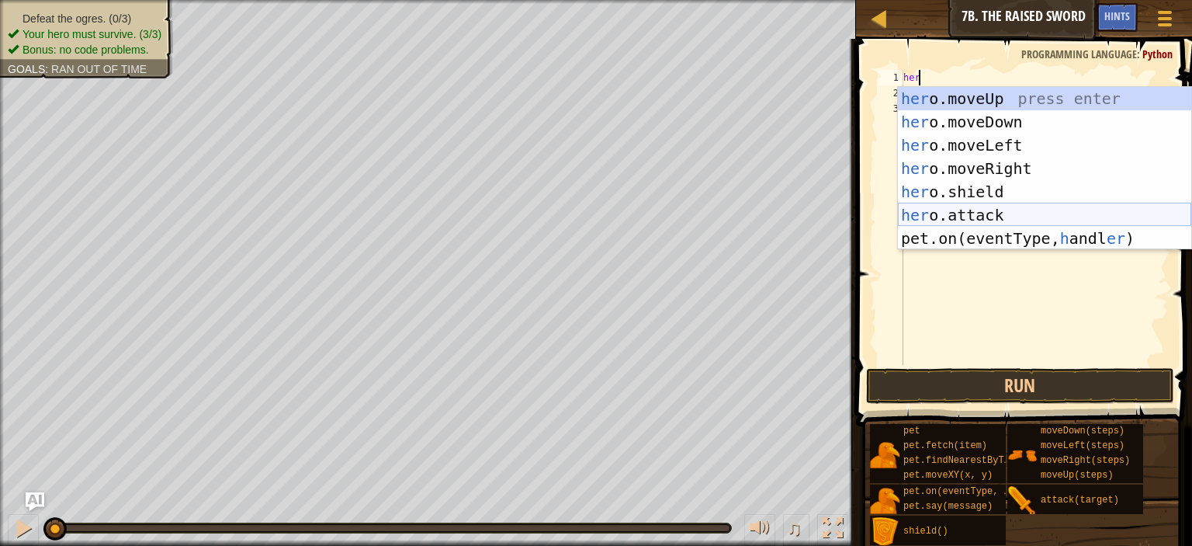
click at [982, 218] on div "her o.moveUp press enter her o.moveDown press enter her o.moveLeft press enter …" at bounding box center [1044, 192] width 293 height 210
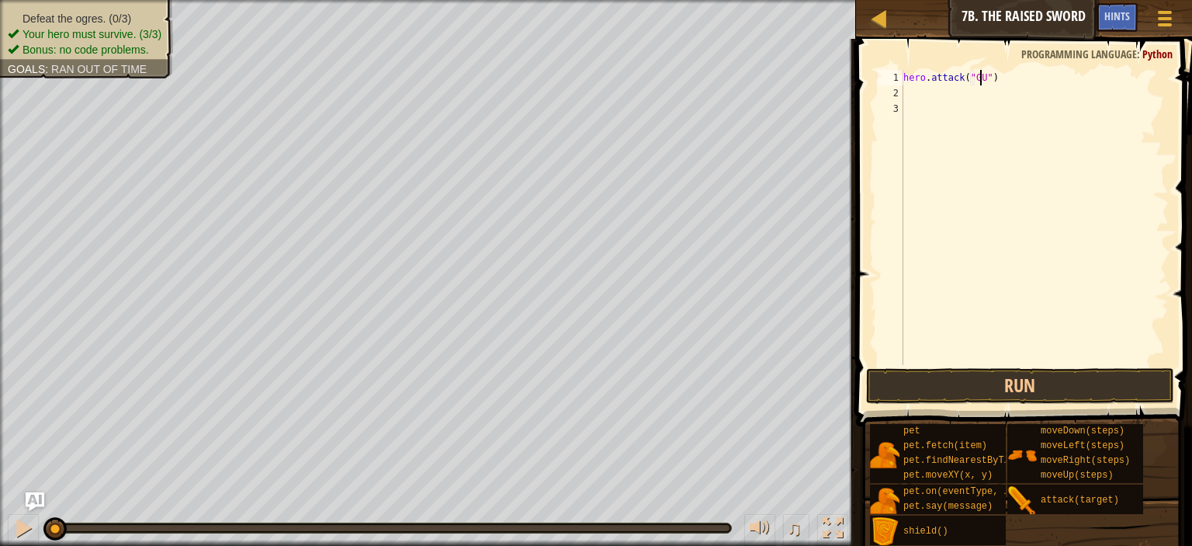
scroll to position [7, 6]
type textarea "hero.attack("Gurt")"
click at [1033, 101] on div "hero . attack ( "Gurt" )" at bounding box center [1034, 233] width 269 height 326
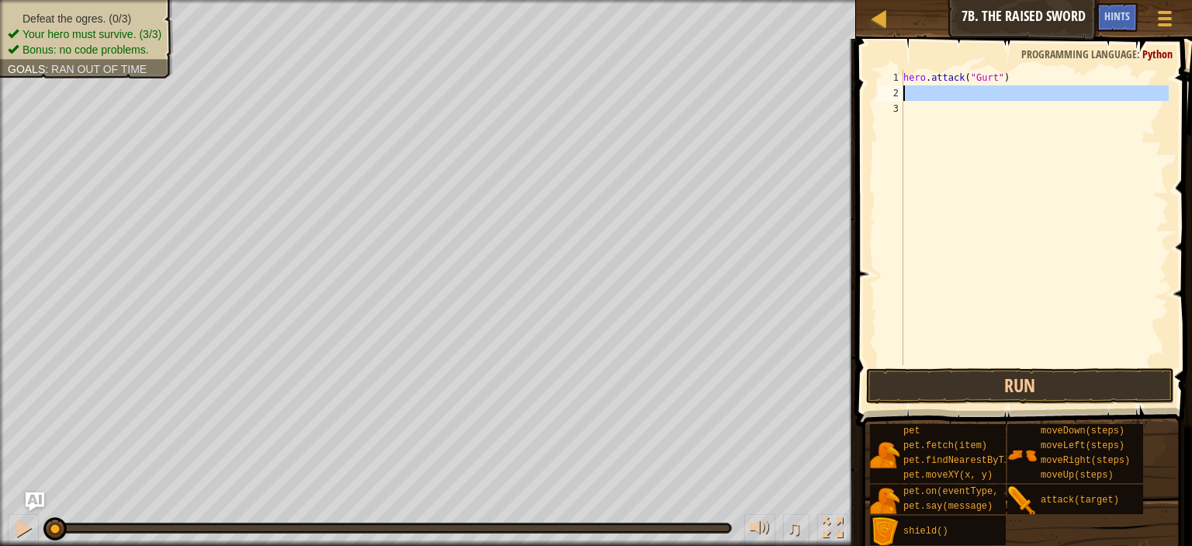
drag, startPoint x: 1033, startPoint y: 101, endPoint x: 983, endPoint y: 92, distance: 51.3
click at [983, 92] on div "hero . attack ( "Gurt" )" at bounding box center [1034, 233] width 269 height 326
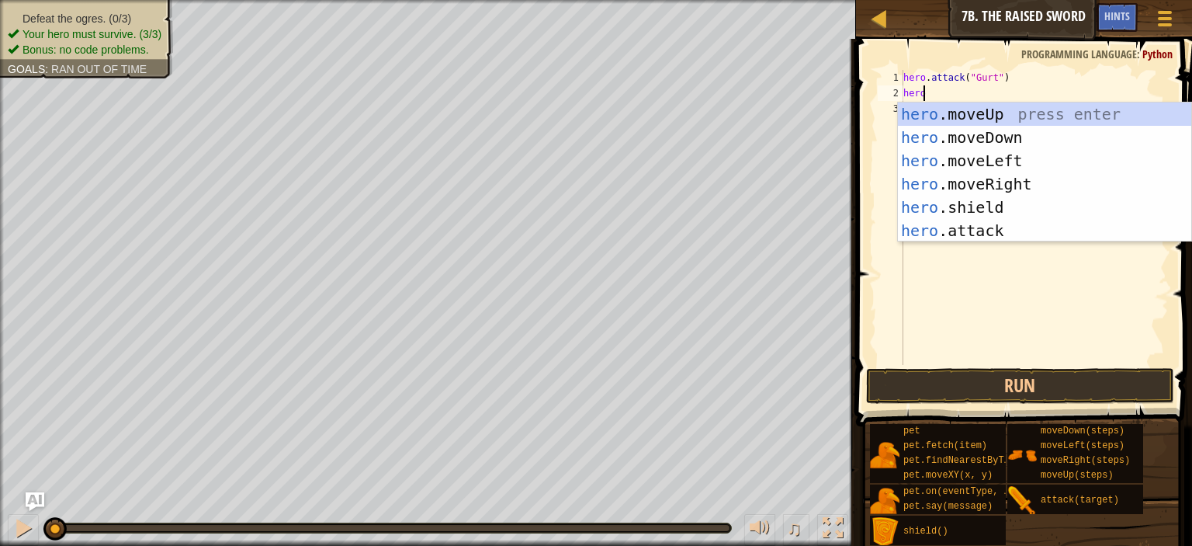
scroll to position [7, 1]
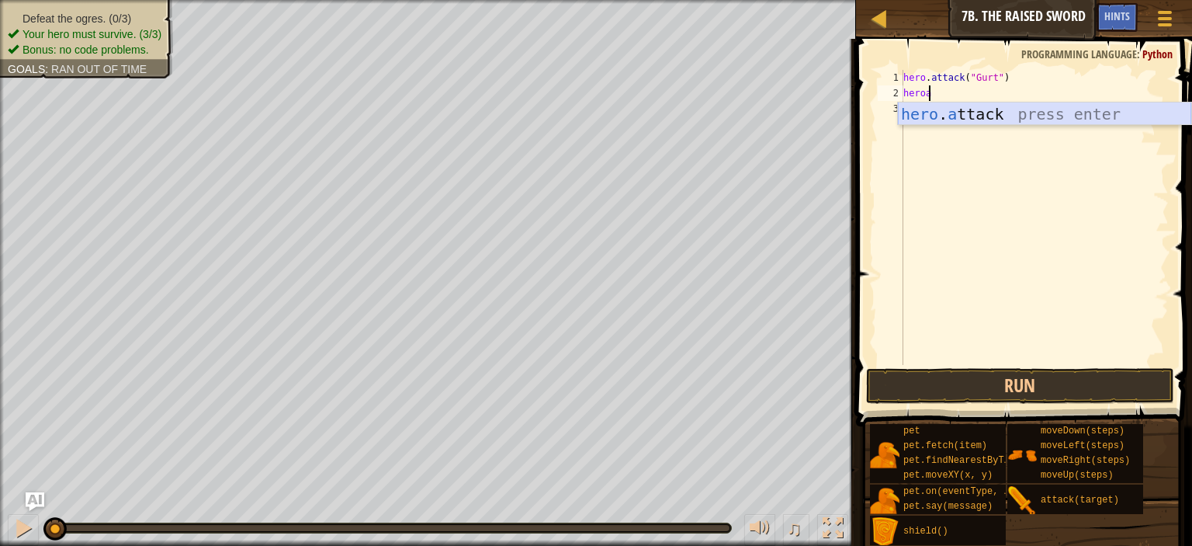
click at [980, 118] on div "hero . a ttack press enter" at bounding box center [1044, 137] width 293 height 70
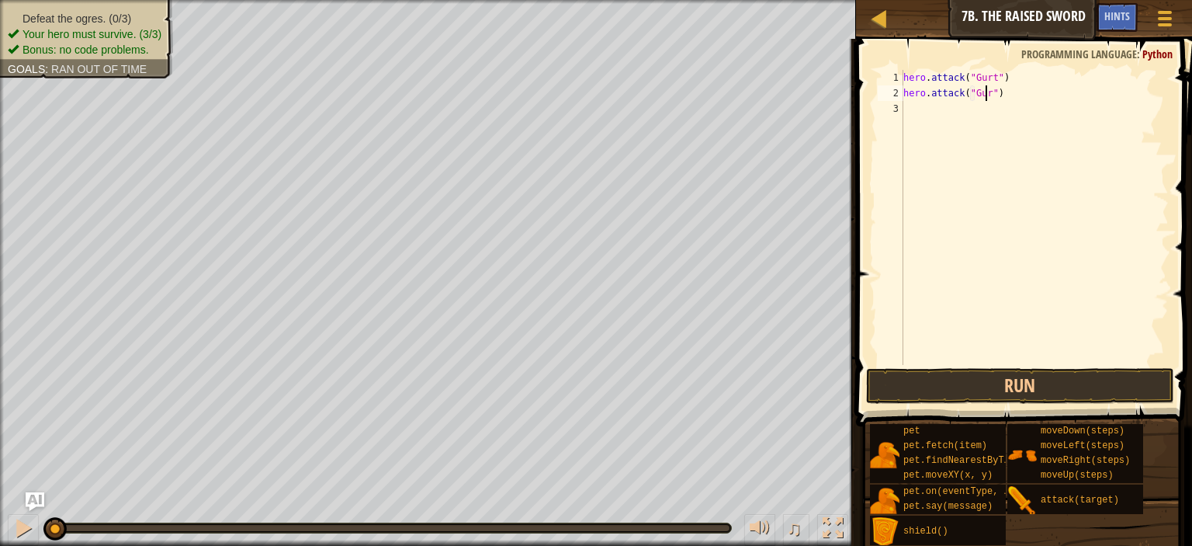
type textarea "hero.attack("Gurt")"
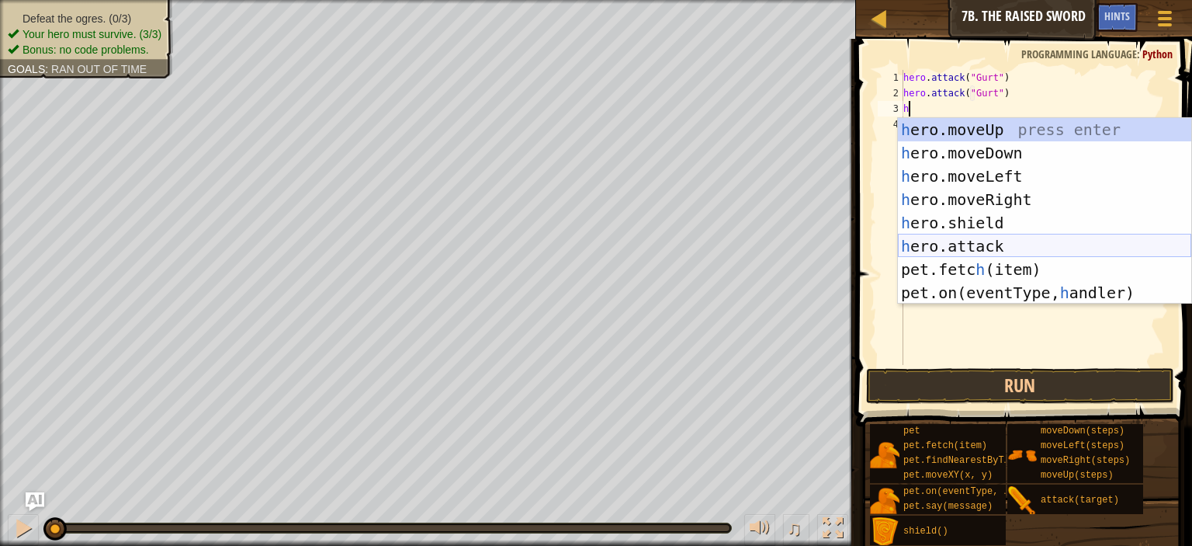
click at [1006, 242] on div "h ero.moveUp press enter h ero.moveDown press enter h ero.moveLeft press enter …" at bounding box center [1044, 234] width 293 height 233
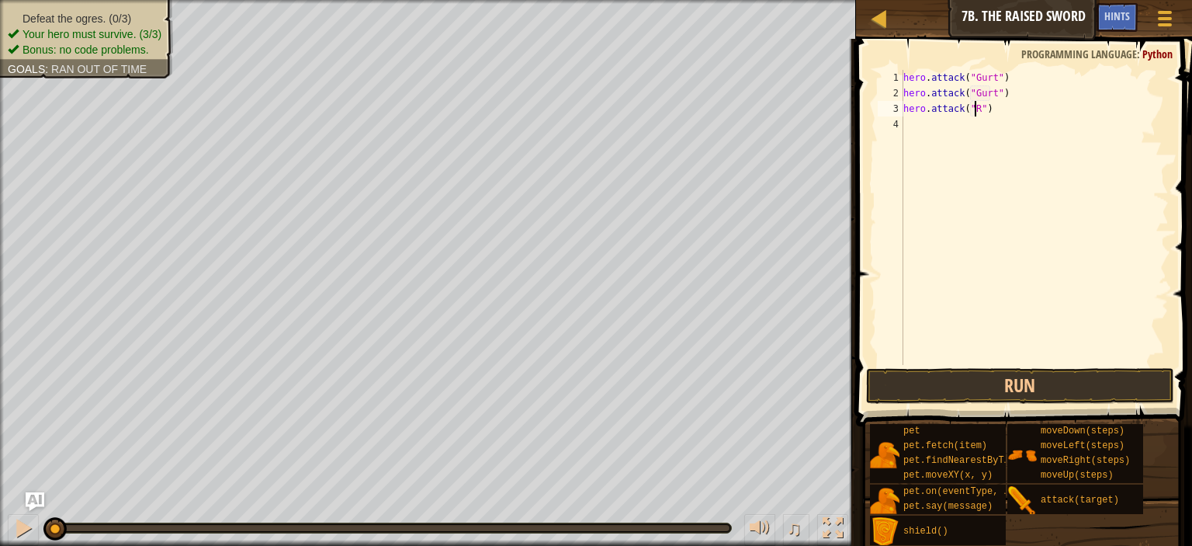
scroll to position [7, 5]
type textarea "hero.attack("")"
drag, startPoint x: 983, startPoint y: 105, endPoint x: 890, endPoint y: 103, distance: 93.1
click at [890, 103] on div "hero.attack("") 1 2 3 4 hero . attack ( "Gurt" ) hero . attack ( "Gurt" ) hero …" at bounding box center [1022, 217] width 294 height 295
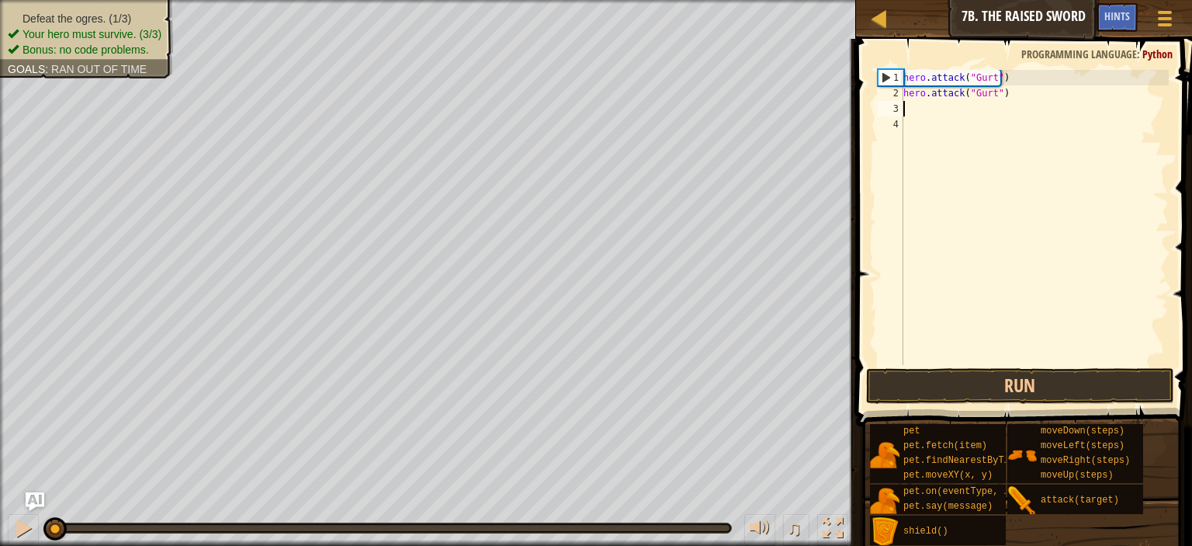
click at [1036, 87] on div "hero . attack ( "Gurt" ) hero . attack ( "Gurt" )" at bounding box center [1034, 233] width 269 height 326
type textarea "hero.attack("Gurt")"
click at [1021, 81] on div "hero . attack ( "Gurt" ) hero . attack ( "Gurt" )" at bounding box center [1034, 233] width 269 height 326
click at [988, 80] on div "hero . attack ( "Gurt" ) hero . attack ( "Gurt" )" at bounding box center [1034, 233] width 269 height 326
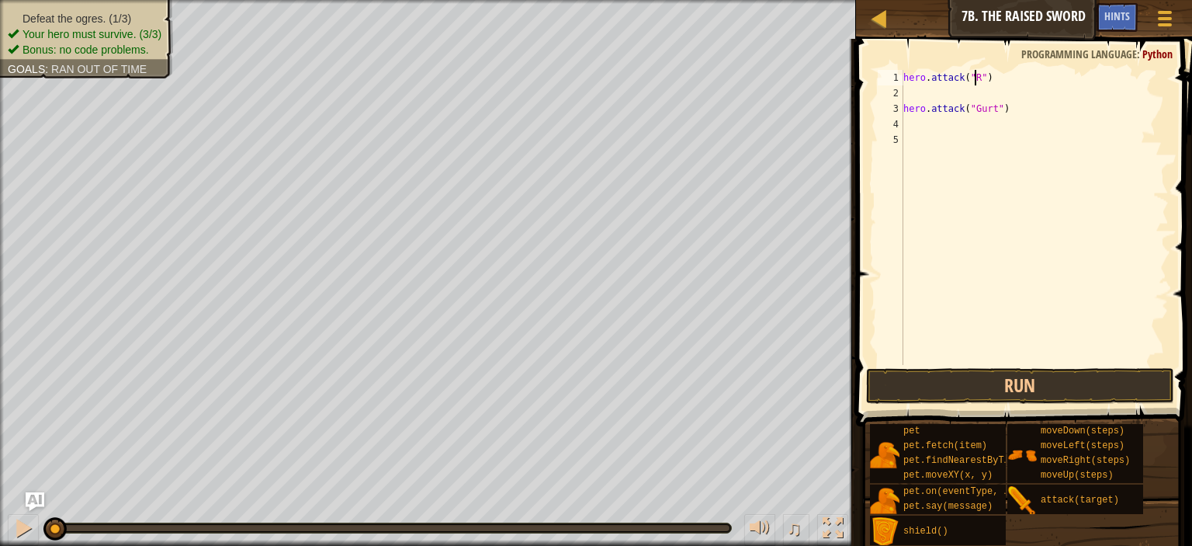
scroll to position [7, 6]
click at [989, 113] on div "hero . attack ( "Rig" ) hero . attack ( "Gurt" )" at bounding box center [1034, 233] width 269 height 326
click at [941, 83] on div "hero . attack ( "Rig" ) hero . attack ( "Gurt" )" at bounding box center [1034, 233] width 269 height 326
type textarea "hero.attack("Rig")"
click at [938, 95] on div "hero . attack ( "Rig" ) hero . attack ( "Gurt" )" at bounding box center [1034, 233] width 269 height 326
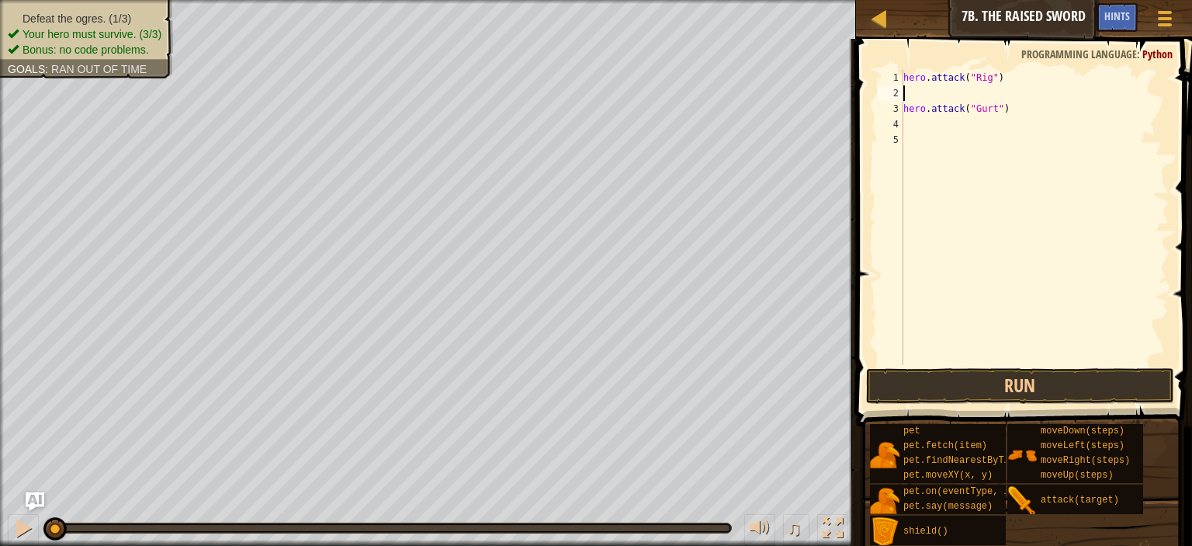
scroll to position [7, 0]
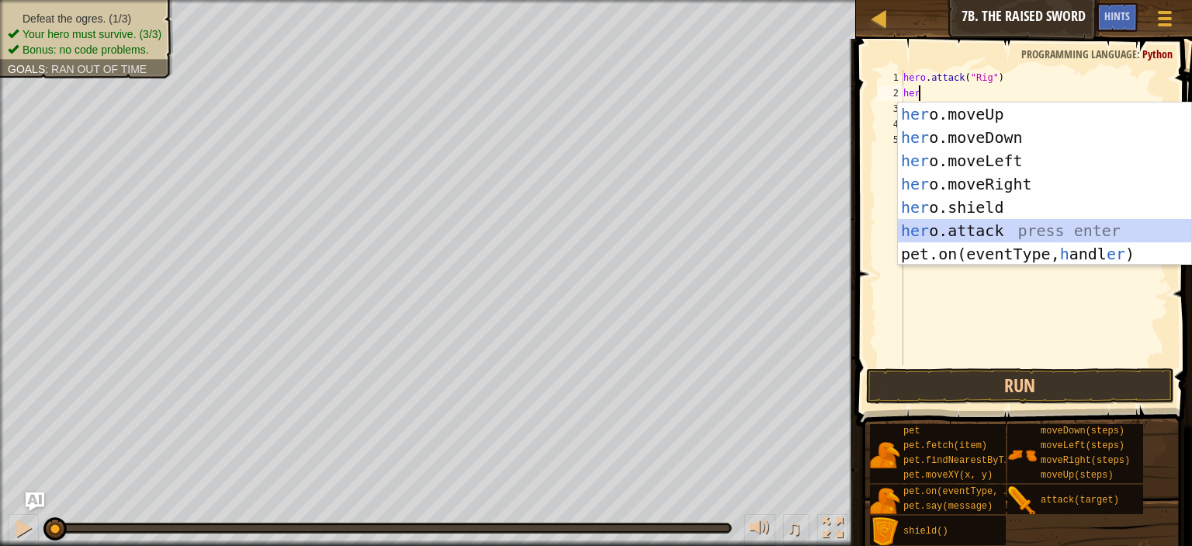
click at [975, 227] on div "her o.moveUp press enter her o.moveDown press enter her o.moveLeft press enter …" at bounding box center [1044, 207] width 293 height 210
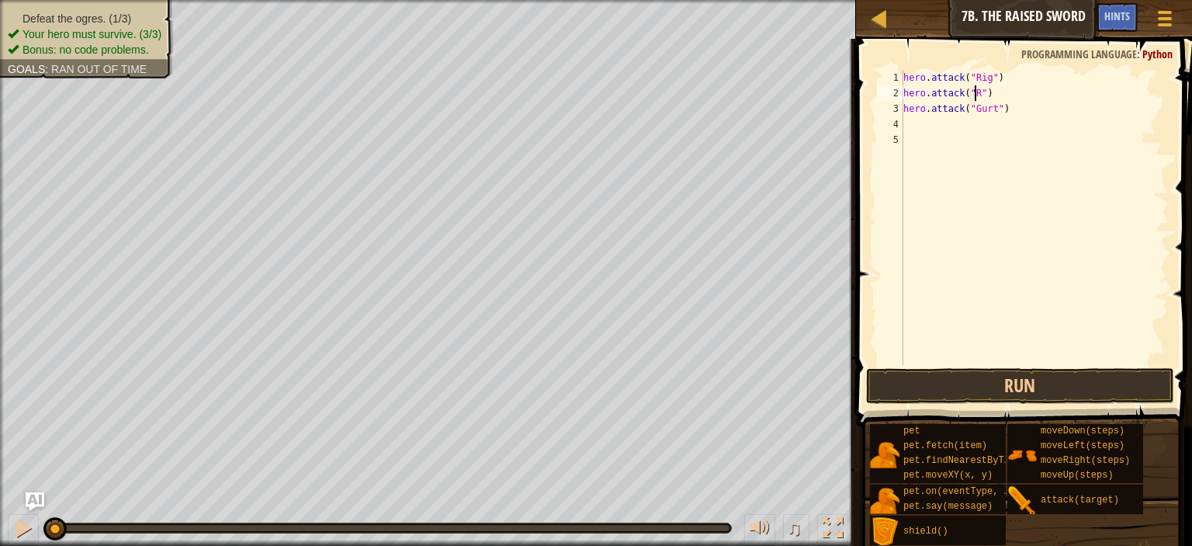
scroll to position [7, 6]
type textarea "hero.attack("Rig")"
click at [919, 119] on div "hero . attack ( "Rig" ) hero . attack ( "Rig" ) hero . attack ( "Gurt" )" at bounding box center [1034, 233] width 269 height 326
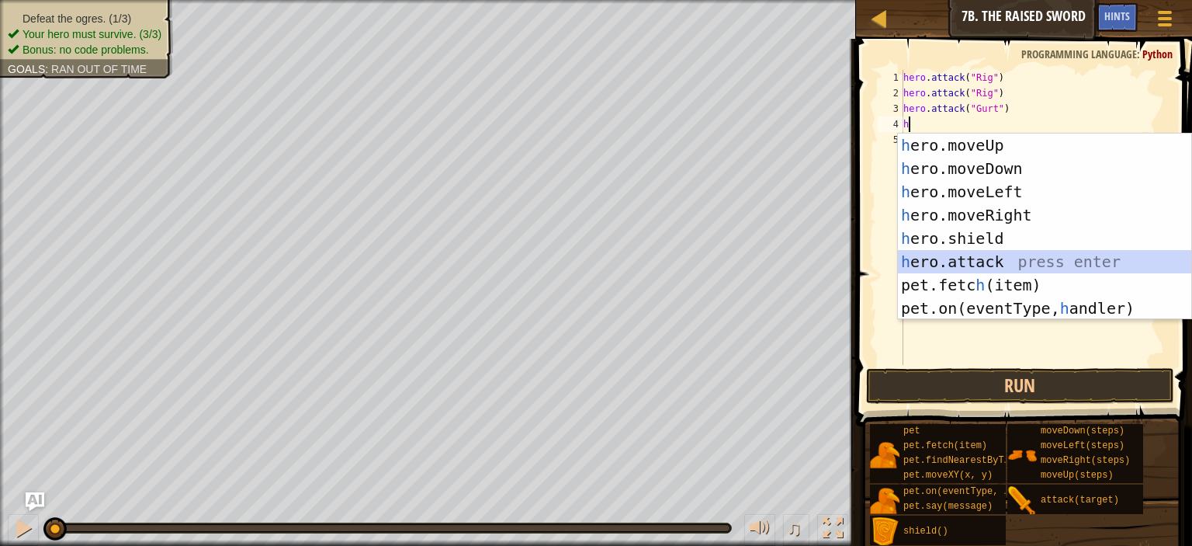
click at [945, 262] on div "h ero.moveUp press enter h ero.moveDown press enter h ero.moveLeft press enter …" at bounding box center [1044, 249] width 293 height 233
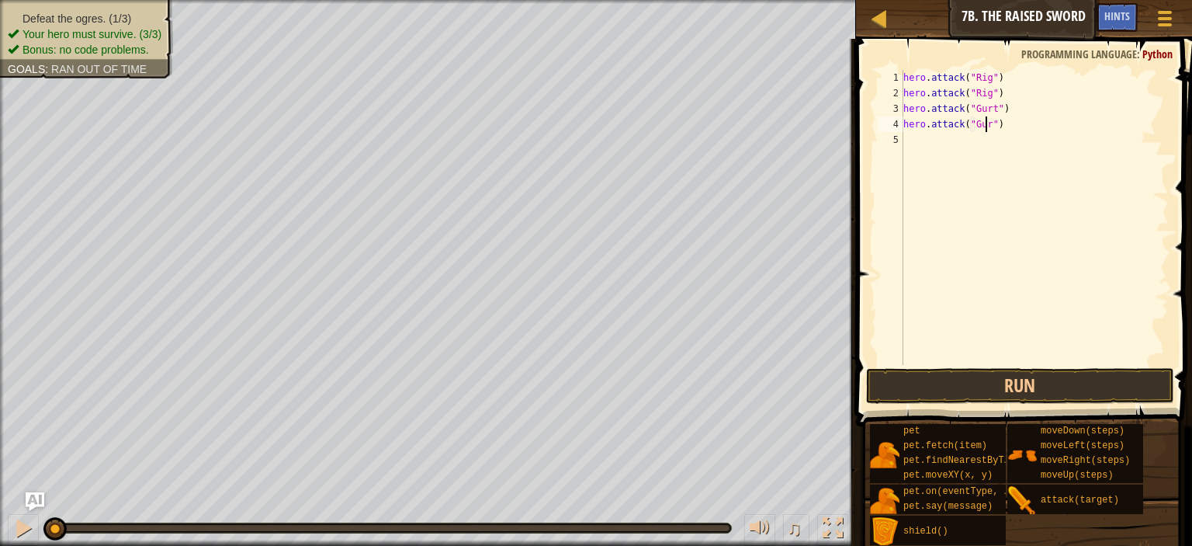
type textarea "hero.attack("Gurt")"
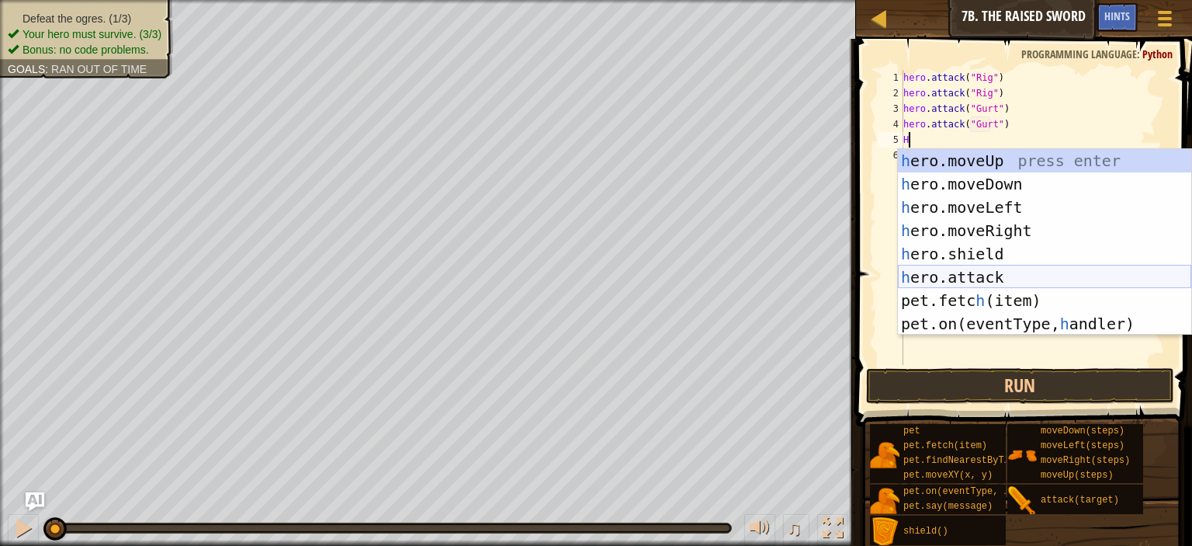
click at [973, 282] on div "h ero.moveUp press enter h ero.moveDown press enter h ero.moveLeft press enter …" at bounding box center [1044, 265] width 293 height 233
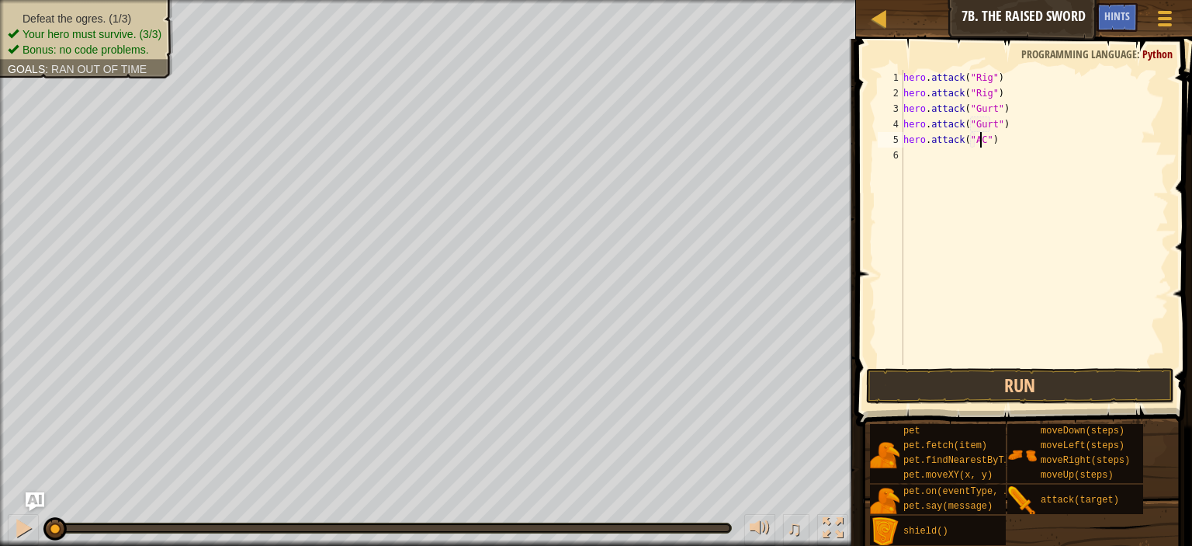
scroll to position [7, 6]
type textarea "hero.attack("ACk")"
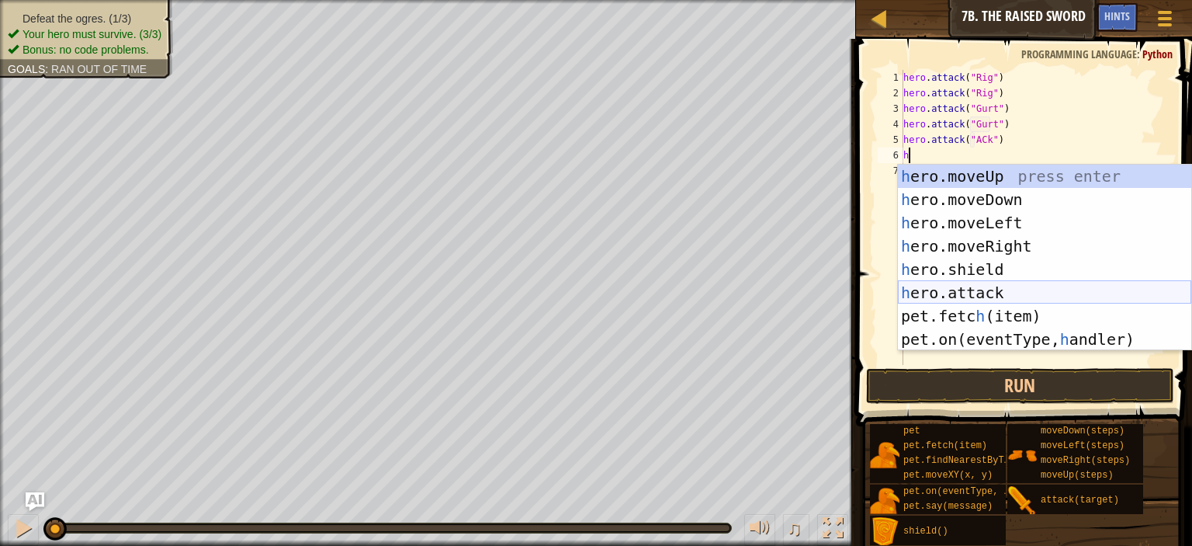
click at [983, 289] on div "h ero.moveUp press enter h ero.moveDown press enter h ero.moveLeft press enter …" at bounding box center [1044, 281] width 293 height 233
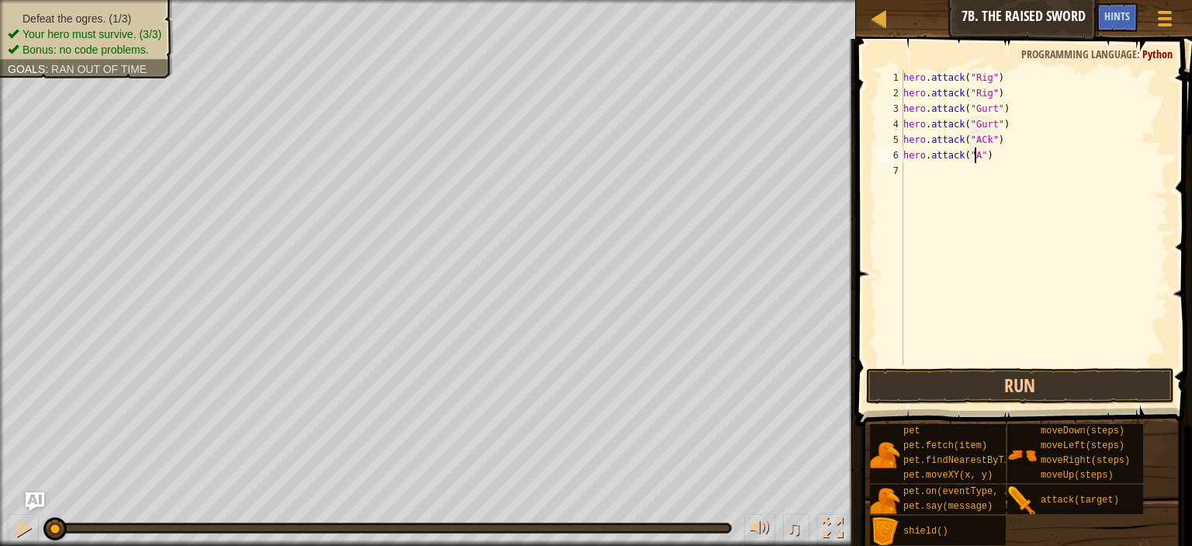
scroll to position [7, 6]
click at [1000, 393] on button "Run" at bounding box center [1020, 386] width 308 height 36
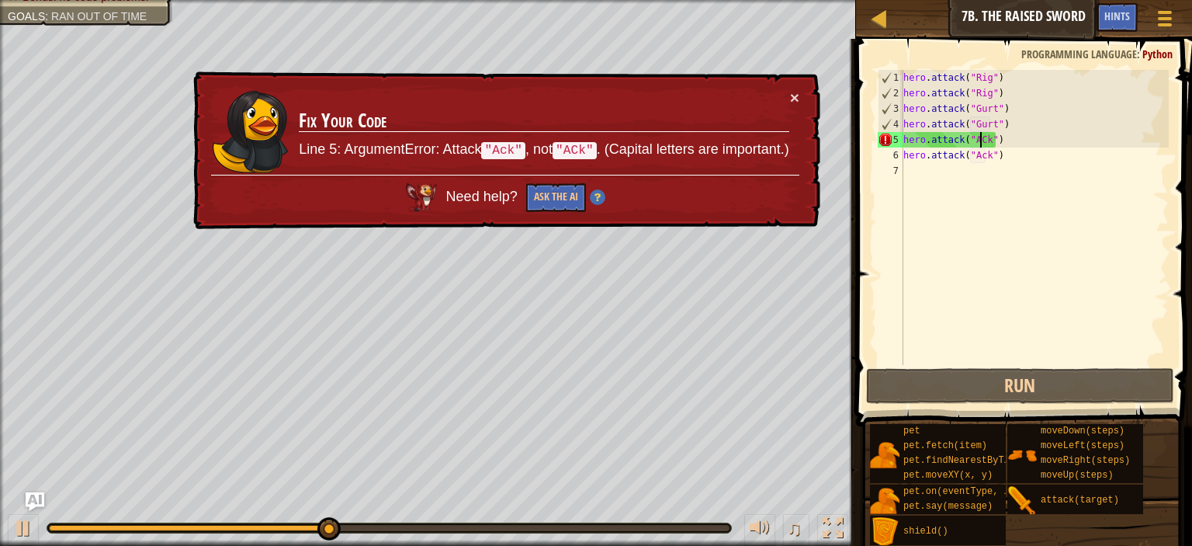
click at [978, 136] on div "hero . attack ( "Rig" ) hero . attack ( "Rig" ) hero . attack ( "Gurt" ) hero .…" at bounding box center [1034, 233] width 269 height 326
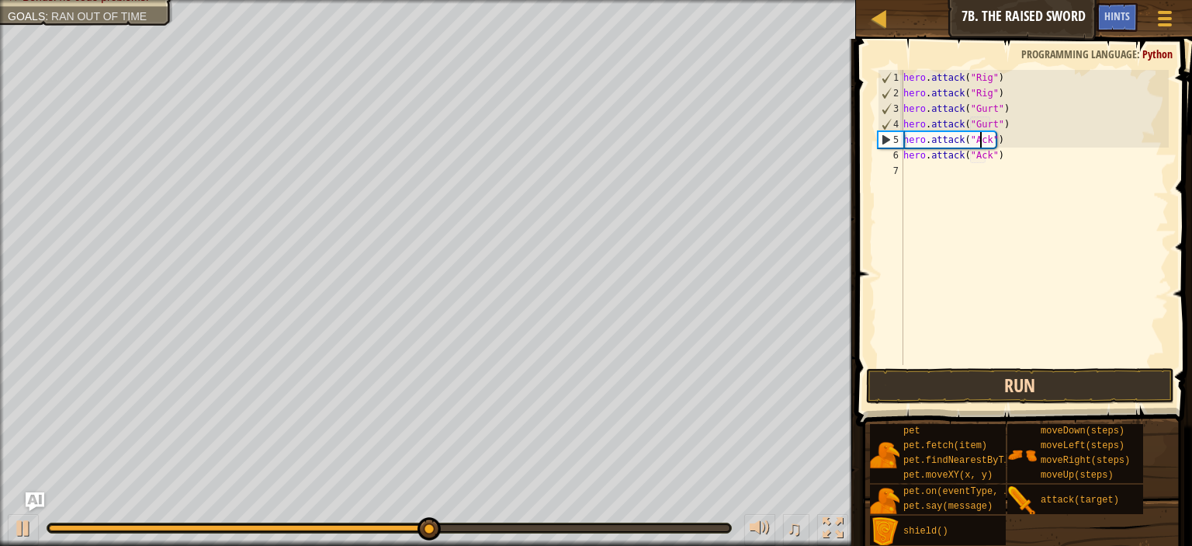
type textarea "hero.attack("Ack")"
click at [1018, 383] on button "Run" at bounding box center [1020, 386] width 308 height 36
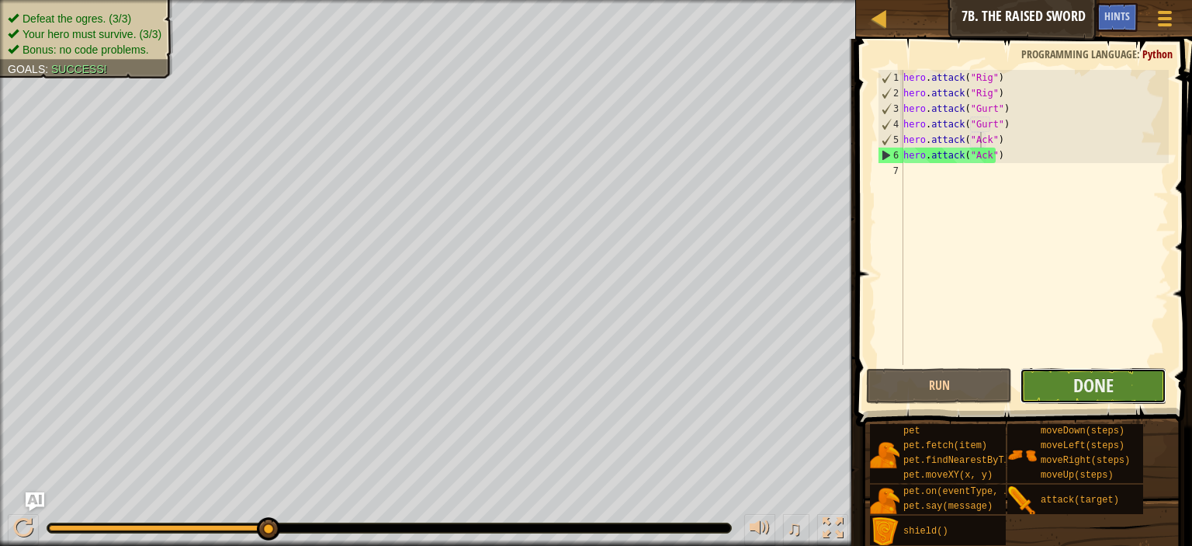
click at [1068, 390] on button "Done" at bounding box center [1093, 386] width 146 height 36
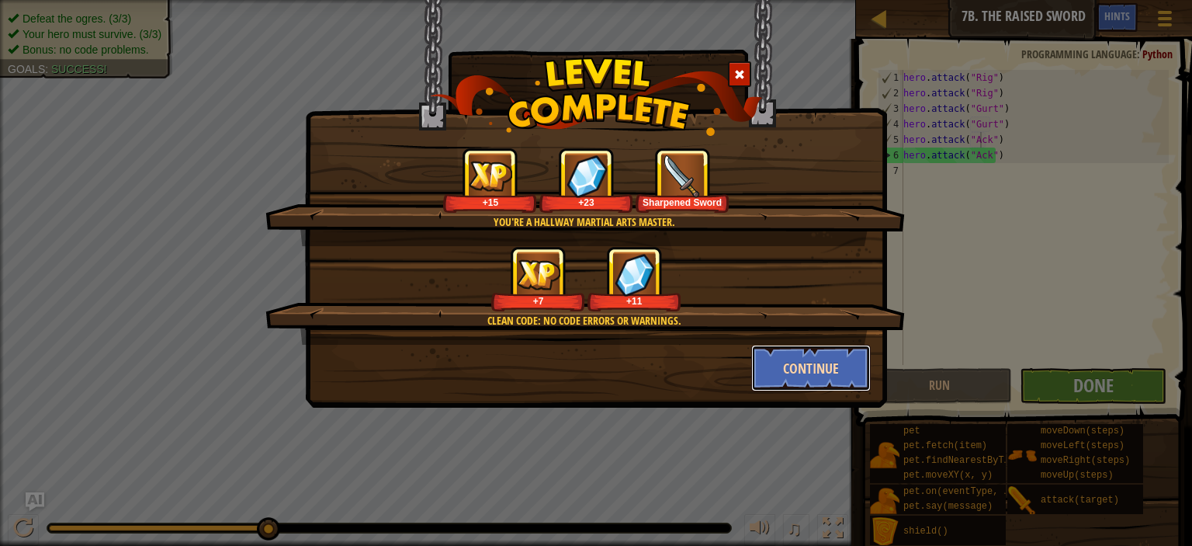
click at [785, 369] on button "Continue" at bounding box center [811, 368] width 120 height 47
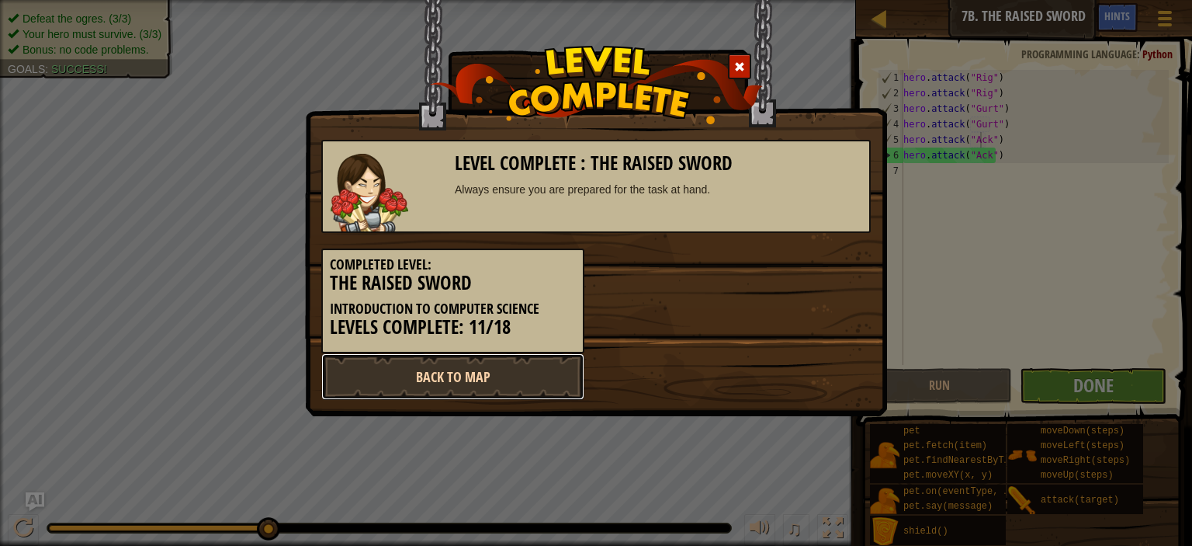
click at [543, 380] on link "Back to Map" at bounding box center [452, 376] width 263 height 47
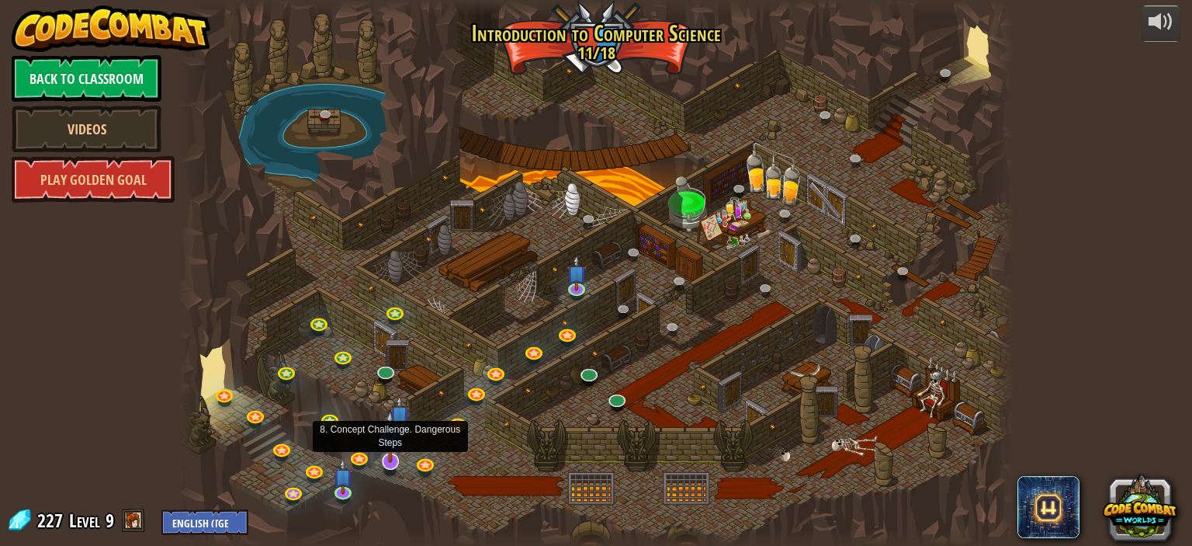
click at [401, 423] on img at bounding box center [390, 436] width 23 height 53
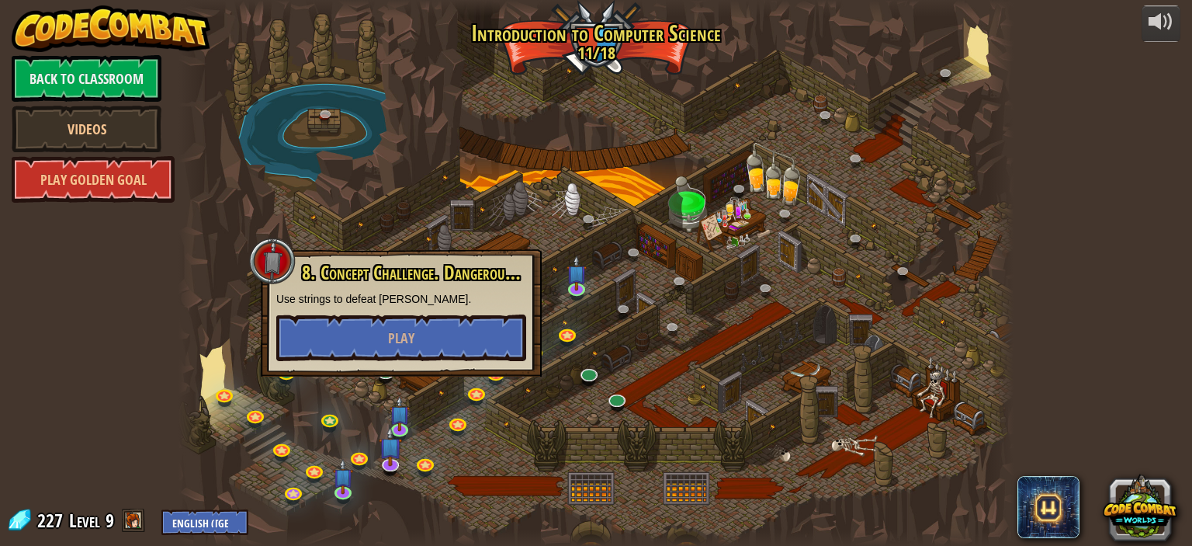
click at [493, 445] on div at bounding box center [596, 273] width 835 height 546
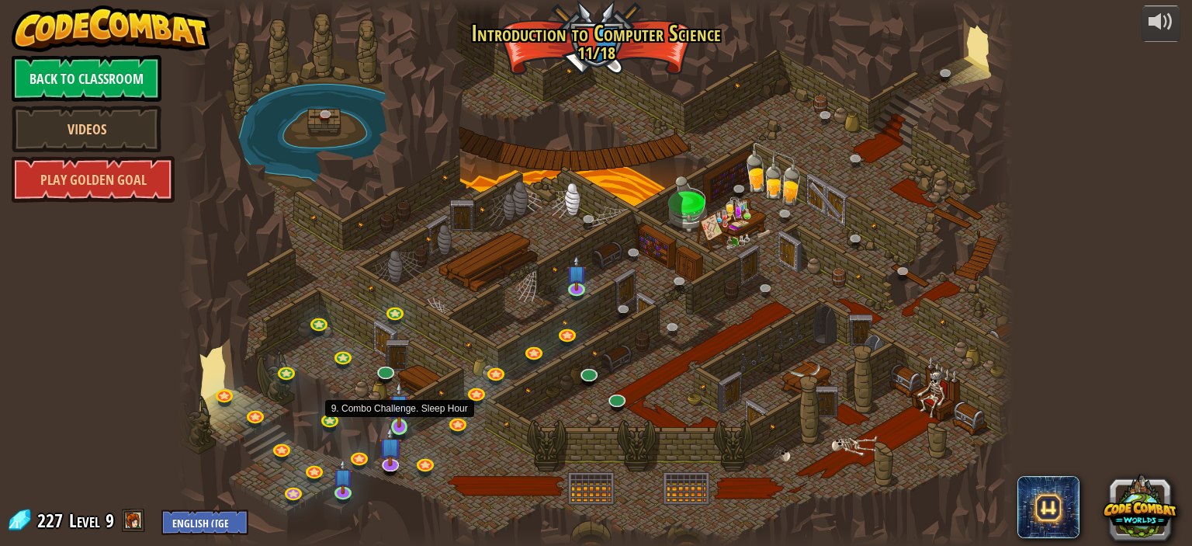
click at [404, 426] on img at bounding box center [399, 404] width 20 height 47
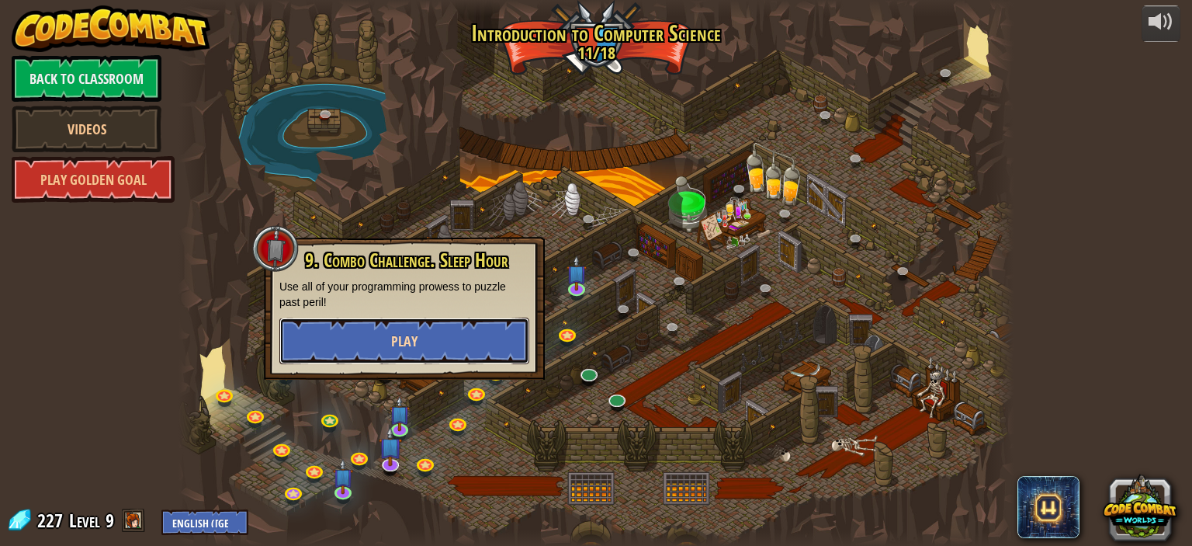
click at [390, 341] on button "Play" at bounding box center [404, 340] width 250 height 47
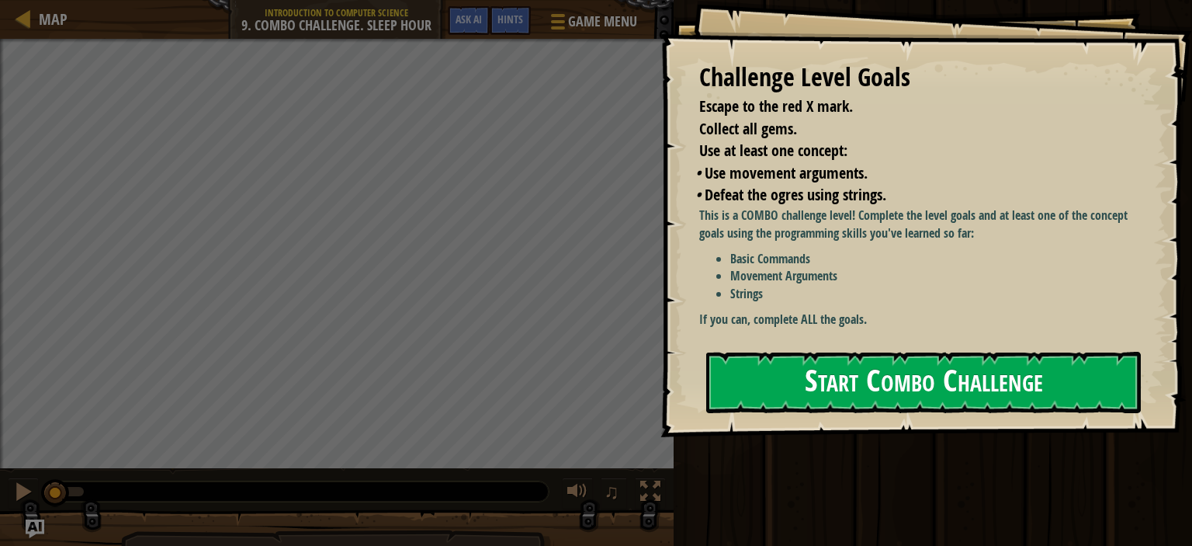
click at [742, 378] on button "Start Combo Challenge" at bounding box center [923, 382] width 435 height 61
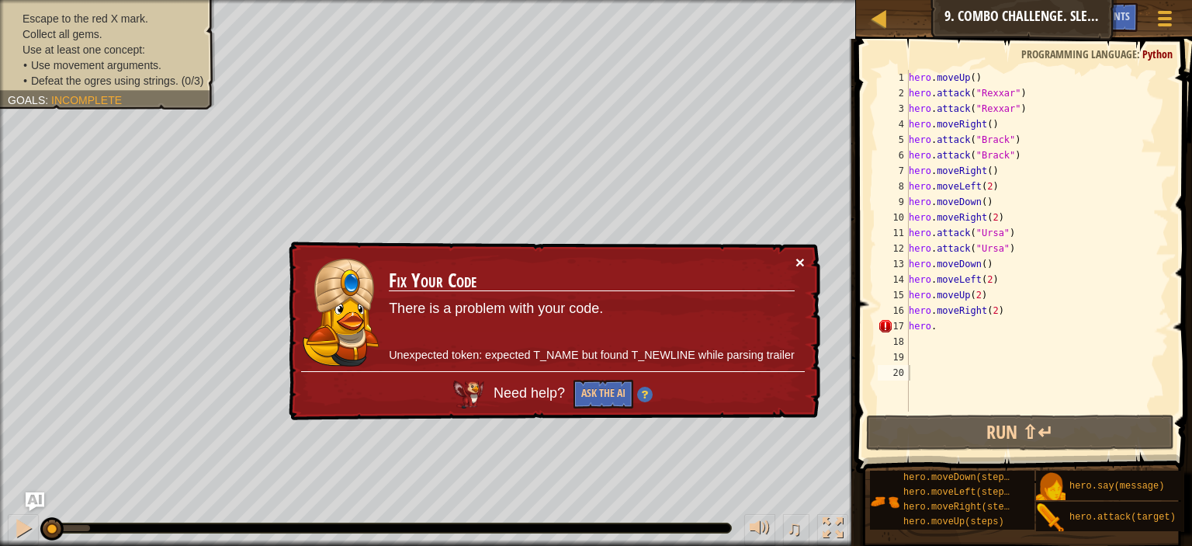
click at [800, 254] on button "×" at bounding box center [800, 262] width 9 height 16
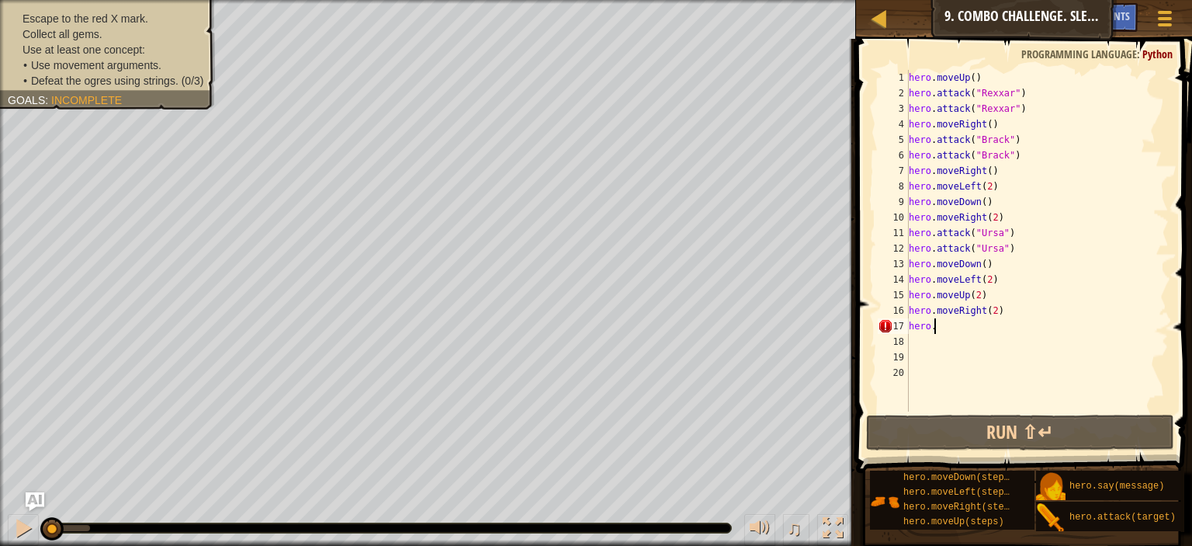
click at [976, 330] on div "hero . moveUp ( ) hero . attack ( "Rexxar" ) hero . attack ( "Rexxar" ) hero . …" at bounding box center [1037, 256] width 263 height 373
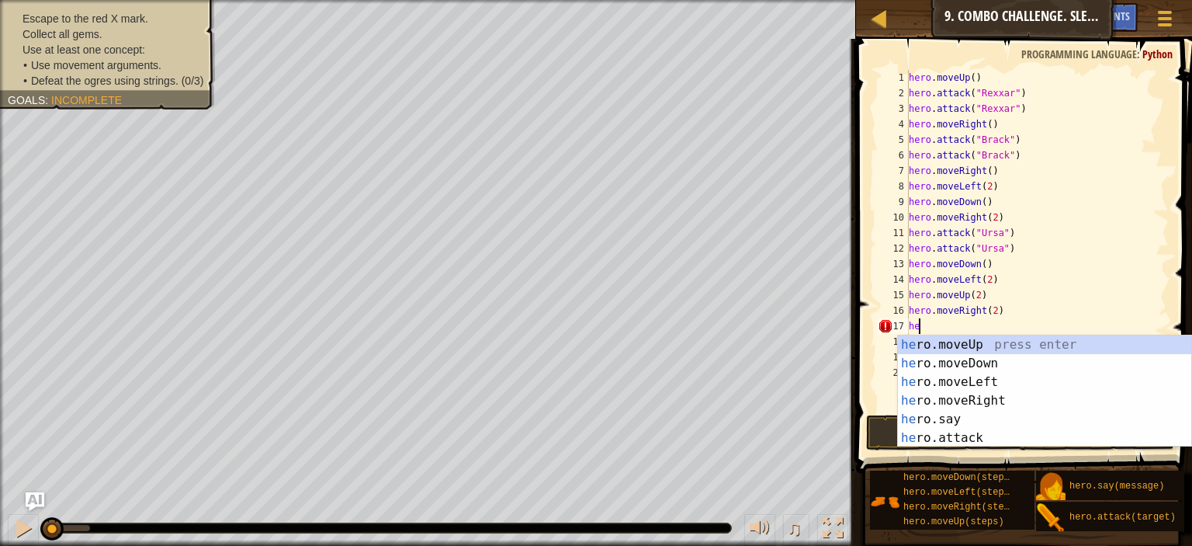
type textarea "h"
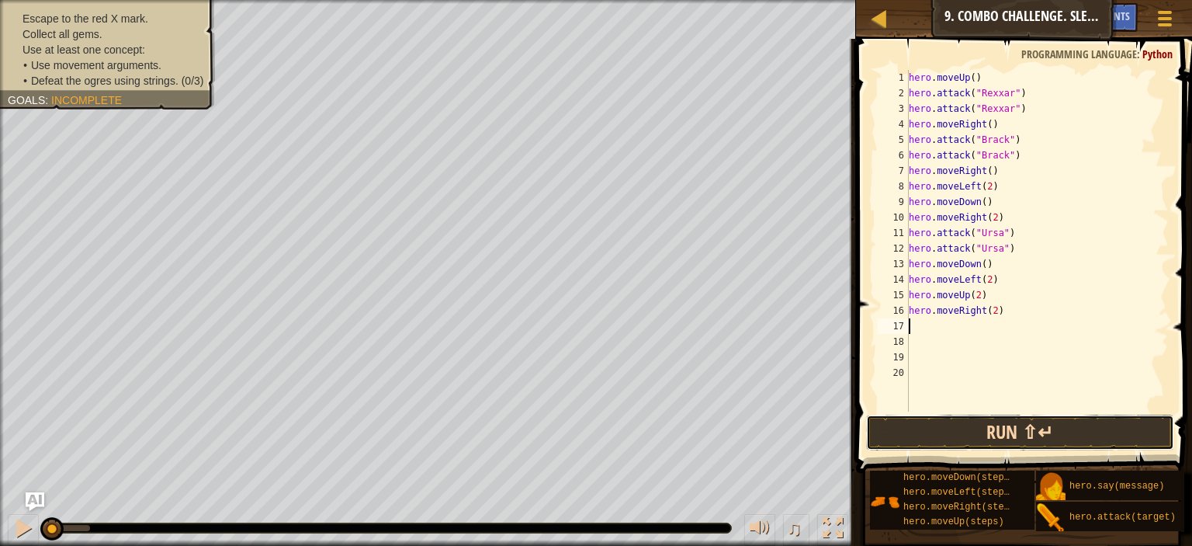
drag, startPoint x: 945, startPoint y: 434, endPoint x: 1098, endPoint y: 432, distance: 153.7
click at [1098, 432] on button "Run ⇧↵" at bounding box center [1020, 432] width 308 height 36
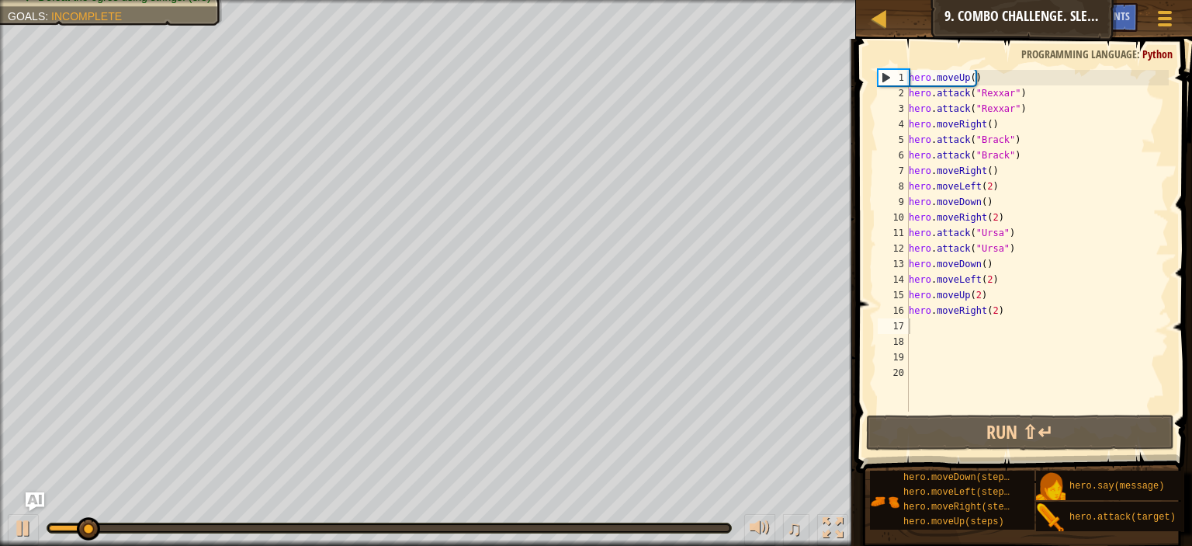
drag, startPoint x: 601, startPoint y: 523, endPoint x: 699, endPoint y: 523, distance: 97.0
click at [699, 523] on div at bounding box center [389, 527] width 684 height 9
click at [697, 523] on div at bounding box center [389, 527] width 684 height 9
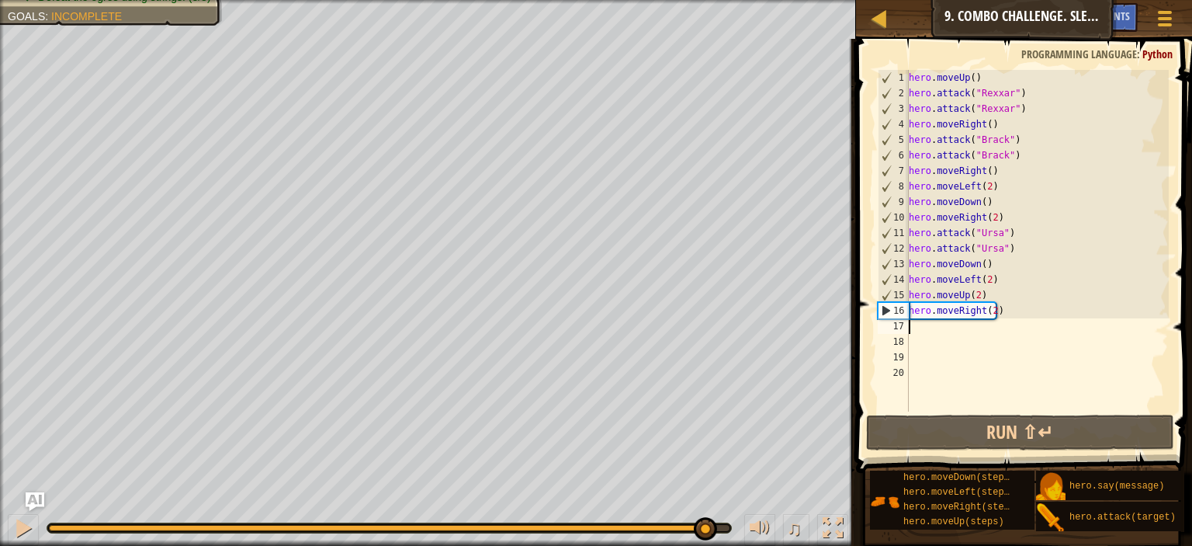
click at [704, 476] on div "Escape to the red X mark. Collect all gems. Use at least one concept: Use movem…" at bounding box center [596, 273] width 1192 height 546
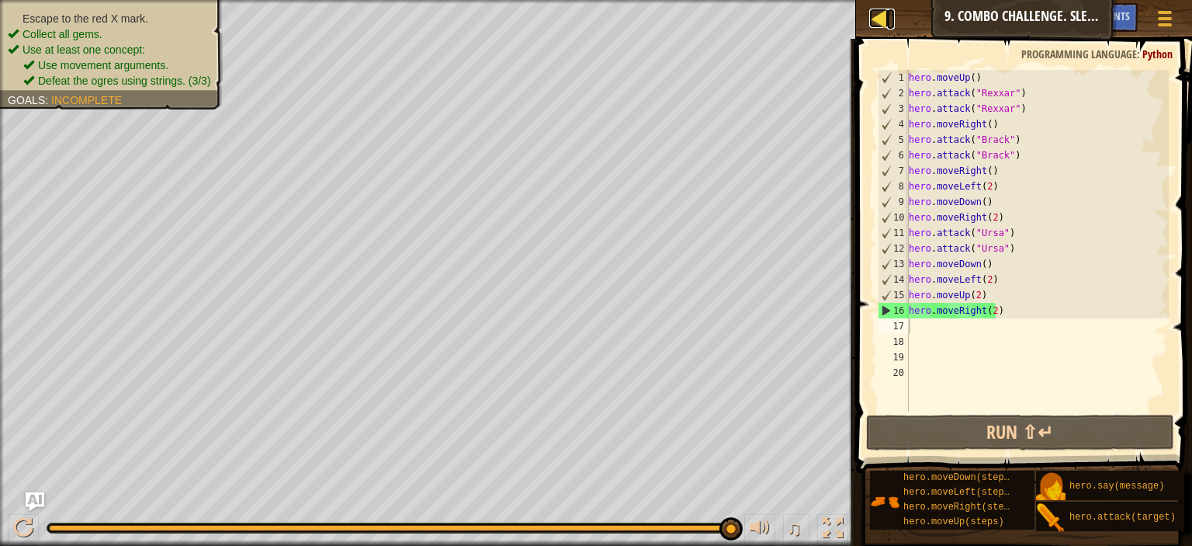
click at [882, 17] on div at bounding box center [878, 18] width 19 height 19
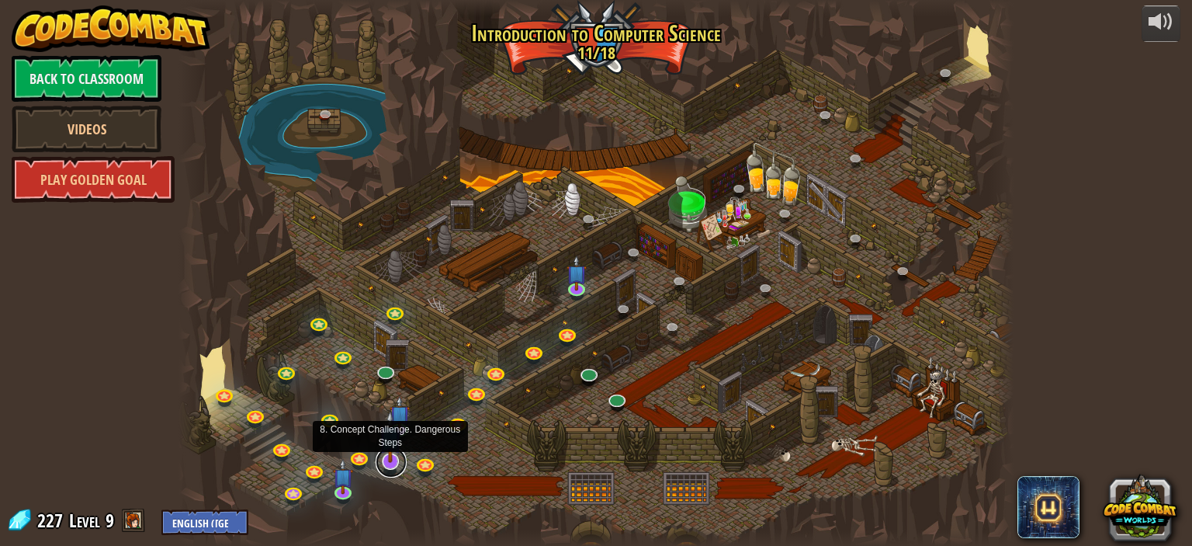
click at [384, 463] on link at bounding box center [391, 461] width 31 height 31
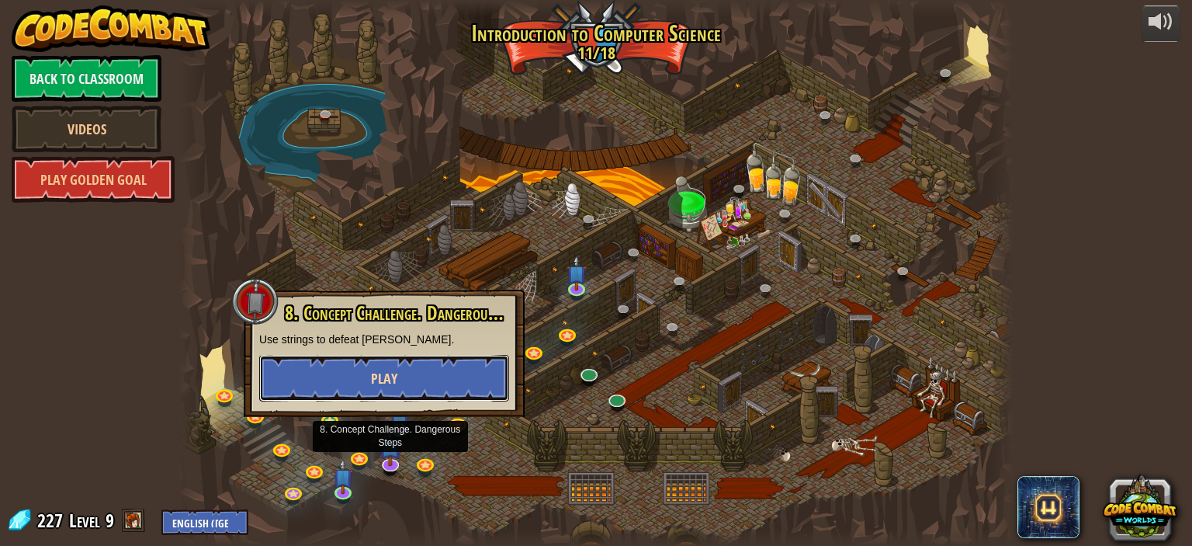
click at [440, 378] on button "Play" at bounding box center [384, 378] width 250 height 47
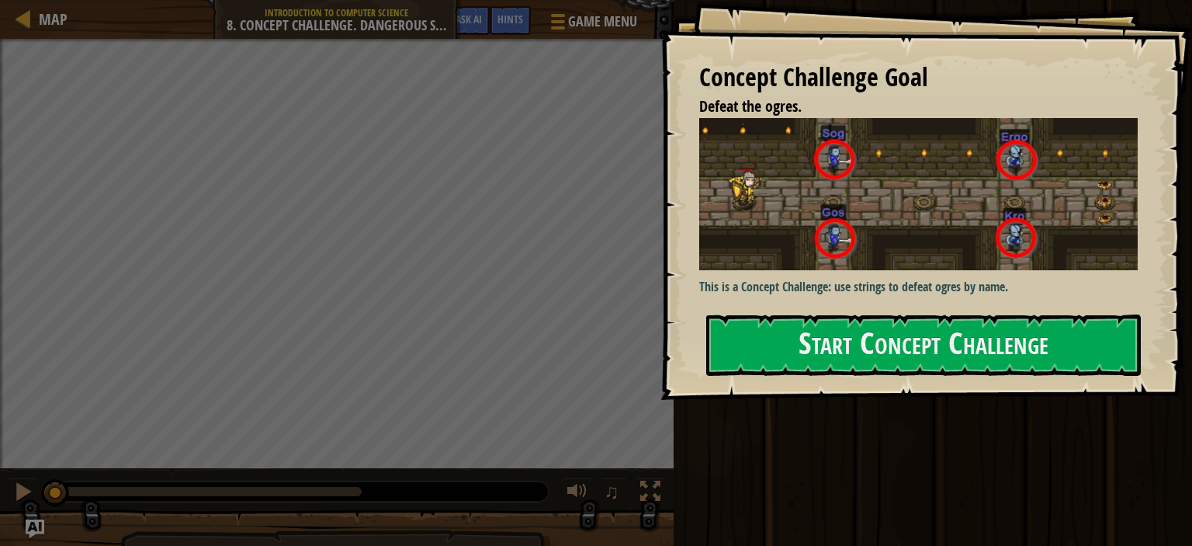
click at [1013, 99] on li "Defeat the ogres." at bounding box center [907, 106] width 454 height 23
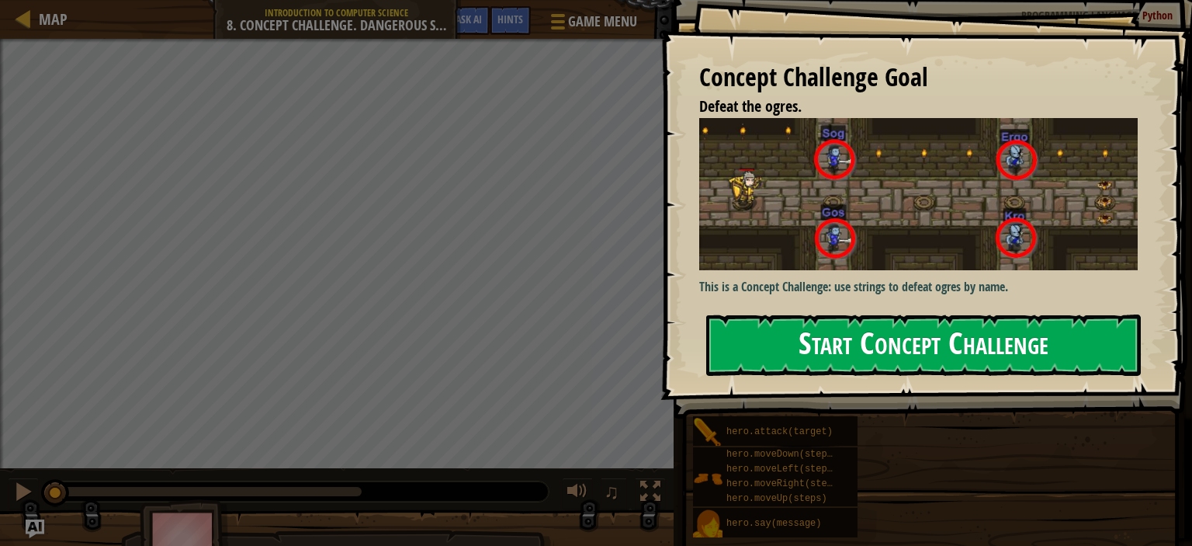
click at [945, 352] on button "Start Concept Challenge" at bounding box center [923, 344] width 435 height 61
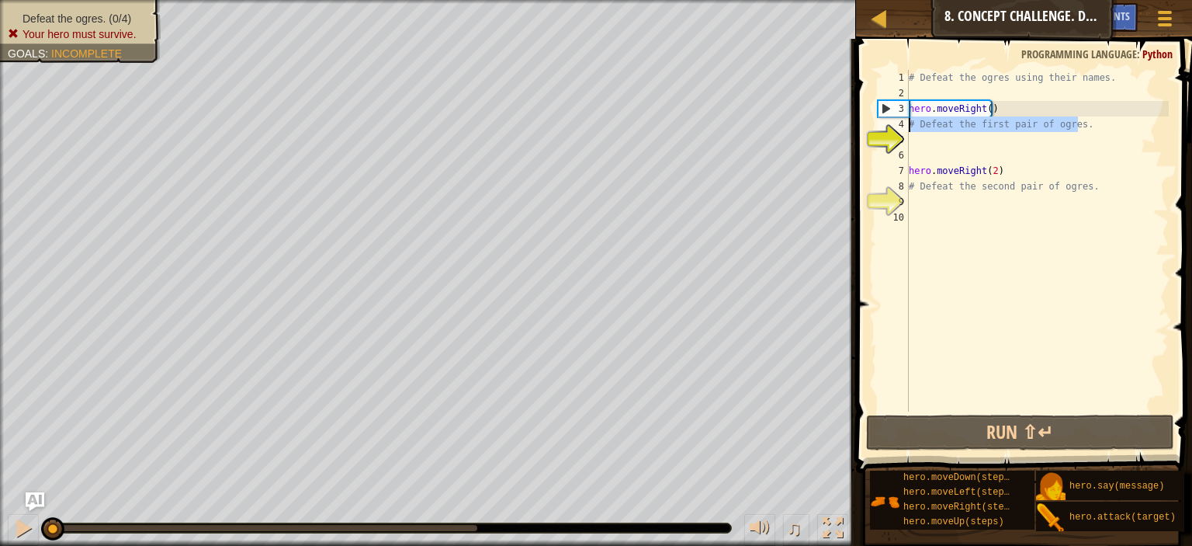
drag, startPoint x: 1104, startPoint y: 125, endPoint x: 910, endPoint y: 121, distance: 194.8
click at [910, 121] on div "# Defeat the ogres using their names. hero . moveRight ( ) # Defeat the first p…" at bounding box center [1037, 256] width 263 height 373
type textarea "# Defeat the first pair of ogres."
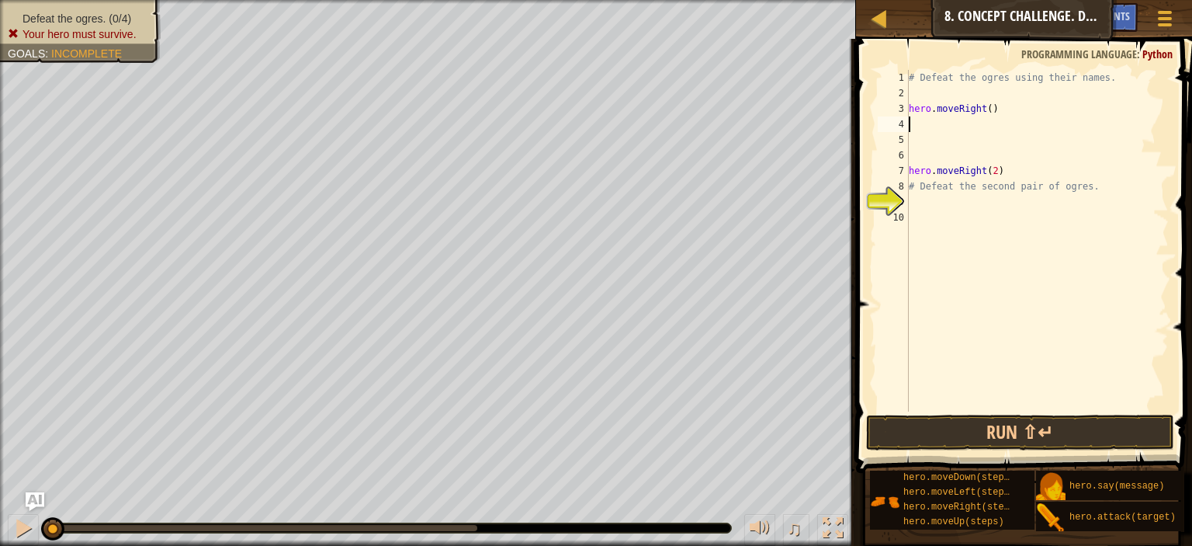
scroll to position [7, 0]
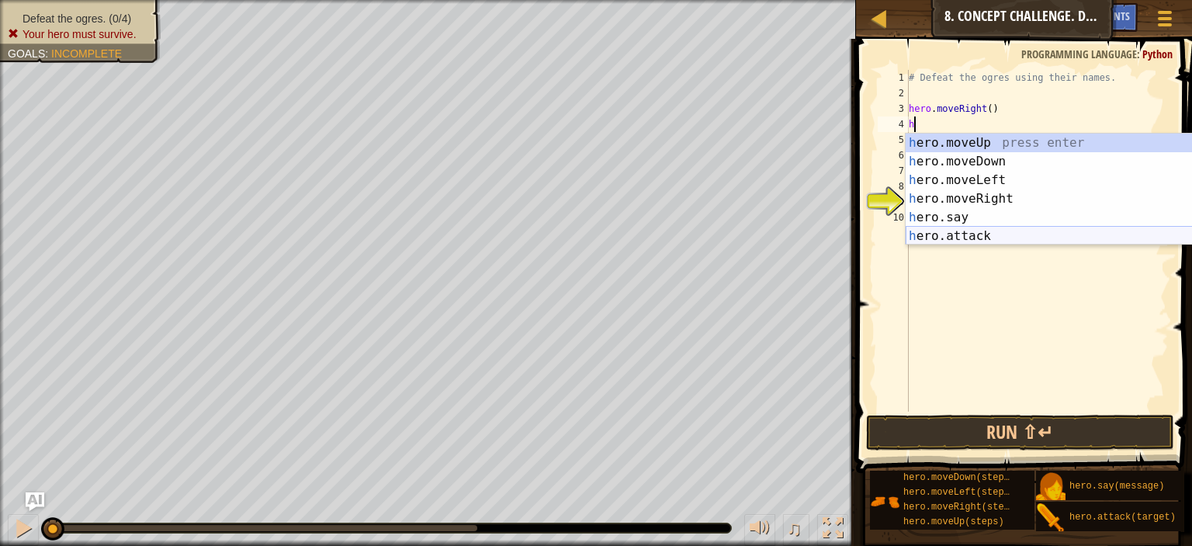
click at [962, 236] on div "h ero.moveUp press enter h ero.moveDown press enter h ero.moveLeft press enter …" at bounding box center [1052, 207] width 293 height 149
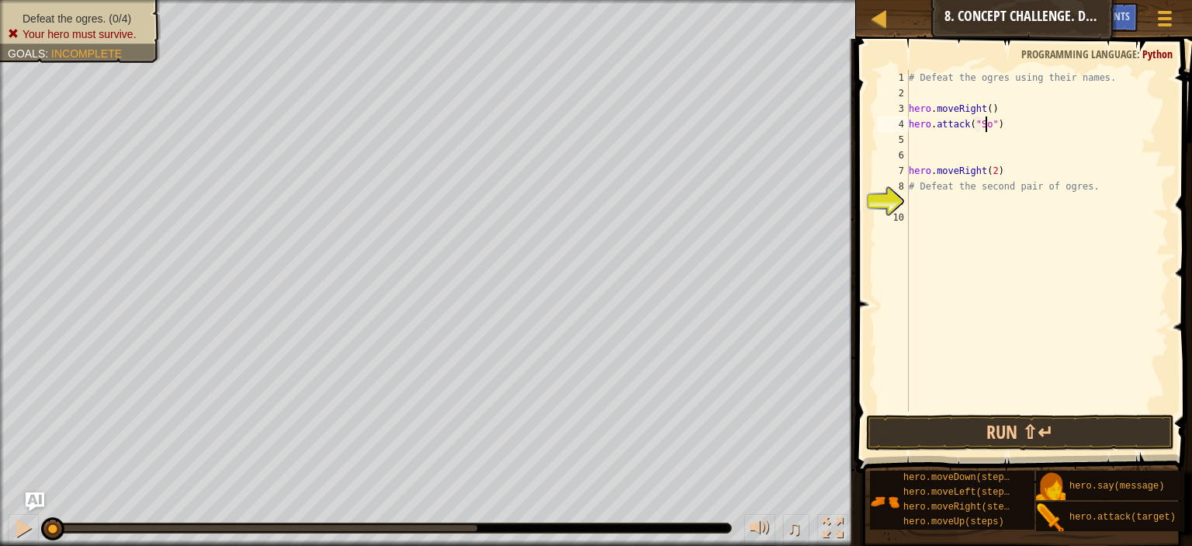
scroll to position [7, 6]
type textarea "hero.attack("Sog")"
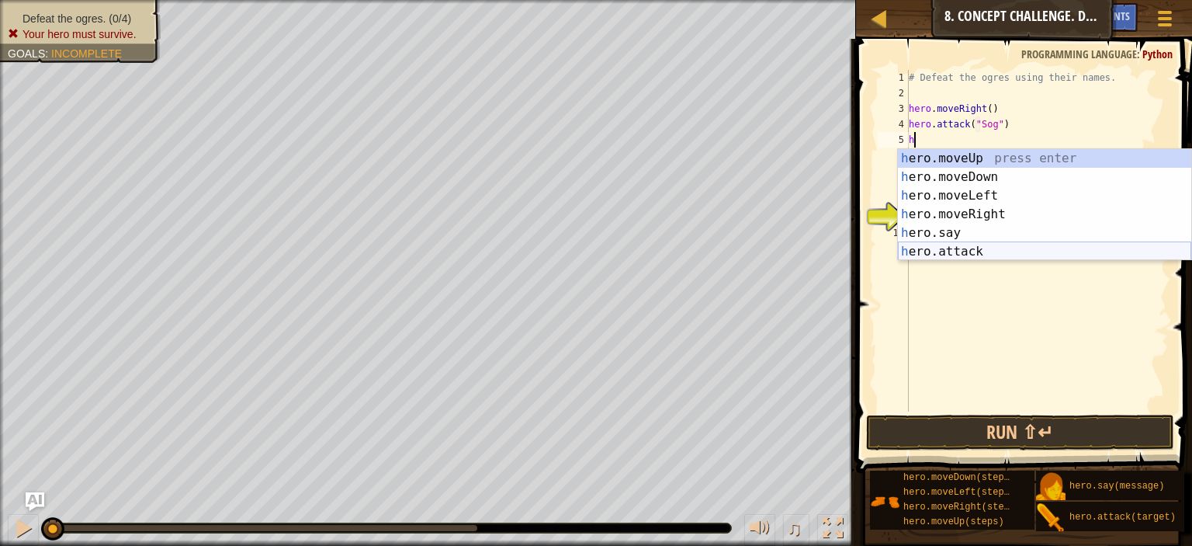
click at [972, 251] on div "h ero.moveUp press enter h ero.moveDown press enter h ero.moveLeft press enter …" at bounding box center [1044, 223] width 293 height 149
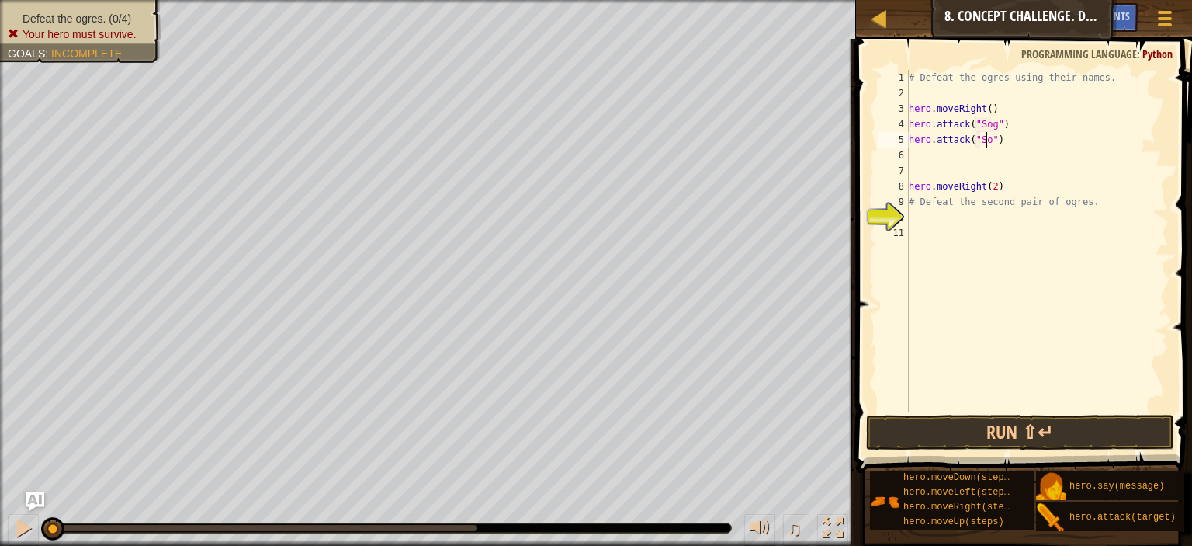
scroll to position [7, 6]
drag, startPoint x: 1104, startPoint y: 210, endPoint x: 900, endPoint y: 204, distance: 204.2
click at [900, 204] on div "hero.attack("Sog") 1 2 3 4 5 6 7 8 9 10 11 # Defeat the ogres using their names…" at bounding box center [1022, 240] width 294 height 341
type textarea "# Defeat the second pair of ogres."
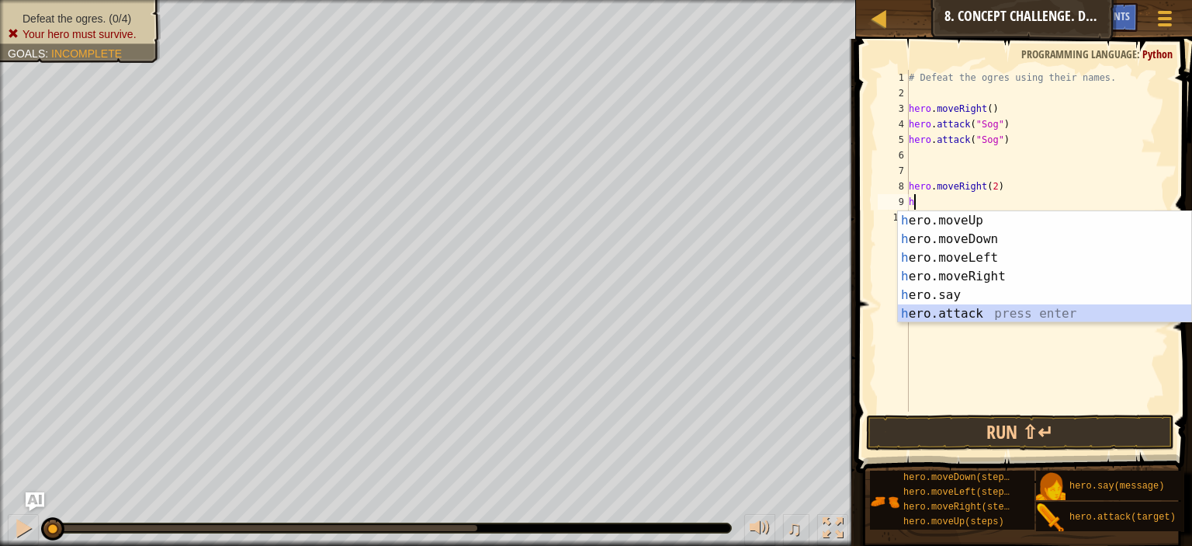
click at [943, 308] on div "h ero.moveUp press enter h ero.moveDown press enter h ero.moveLeft press enter …" at bounding box center [1044, 285] width 293 height 149
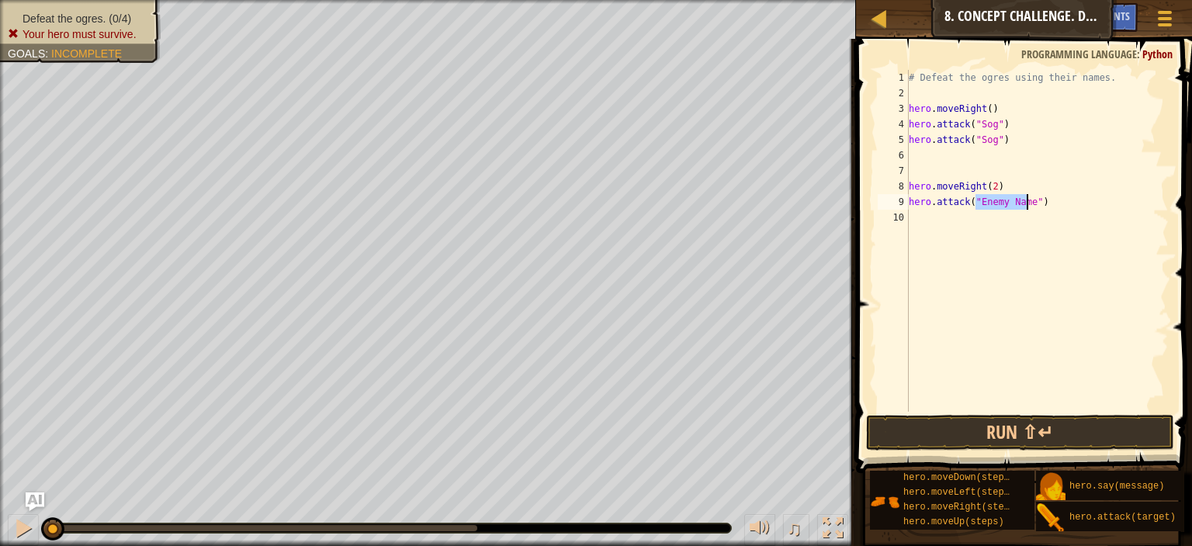
scroll to position [7, 5]
type textarea "hero.attack("Ergo")"
click at [1007, 225] on div "# Defeat the ogres using their names. hero . moveRight ( ) hero . attack ( "Sog…" at bounding box center [1037, 256] width 263 height 373
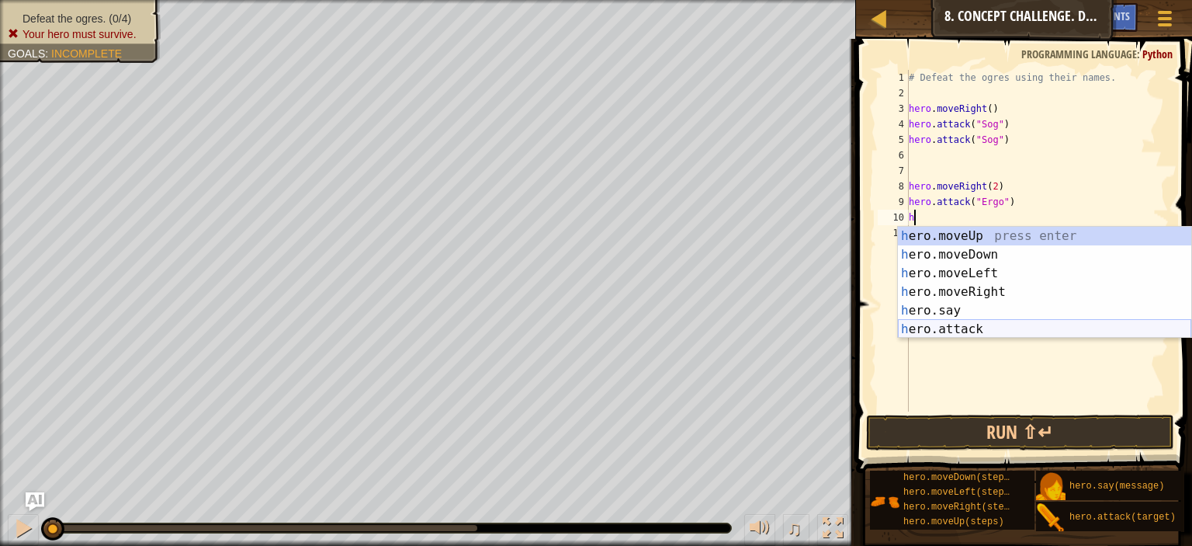
click at [959, 325] on div "h ero.moveUp press enter h ero.moveDown press enter h ero.moveLeft press enter …" at bounding box center [1044, 301] width 293 height 149
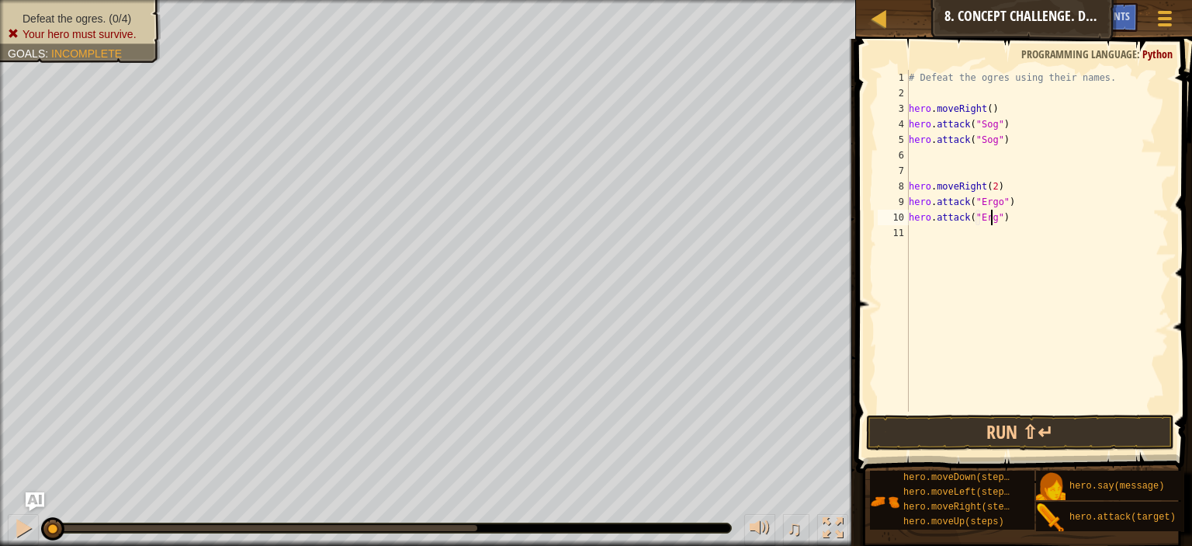
type textarea "hero.attack("Ergo")"
click at [924, 231] on div "# Defeat the ogres using their names. hero . moveRight ( ) hero . attack ( "Sog…" at bounding box center [1037, 256] width 263 height 373
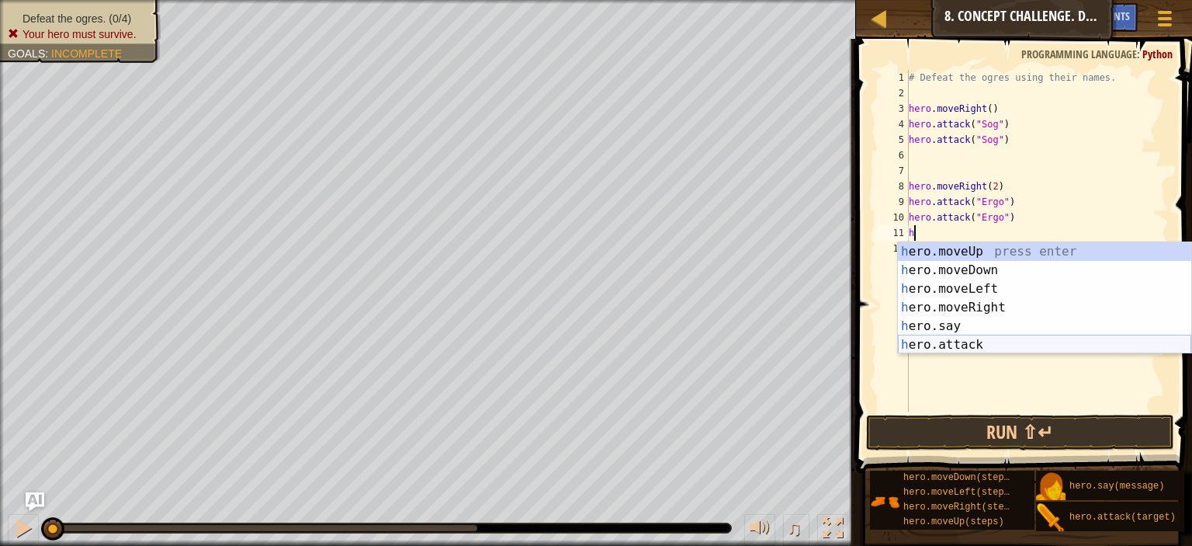
click at [952, 341] on div "h ero.moveUp press enter h ero.moveDown press enter h ero.moveLeft press enter …" at bounding box center [1044, 316] width 293 height 149
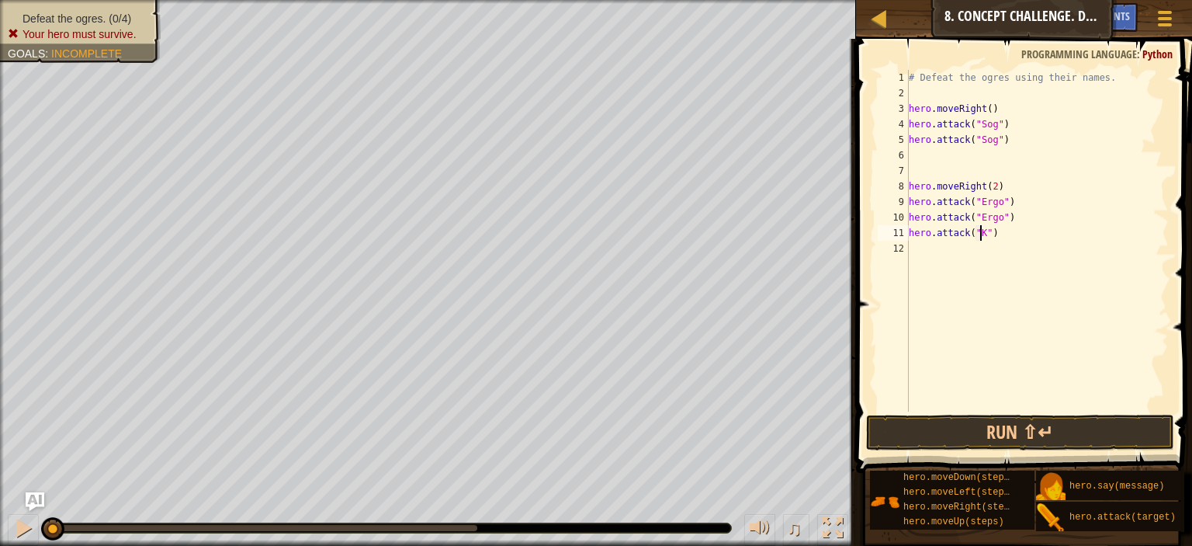
scroll to position [7, 6]
type textarea "hero.attack("Kro")"
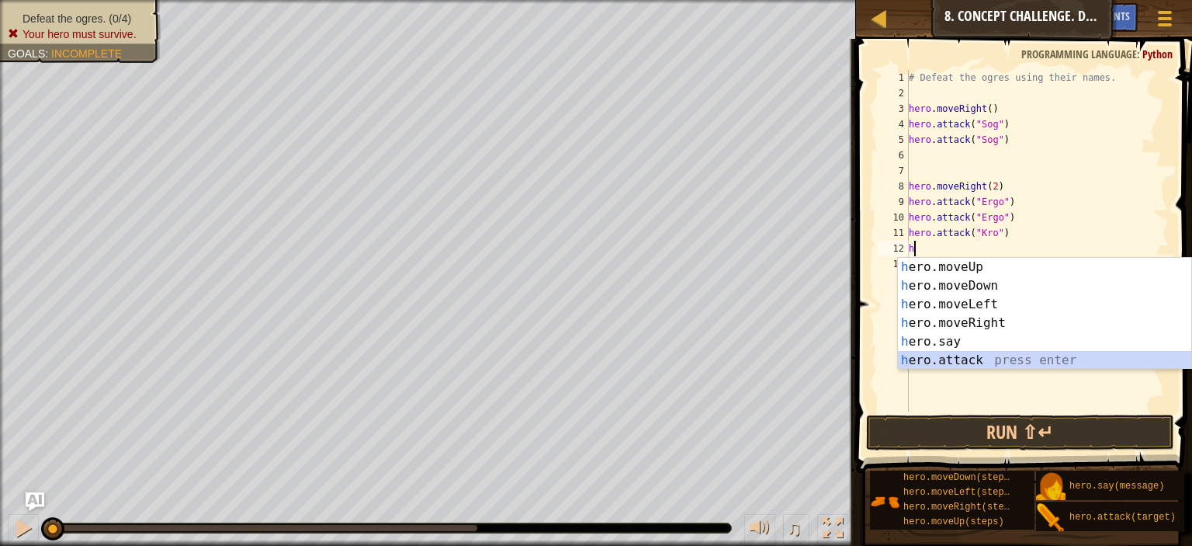
click at [952, 357] on div "h ero.moveUp press enter h ero.moveDown press enter h ero.moveLeft press enter …" at bounding box center [1044, 332] width 293 height 149
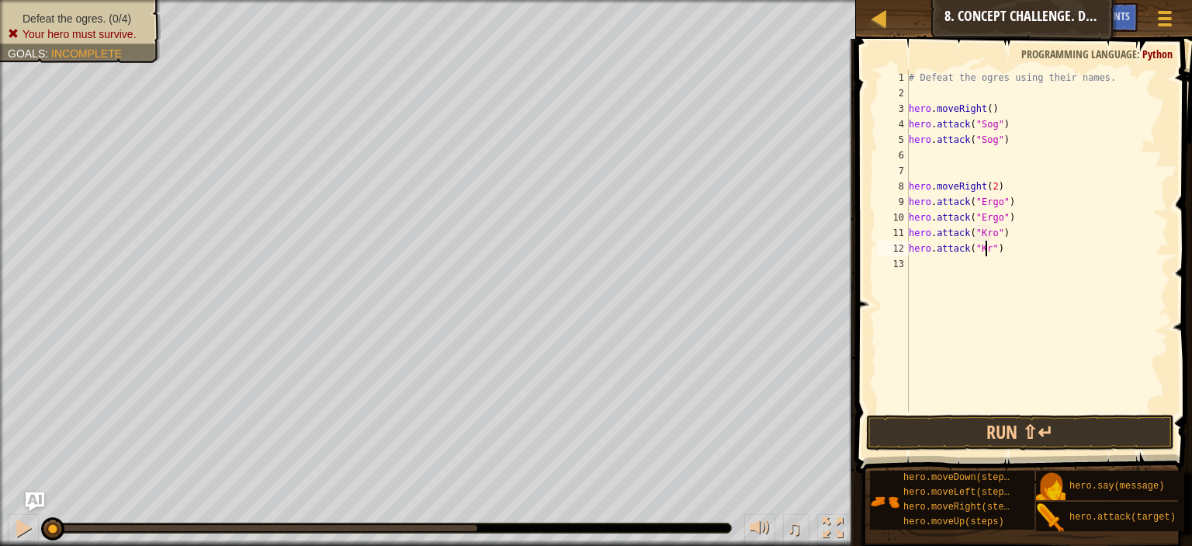
scroll to position [7, 6]
type textarea "hero.attack("Kro")"
click at [916, 154] on div "# Defeat the ogres using their names. hero . moveRight ( ) hero . attack ( "Sog…" at bounding box center [1037, 256] width 263 height 373
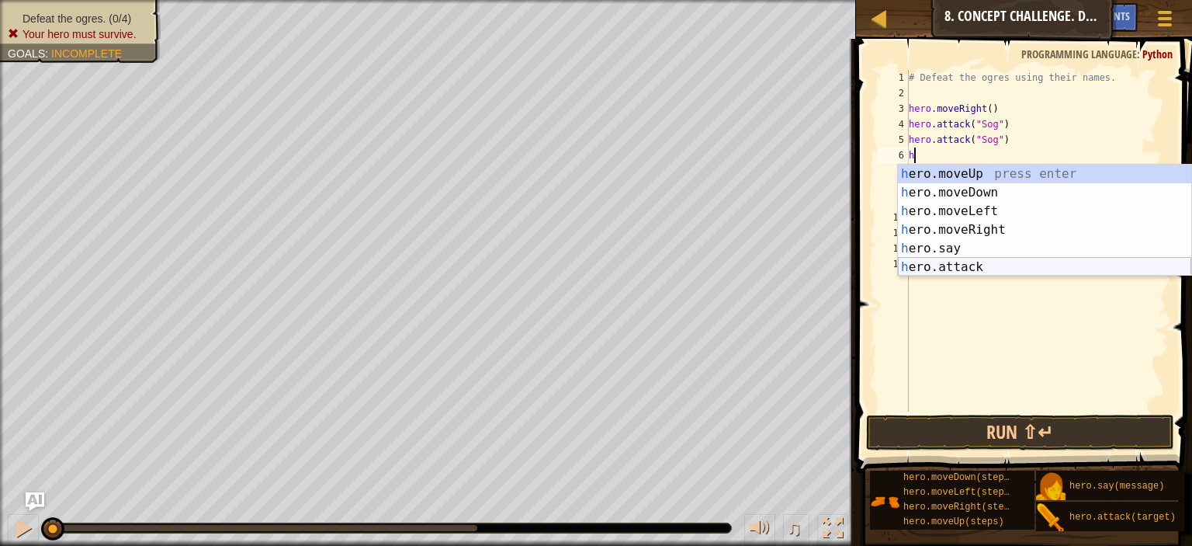
click at [919, 265] on div "h ero.moveUp press enter h ero.moveDown press enter h ero.moveLeft press enter …" at bounding box center [1044, 239] width 293 height 149
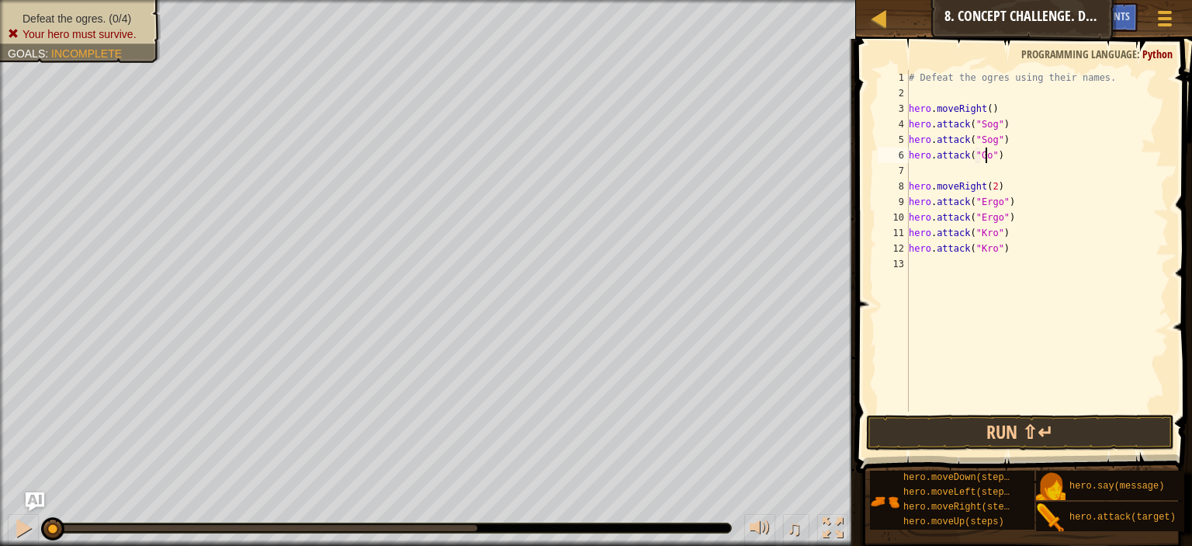
scroll to position [7, 6]
type textarea "hero.attack("Gos")"
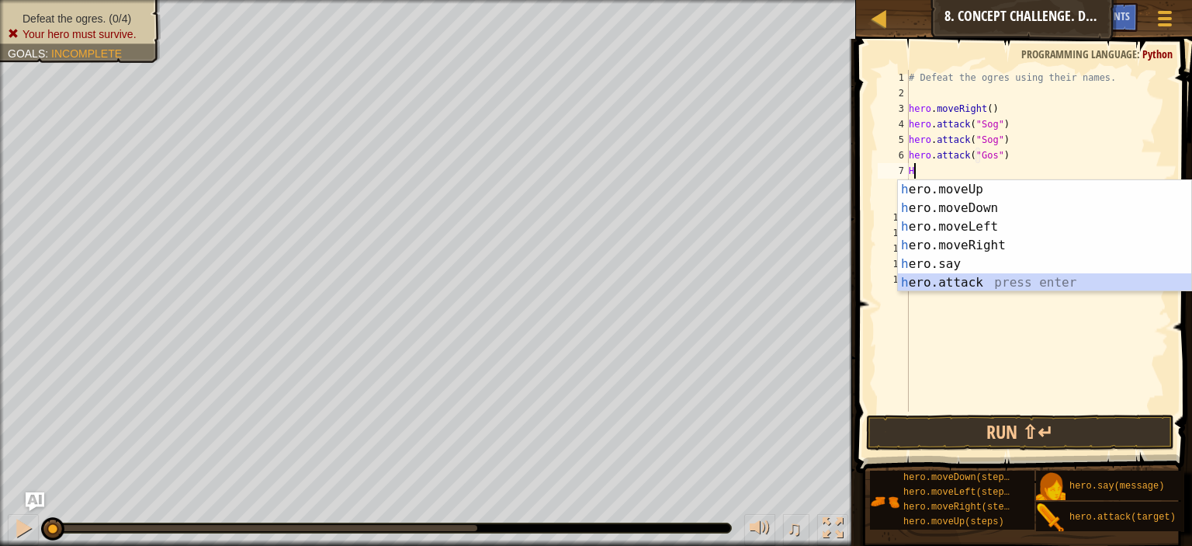
click at [917, 280] on div "h ero.moveUp press enter h ero.moveDown press enter h ero.moveLeft press enter …" at bounding box center [1044, 254] width 293 height 149
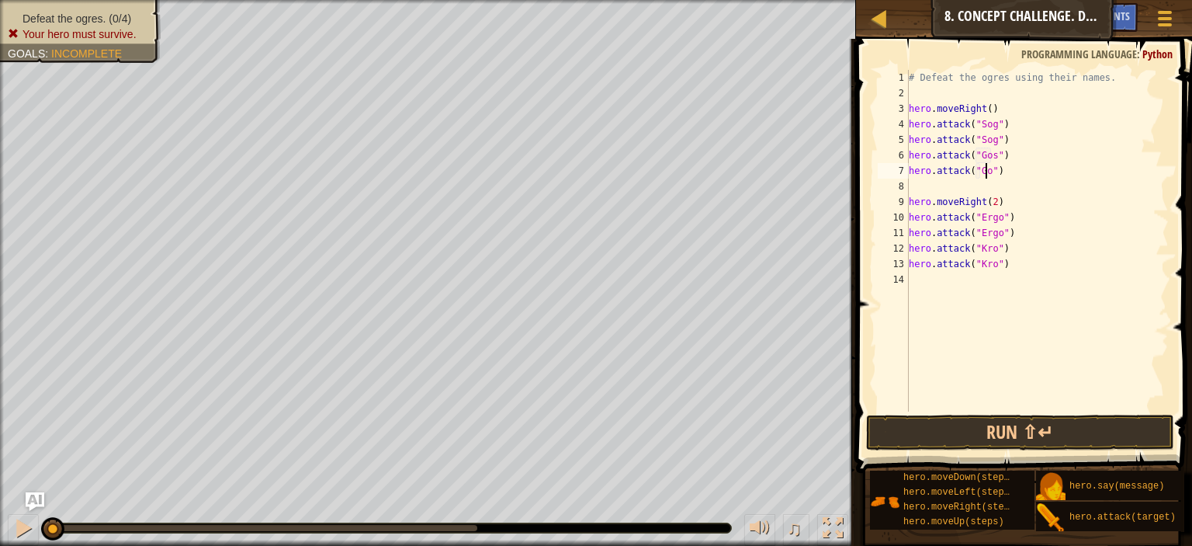
scroll to position [7, 6]
type textarea "hero.attack("Gos")"
click at [1007, 425] on button "Run ⇧↵" at bounding box center [1020, 432] width 308 height 36
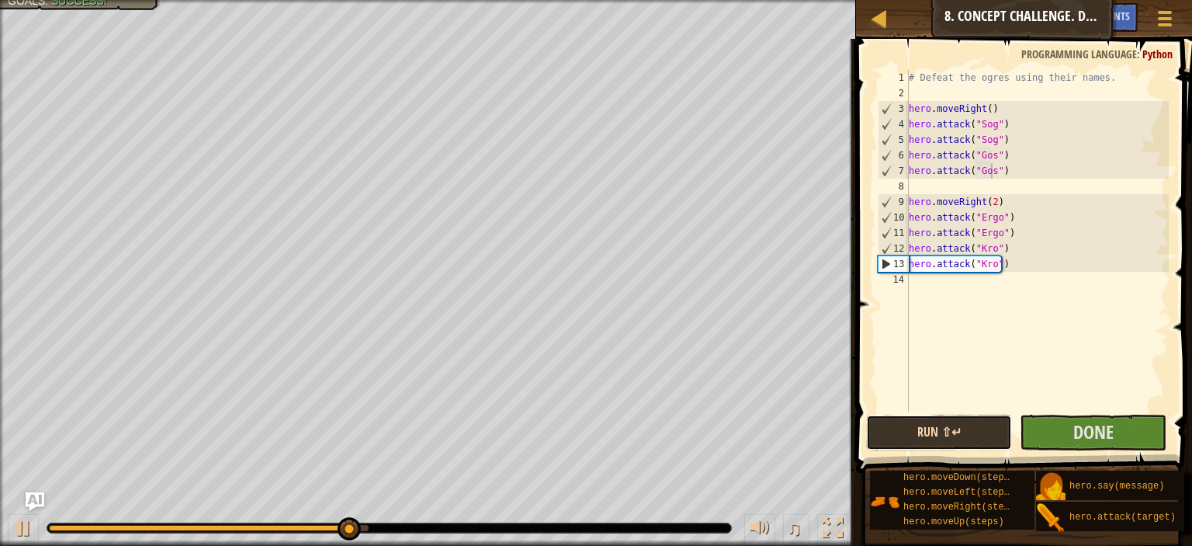
click at [994, 422] on button "Run ⇧↵" at bounding box center [939, 432] width 146 height 36
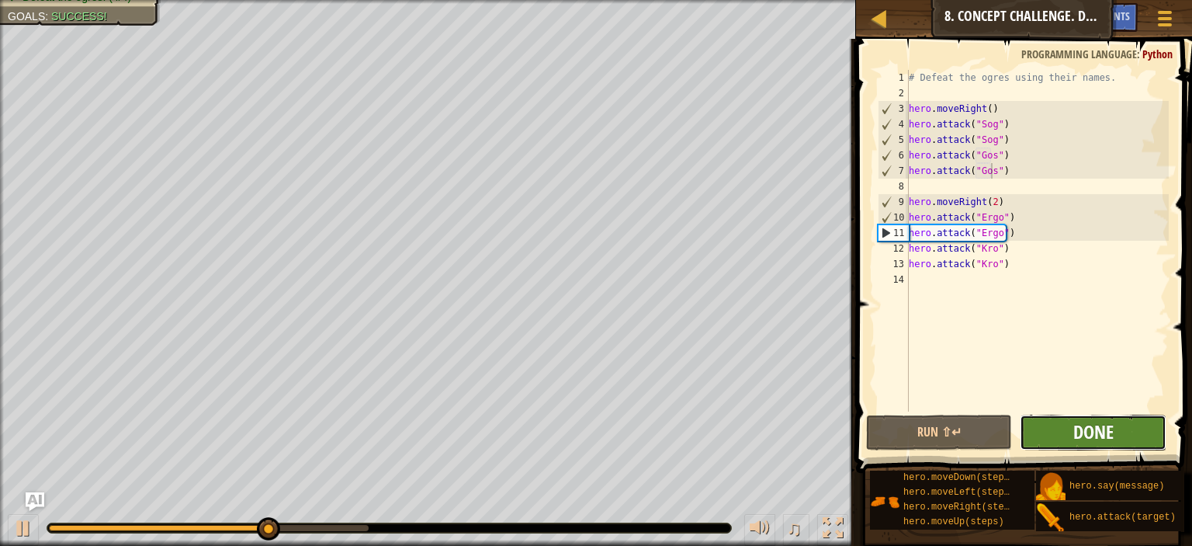
click at [1092, 421] on span "Done" at bounding box center [1093, 431] width 40 height 25
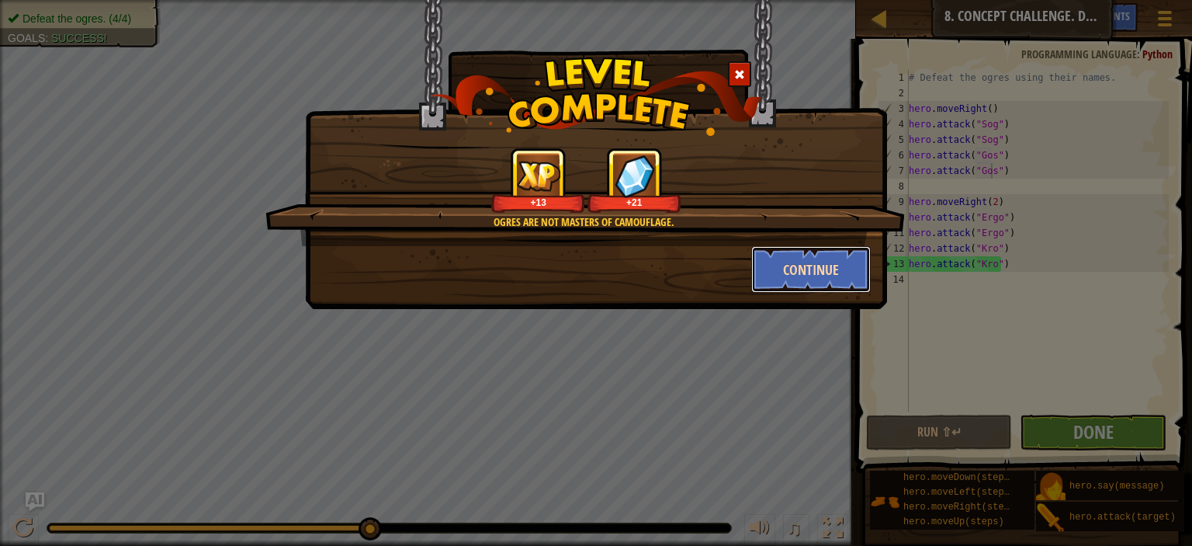
click at [827, 269] on button "Continue" at bounding box center [811, 269] width 120 height 47
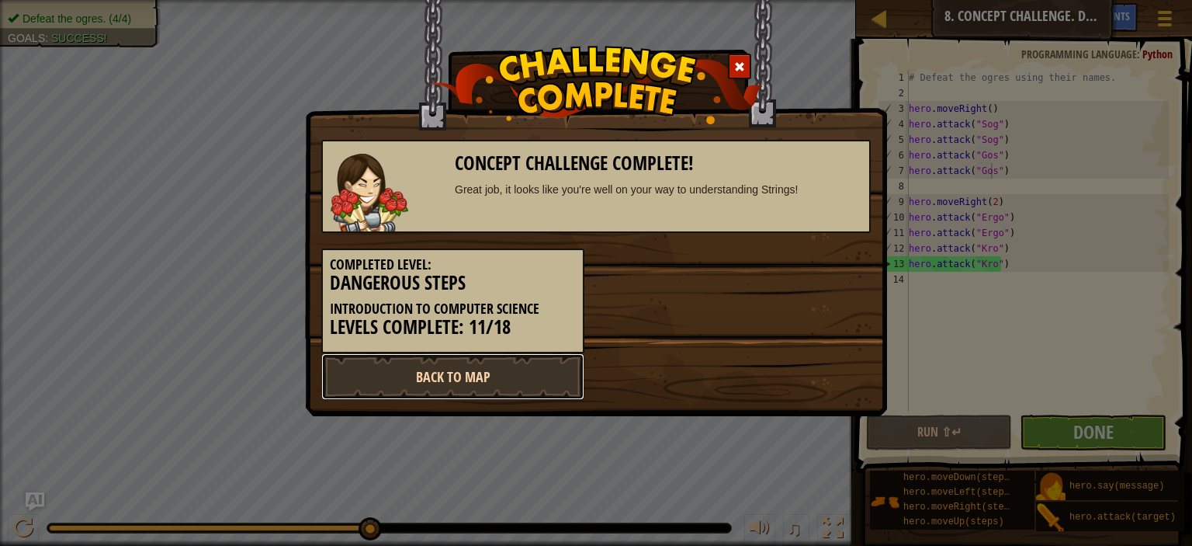
click at [540, 369] on link "Back to Map" at bounding box center [452, 376] width 263 height 47
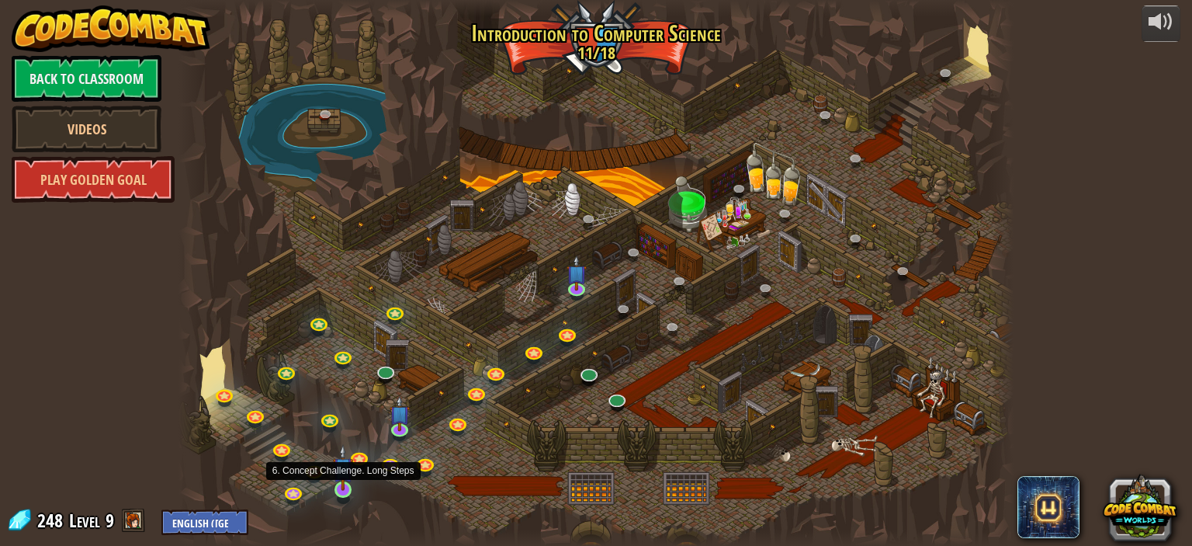
click at [346, 486] on img at bounding box center [343, 467] width 20 height 47
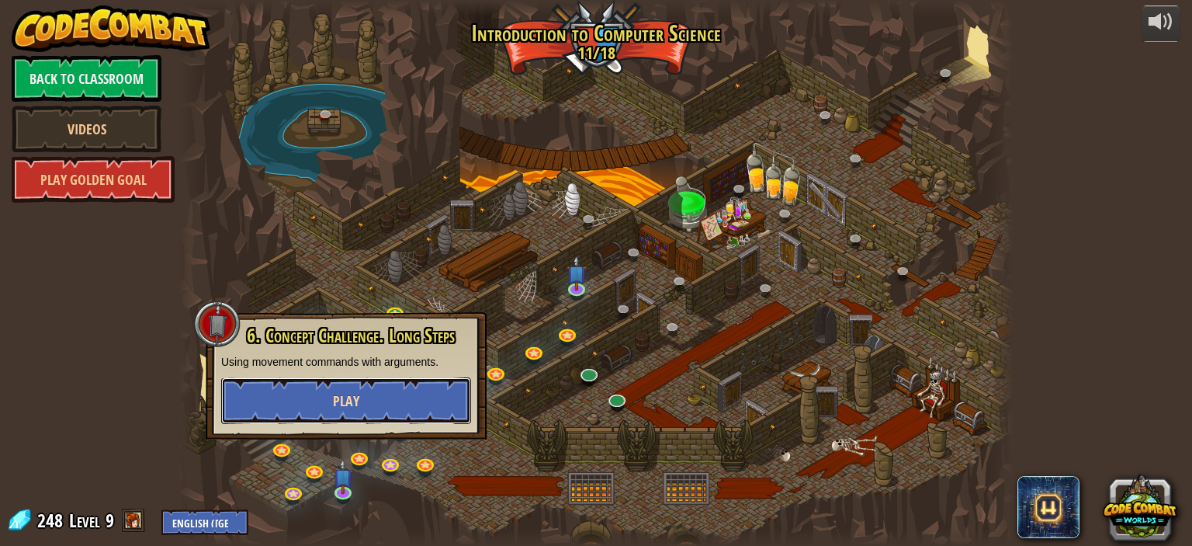
click at [389, 390] on button "Play" at bounding box center [346, 400] width 250 height 47
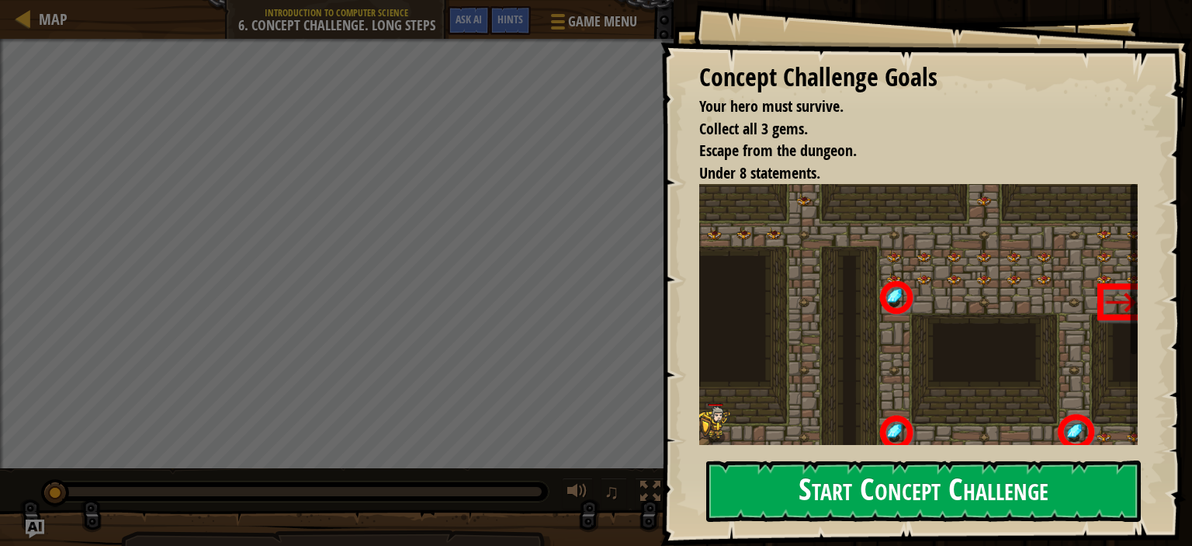
click at [771, 304] on div "Concept Challenge Goals Your hero must survive. Collect all 3 gems. Escape from…" at bounding box center [926, 273] width 532 height 546
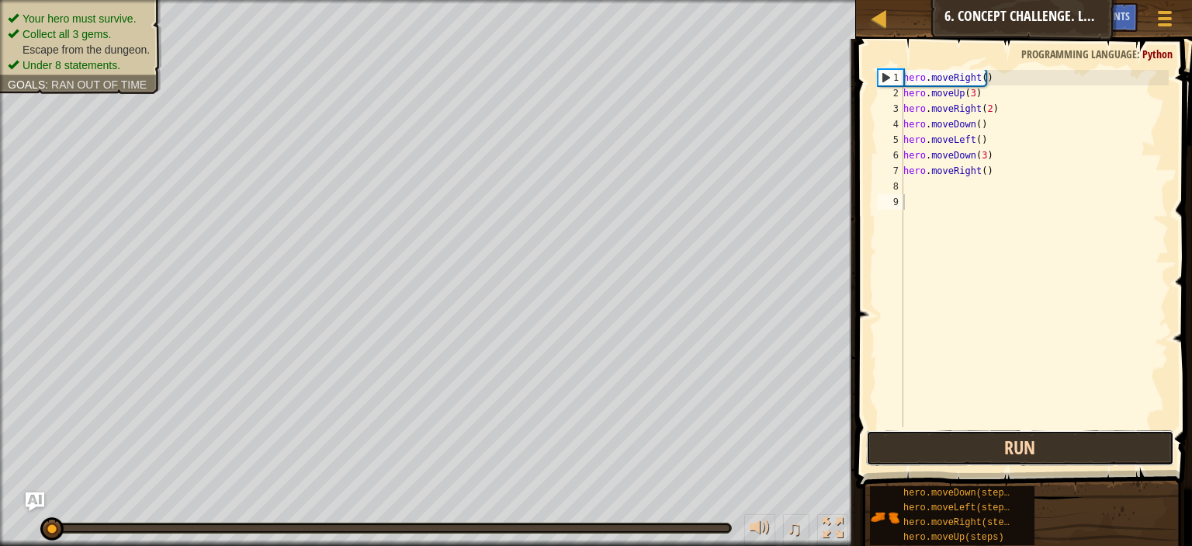
click at [978, 456] on button "Run" at bounding box center [1020, 448] width 308 height 36
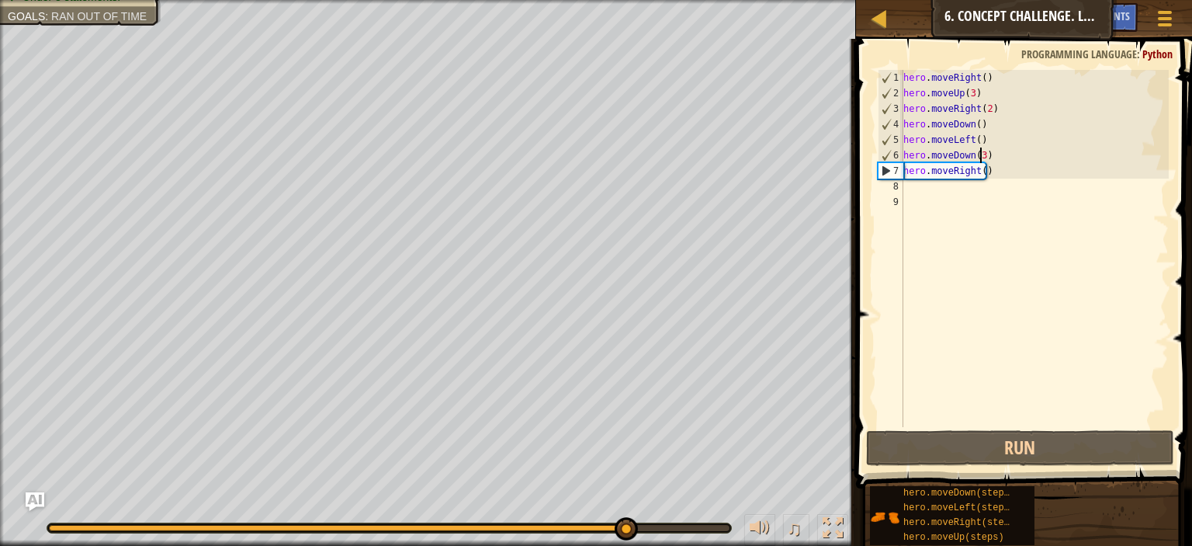
click at [979, 158] on div "hero . moveRight ( ) hero . moveUp ( 3 ) hero . moveRight ( 2 ) hero . moveDown…" at bounding box center [1034, 264] width 269 height 388
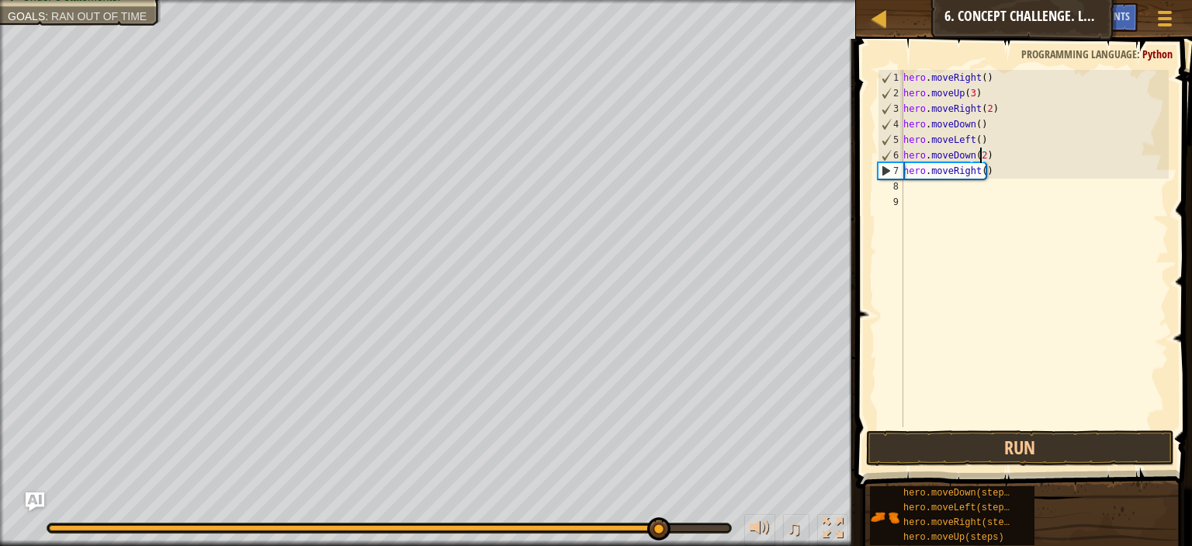
scroll to position [7, 5]
drag, startPoint x: 977, startPoint y: 438, endPoint x: 1046, endPoint y: 437, distance: 69.1
click at [1046, 437] on button "Run" at bounding box center [1020, 448] width 308 height 36
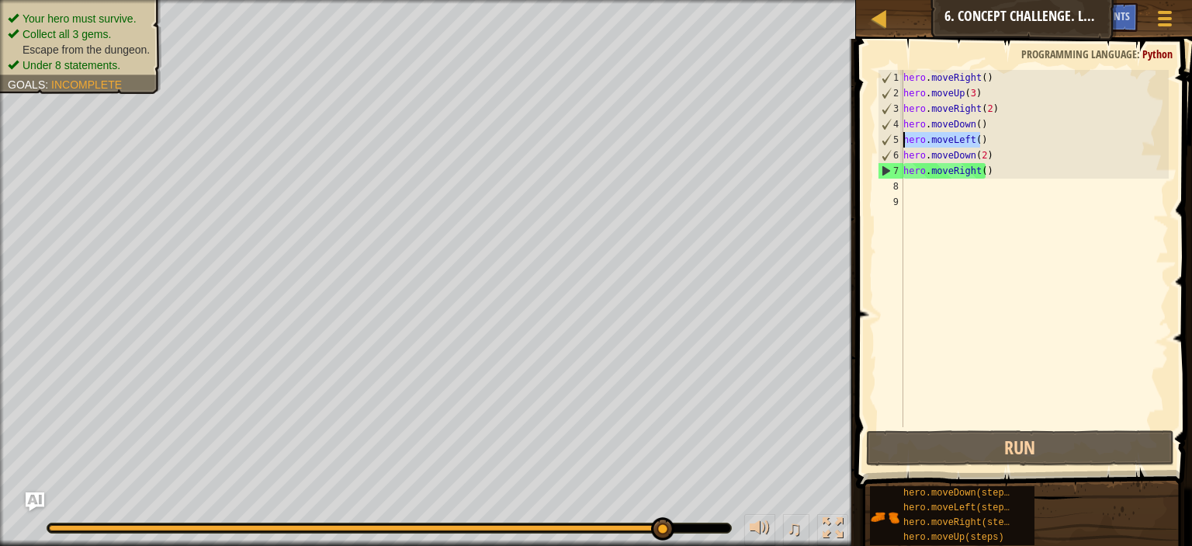
drag, startPoint x: 988, startPoint y: 138, endPoint x: 897, endPoint y: 136, distance: 90.8
click at [897, 136] on div "hero.moveDown(2) 1 2 3 4 5 6 7 8 9 hero . moveRight ( ) hero . moveUp ( 3 ) her…" at bounding box center [1022, 248] width 294 height 357
type textarea "hero.moveLeft()"
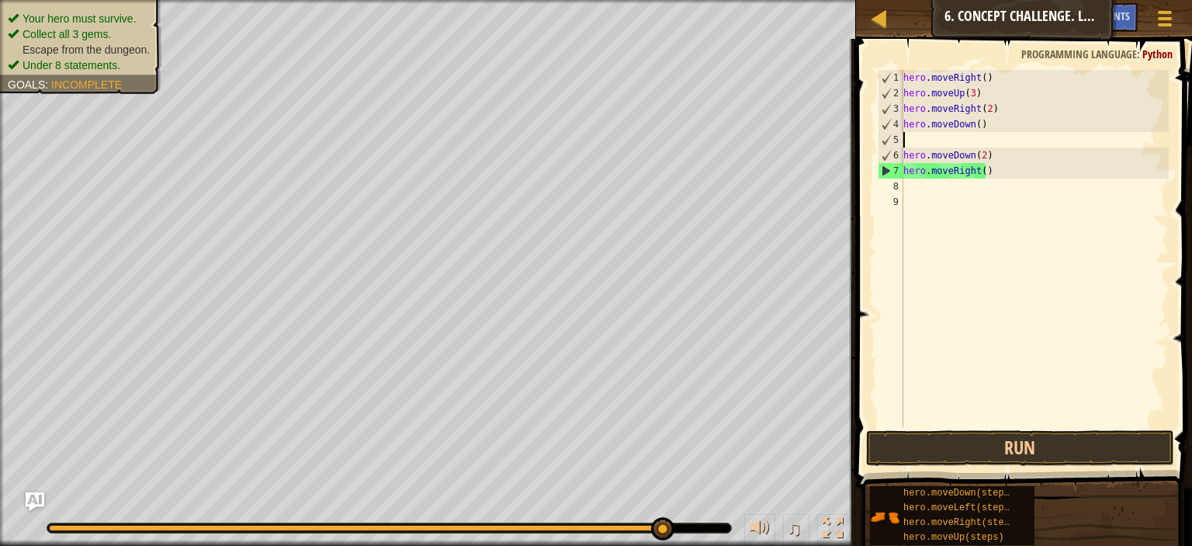
scroll to position [7, 0]
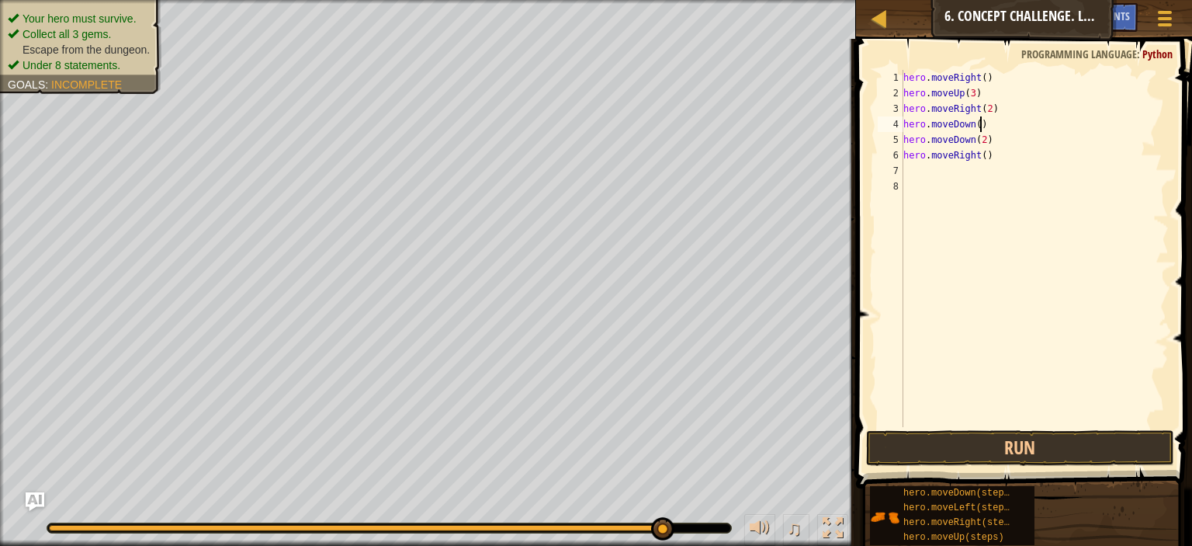
type textarea "hero.moveDown()"
click at [950, 446] on button "Run" at bounding box center [1020, 448] width 308 height 36
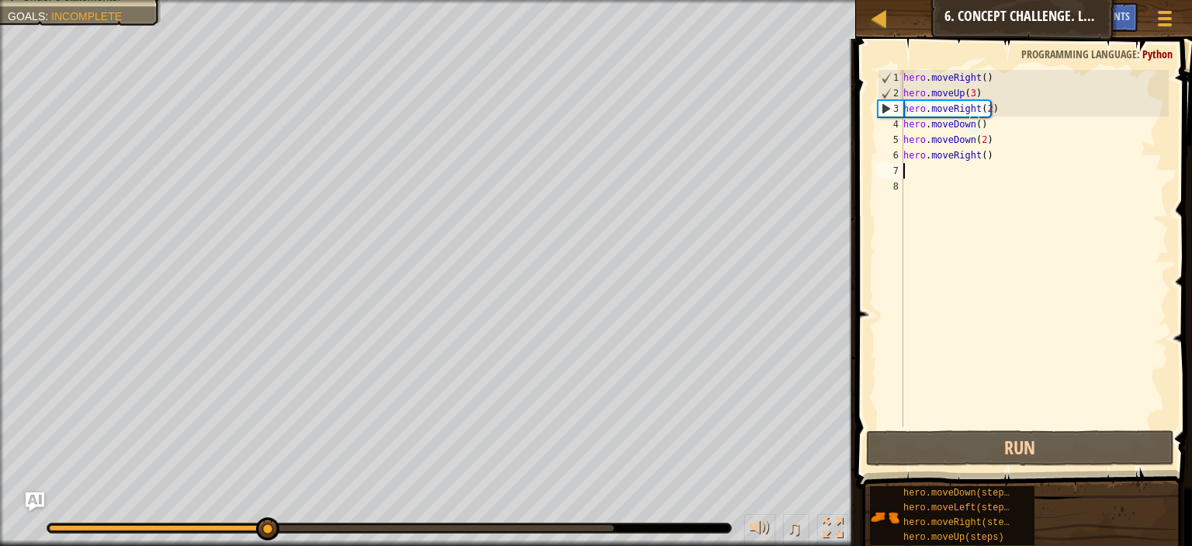
click at [927, 165] on div "hero . moveRight ( ) hero . moveUp ( 3 ) hero . moveRight ( 2 ) hero . moveDown…" at bounding box center [1034, 264] width 269 height 388
type textarea "h"
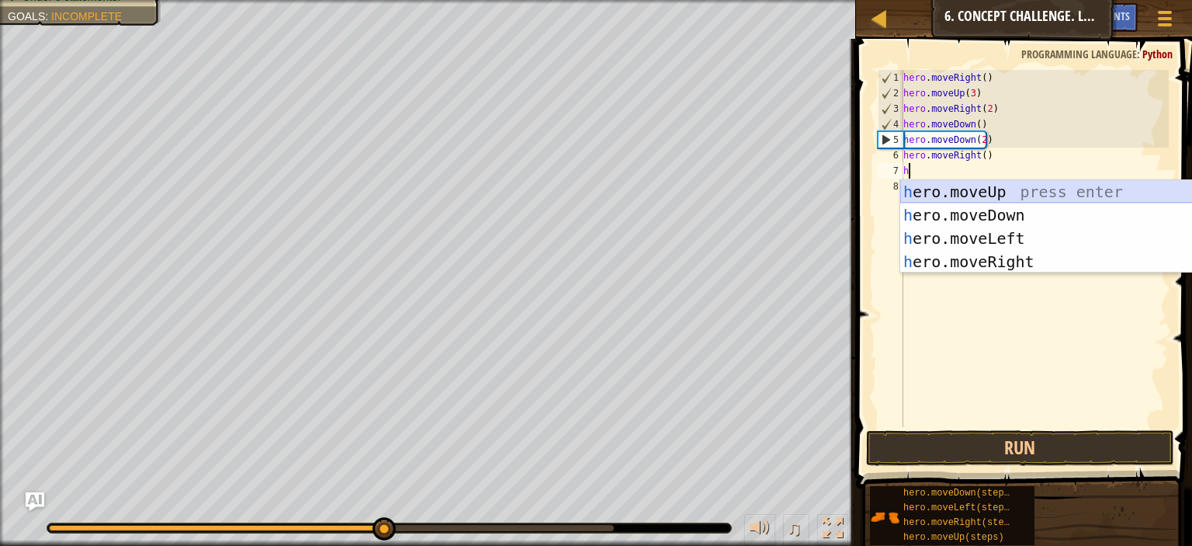
click at [947, 190] on div "h ero.moveUp press enter h ero.moveDown press enter h ero.moveLeft press enter …" at bounding box center [1046, 250] width 293 height 140
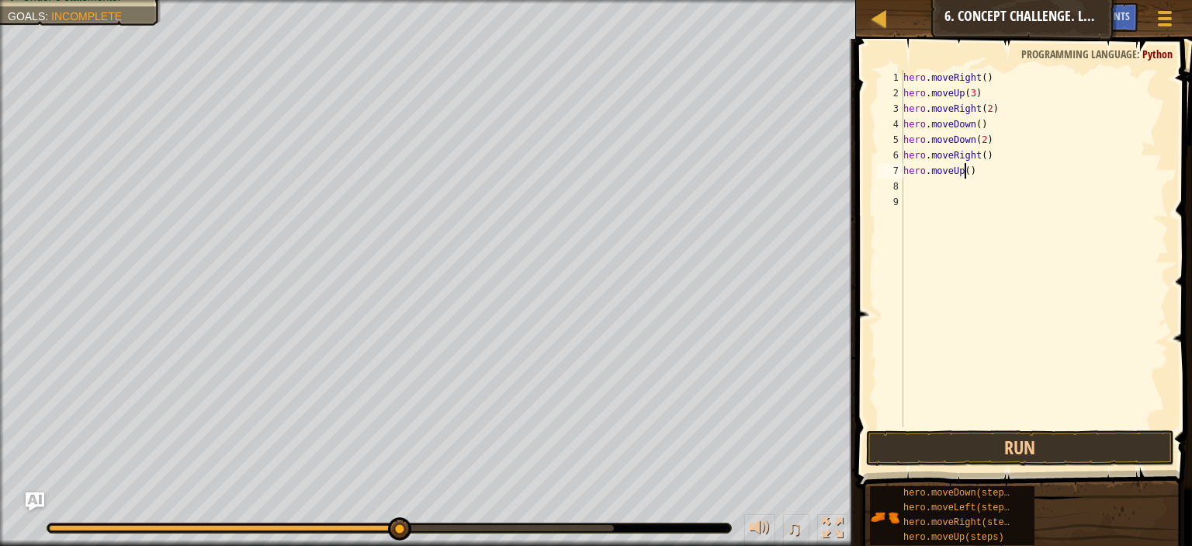
click at [966, 168] on div "hero . moveRight ( ) hero . moveUp ( 3 ) hero . moveRight ( 2 ) hero . moveDown…" at bounding box center [1034, 264] width 269 height 388
type textarea "hero.moveUp(2)"
click at [919, 187] on div "hero . moveRight ( ) hero . moveUp ( 3 ) hero . moveRight ( 2 ) hero . moveDown…" at bounding box center [1034, 264] width 269 height 388
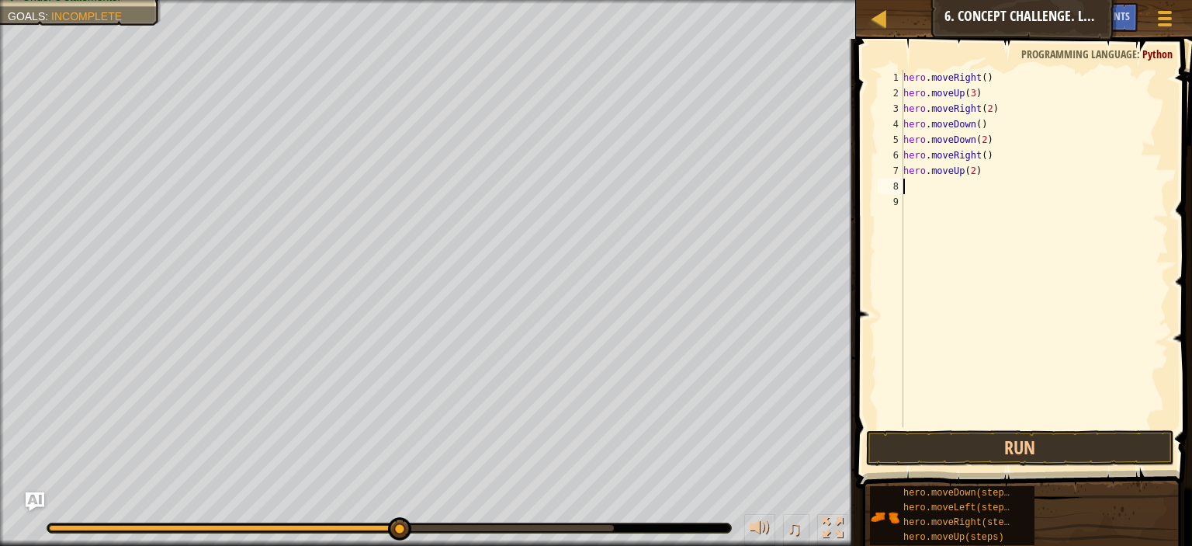
type textarea "h"
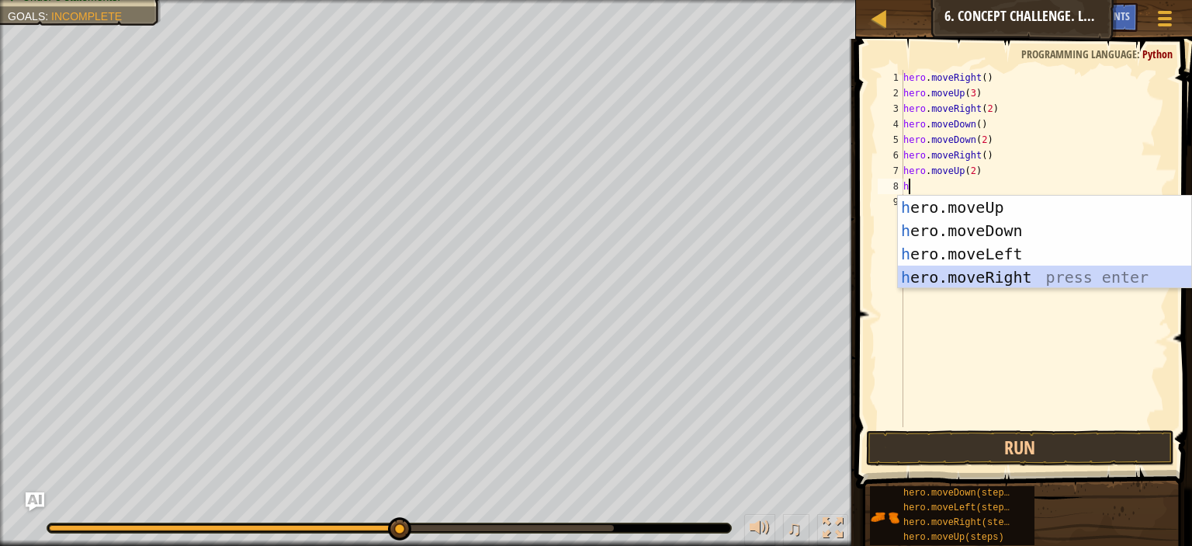
click at [1022, 280] on div "h ero.moveUp press enter h ero.moveDown press enter h ero.moveLeft press enter …" at bounding box center [1044, 266] width 293 height 140
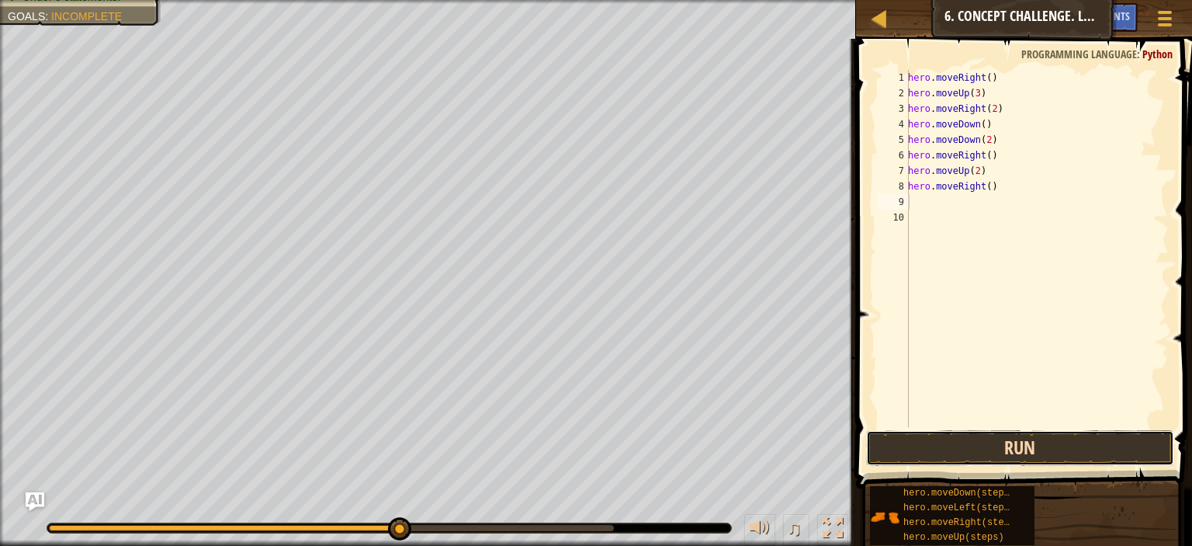
click at [997, 454] on button "Run" at bounding box center [1020, 448] width 308 height 36
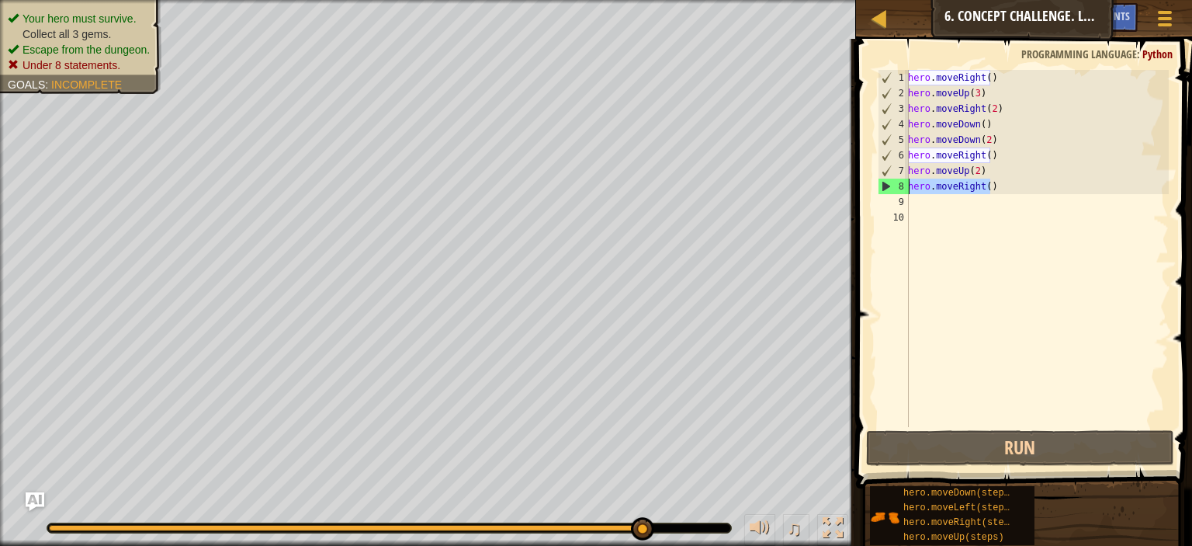
drag, startPoint x: 999, startPoint y: 183, endPoint x: 908, endPoint y: 189, distance: 91.0
click at [908, 189] on div "1 2 3 4 5 6 7 8 9 10 hero . moveRight ( ) hero . moveUp ( 3 ) hero . moveRight …" at bounding box center [1022, 248] width 294 height 357
type textarea "hero.moveRight()"
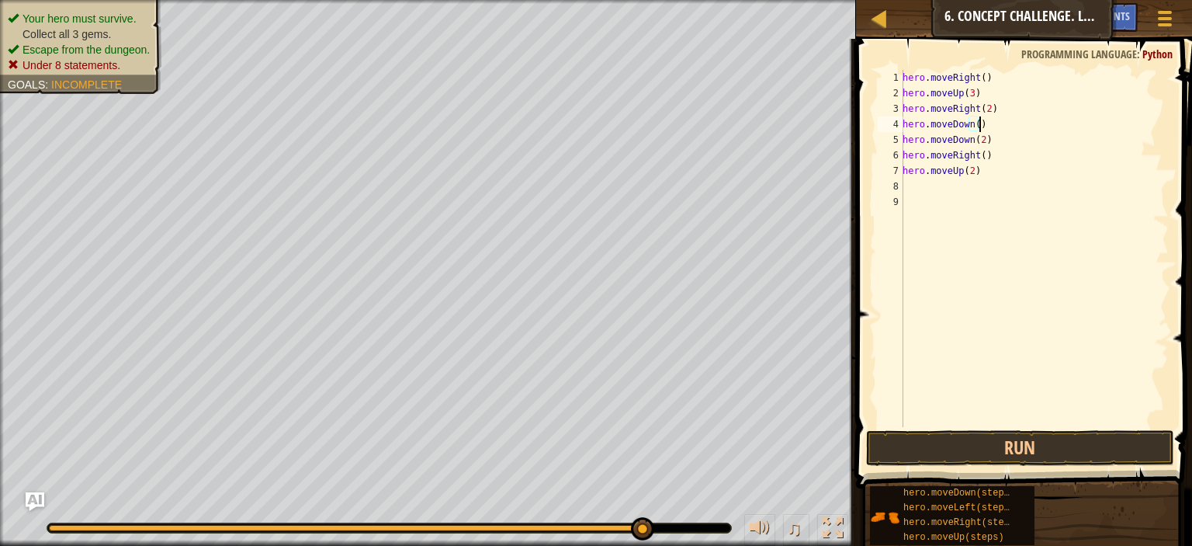
click at [993, 123] on div "hero . moveRight ( ) hero . moveUp ( 3 ) hero . moveRight ( 2 ) hero . moveDown…" at bounding box center [1034, 264] width 269 height 388
type textarea "hero.moveDown()"
type textarea "h"
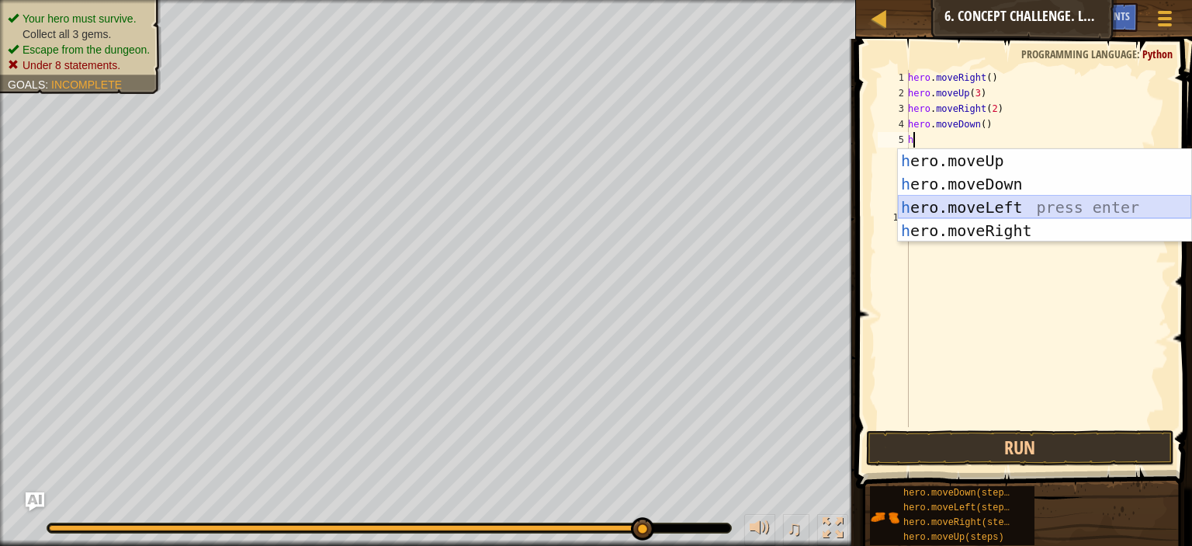
click at [990, 213] on div "h ero.moveUp press enter h ero.moveDown press enter h ero.moveLeft press enter …" at bounding box center [1044, 219] width 293 height 140
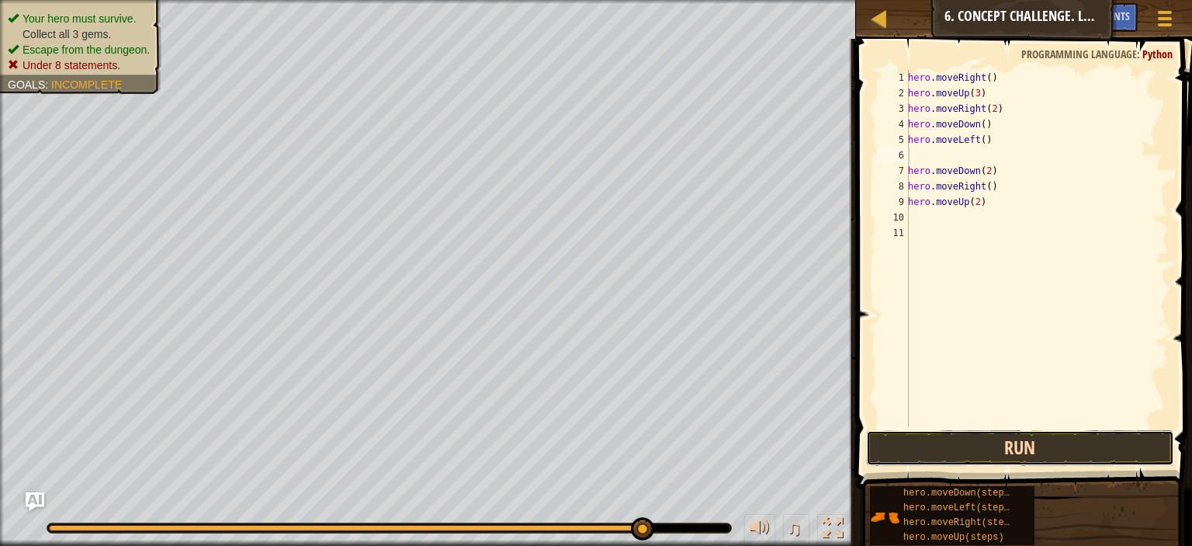
click at [984, 454] on button "Run" at bounding box center [1020, 448] width 308 height 36
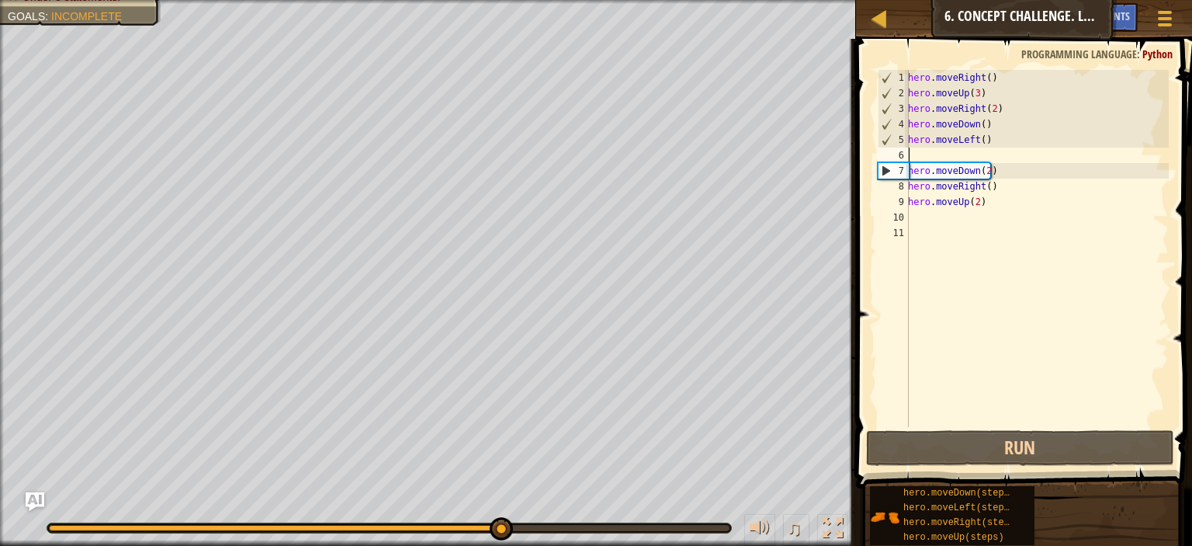
type textarea "hero.moveLeft()"
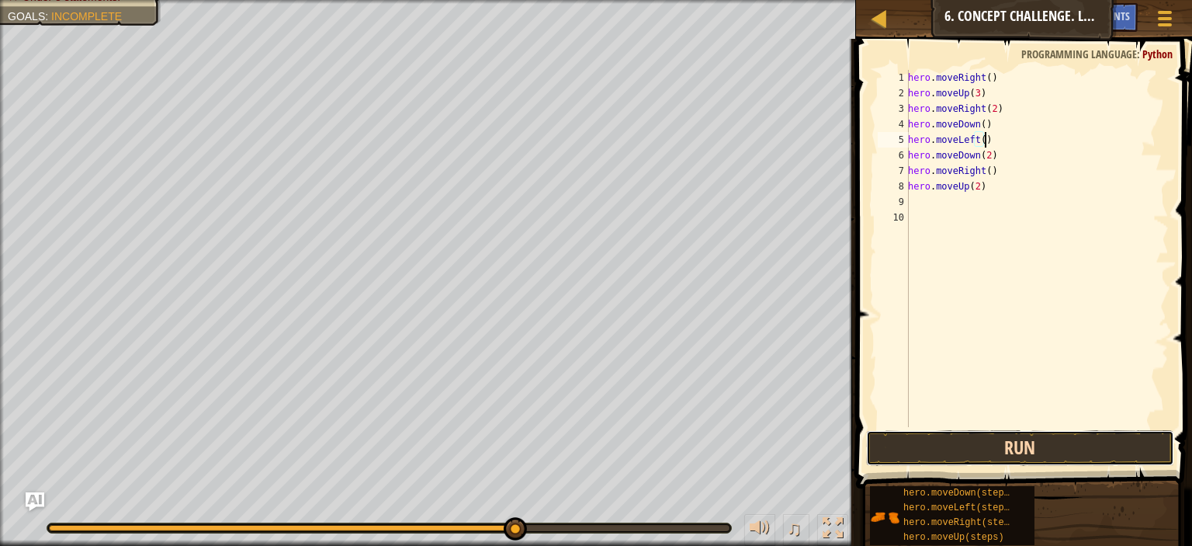
click at [993, 432] on button "Run" at bounding box center [1020, 448] width 308 height 36
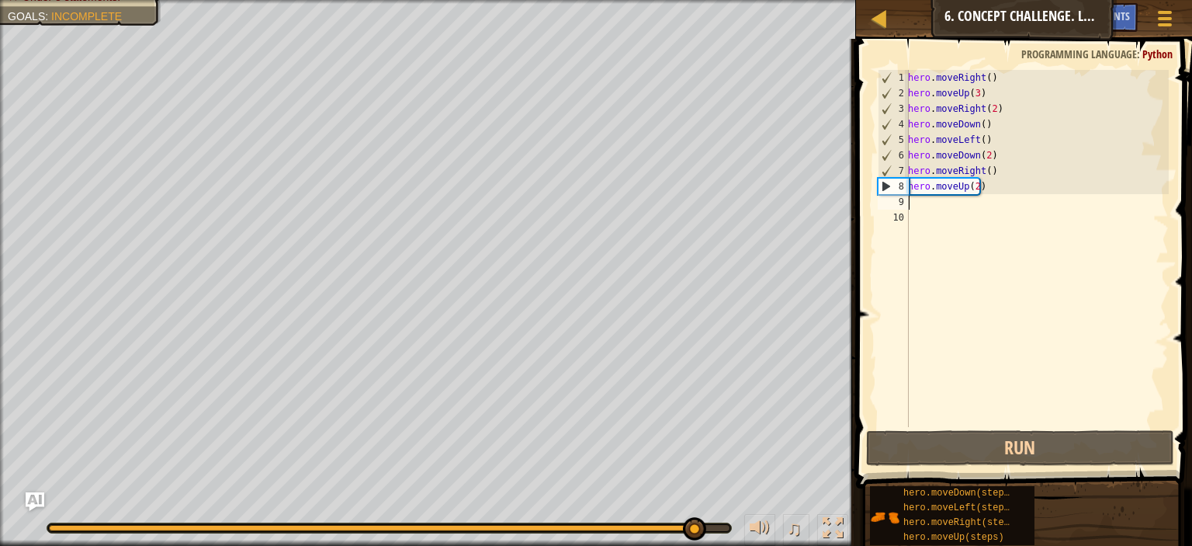
click at [987, 197] on div "hero . moveRight ( ) hero . moveUp ( 3 ) hero . moveRight ( 2 ) hero . moveDown…" at bounding box center [1037, 264] width 264 height 388
type textarea "h"
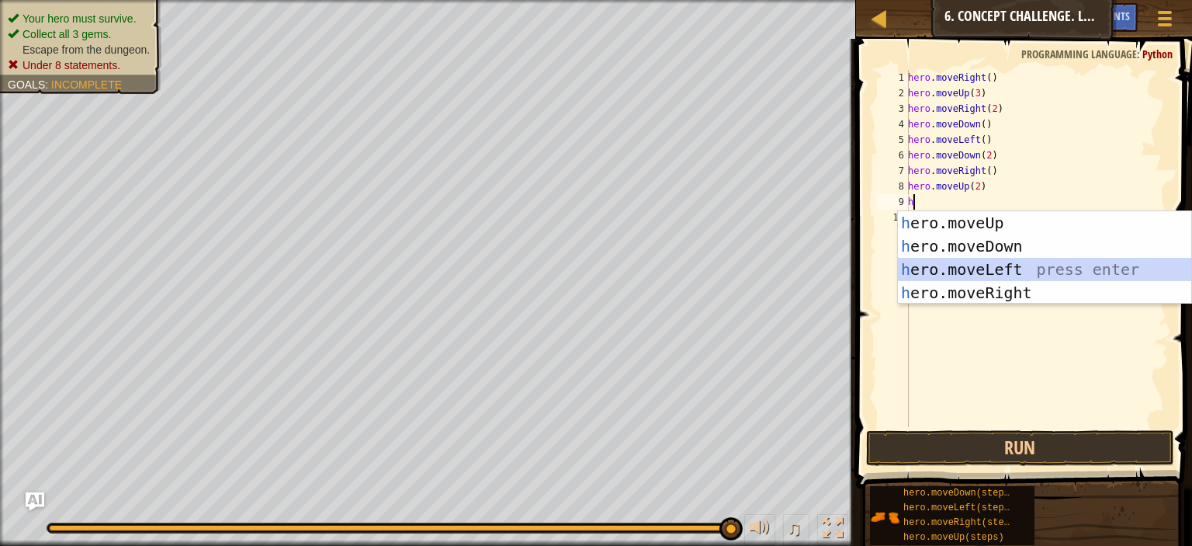
click at [987, 269] on div "h ero.moveUp press enter h ero.moveDown press enter h ero.moveLeft press enter …" at bounding box center [1044, 281] width 293 height 140
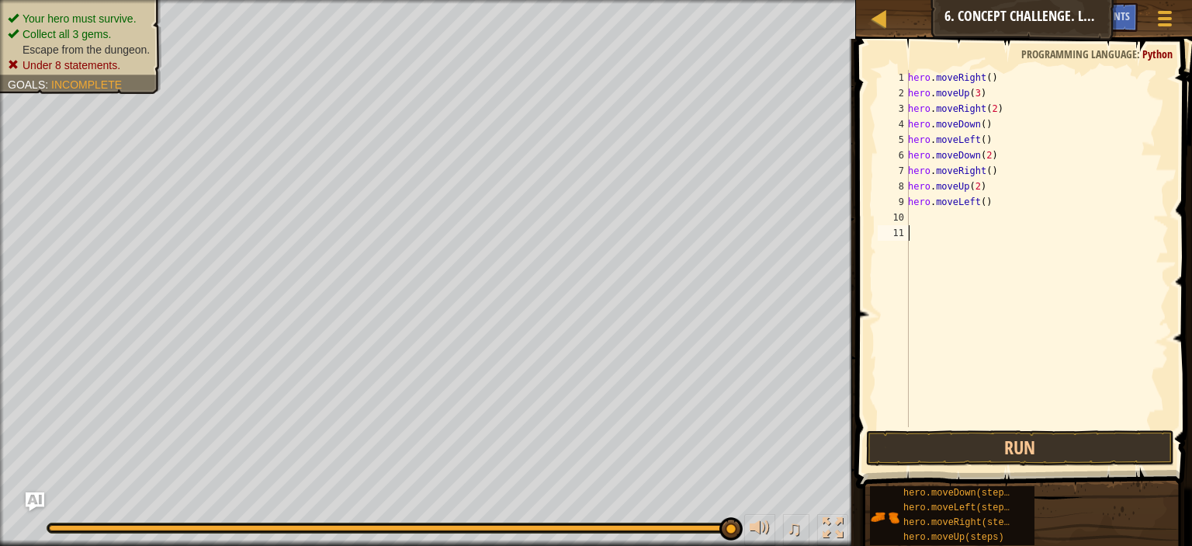
click at [985, 418] on div "hero . moveRight ( ) hero . moveUp ( 3 ) hero . moveRight ( 2 ) hero . moveDown…" at bounding box center [1037, 264] width 264 height 388
click at [987, 443] on button "Run" at bounding box center [1020, 448] width 308 height 36
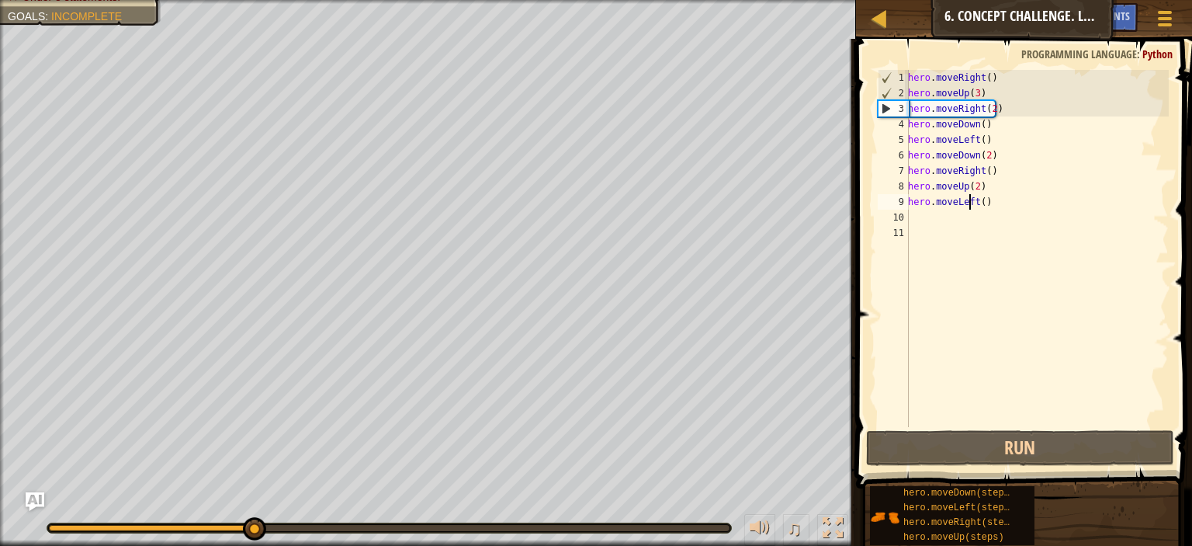
click at [969, 207] on div "hero . moveRight ( ) hero . moveUp ( 3 ) hero . moveRight ( 2 ) hero . moveDown…" at bounding box center [1037, 264] width 264 height 388
click at [972, 207] on div "hero . moveRight ( ) hero . moveUp ( 3 ) hero . moveRight ( 2 ) hero . moveDown…" at bounding box center [1037, 264] width 264 height 388
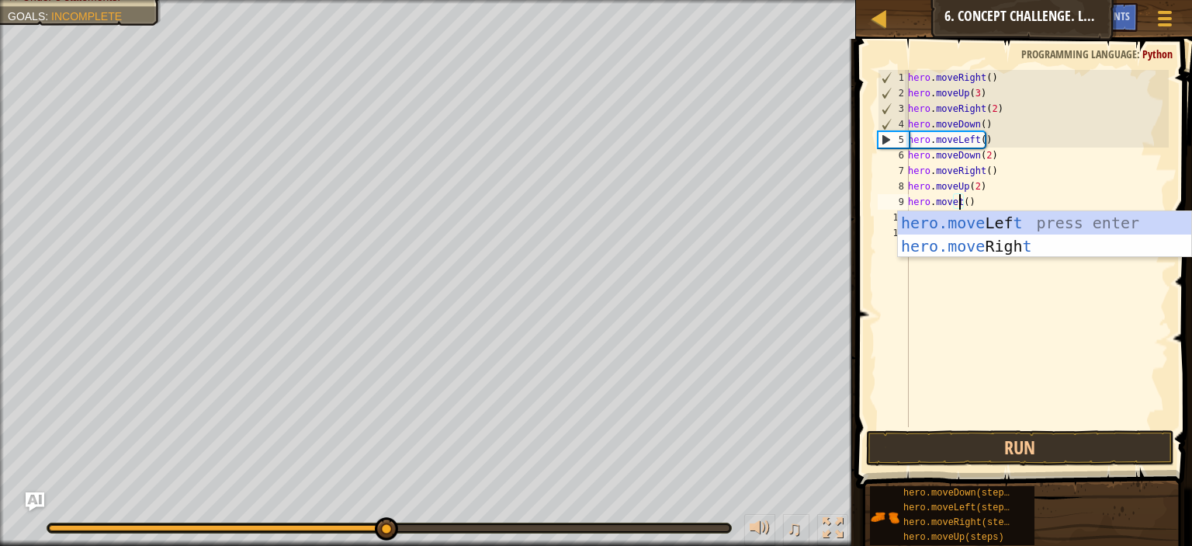
scroll to position [7, 3]
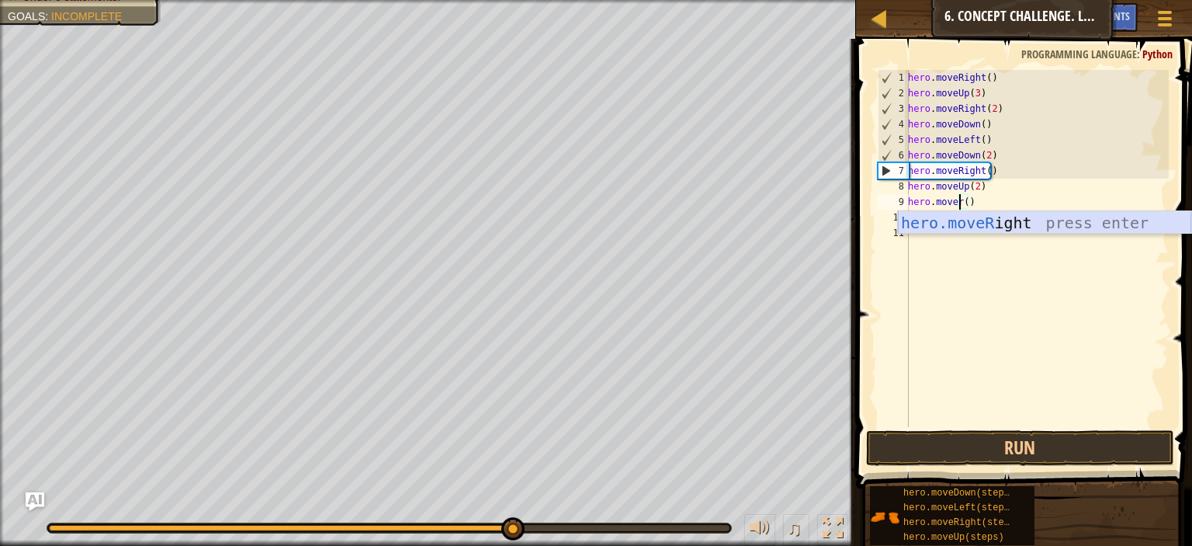
click at [976, 227] on div "hero.moveR ight press enter" at bounding box center [1044, 246] width 293 height 70
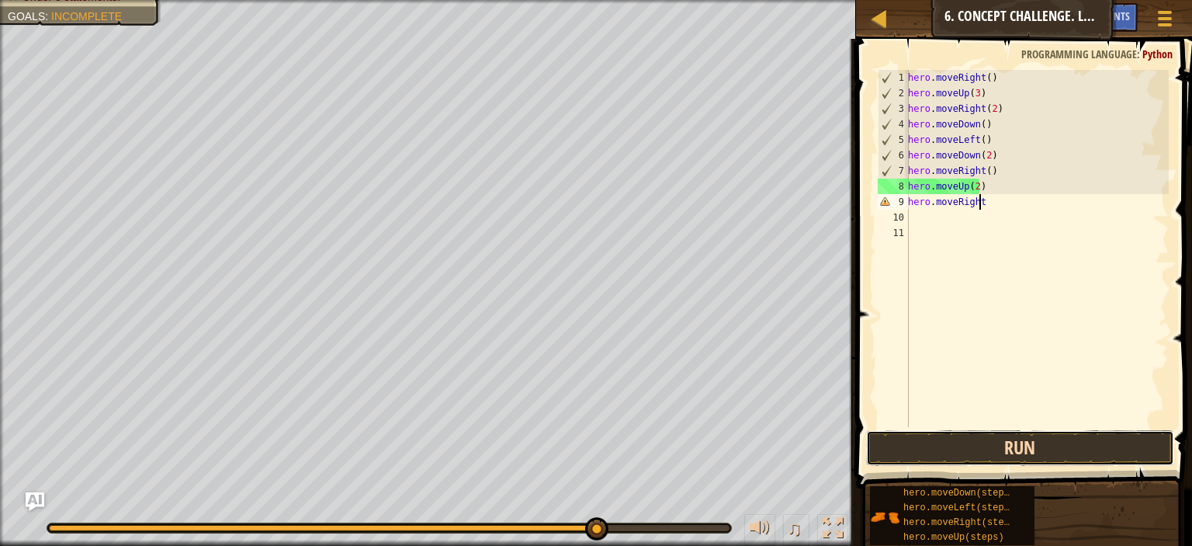
click at [987, 456] on button "Run" at bounding box center [1020, 448] width 308 height 36
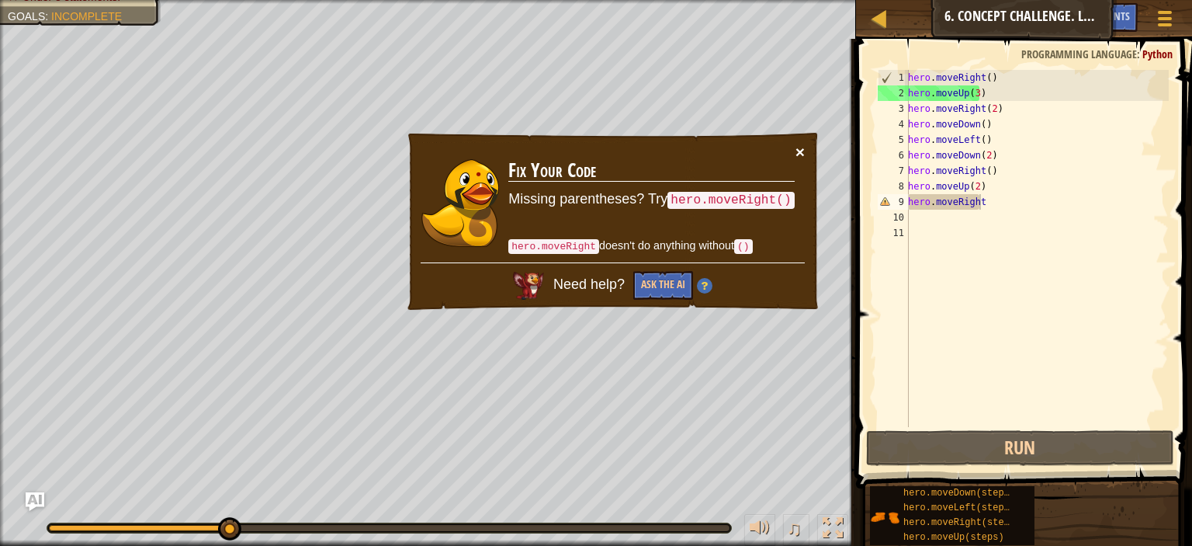
click at [801, 147] on button "×" at bounding box center [800, 152] width 9 height 16
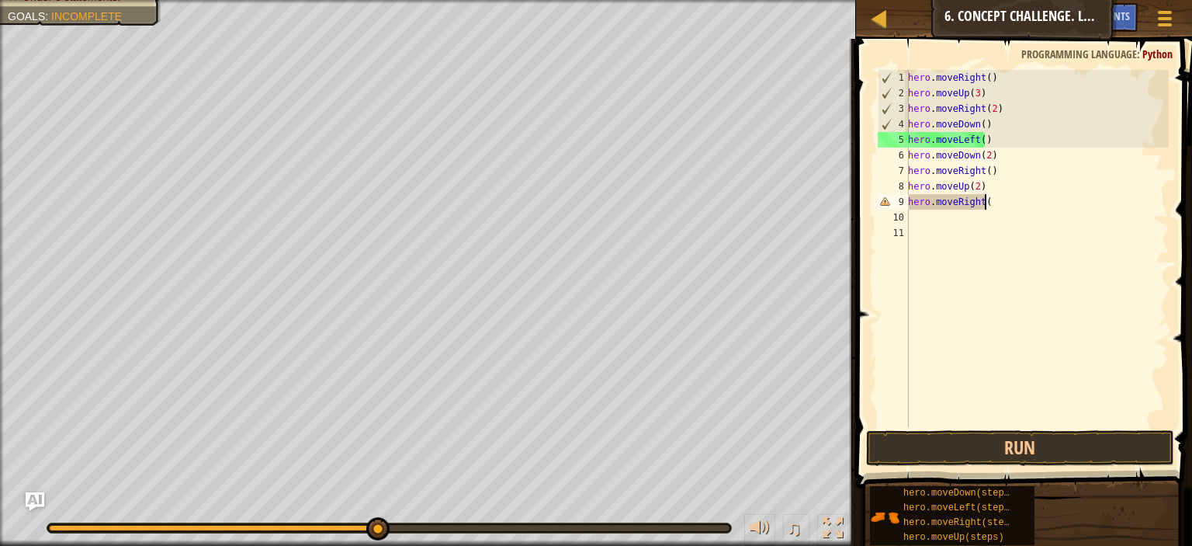
scroll to position [7, 5]
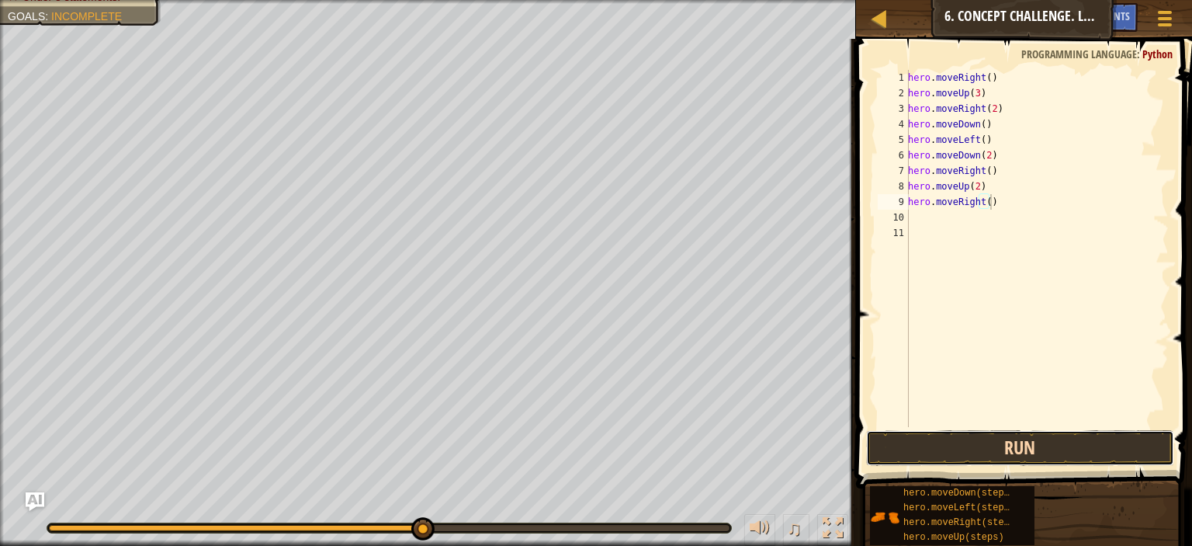
click at [1017, 439] on button "Run" at bounding box center [1020, 448] width 308 height 36
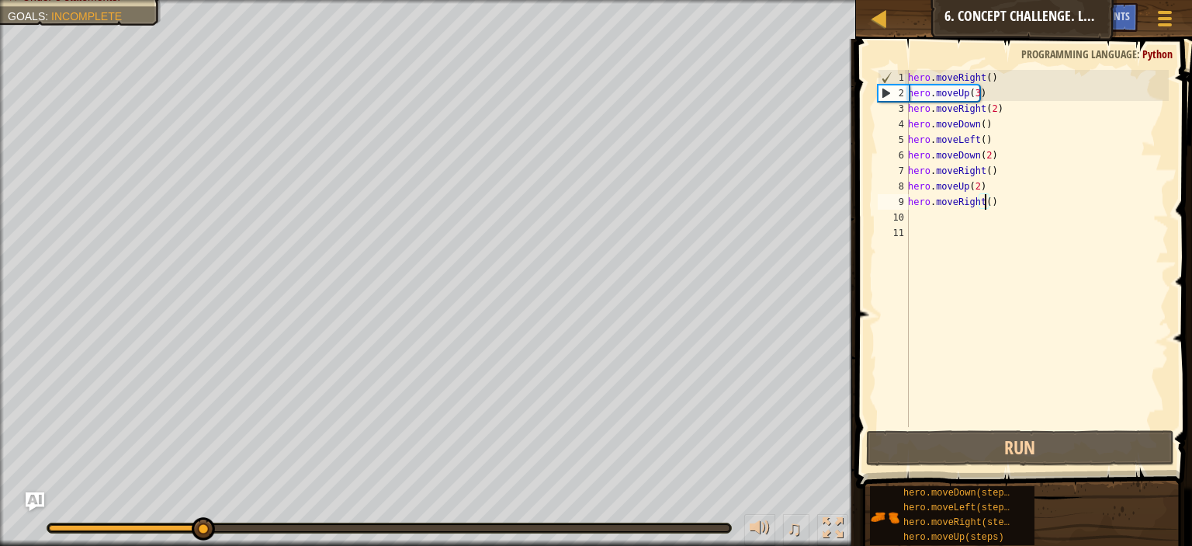
click at [984, 204] on div "hero . moveRight ( ) hero . moveUp ( 3 ) hero . moveRight ( 2 ) hero . moveDown…" at bounding box center [1037, 264] width 264 height 388
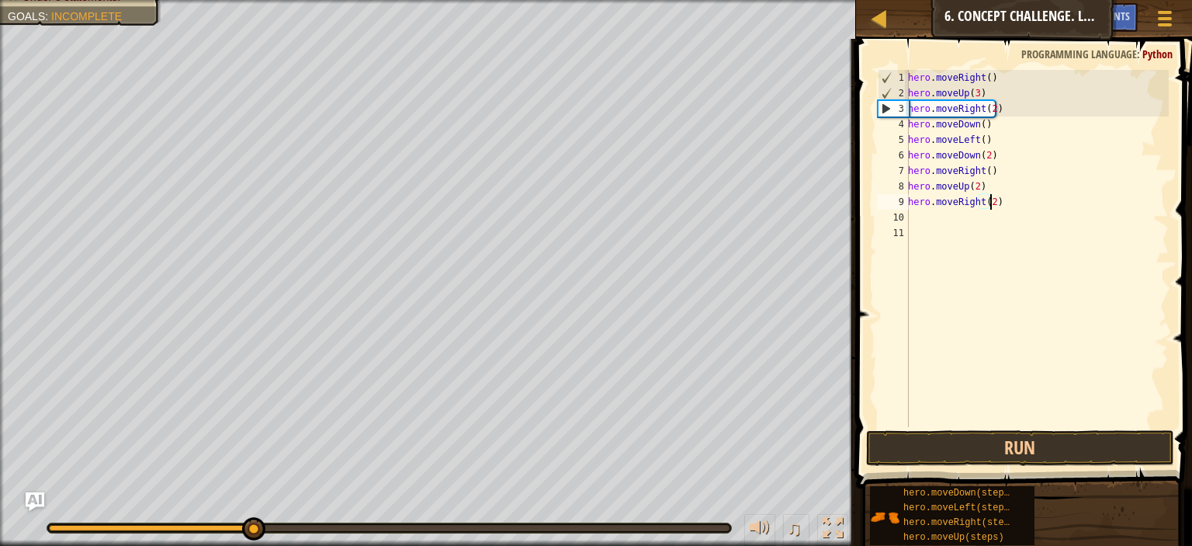
scroll to position [7, 6]
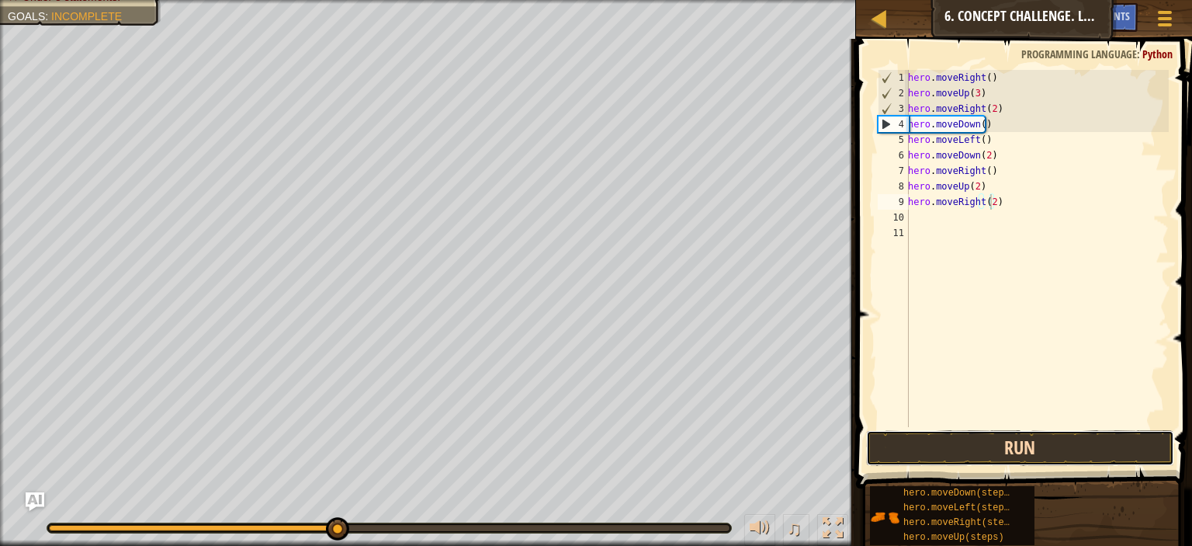
click at [1007, 430] on button "Run" at bounding box center [1020, 448] width 308 height 36
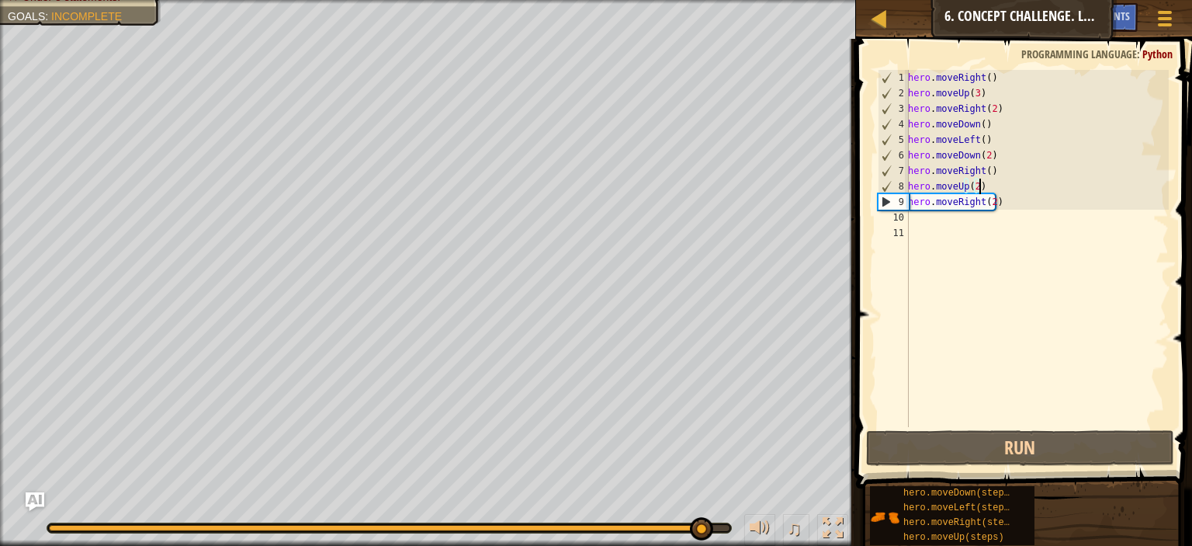
click at [983, 182] on div "hero . moveRight ( ) hero . moveUp ( 3 ) hero . moveRight ( 2 ) hero . moveDown…" at bounding box center [1037, 264] width 264 height 388
click at [1010, 179] on div "hero . moveRight ( ) hero . moveUp ( 3 ) hero . moveRight ( 2 ) hero . moveDown…" at bounding box center [1037, 264] width 264 height 388
click at [1009, 165] on div "hero . moveRight ( ) hero . moveUp ( 3 ) hero . moveRight ( 2 ) hero . moveDown…" at bounding box center [1037, 264] width 264 height 388
type textarea "hero.moveRight()"
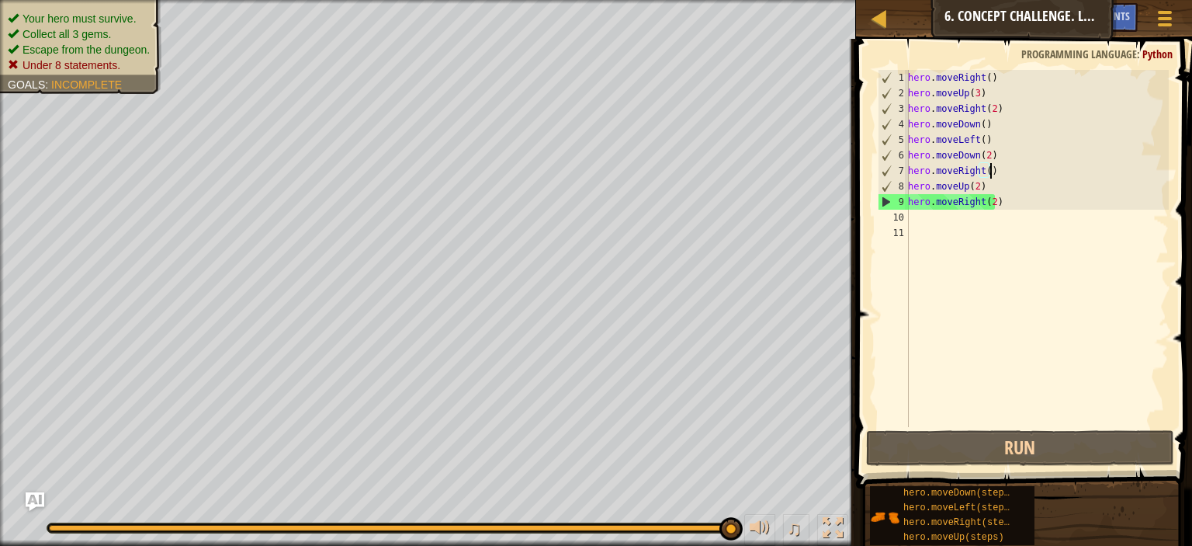
scroll to position [7, 0]
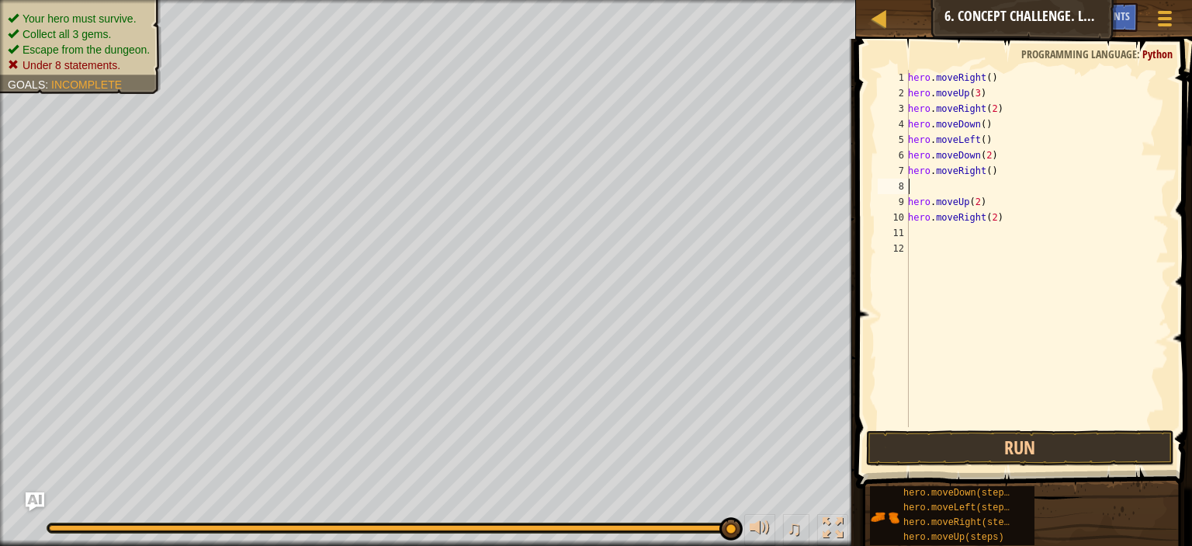
type textarea "h"
type textarea "w"
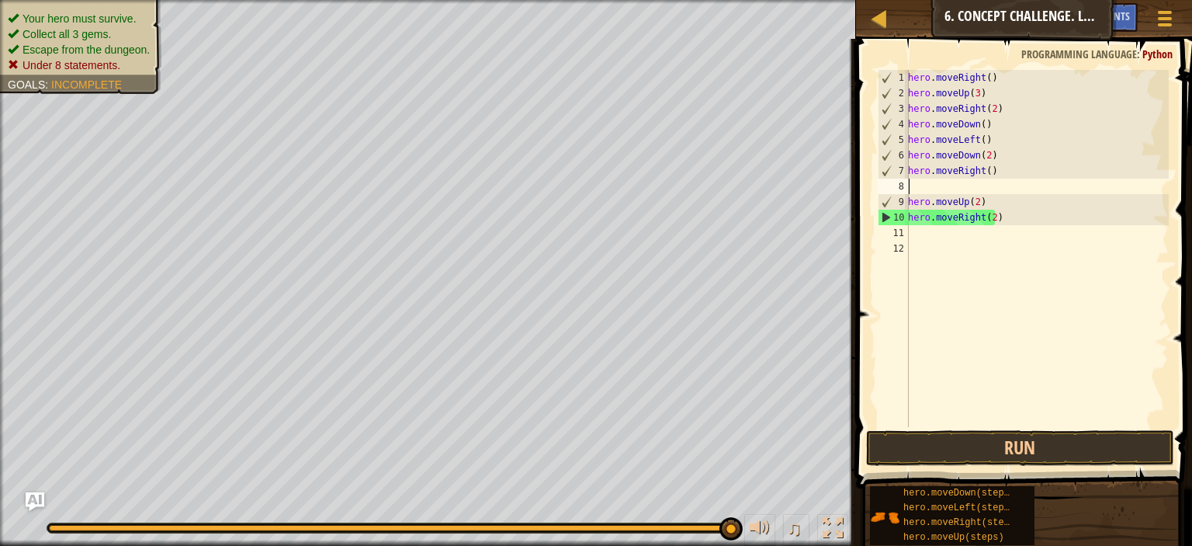
click at [1029, 213] on div "hero . moveRight ( ) hero . moveUp ( 3 ) hero . moveRight ( 2 ) hero . moveDown…" at bounding box center [1037, 264] width 264 height 388
click at [903, 201] on div "9" at bounding box center [894, 202] width 30 height 16
type textarea "hero.moveUp(2)"
click at [1009, 263] on div "hero . moveRight ( ) hero . moveUp ( 3 ) hero . moveRight ( 2 ) hero . moveDown…" at bounding box center [1037, 264] width 264 height 388
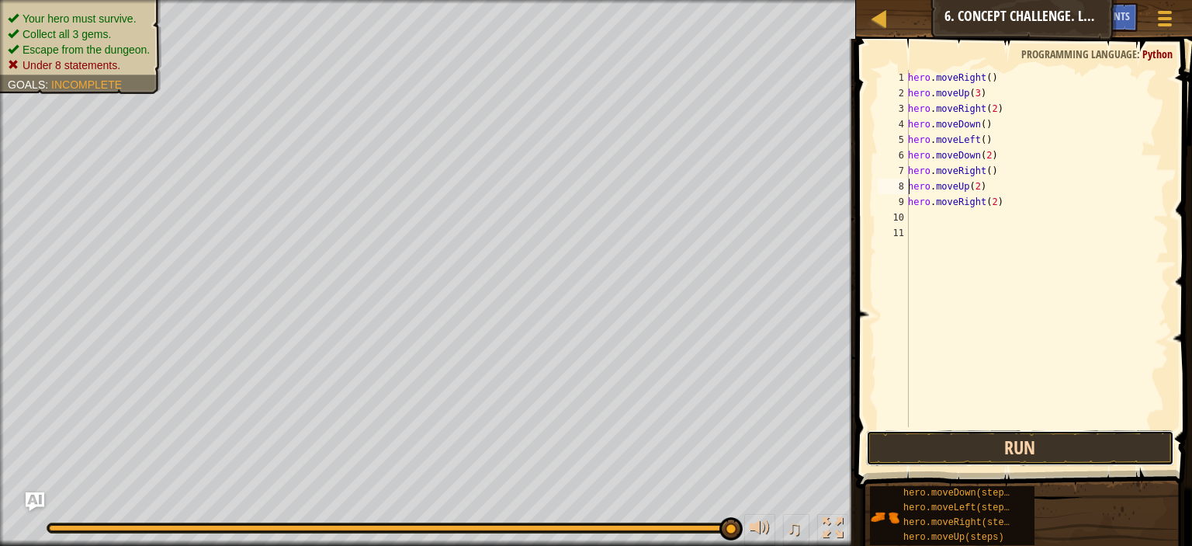
click at [955, 449] on button "Run" at bounding box center [1020, 448] width 308 height 36
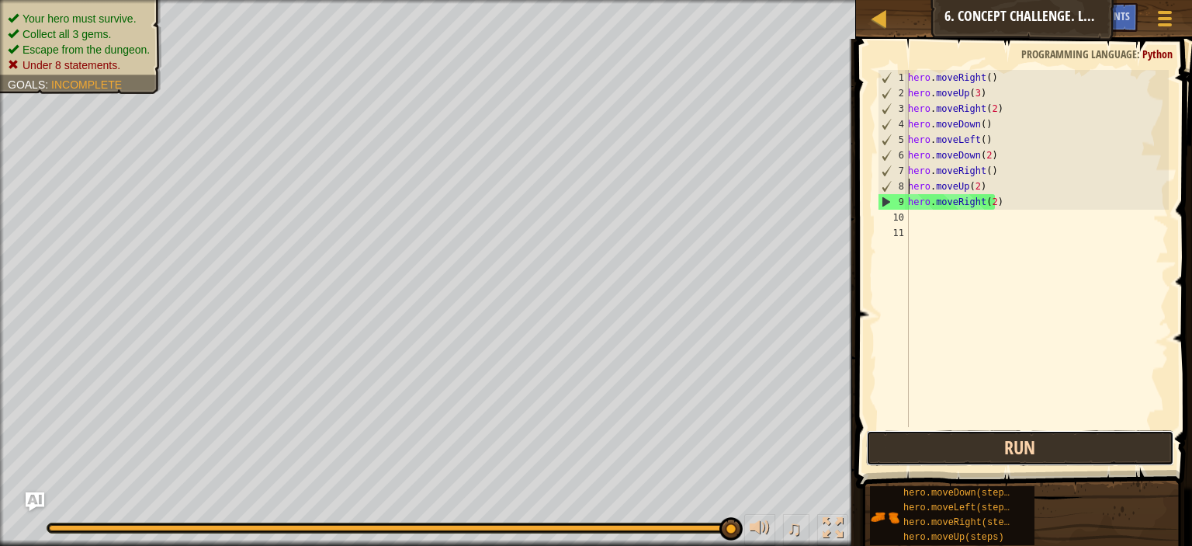
click at [979, 437] on button "Run" at bounding box center [1020, 448] width 308 height 36
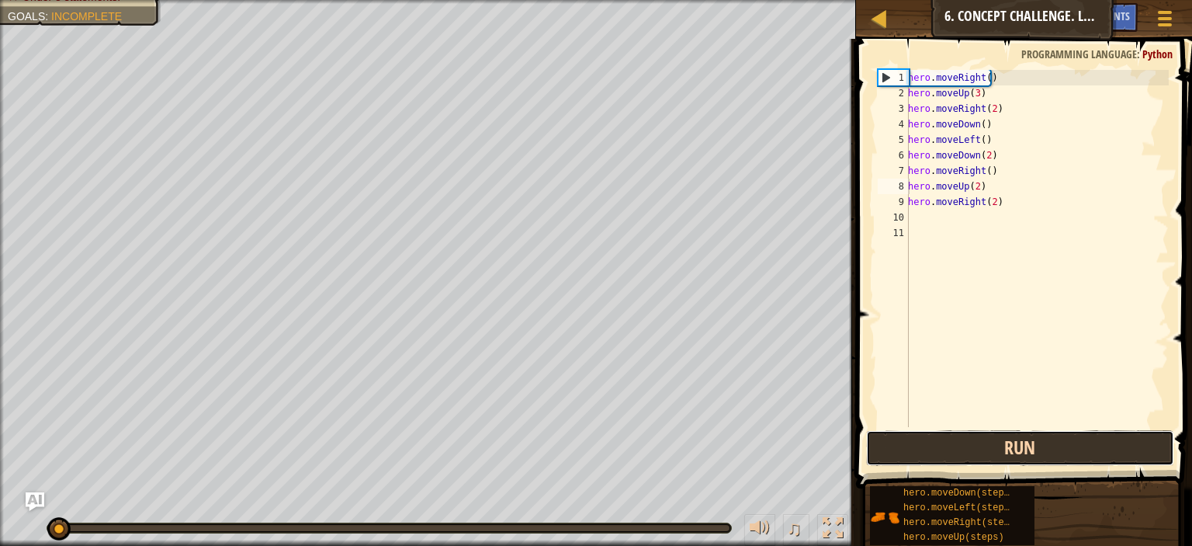
click at [979, 437] on button "Run" at bounding box center [1020, 448] width 308 height 36
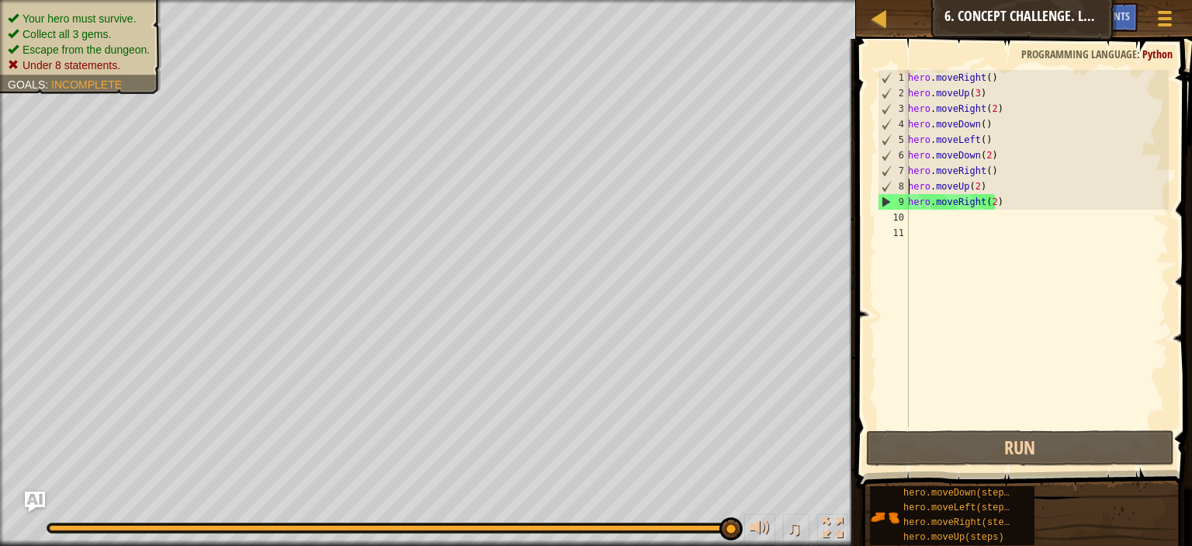
click at [40, 494] on img "Ask AI" at bounding box center [35, 501] width 20 height 20
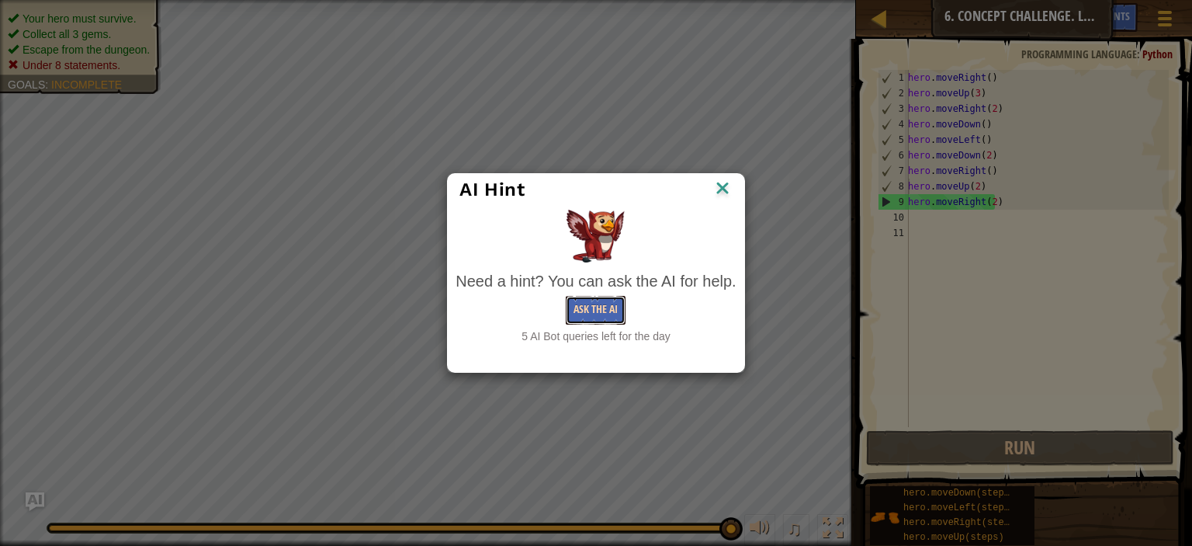
click at [595, 323] on button "Ask the AI" at bounding box center [596, 310] width 60 height 29
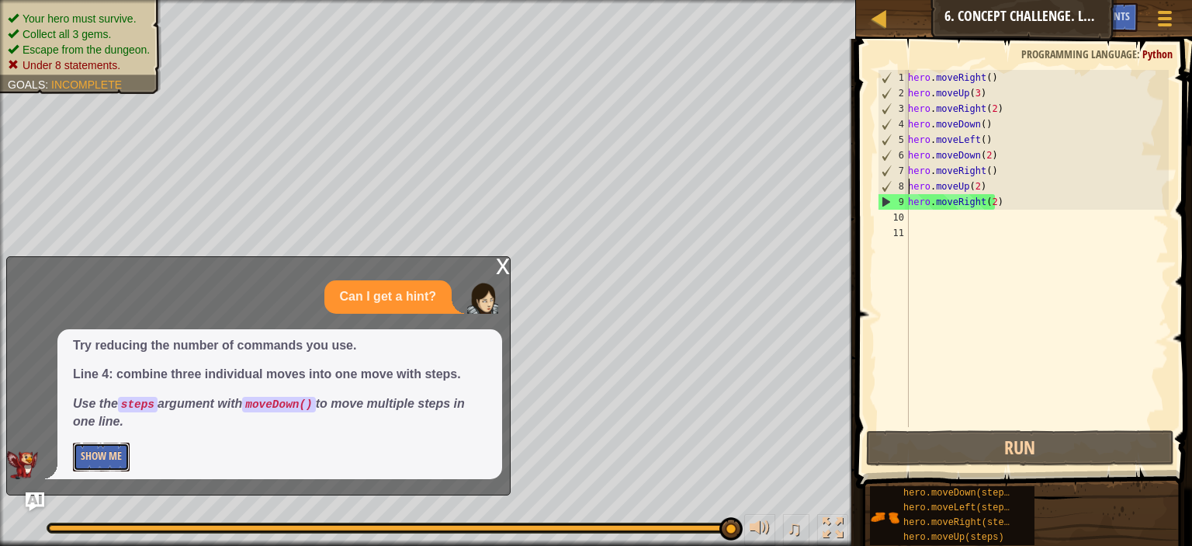
click at [119, 462] on button "Show Me" at bounding box center [101, 456] width 57 height 29
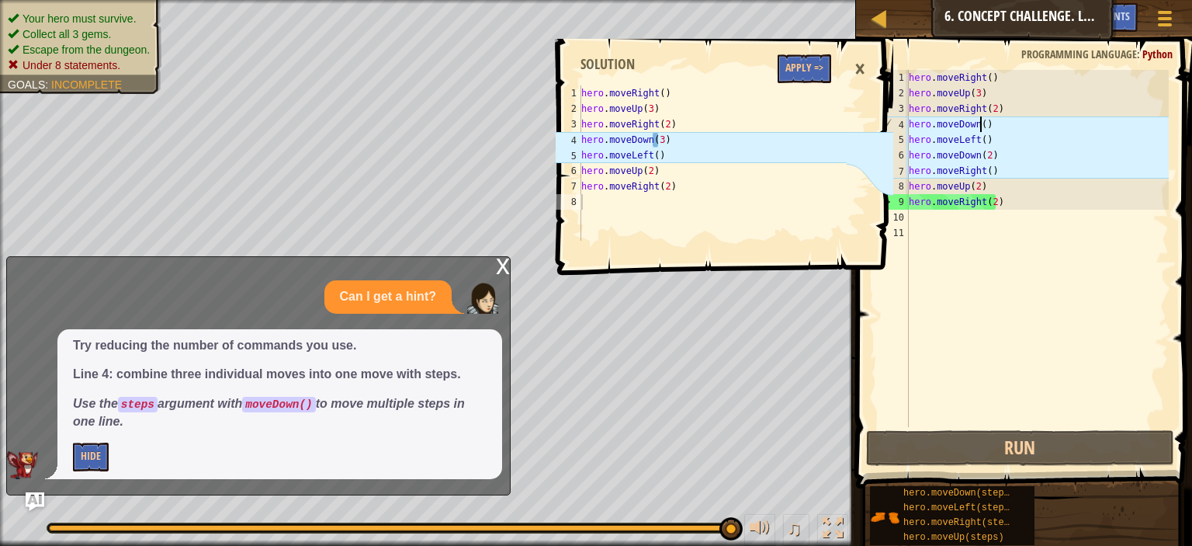
click at [979, 128] on div "hero . moveRight ( ) hero . moveUp ( 3 ) hero . moveRight ( 2 ) hero . moveDown…" at bounding box center [1037, 264] width 263 height 388
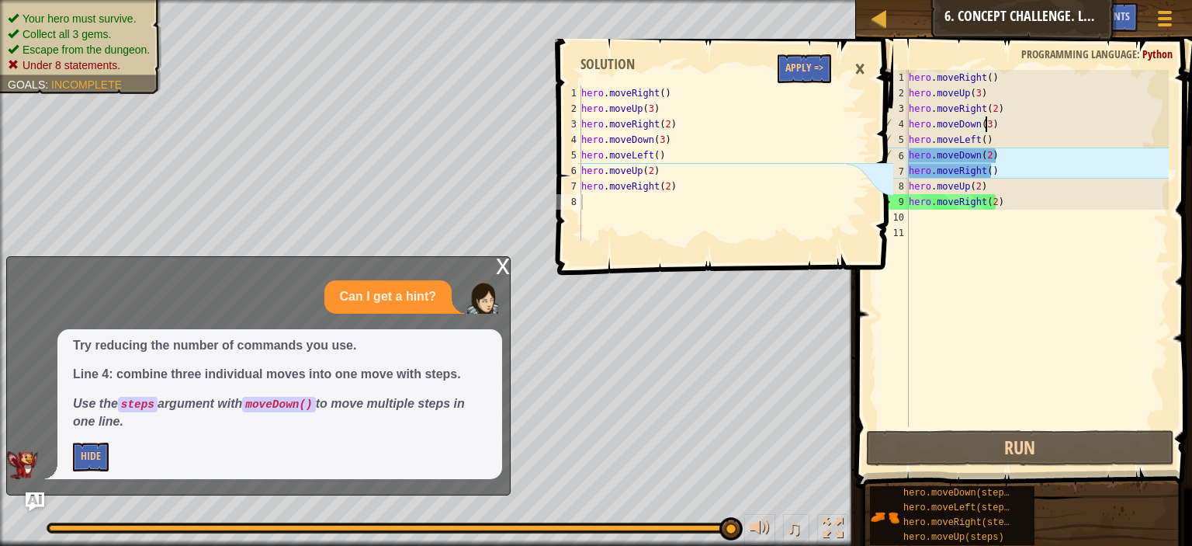
scroll to position [7, 5]
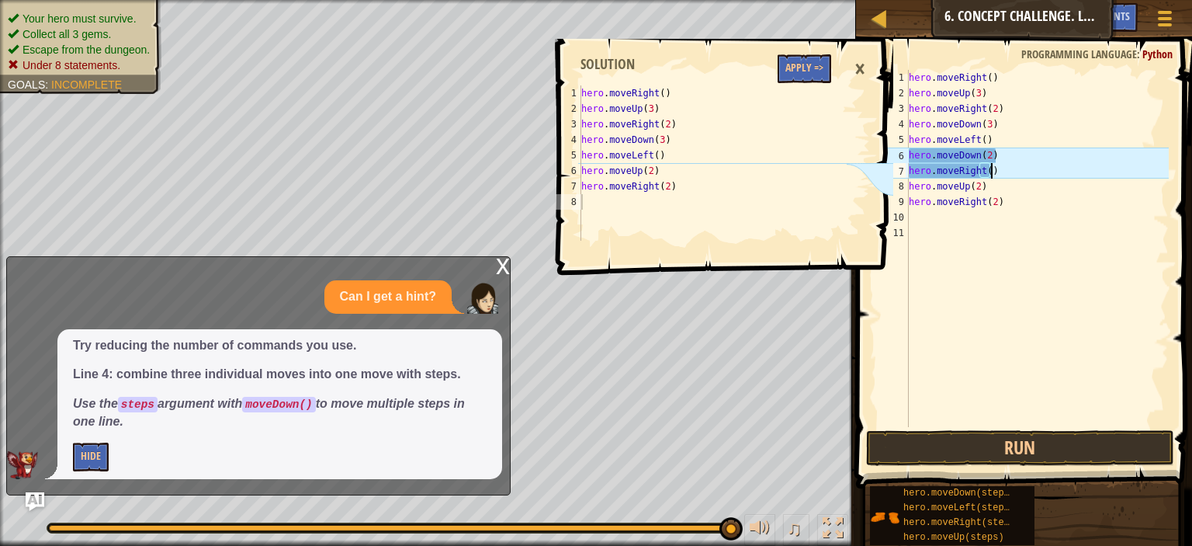
click at [1024, 168] on div "hero . moveRight ( ) hero . moveUp ( 3 ) hero . moveRight ( 2 ) hero . moveDown…" at bounding box center [1037, 264] width 263 height 388
type textarea "hero.moveRight()"
click at [820, 71] on button "Apply =>" at bounding box center [805, 68] width 54 height 29
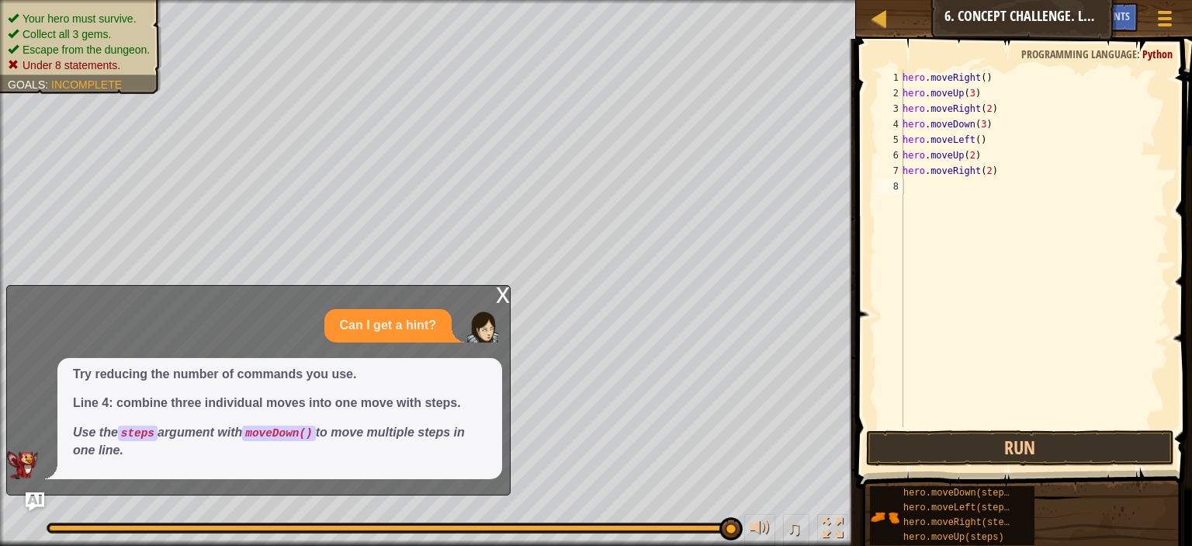
click at [501, 298] on div "x" at bounding box center [503, 294] width 14 height 16
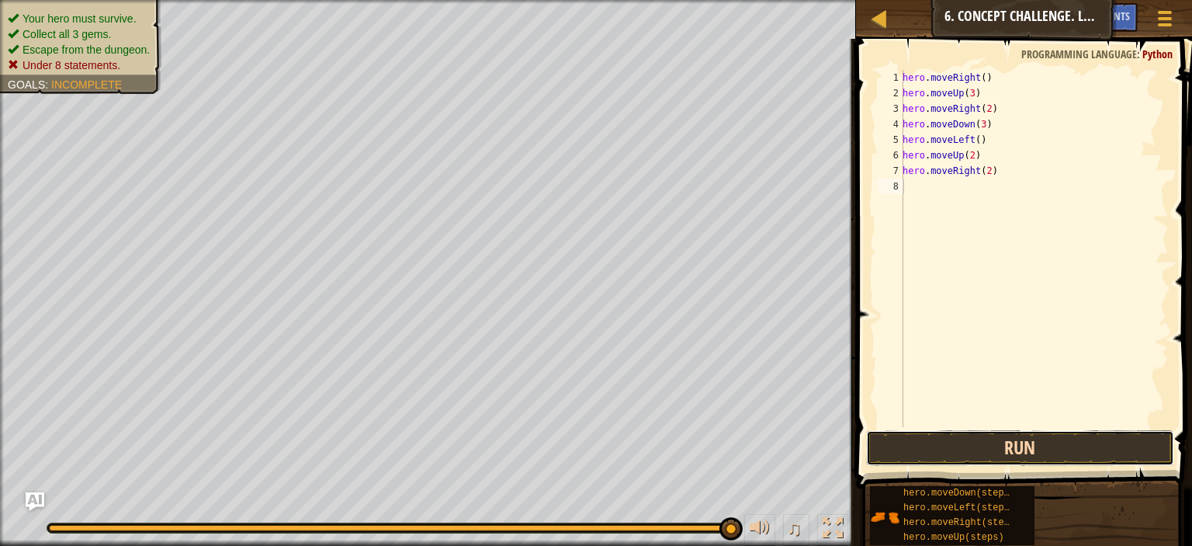
click at [976, 449] on button "Run" at bounding box center [1020, 448] width 308 height 36
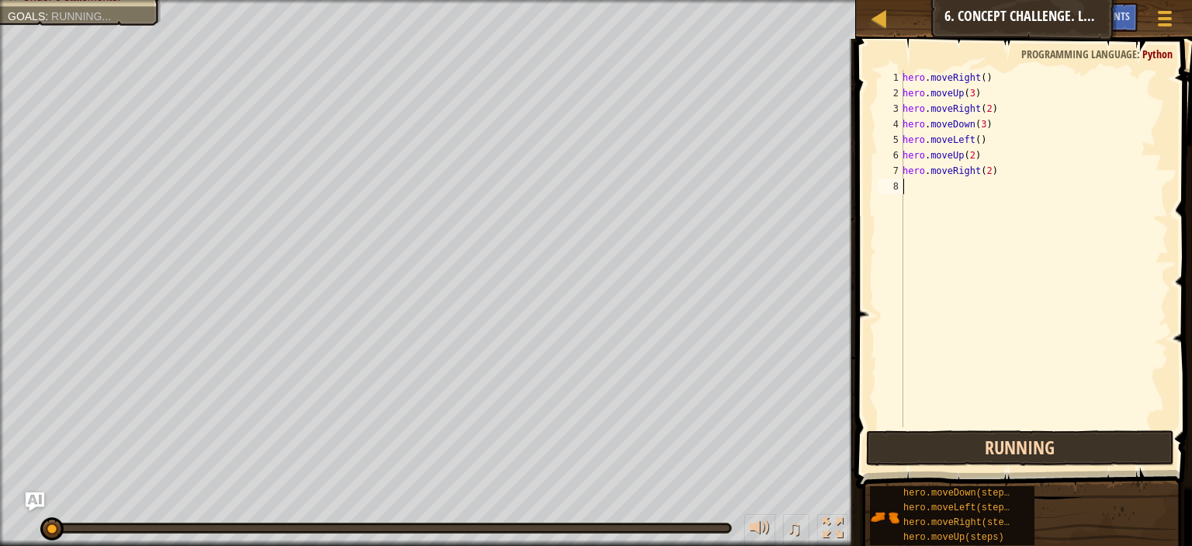
scroll to position [7, 0]
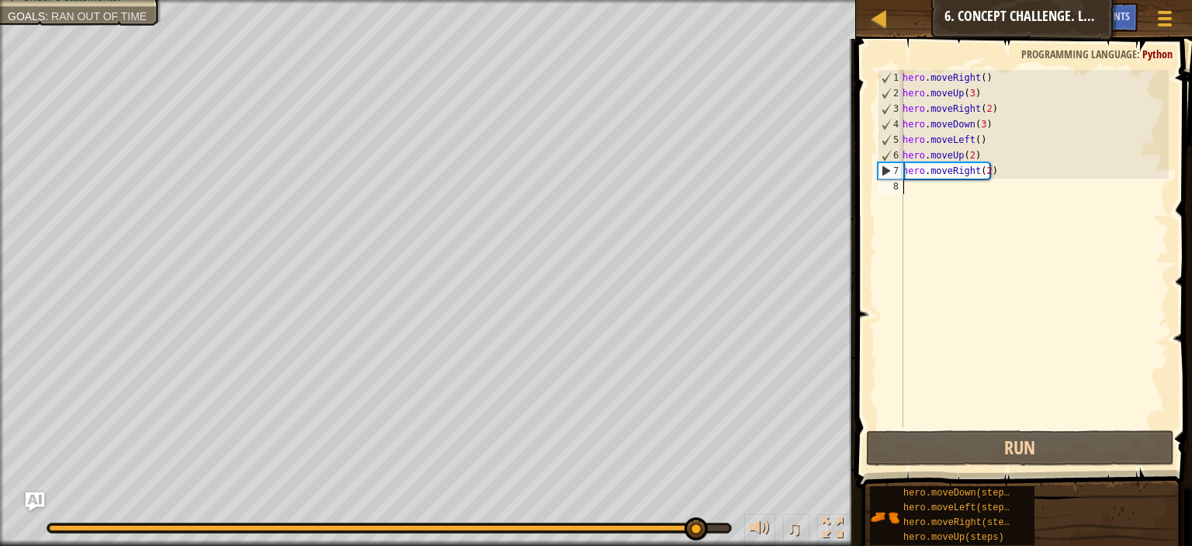
click at [984, 173] on div "hero . moveRight ( ) hero . moveUp ( 3 ) hero . moveRight ( 2 ) hero . moveDown…" at bounding box center [1034, 264] width 269 height 388
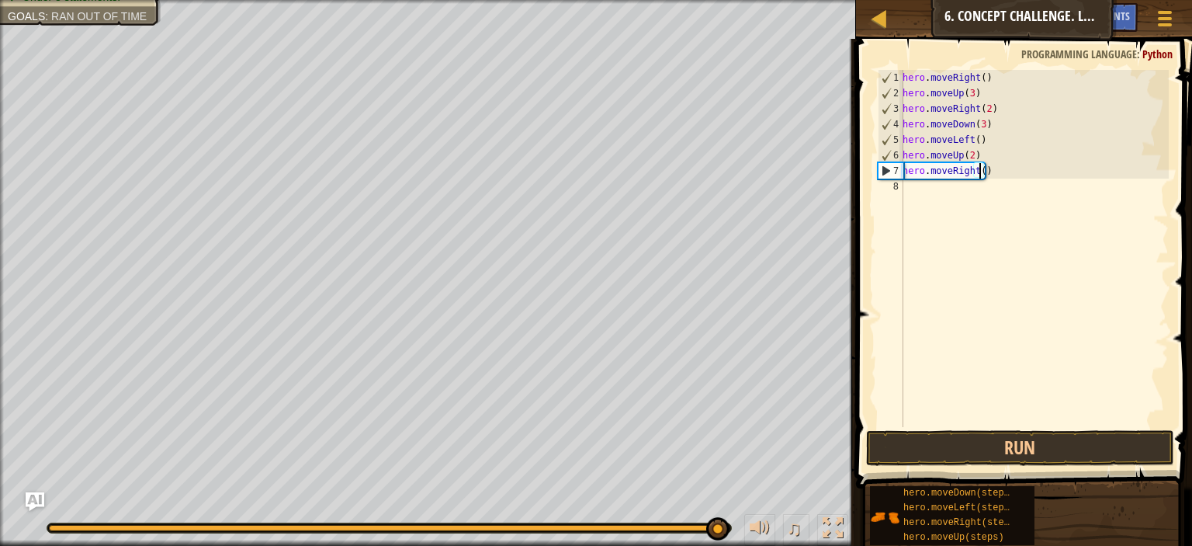
type textarea "hero.moveRight(3)"
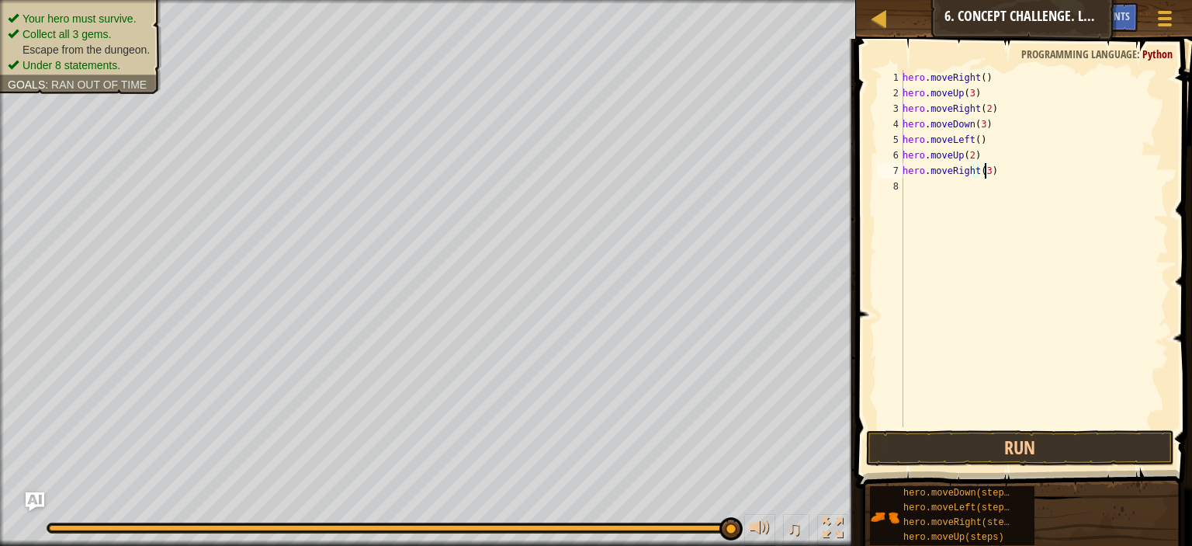
click at [970, 410] on div "hero . moveRight ( ) hero . moveUp ( 3 ) hero . moveRight ( 2 ) hero . moveDown…" at bounding box center [1034, 264] width 269 height 388
click at [916, 452] on button "Run" at bounding box center [1020, 448] width 308 height 36
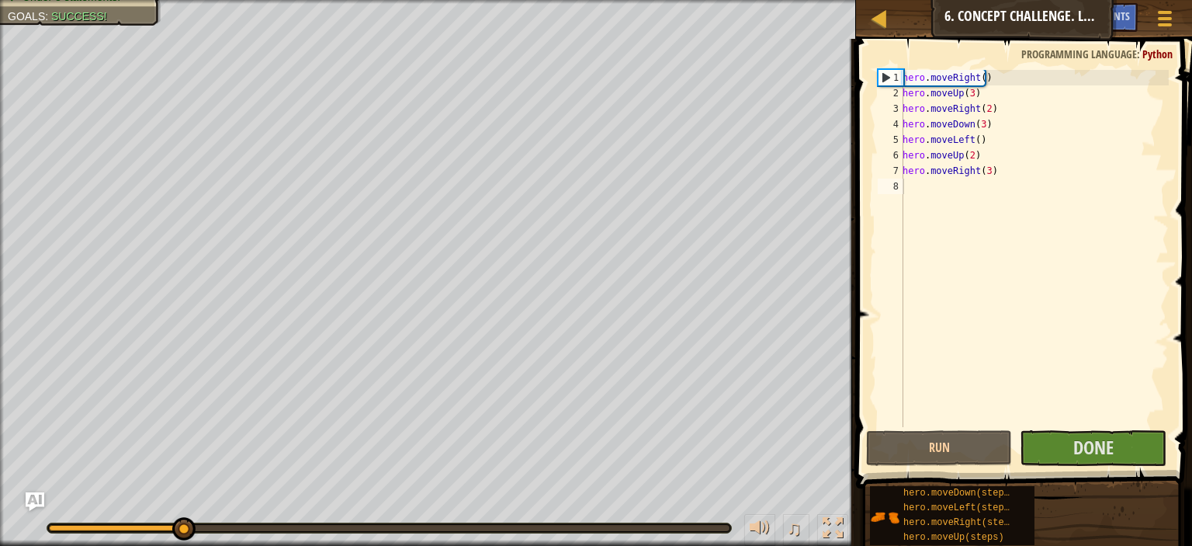
drag, startPoint x: 127, startPoint y: 522, endPoint x: 301, endPoint y: 509, distance: 174.3
click at [303, 511] on div "♫" at bounding box center [428, 524] width 856 height 47
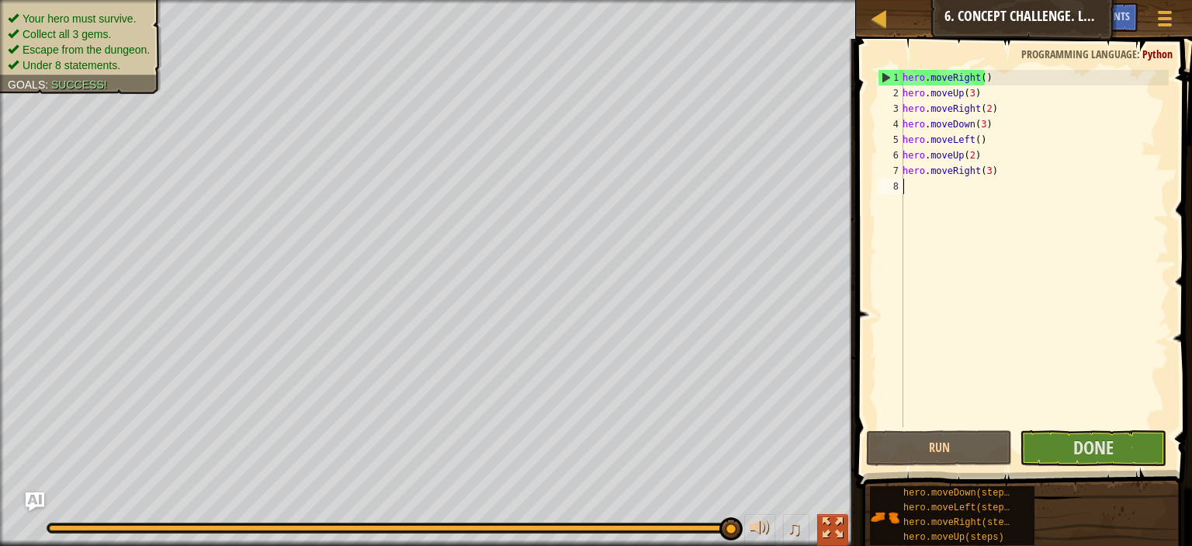
drag, startPoint x: 234, startPoint y: 527, endPoint x: 827, endPoint y: 517, distance: 593.8
click at [827, 517] on div "♫" at bounding box center [428, 524] width 856 height 47
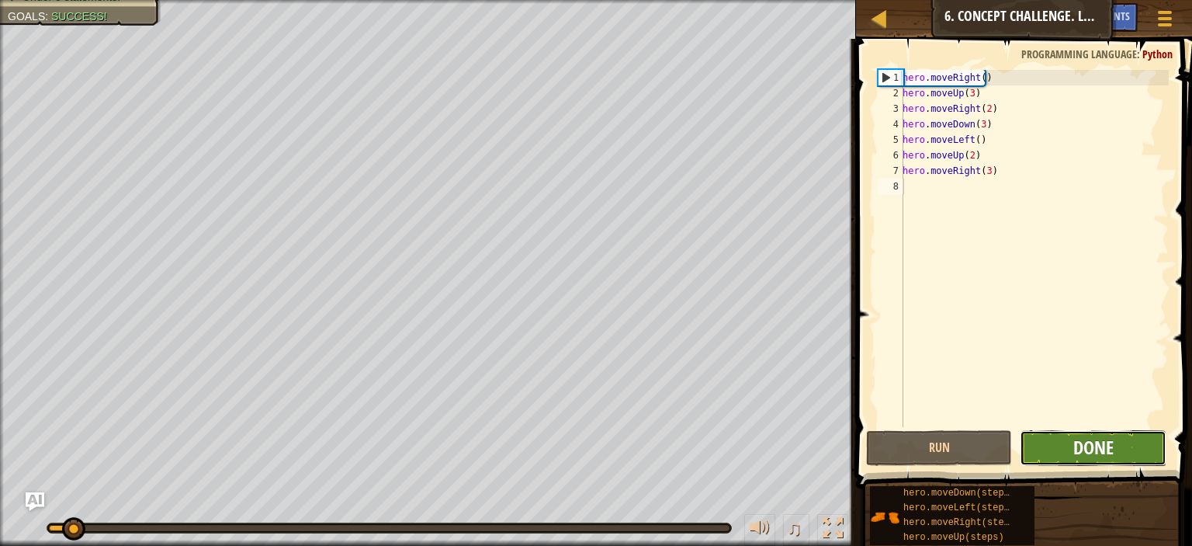
click at [1074, 446] on span "Done" at bounding box center [1093, 447] width 40 height 25
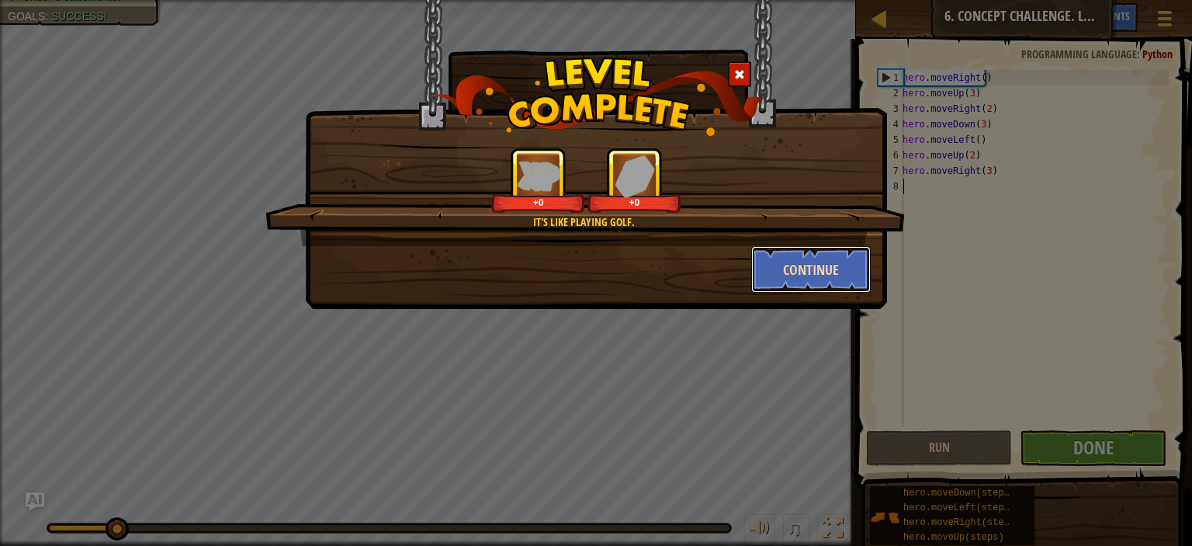
click at [781, 250] on button "Continue" at bounding box center [811, 269] width 120 height 47
